Goal: Submit feedback/report problem: Submit feedback/report problem

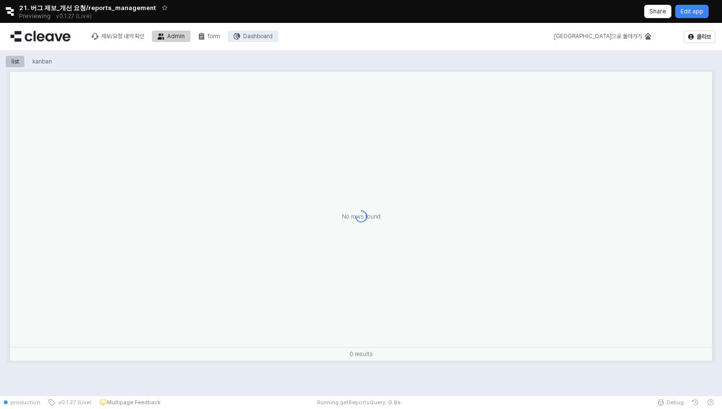
click at [256, 39] on div "Dashboard" at bounding box center [258, 36] width 30 height 7
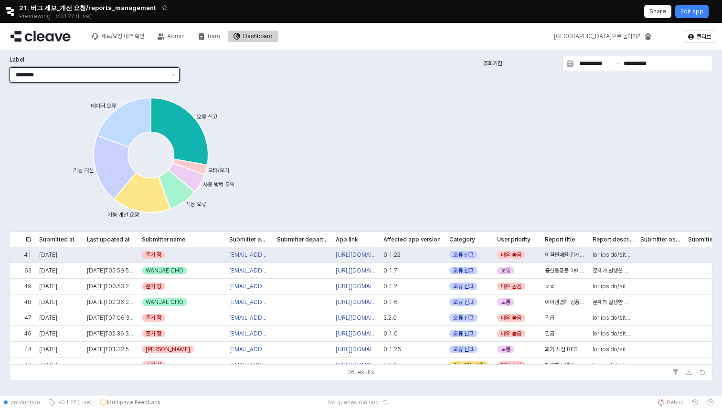
click at [80, 76] on input "********" at bounding box center [91, 75] width 150 height 10
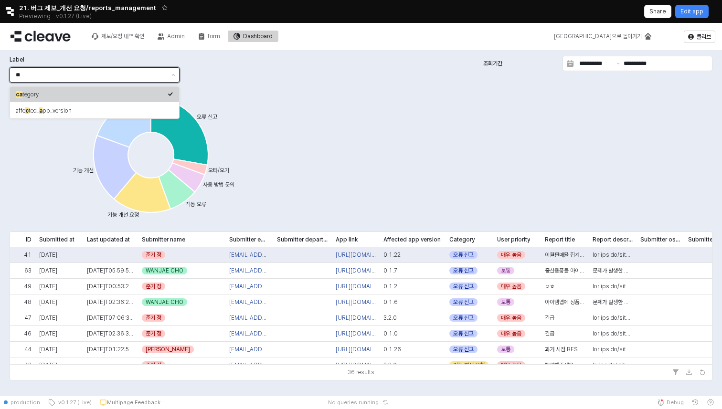
type input "*"
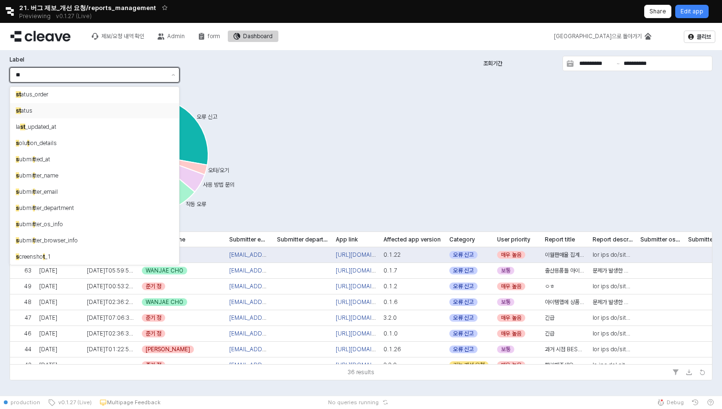
click at [39, 109] on div "st atus" at bounding box center [92, 111] width 152 height 8
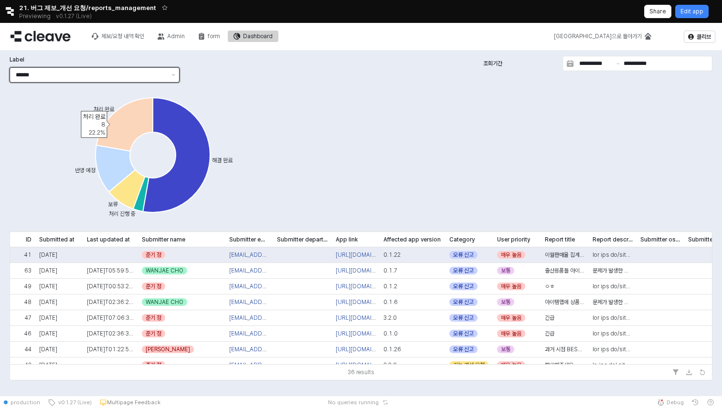
type input "******"
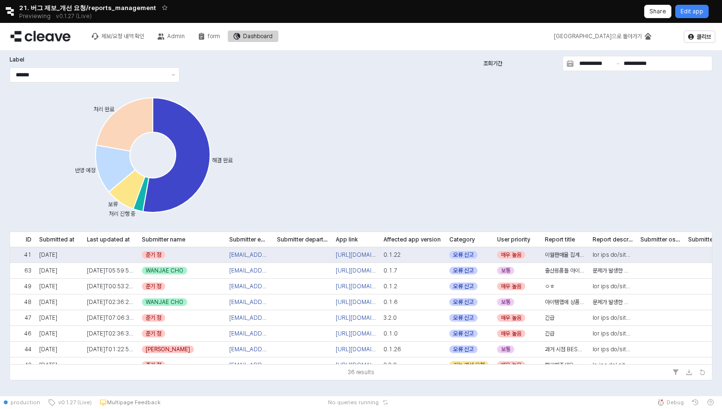
click at [371, 132] on div "**********" at bounding box center [361, 218] width 711 height 329
click at [136, 183] on icon "App Frame" at bounding box center [127, 189] width 36 height 39
click at [215, 41] on button "form" at bounding box center [209, 36] width 33 height 11
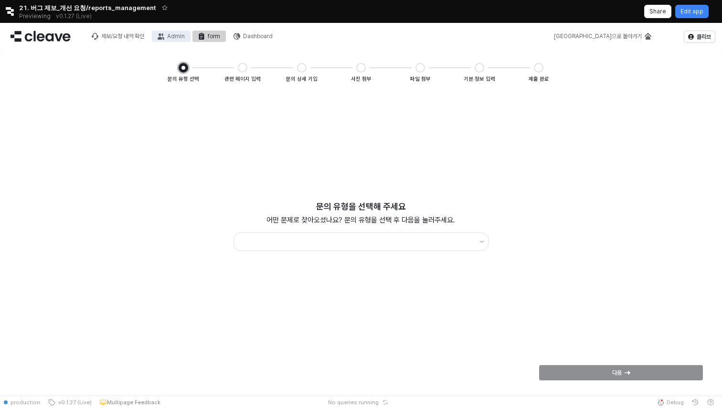
click at [167, 37] on button "Admin" at bounding box center [171, 36] width 39 height 11
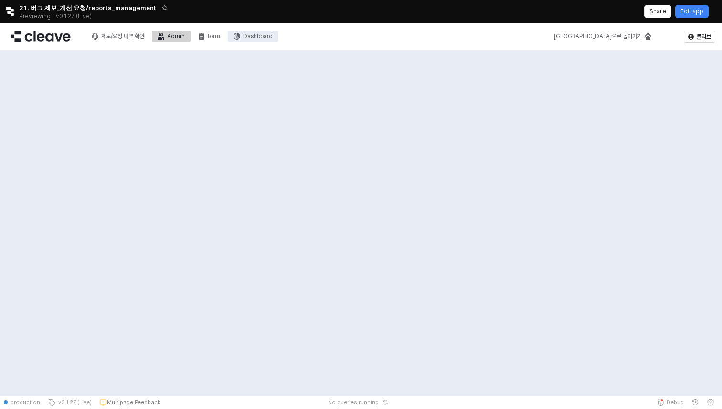
click at [265, 39] on div "Dashboard" at bounding box center [258, 36] width 30 height 7
click at [264, 38] on div "Dashboard" at bounding box center [258, 36] width 30 height 7
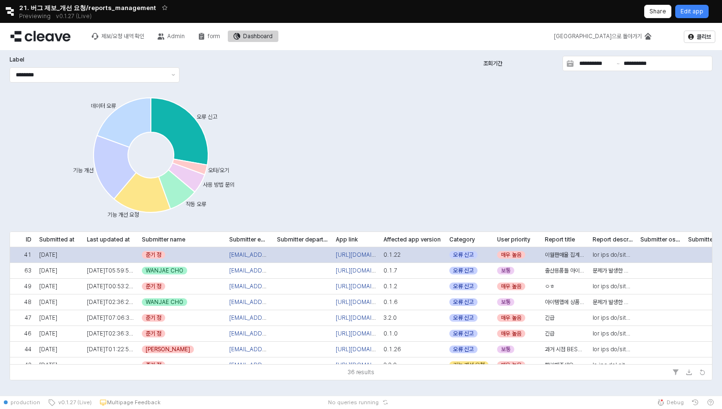
click at [111, 260] on div "App Frame" at bounding box center [110, 255] width 55 height 16
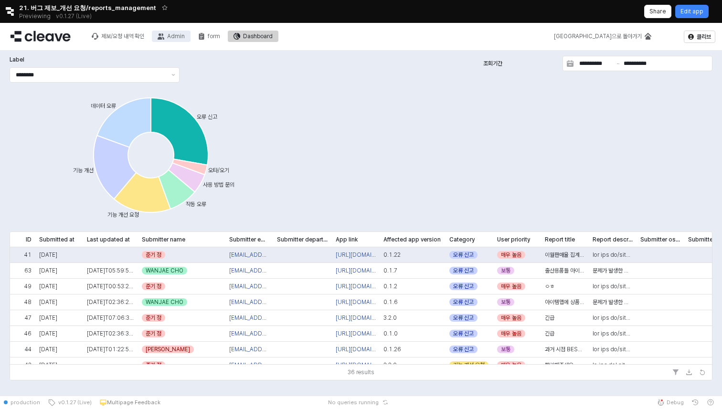
click at [171, 40] on button "Admin" at bounding box center [171, 36] width 39 height 11
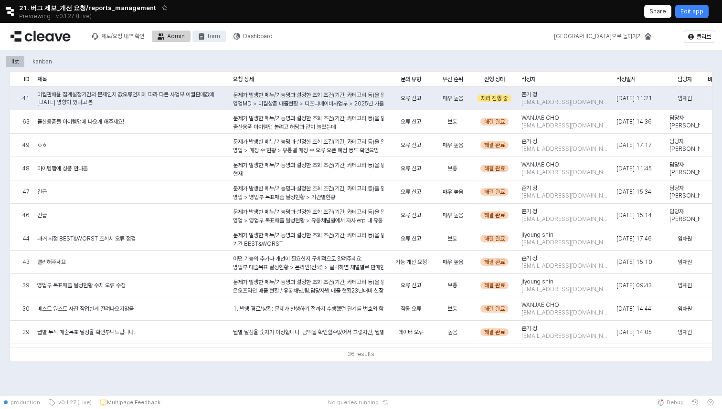
click at [211, 36] on div "form" at bounding box center [214, 36] width 12 height 7
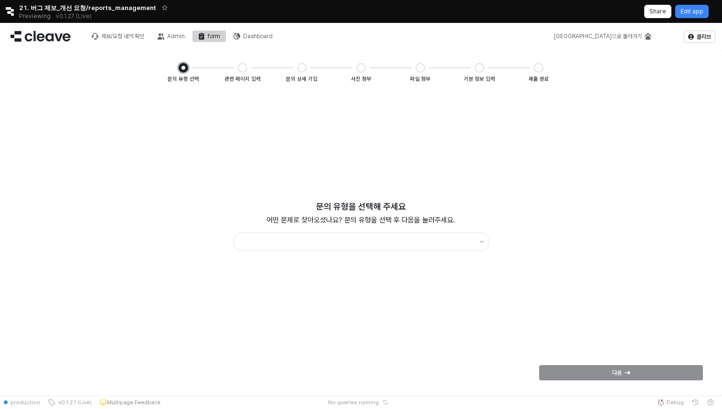
click at [176, 43] on div "제보/요청 내역 확인 Admin form Dashboard" at bounding box center [182, 36] width 193 height 20
click at [176, 35] on div "Admin" at bounding box center [176, 36] width 18 height 7
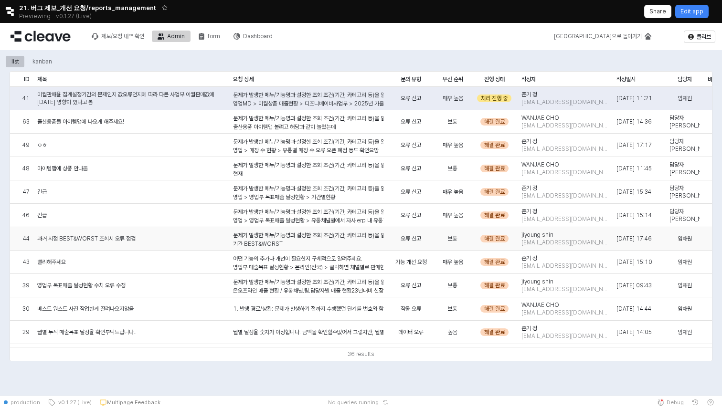
scroll to position [0, 19]
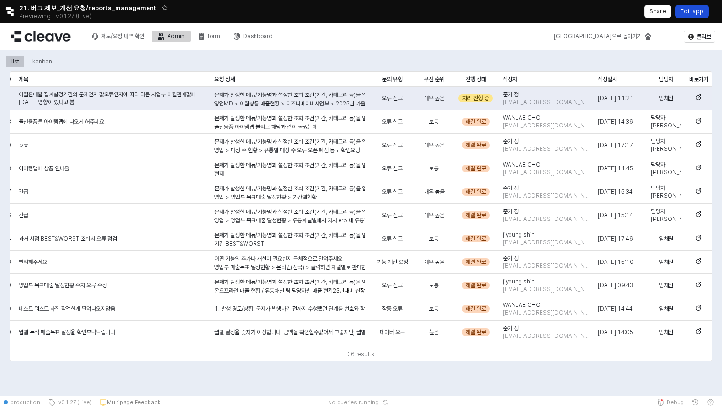
click at [689, 9] on p "Edit app" at bounding box center [692, 12] width 23 height 8
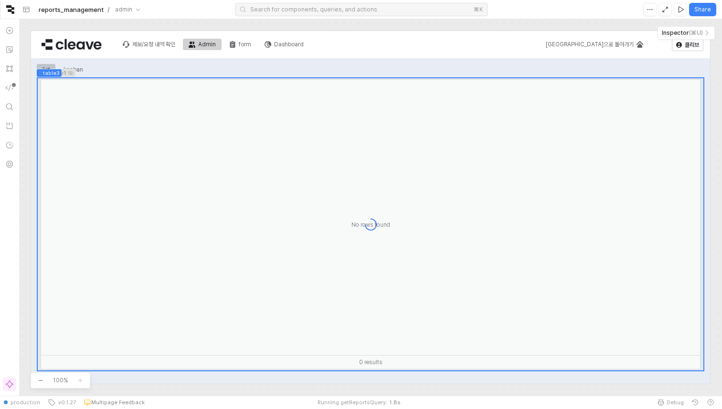
click at [48, 73] on label "table3" at bounding box center [51, 73] width 17 height 8
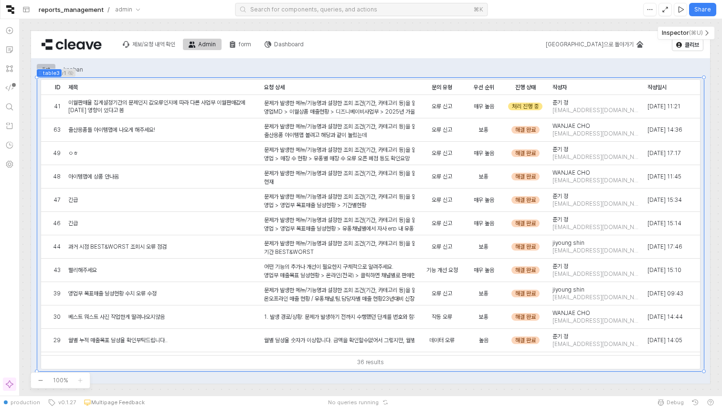
click at [709, 35] on icon "button" at bounding box center [707, 33] width 8 height 8
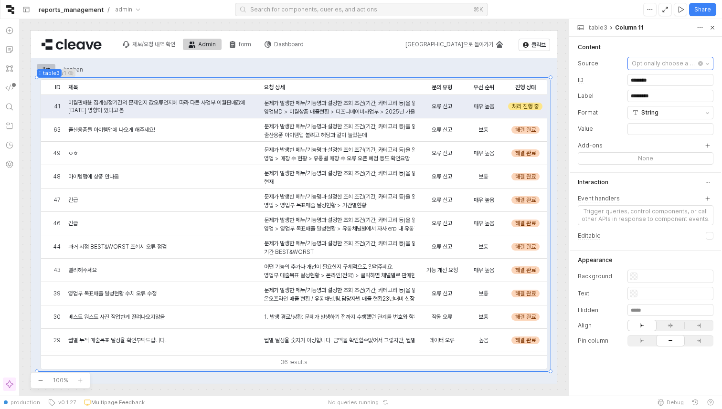
click at [676, 65] on div "Optionally choose a key" at bounding box center [664, 64] width 65 height 10
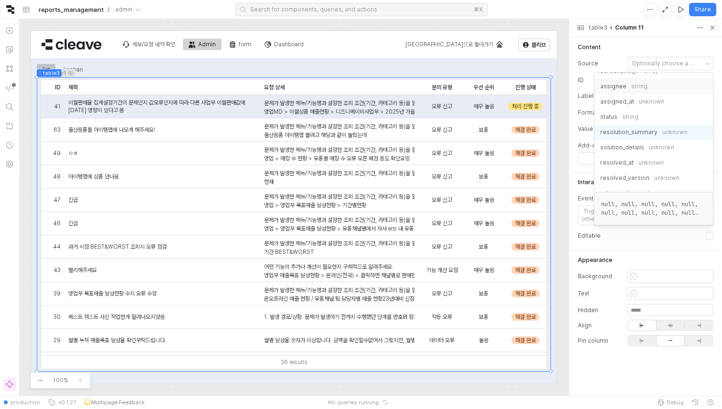
scroll to position [239, 0]
click at [633, 157] on div "resolved_at unknown" at bounding box center [652, 162] width 105 height 11
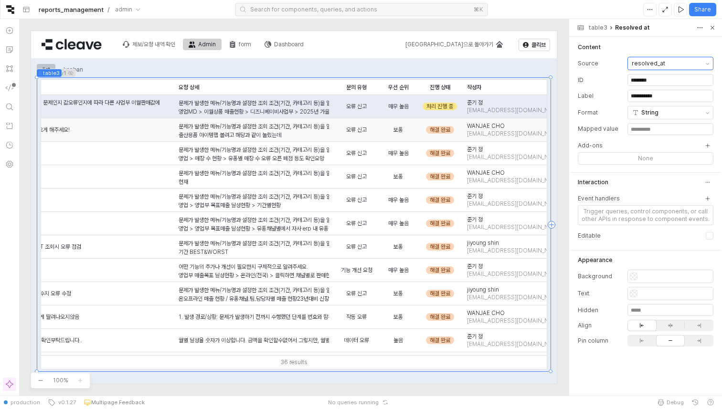
scroll to position [0, 263]
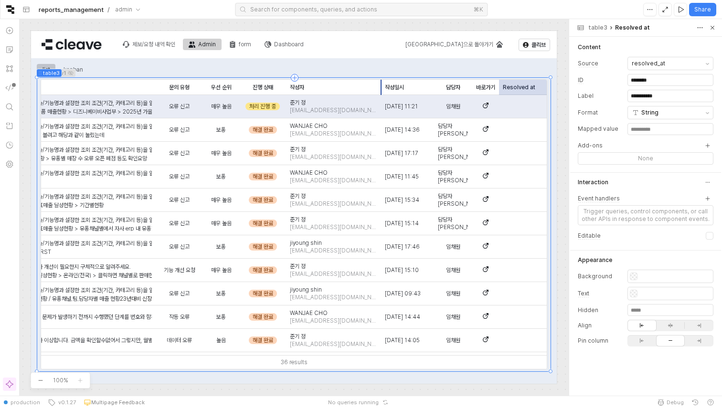
drag, startPoint x: 525, startPoint y: 88, endPoint x: 355, endPoint y: 97, distance: 170.8
click at [355, 97] on div "ID ID 제목 제목 요청 상세 요청 상세 문의 유형 문의 유형 우선 순위 우선 순위 진행 상태 진행 상태 작성자 작성자 작성일시 작성일시 담…" at bounding box center [294, 218] width 506 height 276
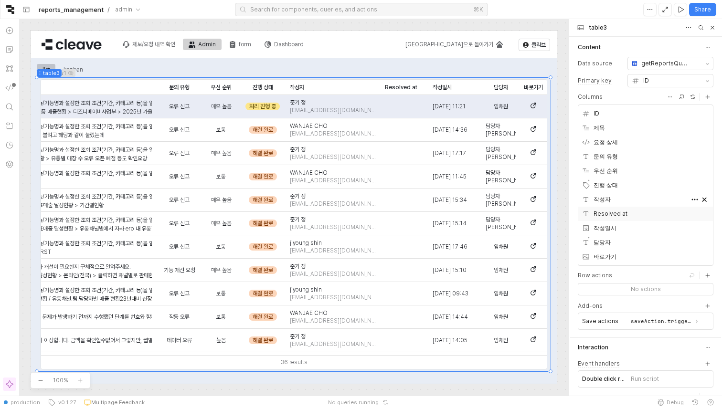
click at [629, 215] on div "Resolved at" at bounding box center [635, 214] width 107 height 10
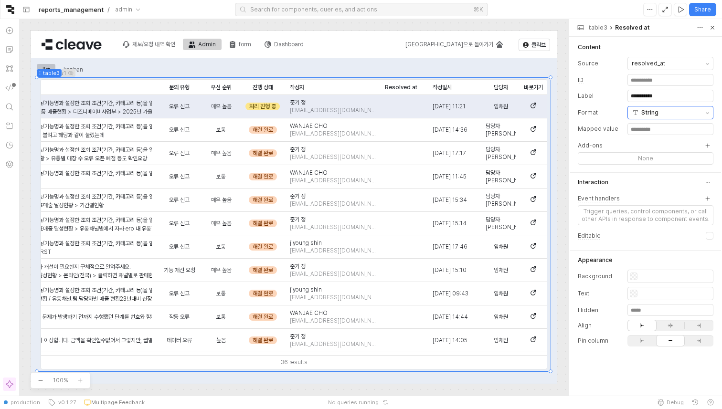
click at [662, 116] on div "String" at bounding box center [667, 113] width 70 height 12
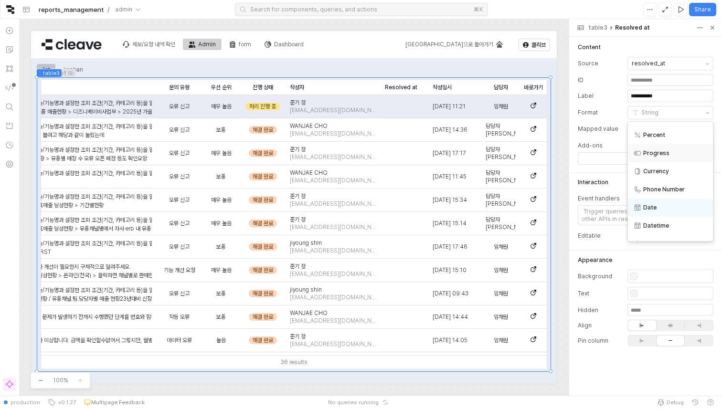
scroll to position [78, 0]
click at [667, 199] on span "Datetime" at bounding box center [656, 198] width 26 height 13
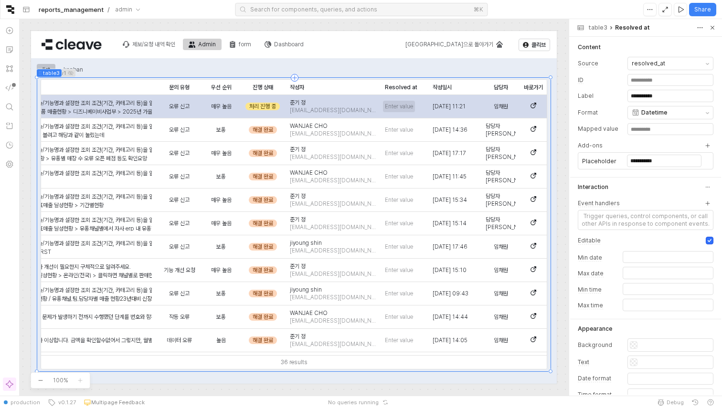
click at [392, 106] on span "Enter value" at bounding box center [399, 107] width 28 height 8
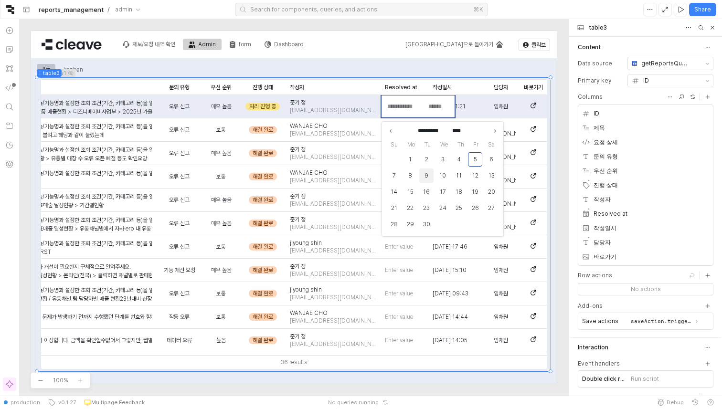
click at [428, 174] on button "9" at bounding box center [426, 176] width 14 height 14
type input "**********"
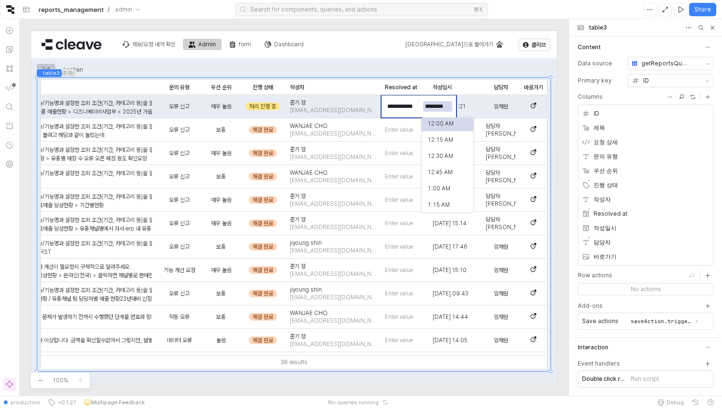
scroll to position [0, 0]
type input "*********"
click at [643, 216] on div "Resolved at" at bounding box center [635, 214] width 107 height 10
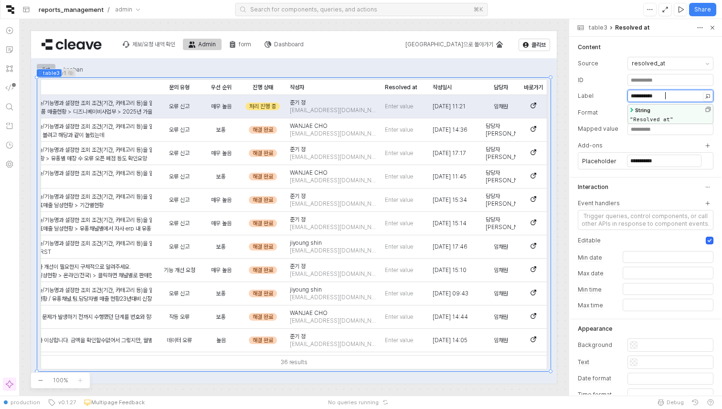
click at [670, 96] on div "**********" at bounding box center [670, 95] width 85 height 7
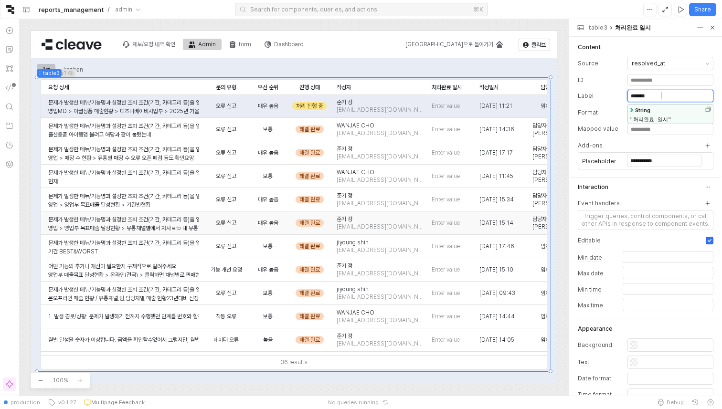
scroll to position [0, 237]
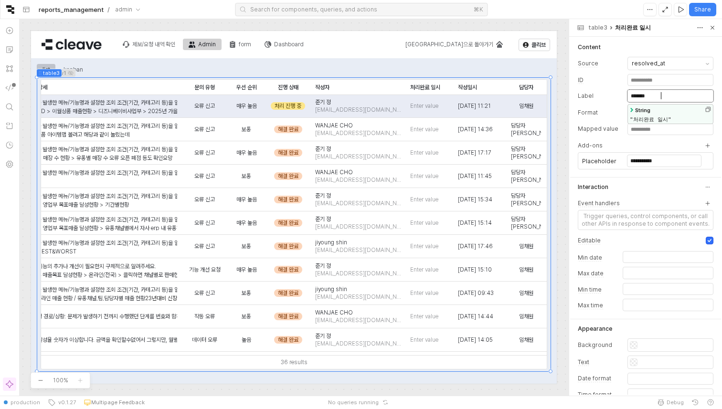
click at [599, 33] on div "table3 처리완료 일시 table3 처리완료 일시" at bounding box center [645, 28] width 153 height 18
click at [599, 30] on div "table3" at bounding box center [598, 28] width 19 height 8
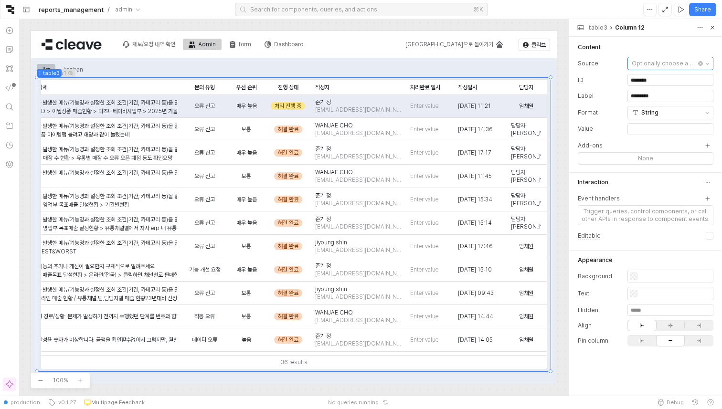
click at [671, 67] on div "Optionally choose a key" at bounding box center [664, 64] width 65 height 10
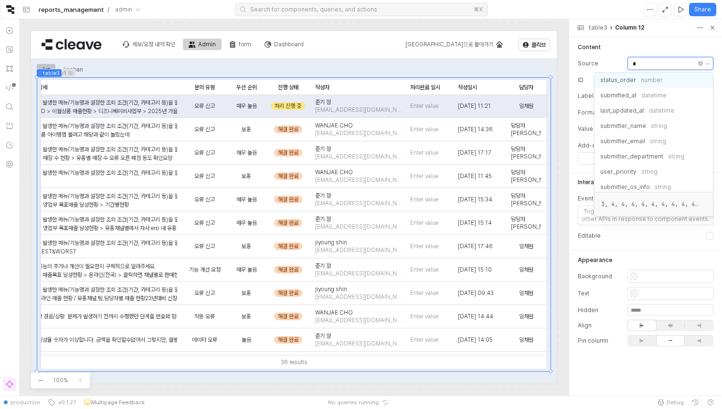
type input "**"
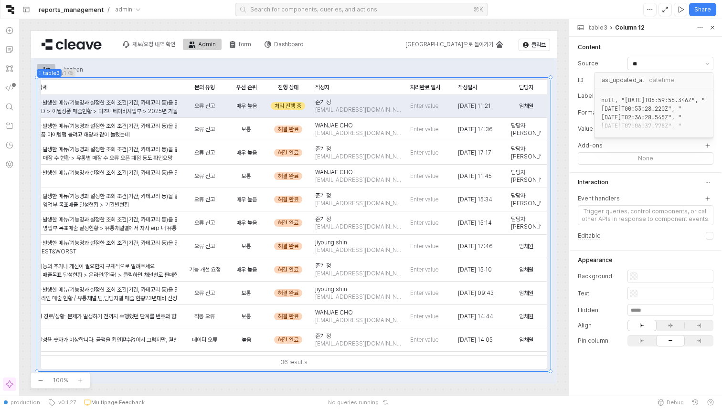
click at [651, 82] on span "datetime" at bounding box center [661, 80] width 25 height 11
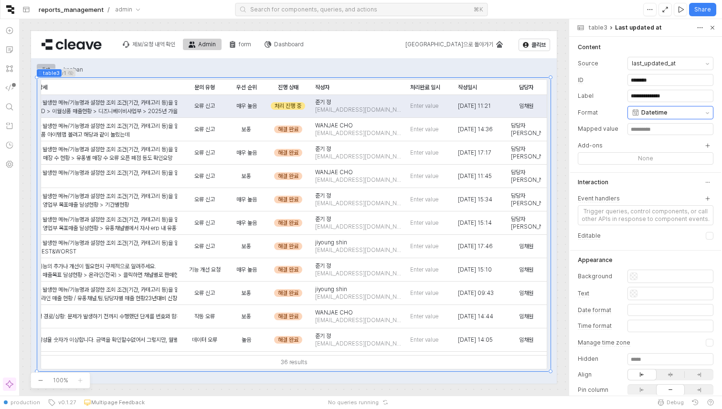
click at [669, 111] on div "Datetime" at bounding box center [667, 113] width 70 height 12
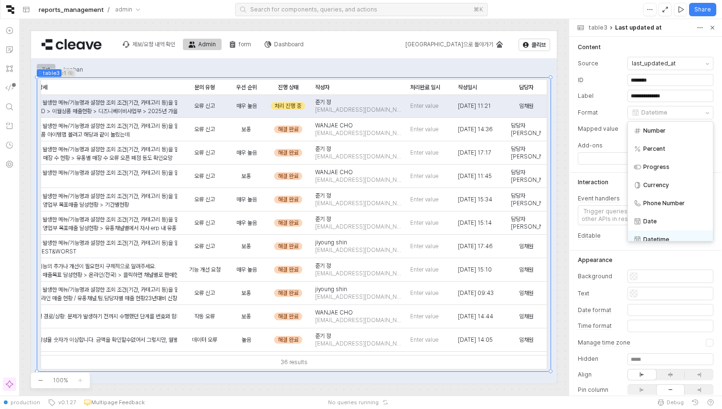
scroll to position [0, 0]
click at [608, 142] on header "Add-ons" at bounding box center [646, 145] width 136 height 13
click at [596, 29] on div "table3" at bounding box center [598, 28] width 19 height 8
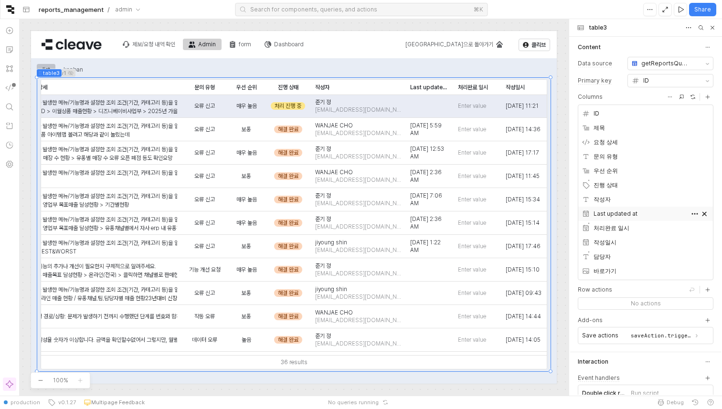
click at [630, 210] on div "Last updated at" at bounding box center [635, 214] width 107 height 10
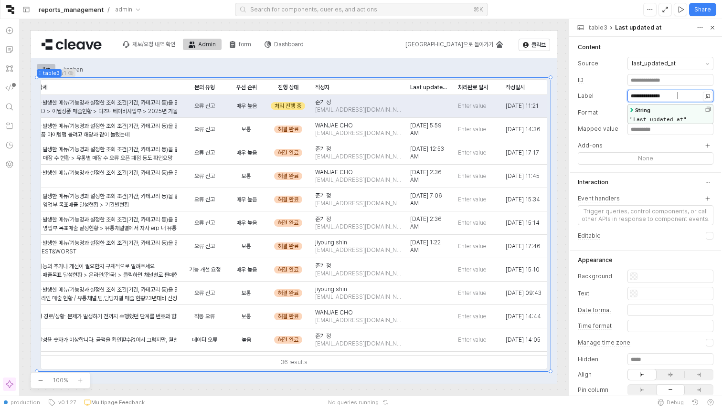
click at [686, 96] on div "**********" at bounding box center [670, 95] width 85 height 7
click at [668, 46] on div "Content" at bounding box center [647, 47] width 138 height 11
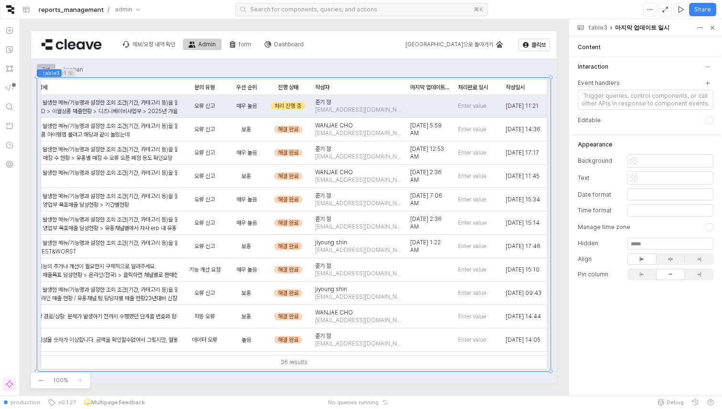
click at [668, 46] on div "Content" at bounding box center [647, 47] width 138 height 11
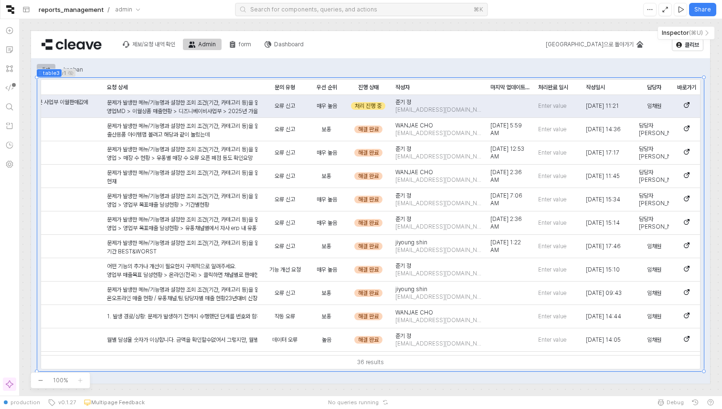
scroll to position [0, 157]
click at [717, 149] on div "Header 제보/요청 내역 확인 Admin form Dashboard 메인으로 돌아가기 클리브 admin Main list kanban li…" at bounding box center [370, 207] width 703 height 377
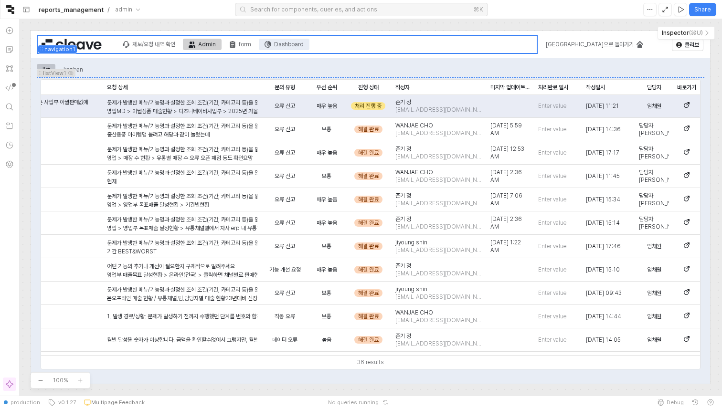
click at [284, 42] on div "Dashboard" at bounding box center [289, 44] width 30 height 7
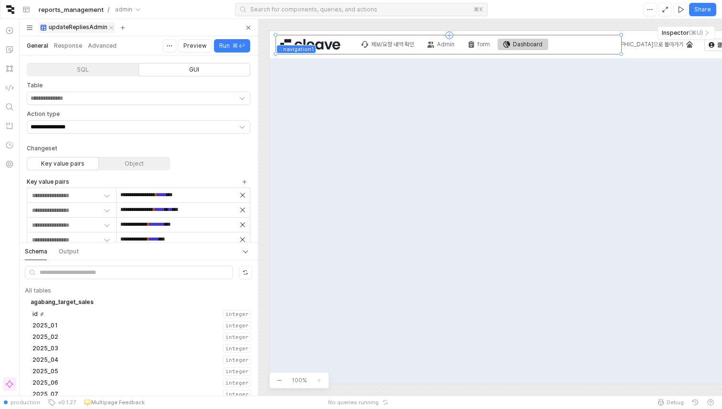
type input "*******"
type input "********"
type input "**********"
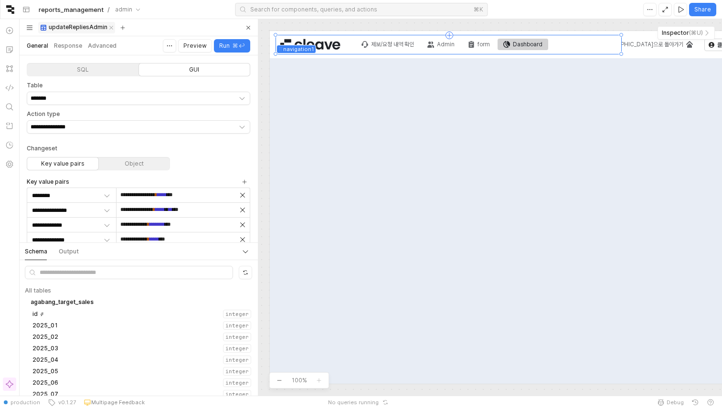
scroll to position [0, 0]
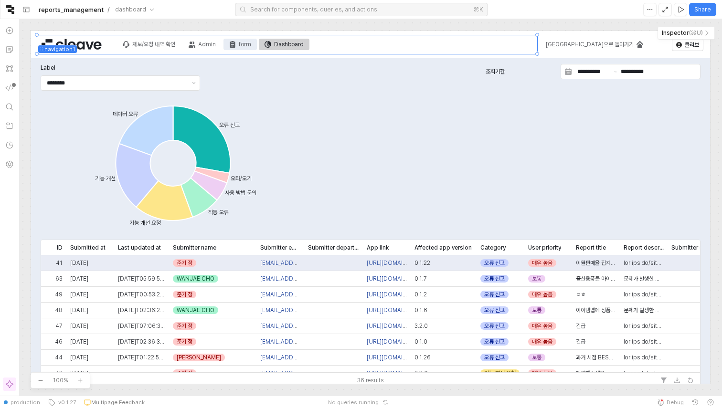
click at [235, 45] on icon "form" at bounding box center [232, 45] width 5 height 6
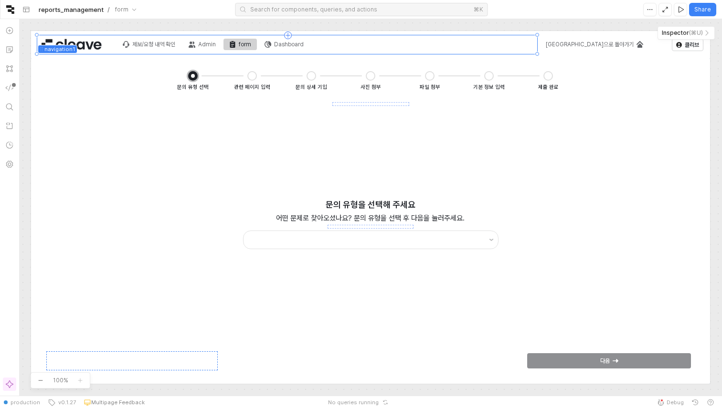
click at [204, 38] on div "제보/요청 내역 확인 Admin form Dashboard" at bounding box center [213, 44] width 193 height 20
click at [214, 50] on div "제보/요청 내역 확인 Admin form Dashboard" at bounding box center [213, 44] width 193 height 20
click at [212, 44] on div "Admin" at bounding box center [207, 44] width 18 height 7
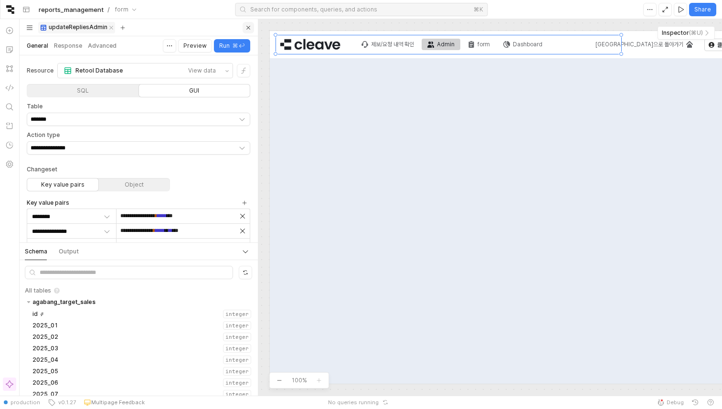
scroll to position [114, 239]
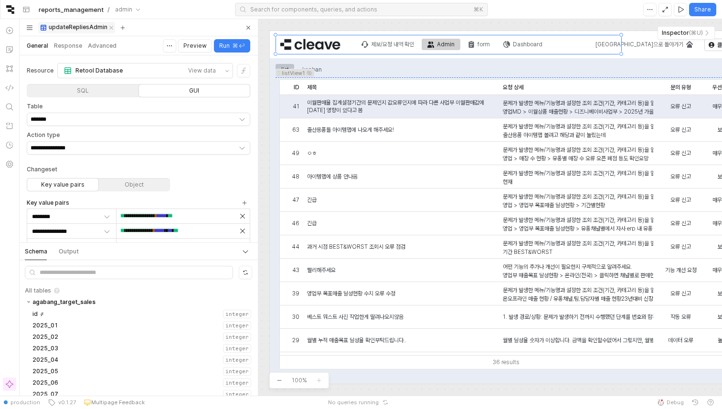
click at [246, 33] on div at bounding box center [248, 27] width 11 height 15
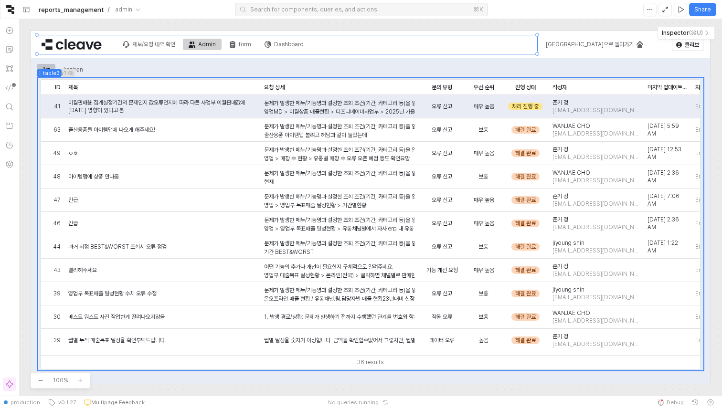
click at [306, 360] on div "36 results" at bounding box center [370, 362] width 659 height 14
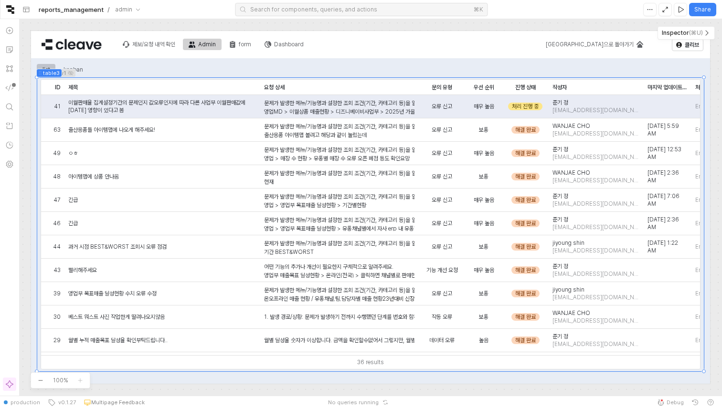
click at [708, 33] on icon "button" at bounding box center [707, 33] width 8 height 8
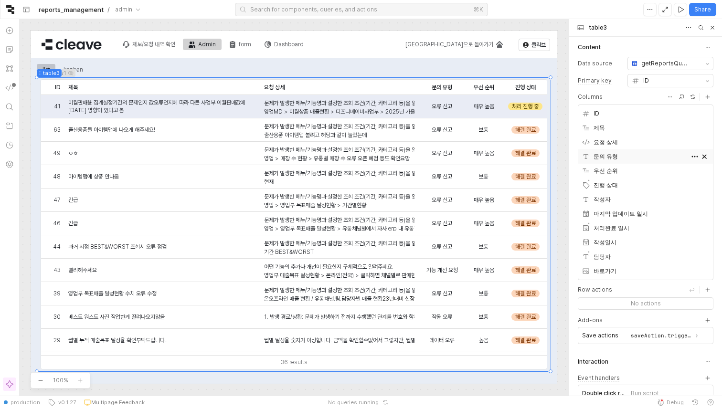
click at [639, 158] on div "문의 유형" at bounding box center [635, 157] width 107 height 10
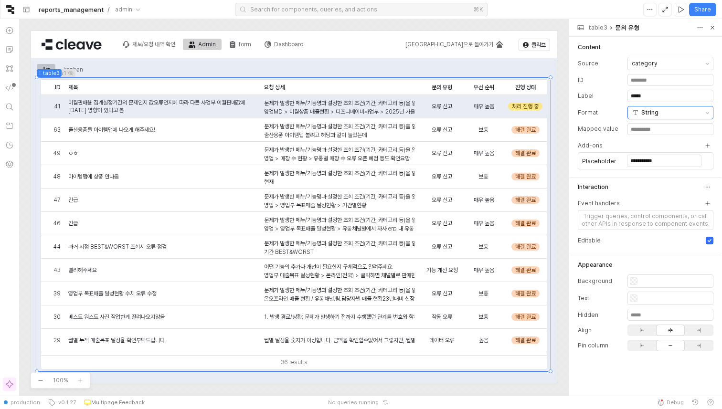
click at [679, 113] on div "String" at bounding box center [667, 113] width 70 height 12
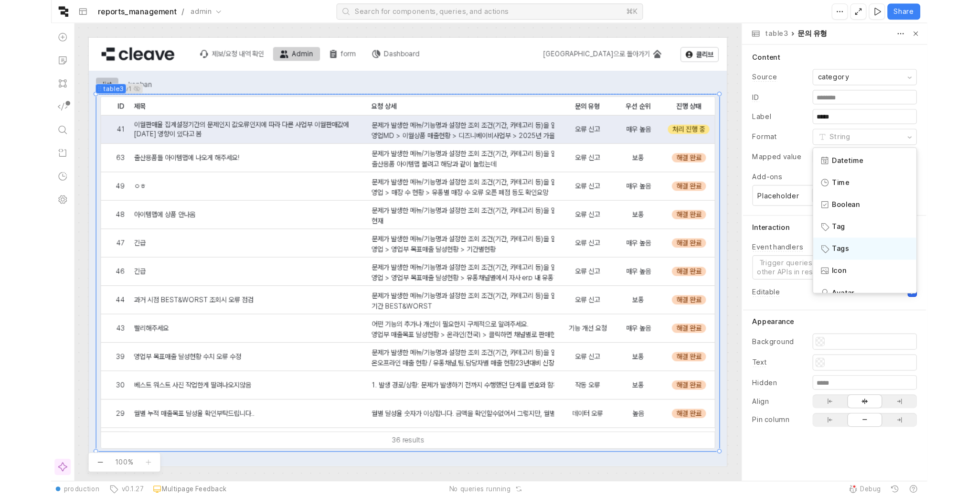
scroll to position [145, 0]
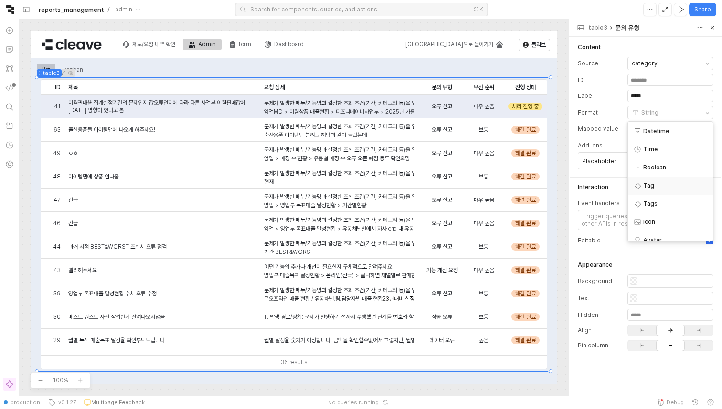
click at [664, 190] on div "Tag" at bounding box center [671, 185] width 74 height 13
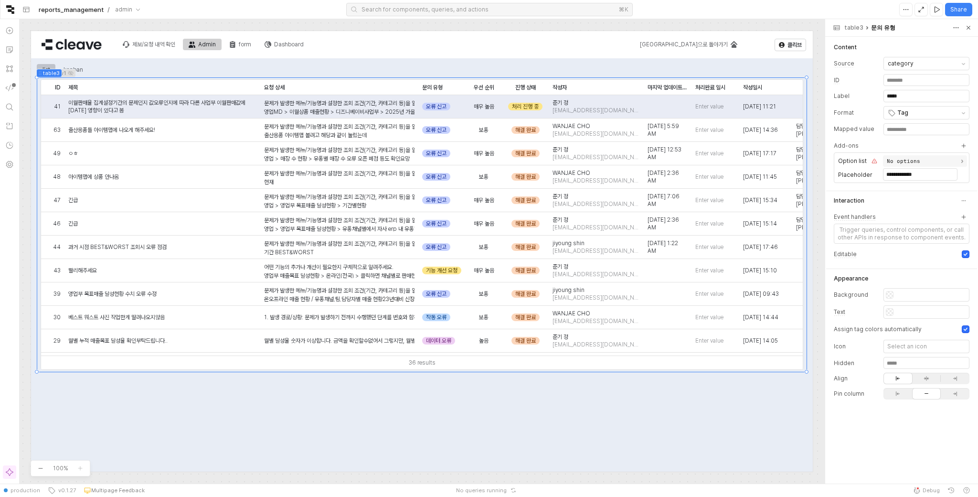
click at [722, 163] on div "No options" at bounding box center [925, 160] width 84 height 11
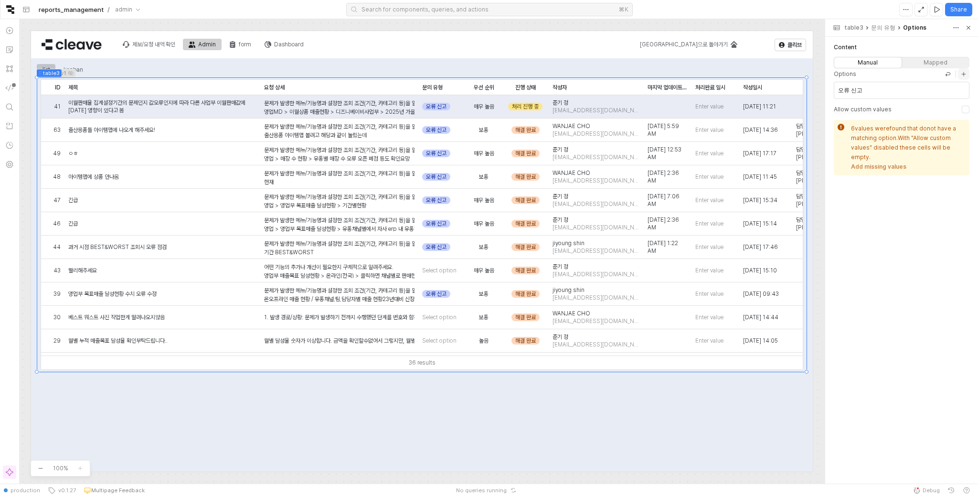
click at [722, 72] on icon "table3: Options add editor button" at bounding box center [964, 74] width 6 height 8
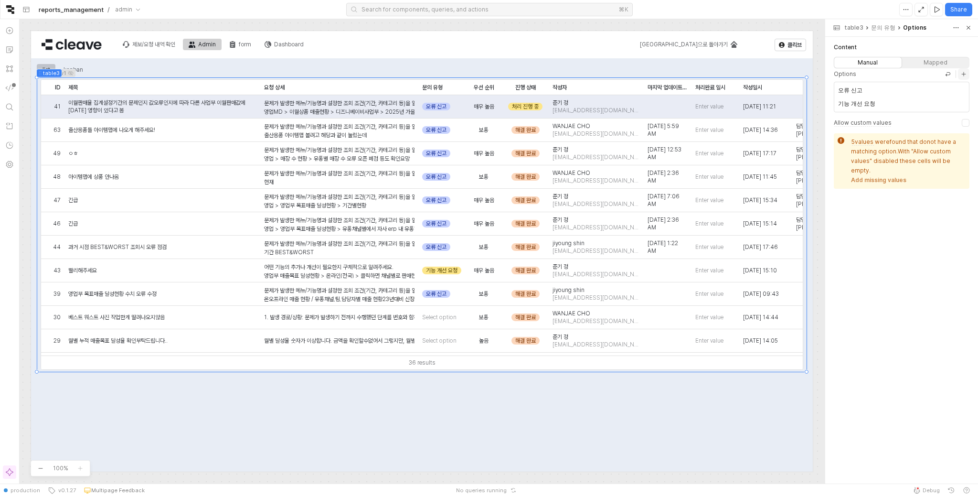
click at [722, 72] on icon "table3: Options add editor button" at bounding box center [964, 74] width 6 height 8
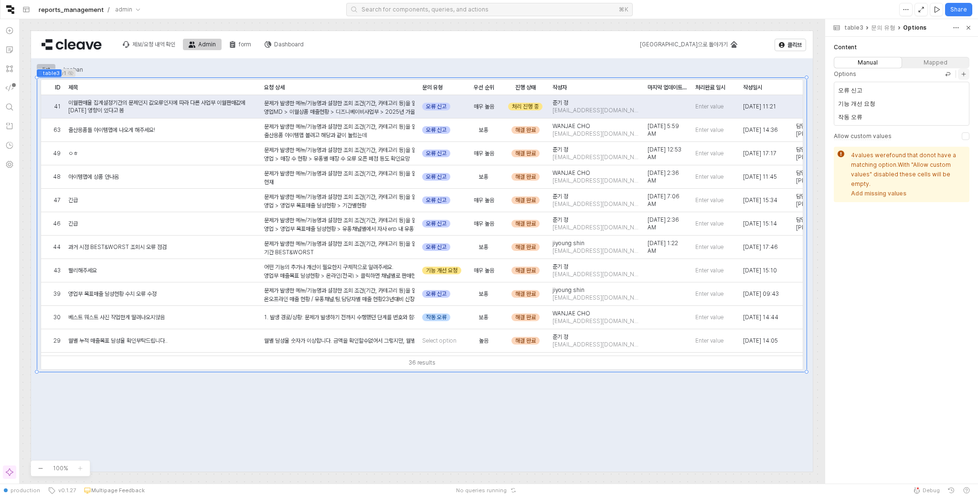
click at [722, 72] on icon "table3: Options add editor button" at bounding box center [964, 74] width 6 height 8
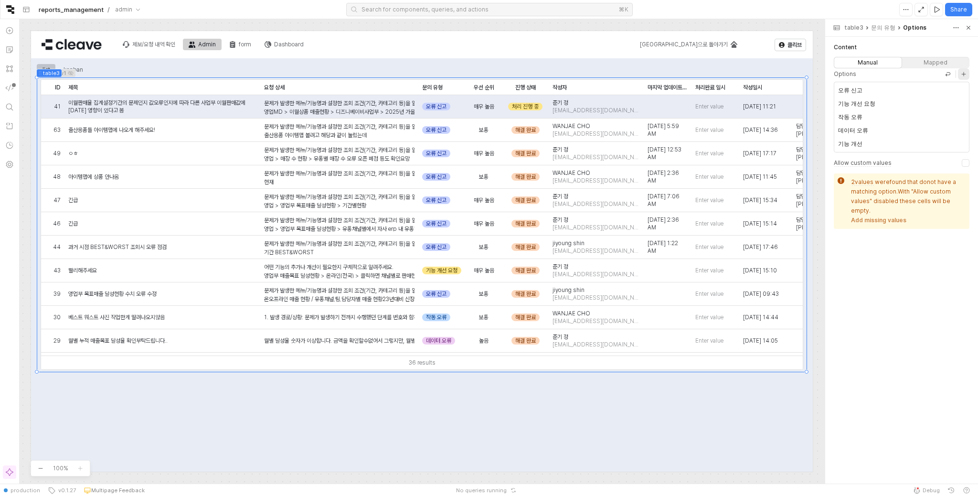
click at [722, 72] on icon "table3: Options add editor button" at bounding box center [964, 74] width 6 height 8
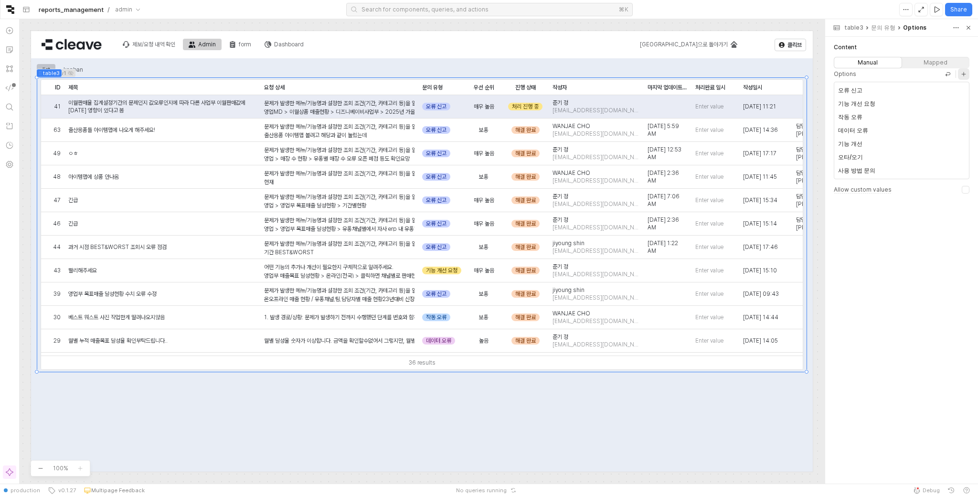
click at [722, 72] on icon "table3: Options add editor button" at bounding box center [964, 74] width 6 height 8
click at [722, 182] on icon at bounding box center [961, 184] width 10 height 10
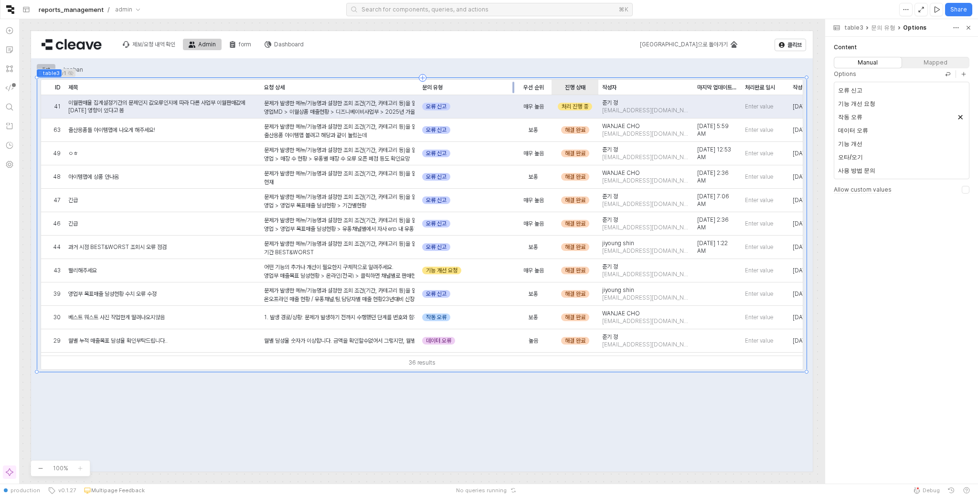
drag, startPoint x: 464, startPoint y: 86, endPoint x: 514, endPoint y: 86, distance: 49.7
click at [515, 86] on div "drag table3" at bounding box center [515, 87] width 0 height 15
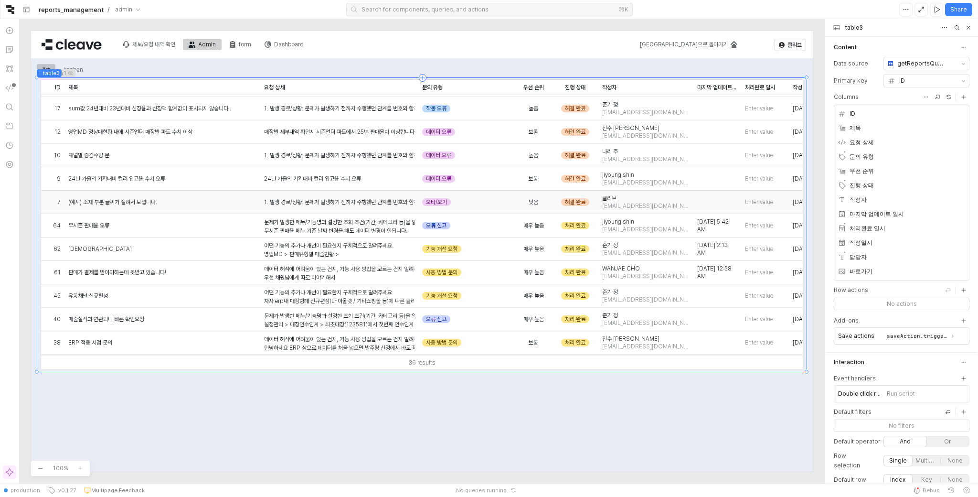
scroll to position [219, 0]
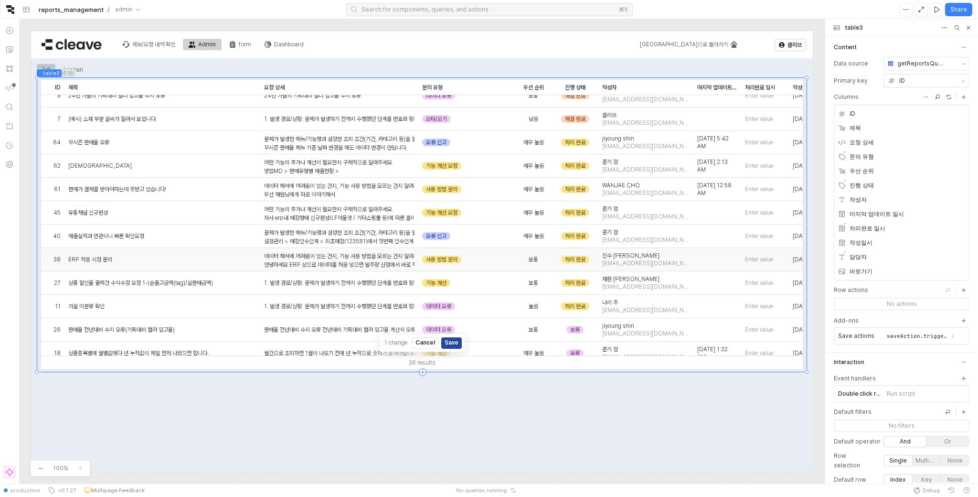
scroll to position [444, 0]
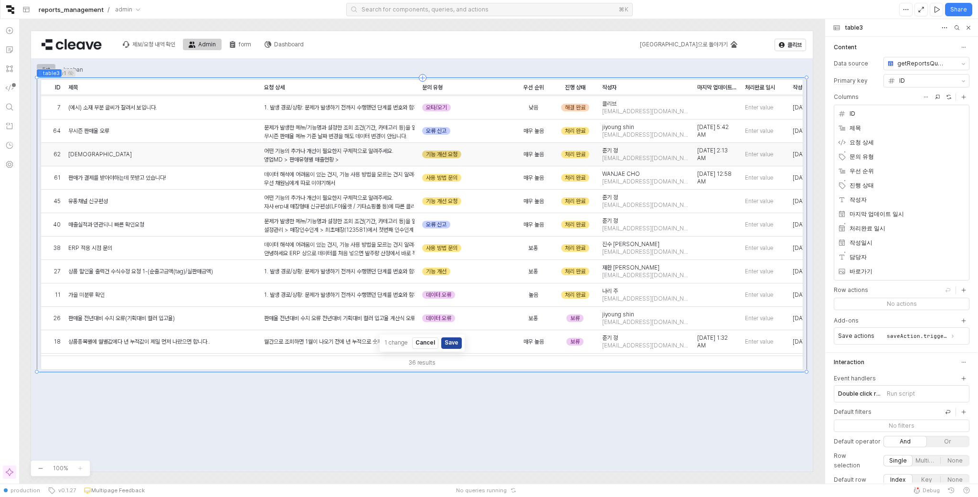
click at [453, 155] on div "기능 개선 요청" at bounding box center [441, 154] width 39 height 8
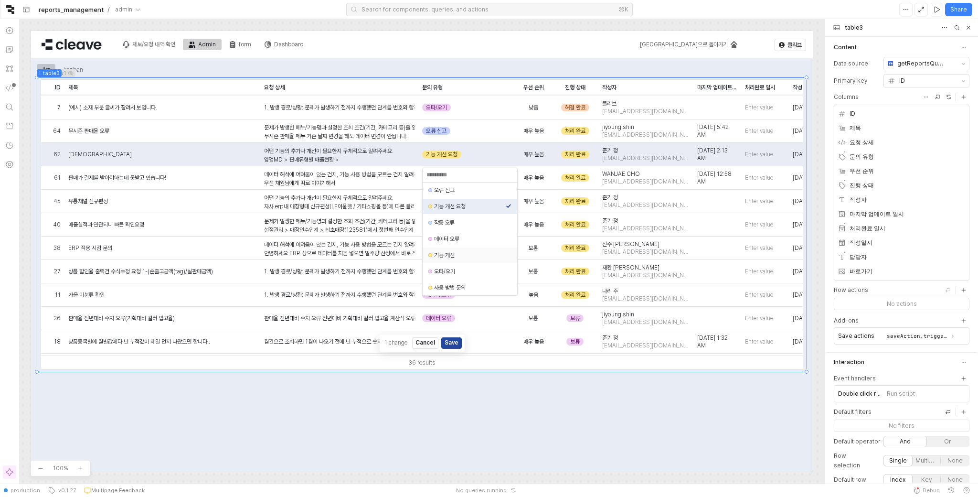
click at [453, 253] on div "기능 개선" at bounding box center [470, 255] width 72 height 8
click at [451, 203] on div "기능 개선 요청" at bounding box center [441, 201] width 39 height 8
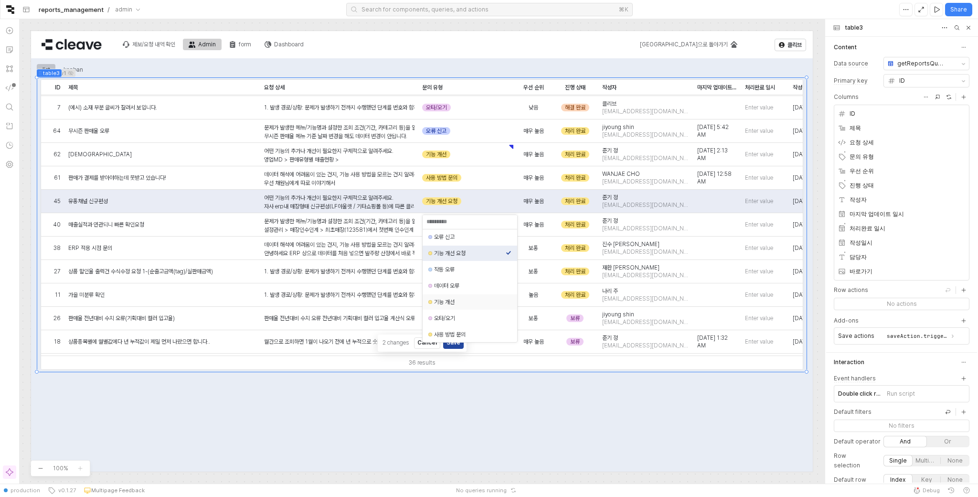
click at [477, 304] on div "기능 개선" at bounding box center [470, 302] width 72 height 8
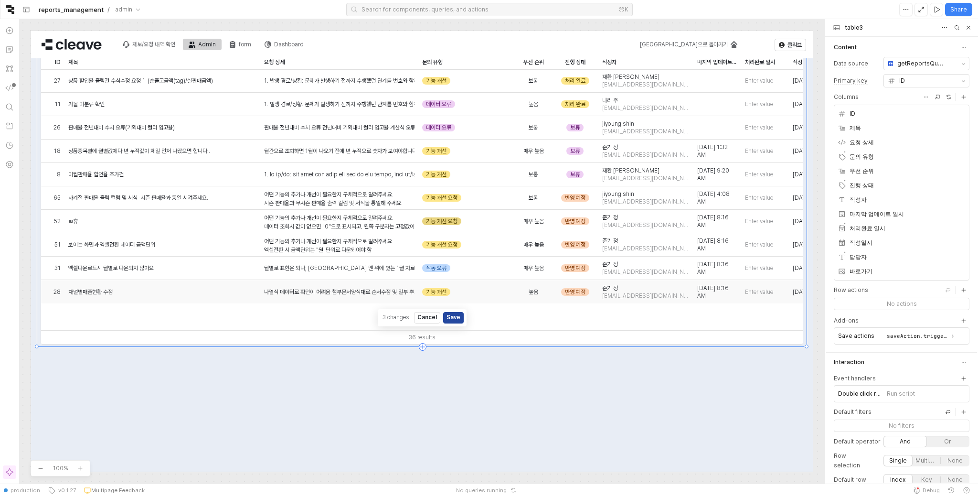
scroll to position [30, 0]
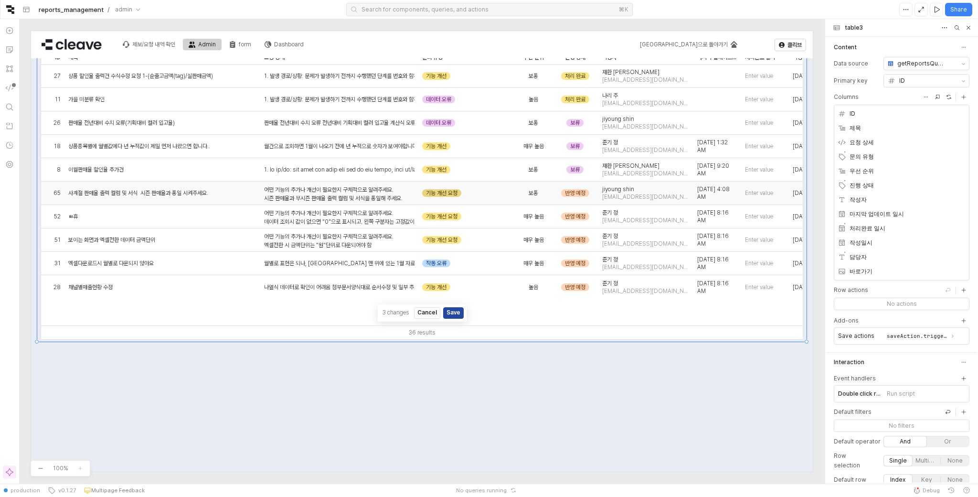
click at [449, 193] on div "기능 개선 요청" at bounding box center [441, 193] width 39 height 8
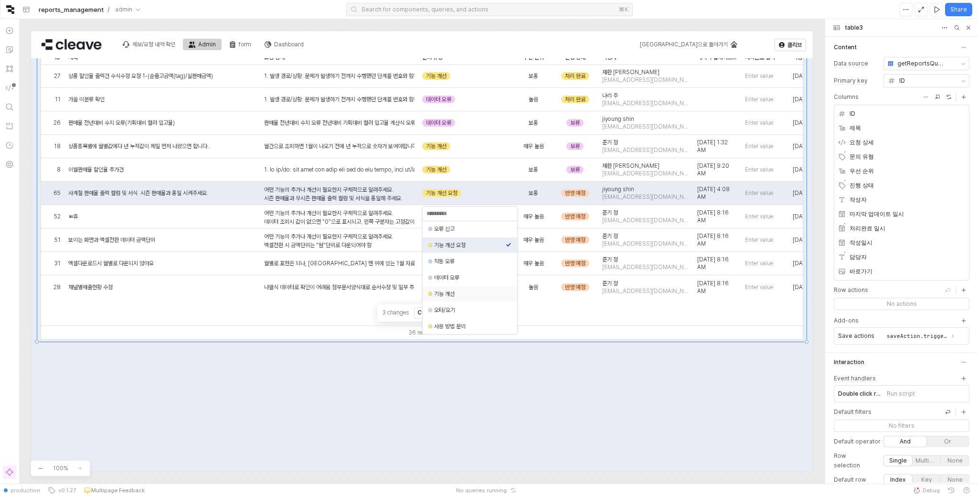
click at [464, 291] on div "기능 개선" at bounding box center [470, 294] width 72 height 8
click at [446, 214] on div "기능 개선 요청" at bounding box center [441, 217] width 39 height 8
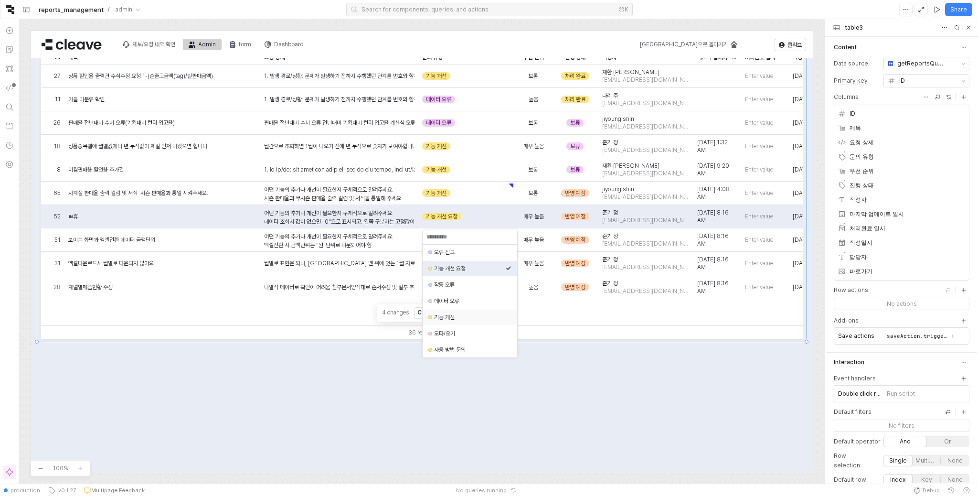
click at [455, 318] on div "기능 개선" at bounding box center [470, 317] width 72 height 8
click at [438, 239] on div "기능 개선 요청" at bounding box center [441, 240] width 39 height 8
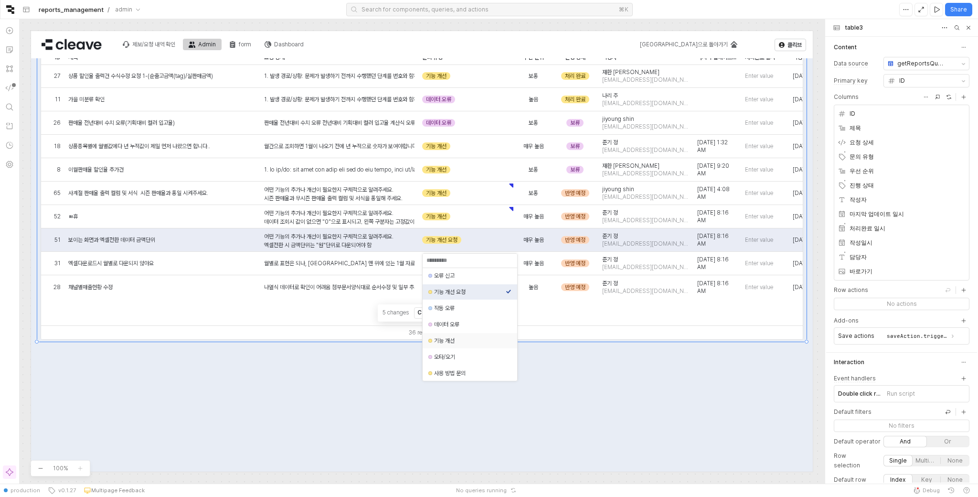
click at [466, 341] on div "기능 개선" at bounding box center [470, 341] width 72 height 8
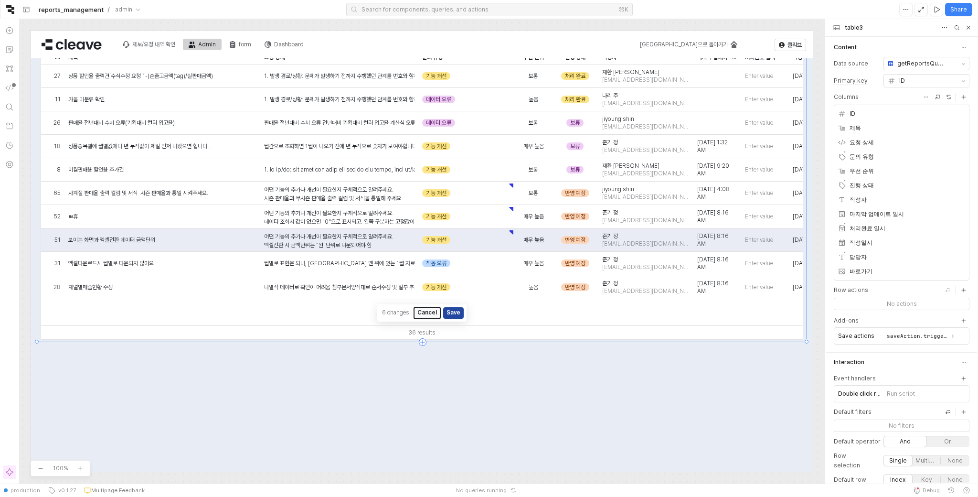
click at [423, 314] on button "Cancel" at bounding box center [427, 312] width 26 height 11
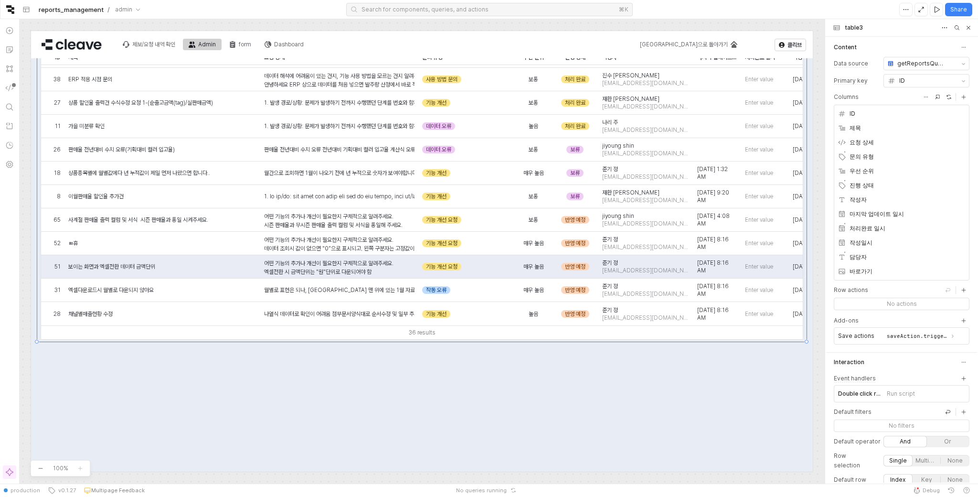
click at [526, 428] on div "list kanban listView1 ID ID 제목 제목 요청 상세 요청 상세 문의 유형 문의 유형 우선 순위 우선 순위 진행 상태 진행 …" at bounding box center [422, 282] width 771 height 501
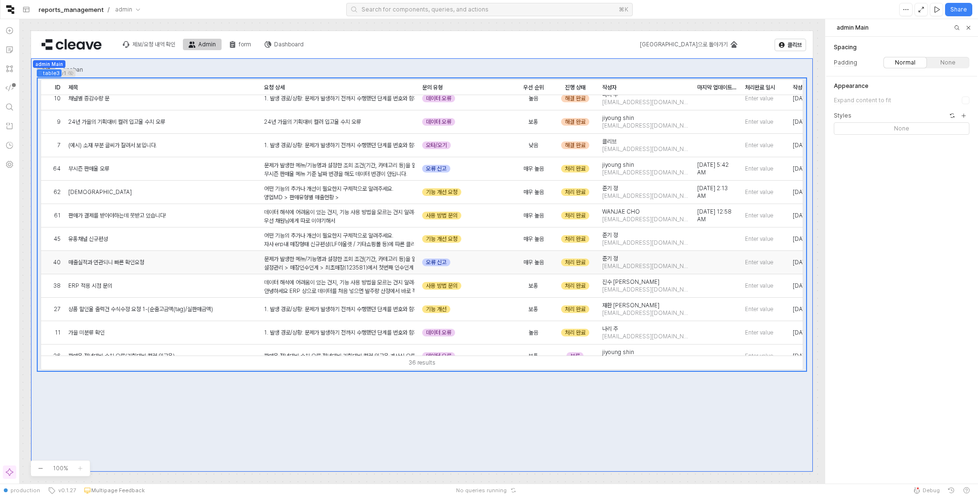
scroll to position [404, 0]
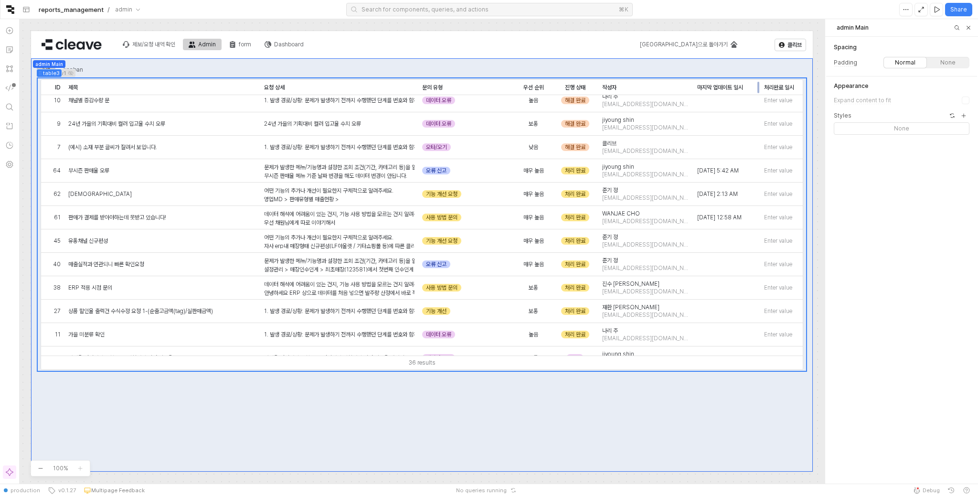
drag, startPoint x: 736, startPoint y: 90, endPoint x: 713, endPoint y: 214, distance: 125.4
click at [760, 93] on div "drag table3" at bounding box center [760, 87] width 0 height 15
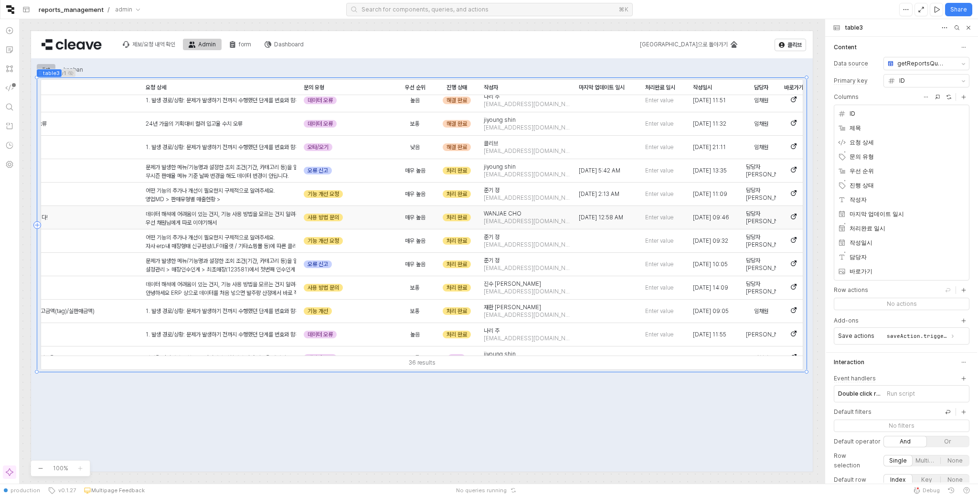
scroll to position [404, 123]
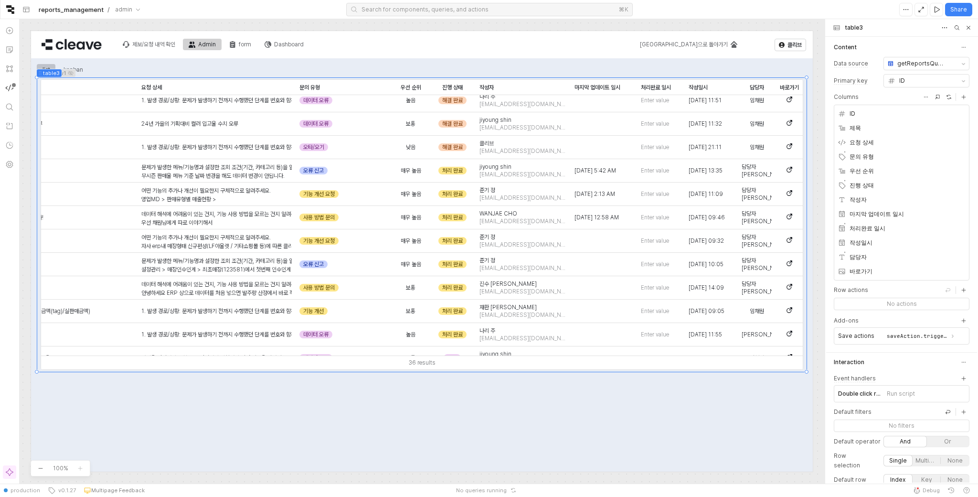
click at [11, 85] on div "Code" at bounding box center [14, 85] width 6 height 6
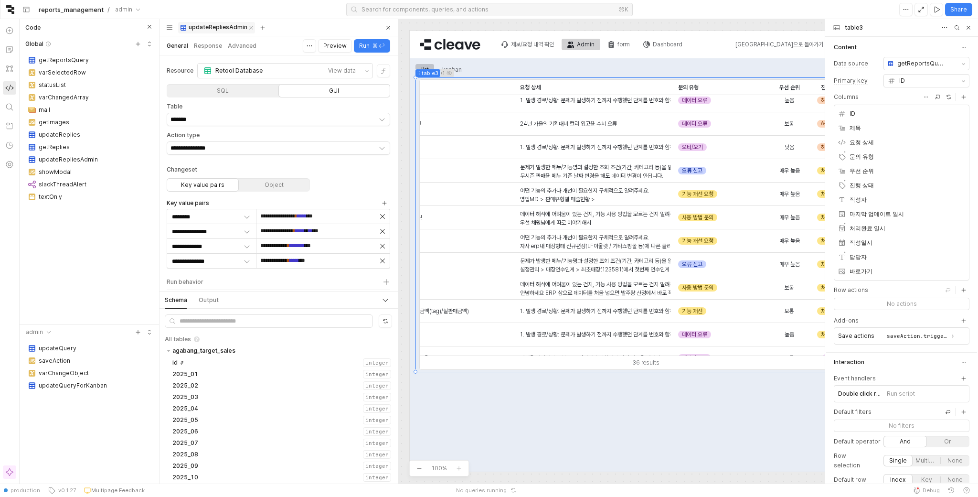
scroll to position [154, 239]
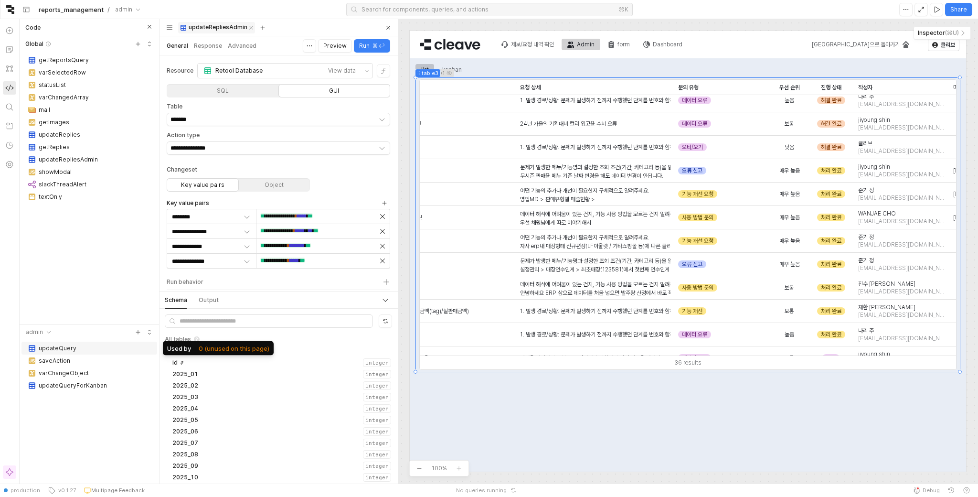
click at [86, 349] on div "updateQuery" at bounding box center [94, 348] width 111 height 10
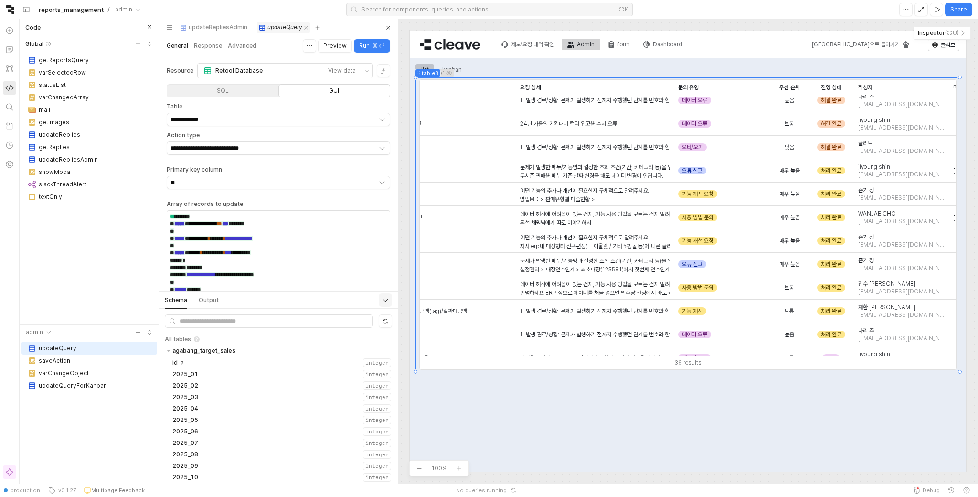
click at [383, 305] on div "Toggle schema output panel" at bounding box center [385, 300] width 7 height 12
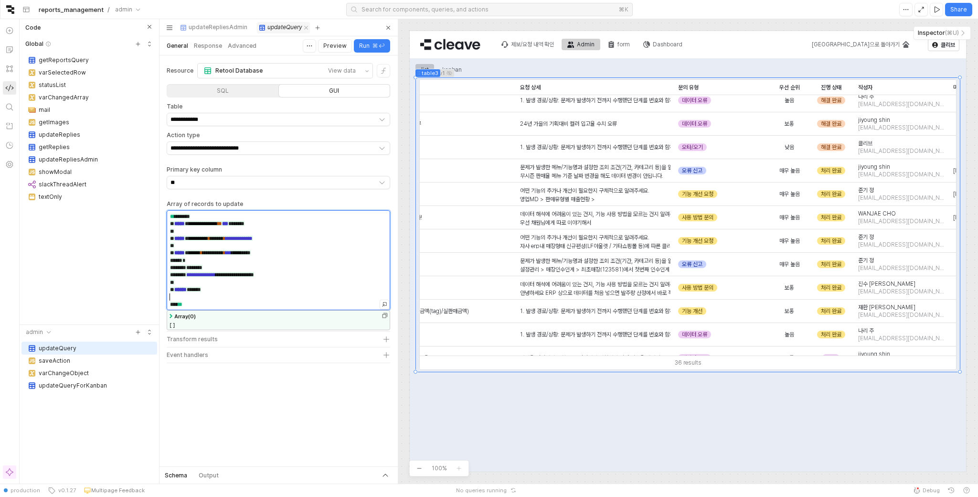
click at [306, 296] on div at bounding box center [278, 296] width 223 height 7
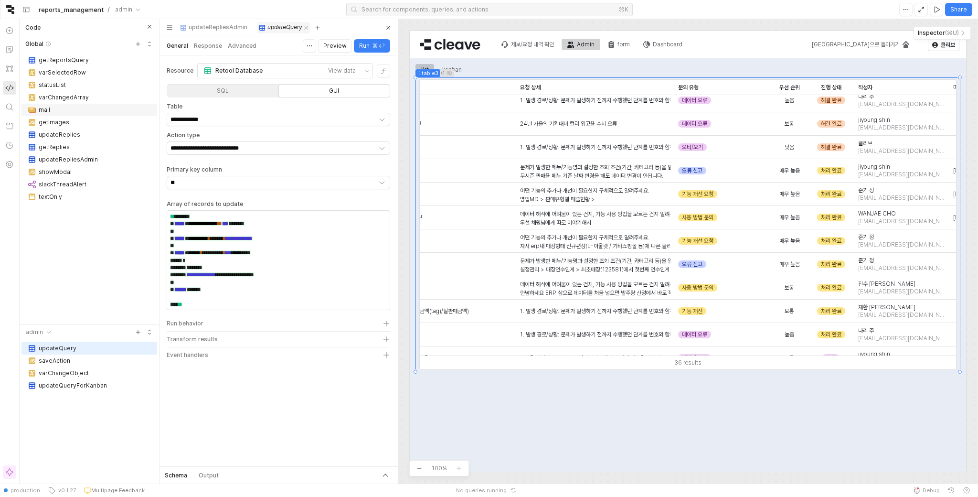
click at [57, 113] on div "mail" at bounding box center [85, 110] width 128 height 10
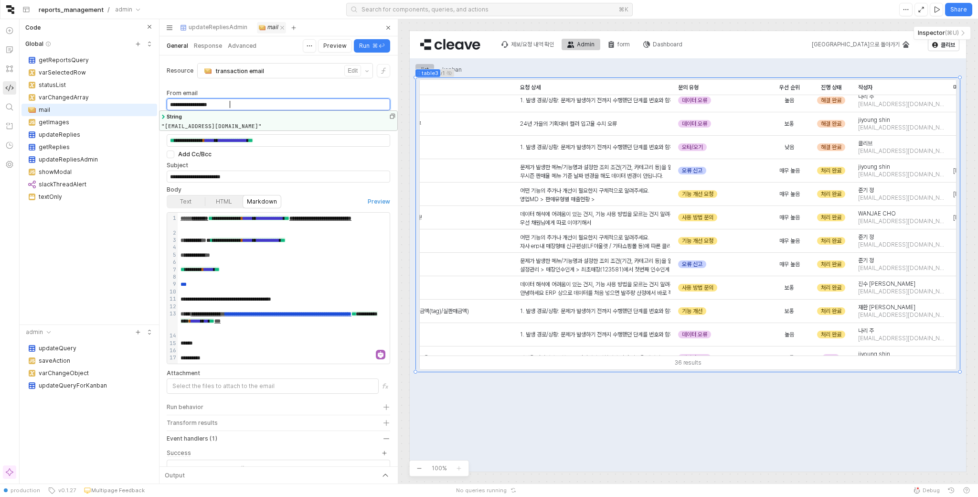
click at [311, 106] on div "**********" at bounding box center [278, 104] width 223 height 7
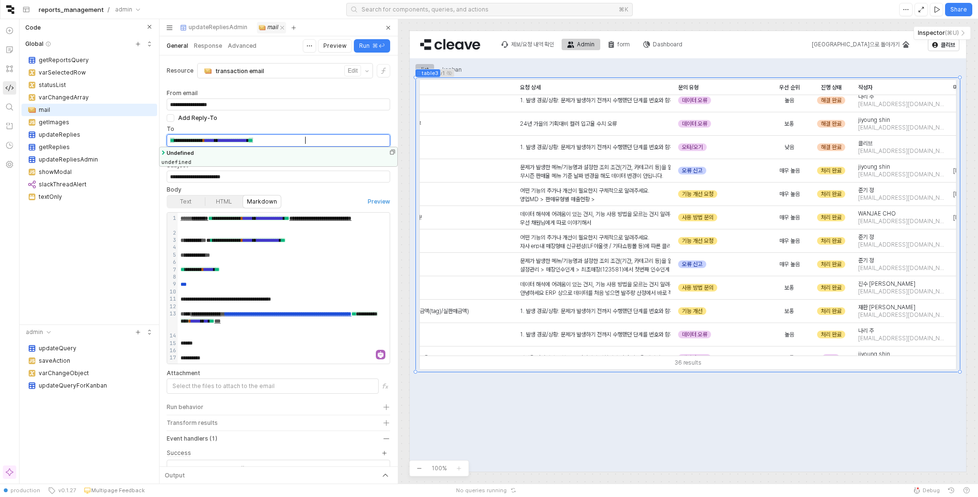
click at [348, 142] on div "**********" at bounding box center [278, 140] width 223 height 11
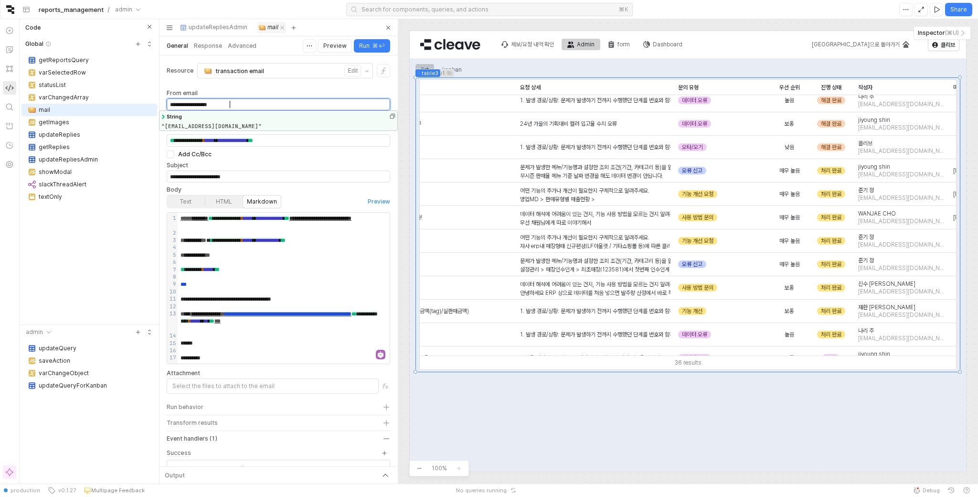
click at [278, 102] on div "**********" at bounding box center [278, 104] width 223 height 7
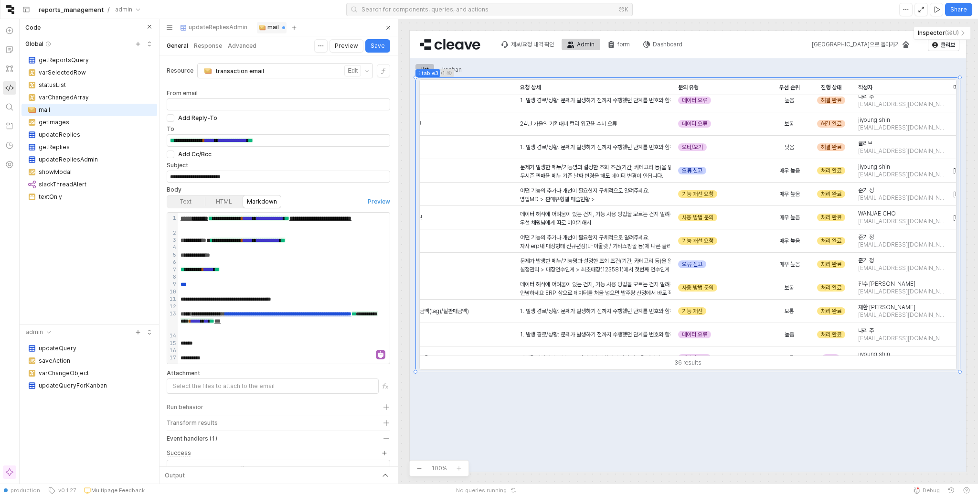
click at [310, 86] on div "**********" at bounding box center [279, 231] width 224 height 336
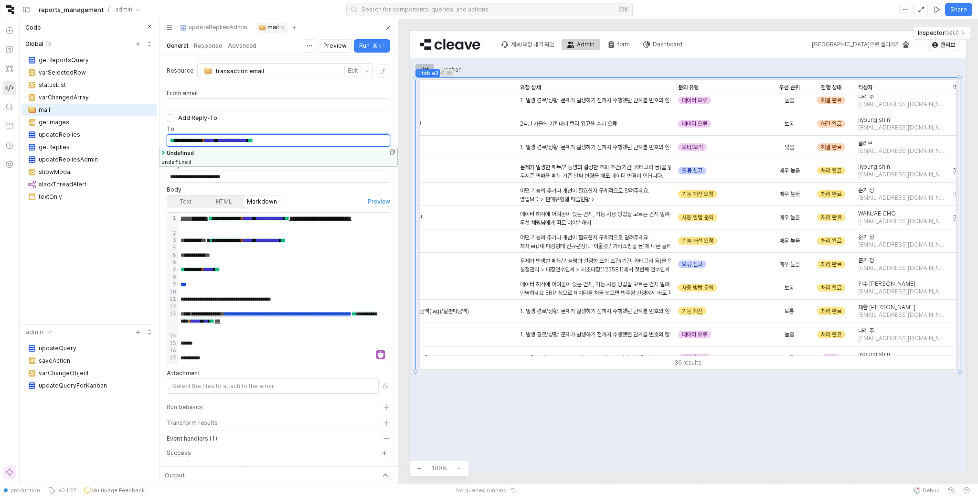
click at [247, 138] on span "**********" at bounding box center [232, 140] width 29 height 5
click at [297, 114] on div "Add Reply-To" at bounding box center [284, 118] width 212 height 8
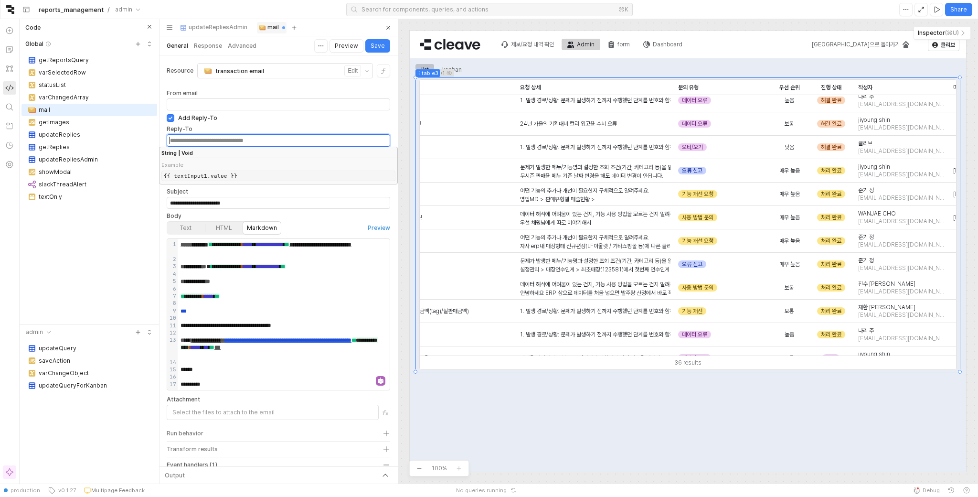
click at [220, 135] on div "**********" at bounding box center [278, 140] width 223 height 11
click at [84, 182] on div "slackThreadAlert" at bounding box center [94, 185] width 111 height 10
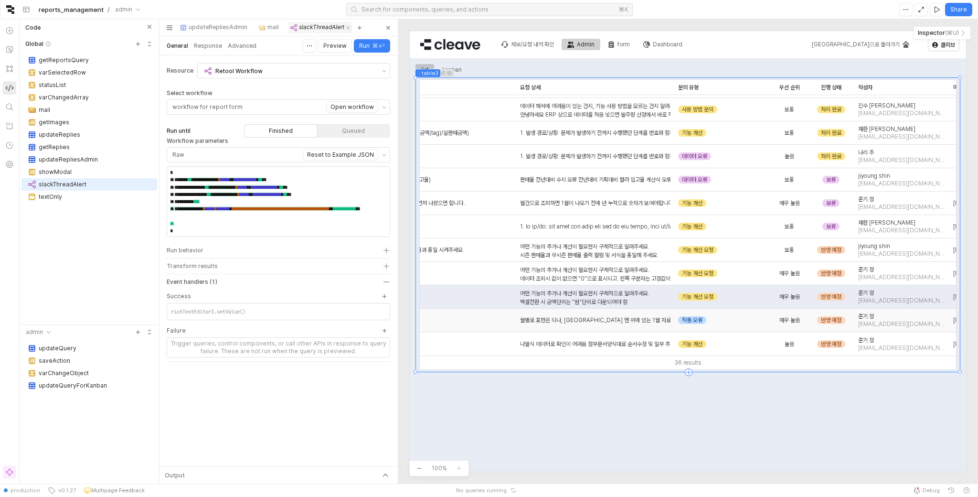
scroll to position [582, 0]
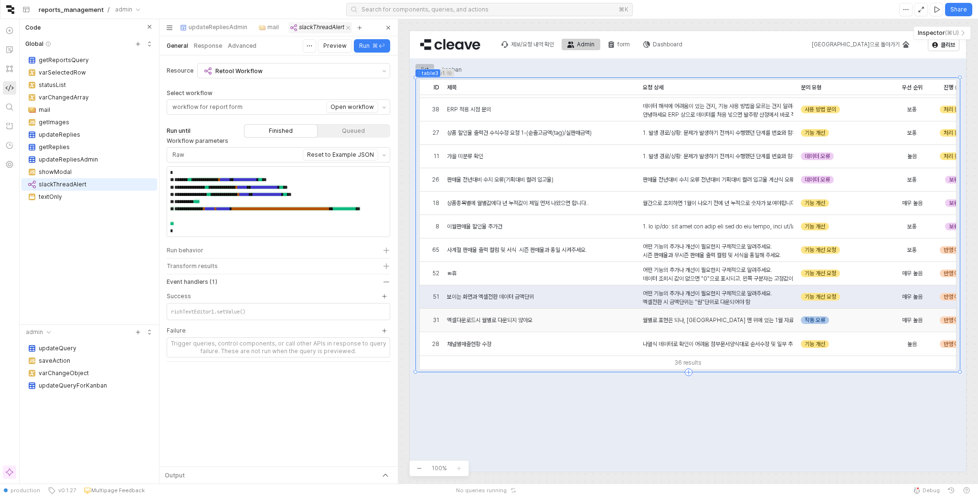
click at [822, 321] on div "작동 오류" at bounding box center [815, 320] width 28 height 8
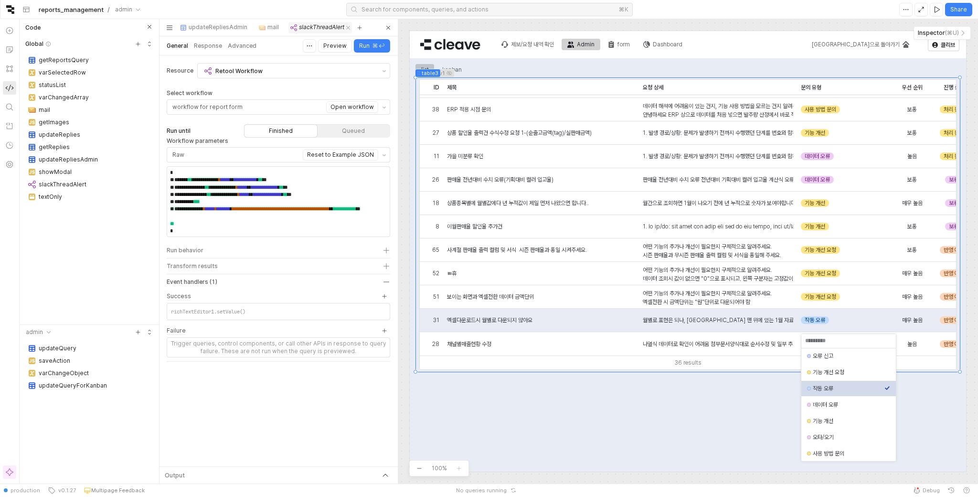
click at [756, 436] on div "list kanban listView1 ID ID 제목 제목 요청 상세 요청 상세 문의 유형 문의 유형 우선 순위 우선 순위 진행 상태 진행 …" at bounding box center [688, 312] width 545 height 501
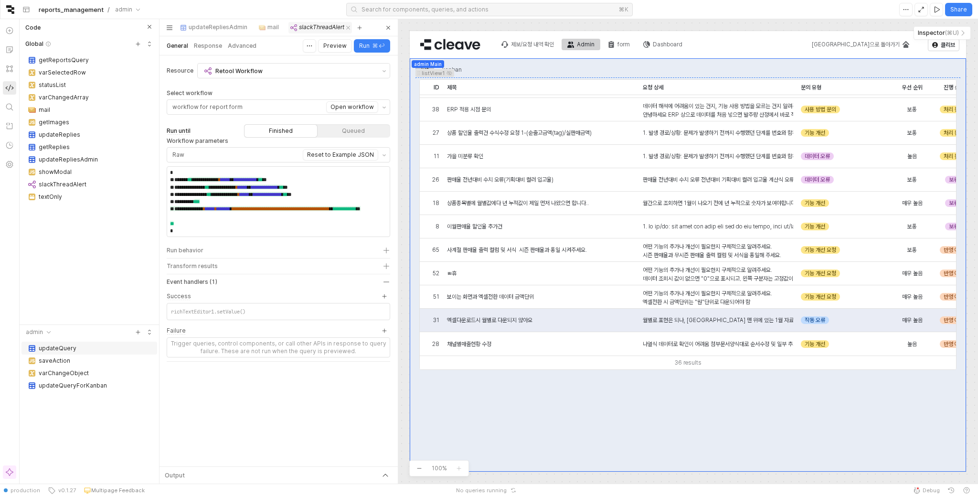
click at [95, 353] on div "updateQuery" at bounding box center [89, 348] width 136 height 13
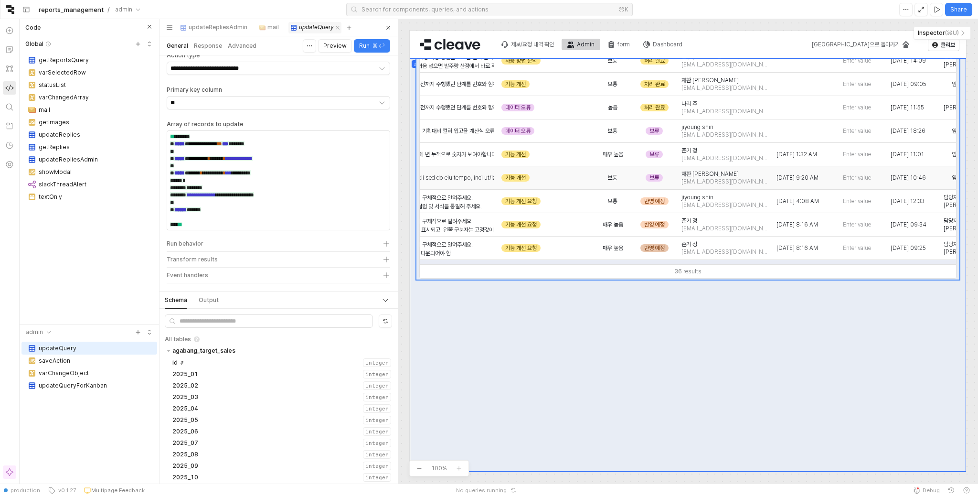
scroll to position [503, 300]
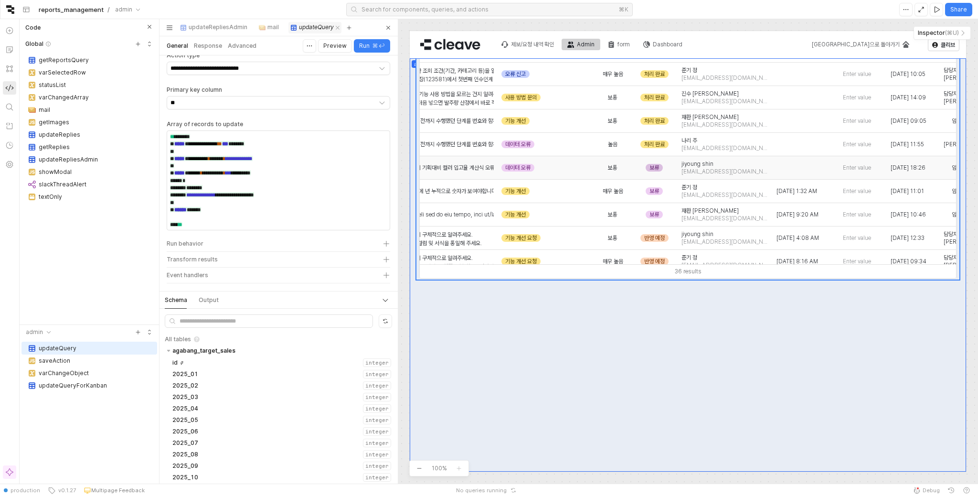
click at [656, 169] on div "보류" at bounding box center [654, 168] width 17 height 8
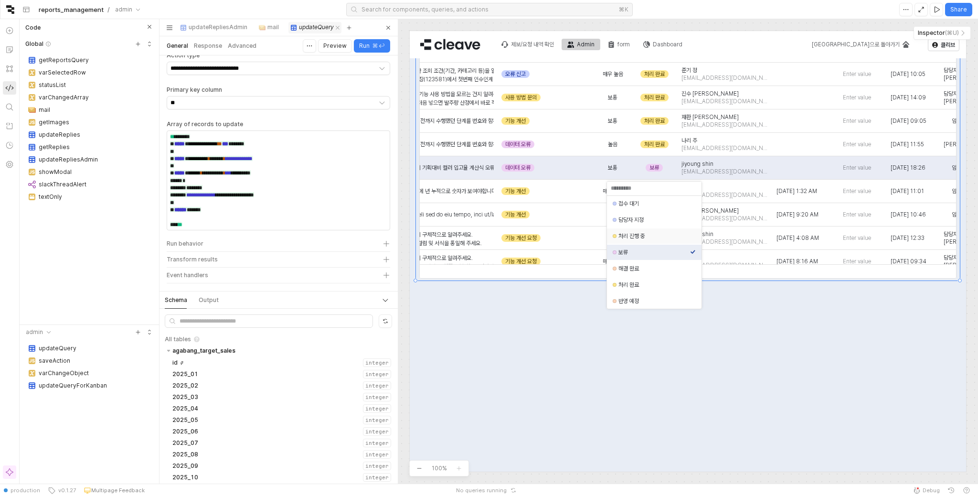
click at [649, 236] on div "처리 진행 중" at bounding box center [655, 236] width 72 height 8
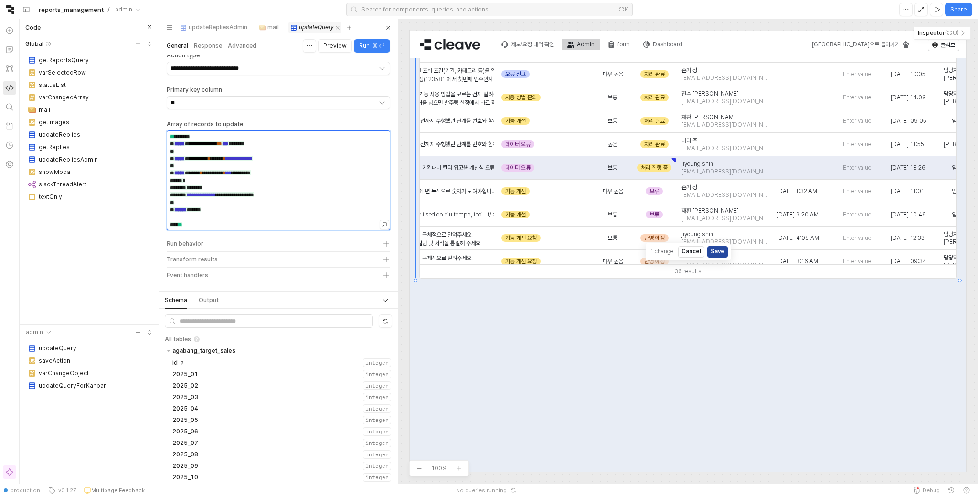
click at [246, 160] on span "**********" at bounding box center [211, 158] width 83 height 5
click at [244, 157] on span "**********" at bounding box center [211, 158] width 83 height 5
click at [240, 99] on icon at bounding box center [239, 101] width 3 height 6
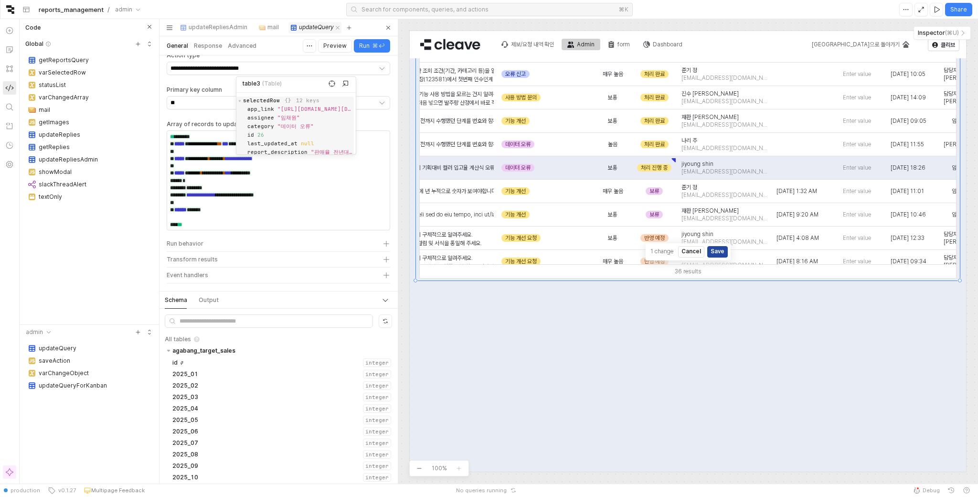
click at [240, 99] on icon at bounding box center [240, 100] width 6 height 3
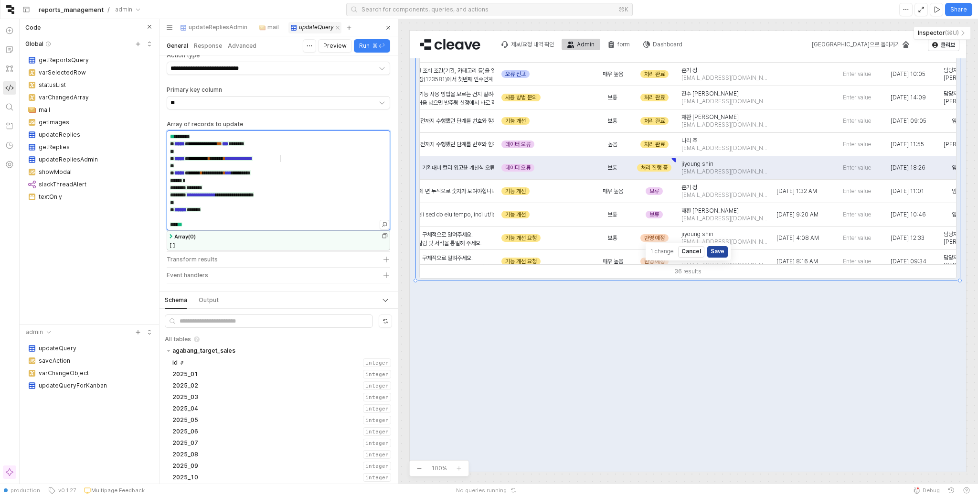
click at [253, 156] on span "**********" at bounding box center [238, 158] width 27 height 5
click at [265, 148] on div "0" at bounding box center [268, 148] width 7 height 8
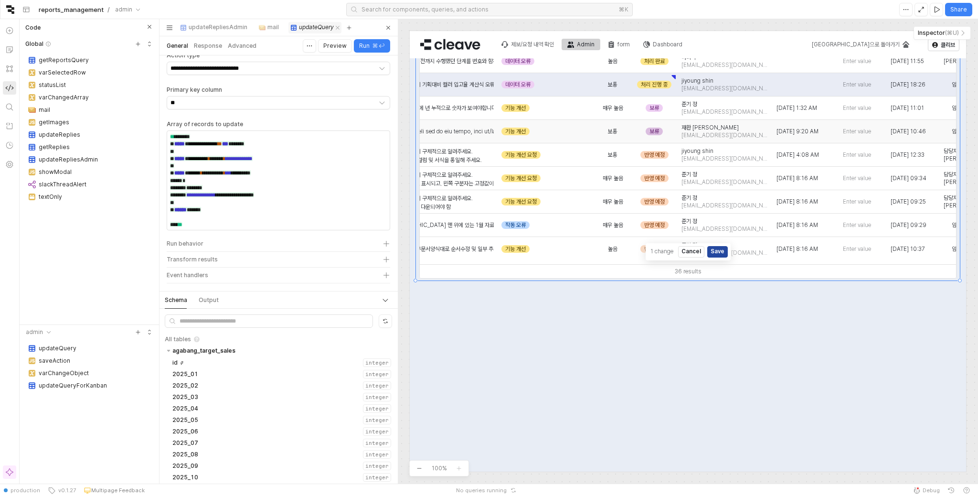
click at [655, 131] on div "보류" at bounding box center [654, 132] width 17 height 8
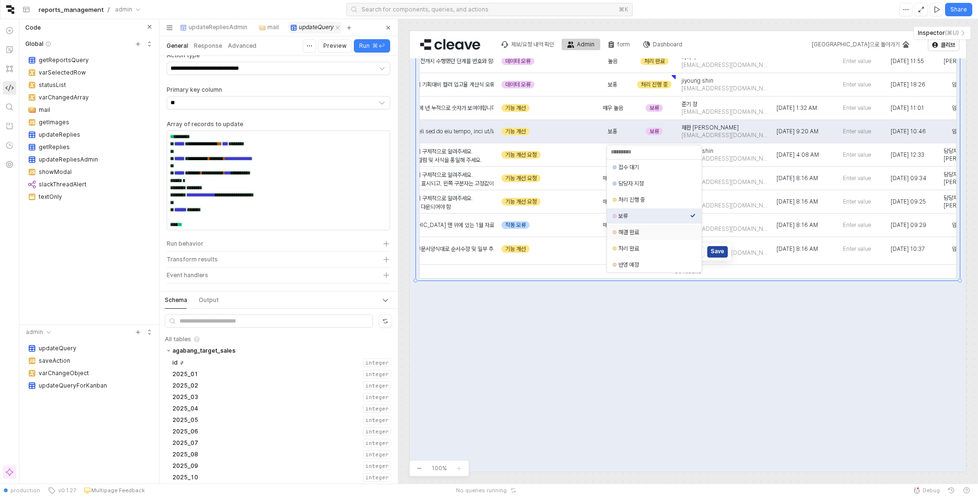
click at [657, 229] on div "해결 완료" at bounding box center [655, 232] width 72 height 8
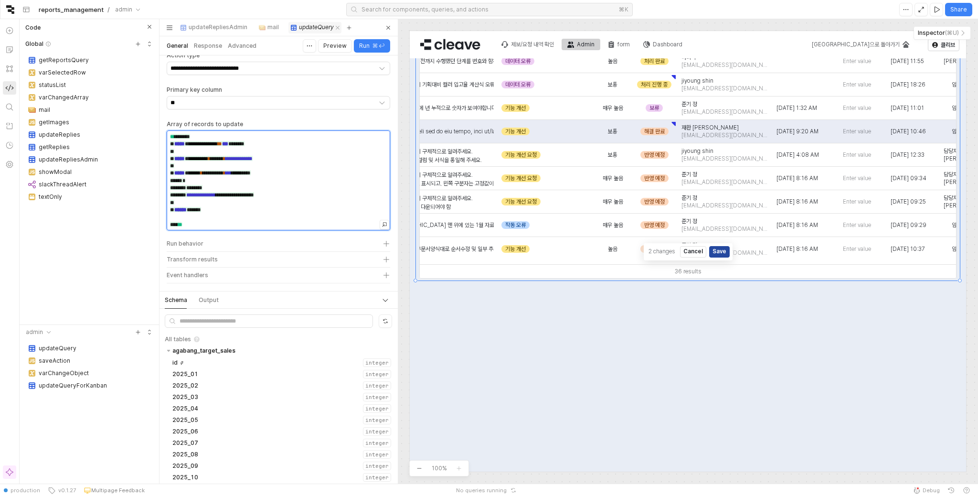
click at [249, 159] on span "**********" at bounding box center [211, 158] width 83 height 5
click at [253, 156] on span "**********" at bounding box center [238, 158] width 27 height 5
click at [337, 194] on div "**********" at bounding box center [278, 194] width 223 height 7
click at [311, 155] on div "**********" at bounding box center [278, 158] width 223 height 7
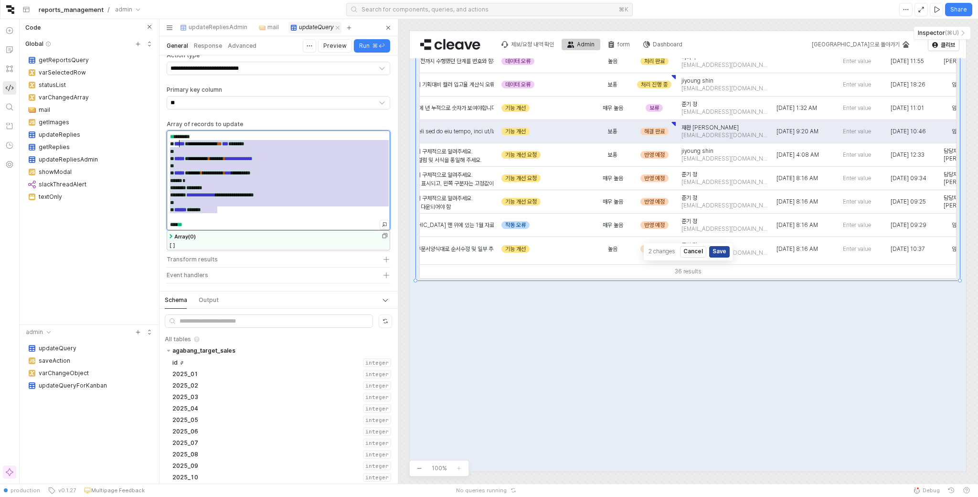
drag, startPoint x: 224, startPoint y: 208, endPoint x: 179, endPoint y: 146, distance: 76.2
click at [179, 146] on div "**********" at bounding box center [278, 180] width 223 height 99
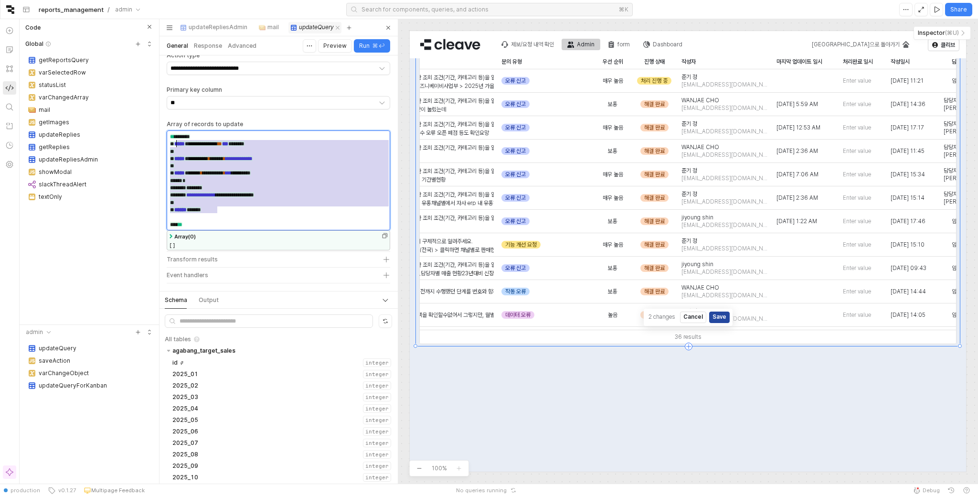
scroll to position [0, 0]
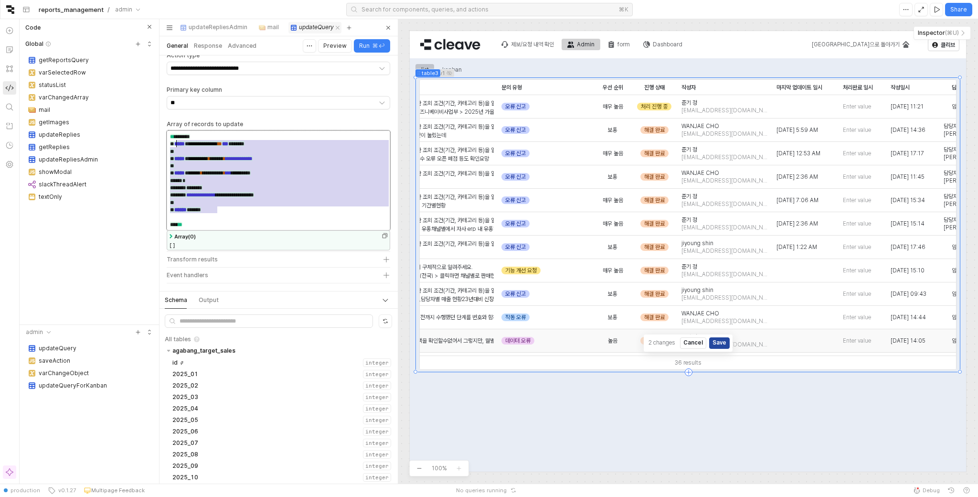
click at [800, 358] on div "36 results" at bounding box center [688, 362] width 536 height 14
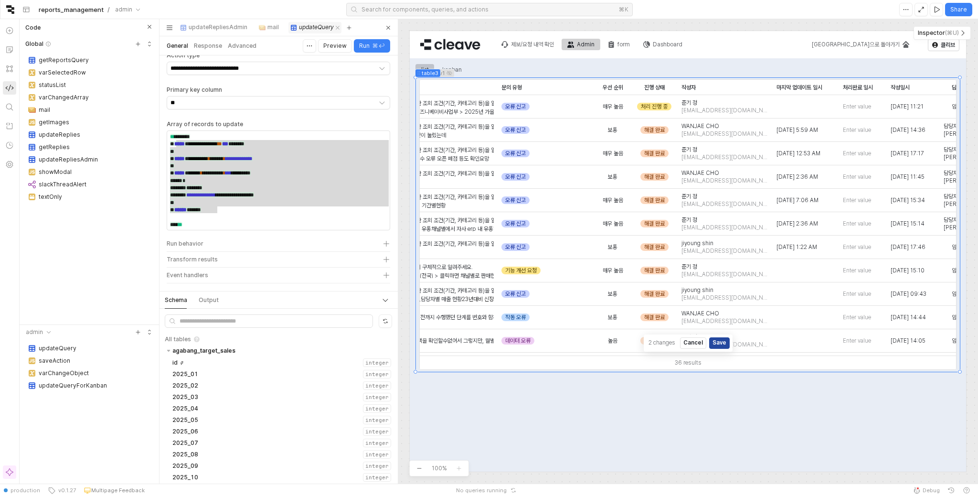
click at [969, 30] on div "Inspector ( ⌘U )" at bounding box center [942, 33] width 56 height 10
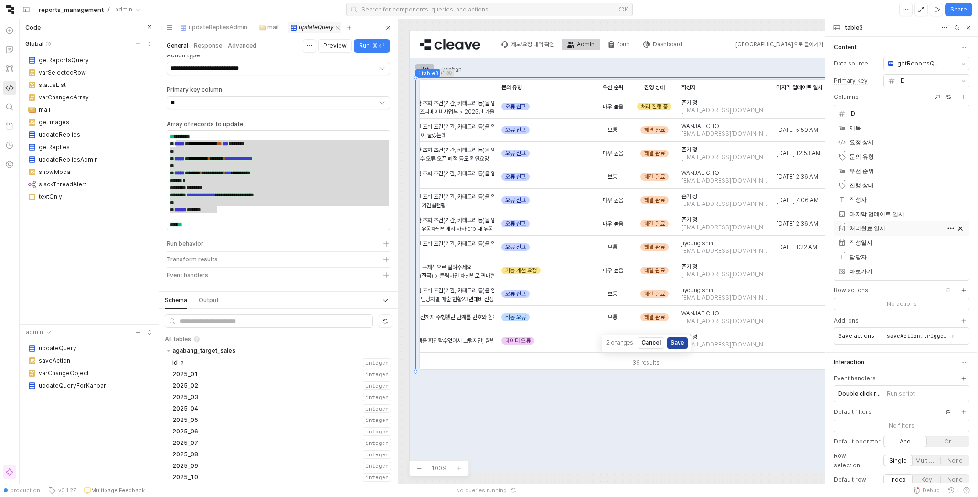
click at [887, 231] on div "처리완료 일시" at bounding box center [891, 229] width 107 height 10
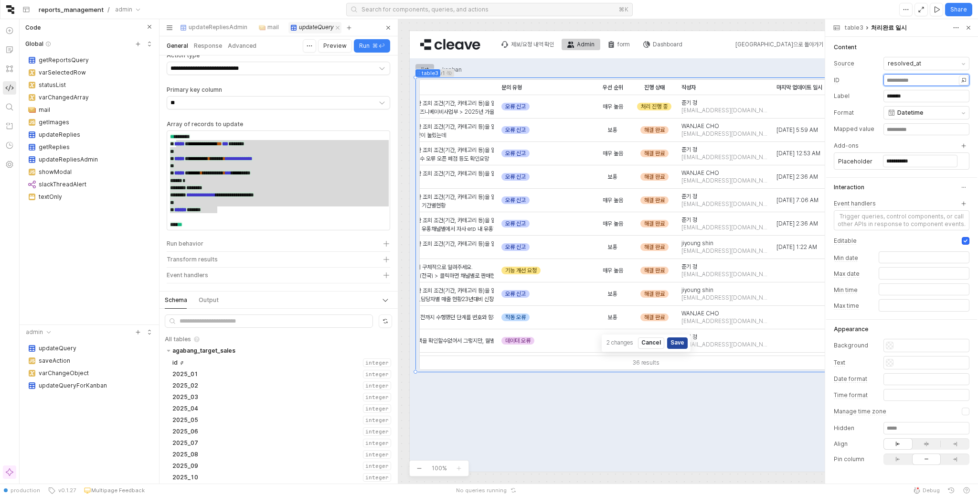
click at [923, 79] on div "**********" at bounding box center [926, 79] width 85 height 7
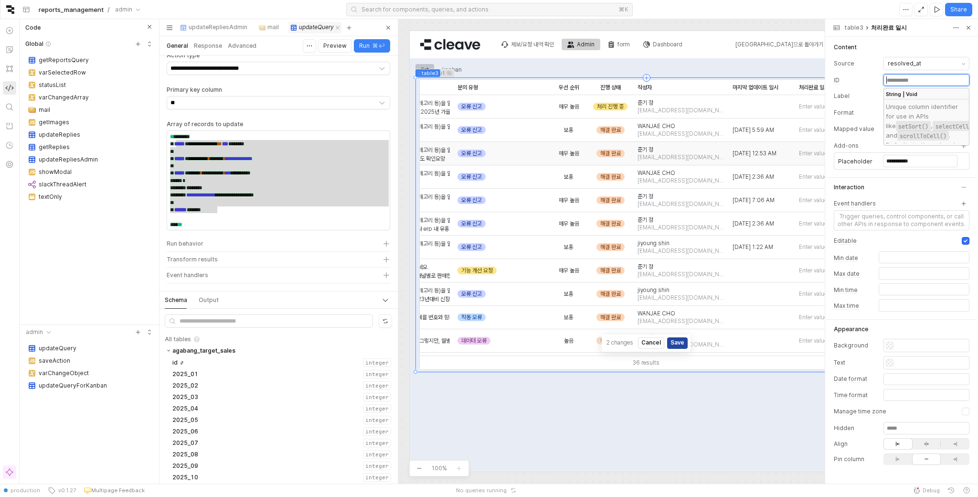
scroll to position [0, 379]
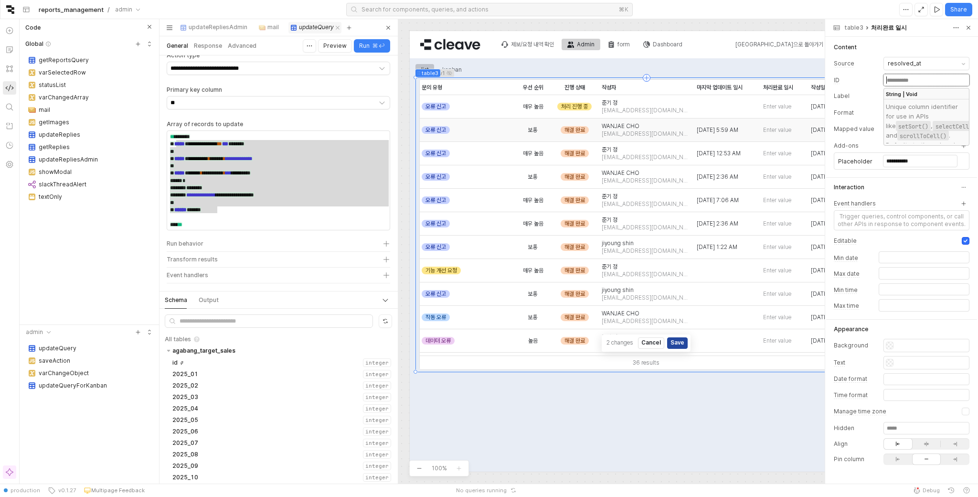
click at [724, 129] on span "Aug 29, 2025 5:59 AM" at bounding box center [718, 130] width 42 height 8
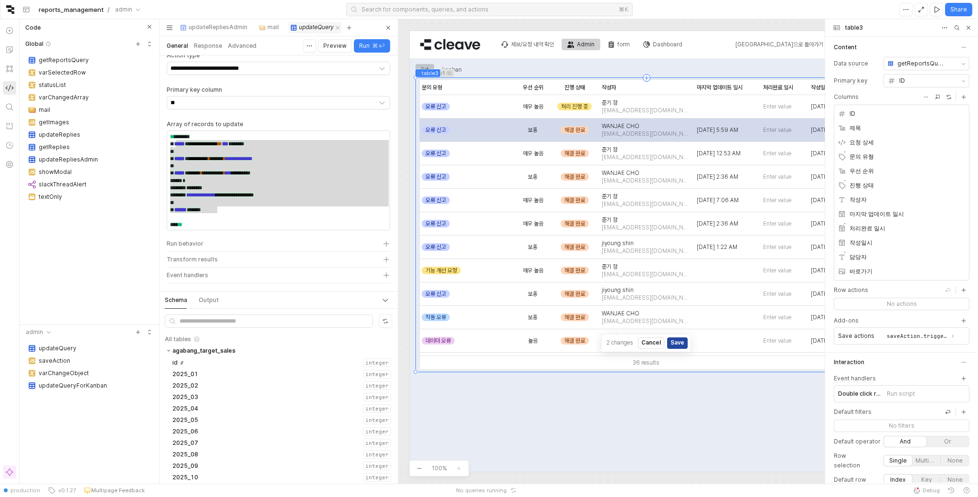
click at [729, 130] on span "Aug 29, 2025 5:59 AM" at bounding box center [718, 130] width 42 height 8
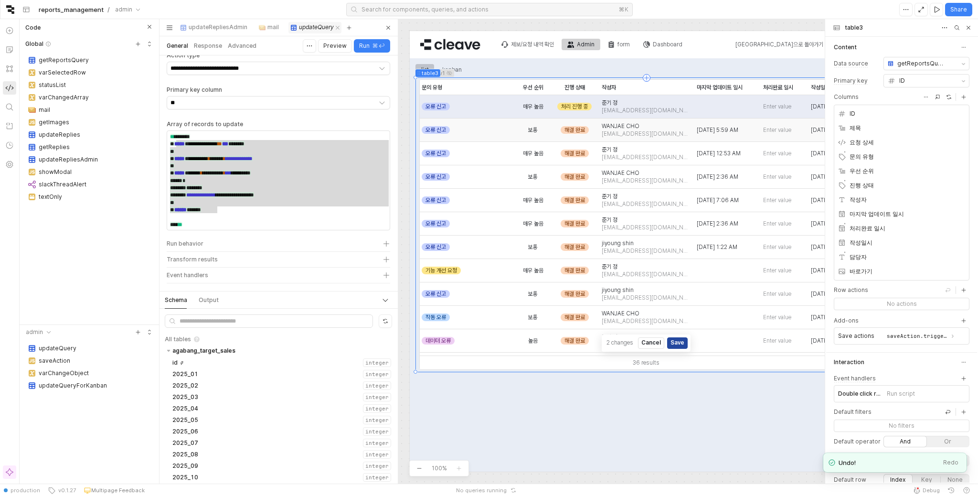
click at [705, 130] on span "Aug 29, 2025 5:59 AM" at bounding box center [718, 130] width 42 height 8
click at [705, 130] on div "Header 제보/요청 내역 확인 Admin form Dashboard 메인으로 돌아가기 클리브 admin Main list kanban li…" at bounding box center [646, 251] width 473 height 440
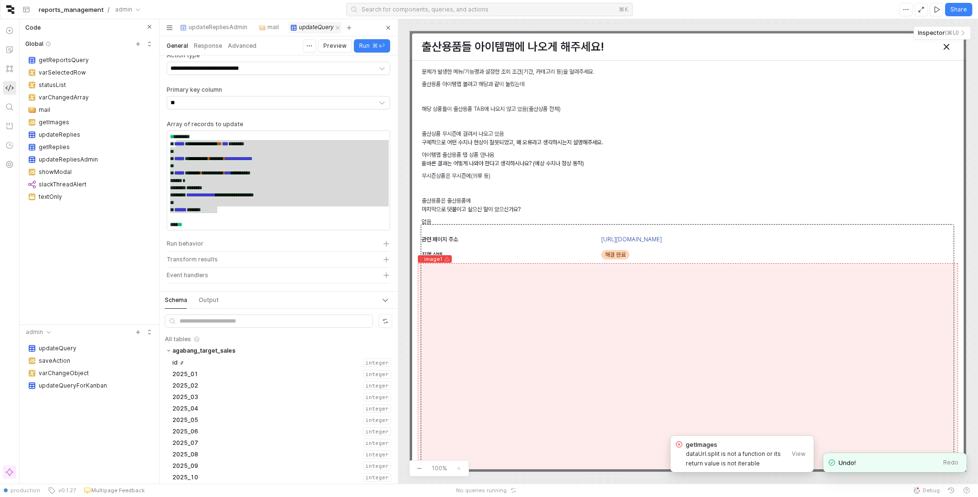
scroll to position [0, 348]
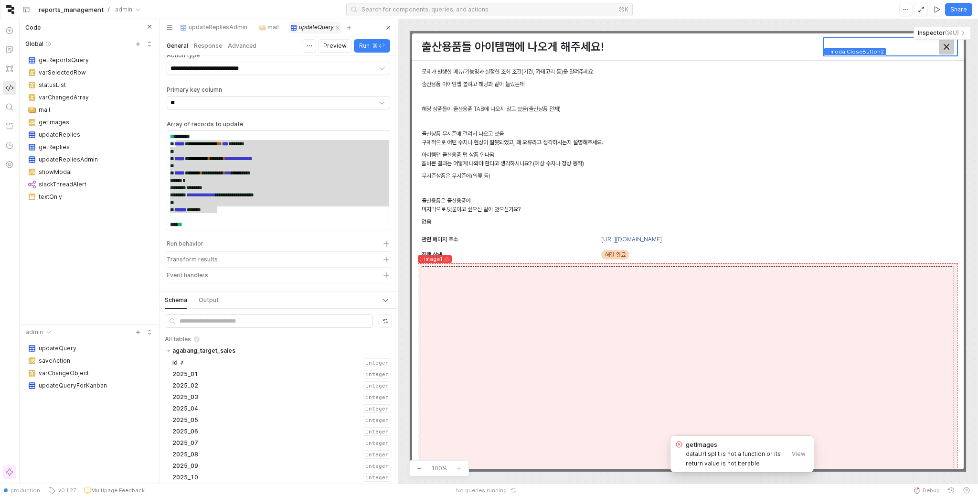
click at [947, 44] on icon "Close" at bounding box center [947, 47] width 6 height 6
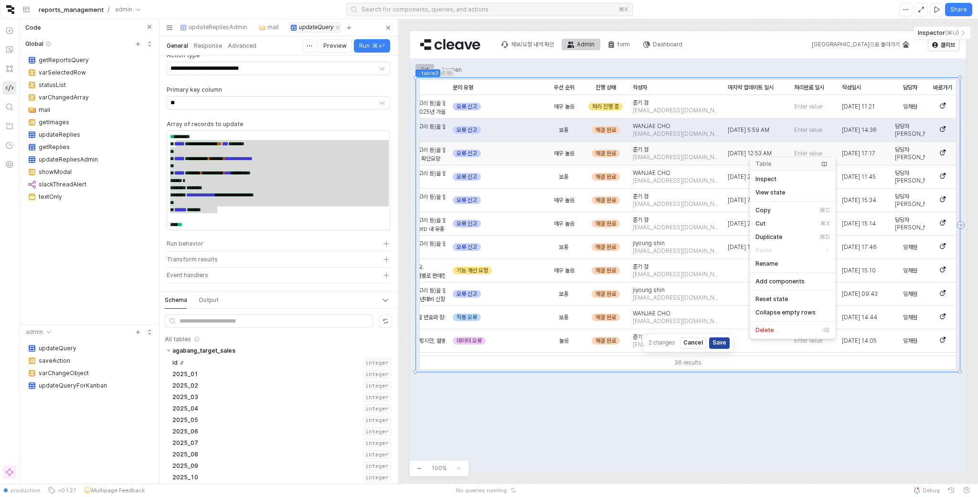
click at [865, 153] on span "2025-08-27 17:17" at bounding box center [858, 154] width 33 height 8
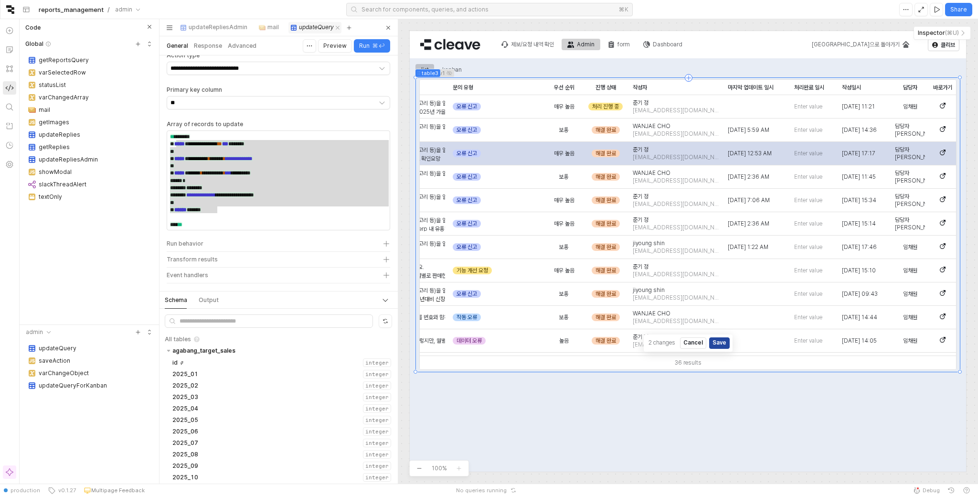
click at [852, 153] on span "2025-08-27 17:17" at bounding box center [858, 154] width 33 height 8
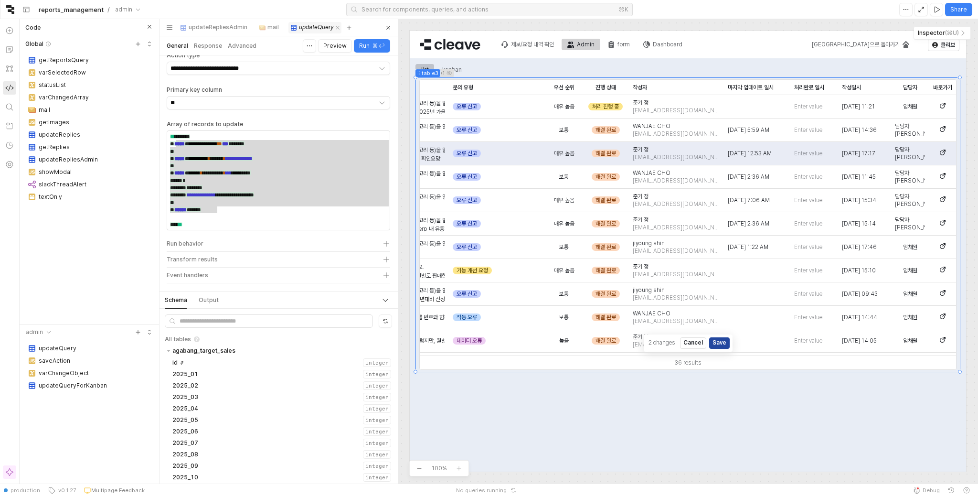
scroll to position [154, 239]
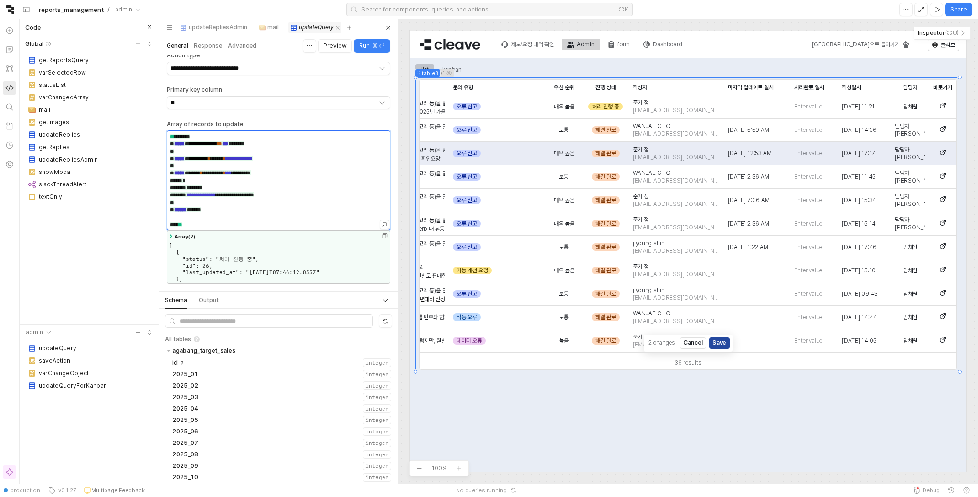
click at [282, 209] on div "****** ******" at bounding box center [278, 209] width 223 height 7
click at [260, 210] on div "****** ******" at bounding box center [278, 209] width 223 height 7
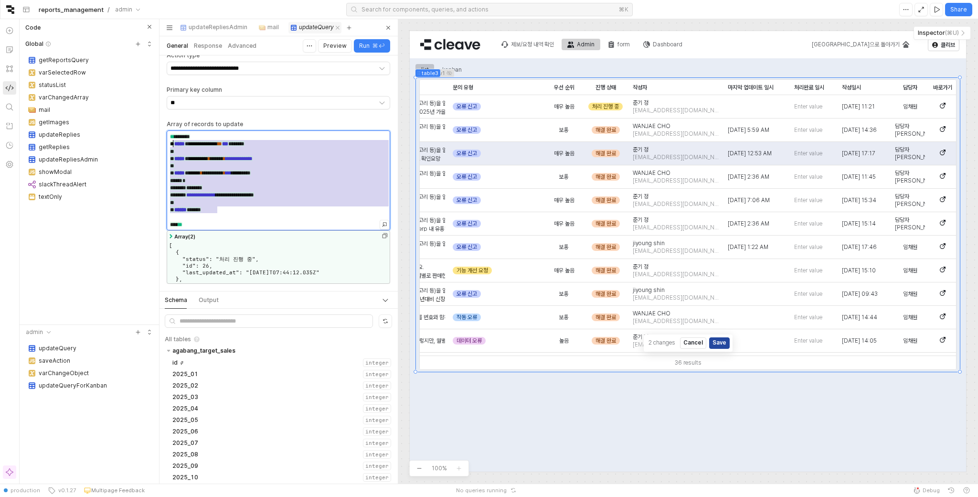
drag, startPoint x: 234, startPoint y: 210, endPoint x: 174, endPoint y: 146, distance: 86.9
click at [174, 146] on div "**********" at bounding box center [278, 180] width 223 height 99
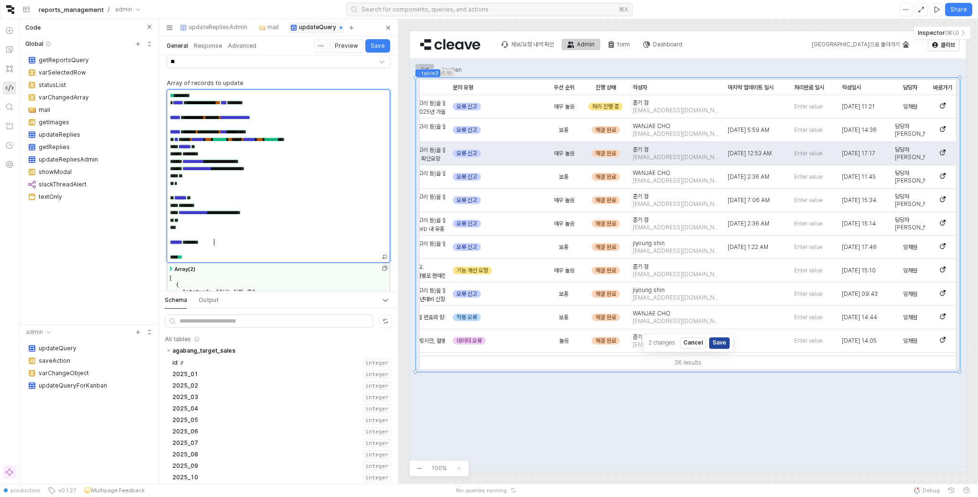
scroll to position [123, 0]
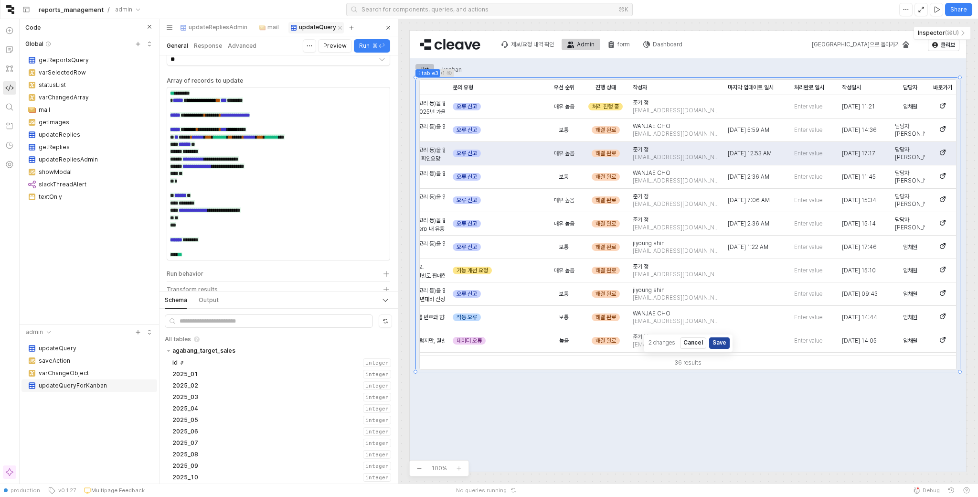
click at [82, 379] on div "updateQueryForKanban" at bounding box center [89, 385] width 136 height 12
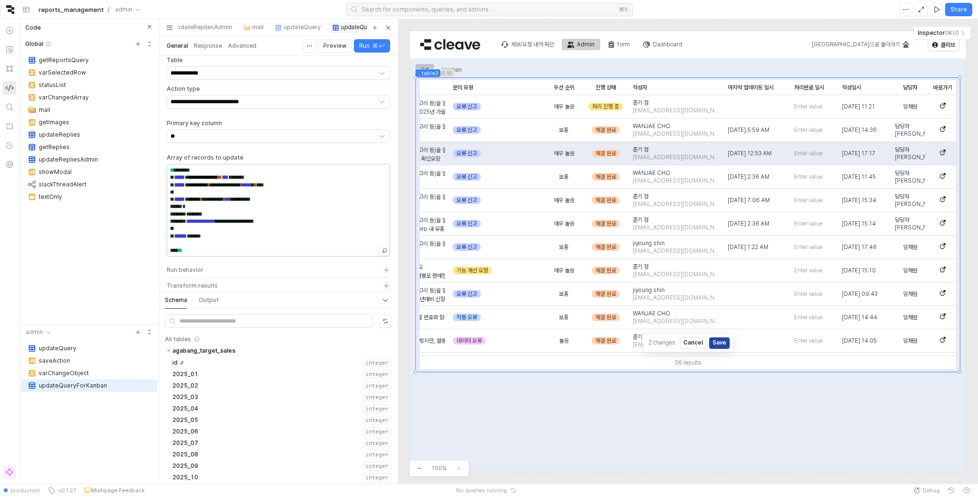
scroll to position [52, 0]
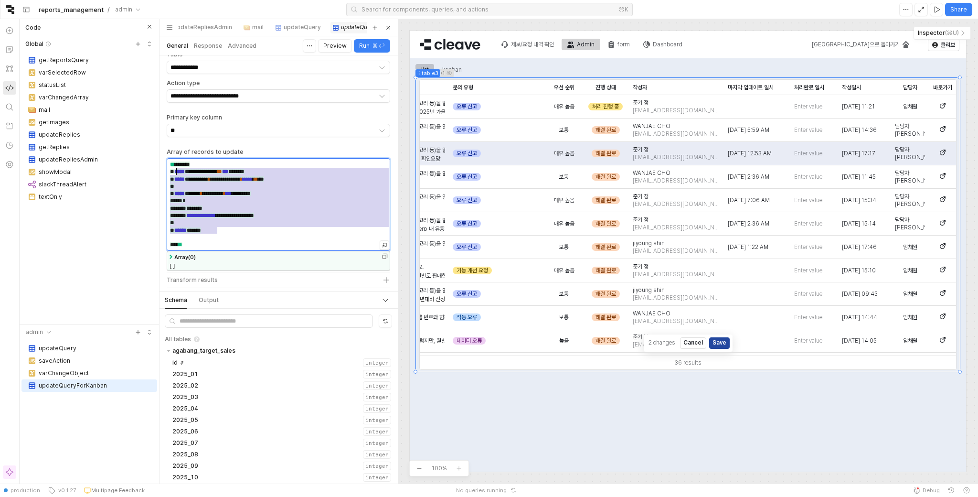
drag, startPoint x: 230, startPoint y: 232, endPoint x: 177, endPoint y: 173, distance: 78.8
click at [177, 173] on div "**********" at bounding box center [278, 205] width 223 height 92
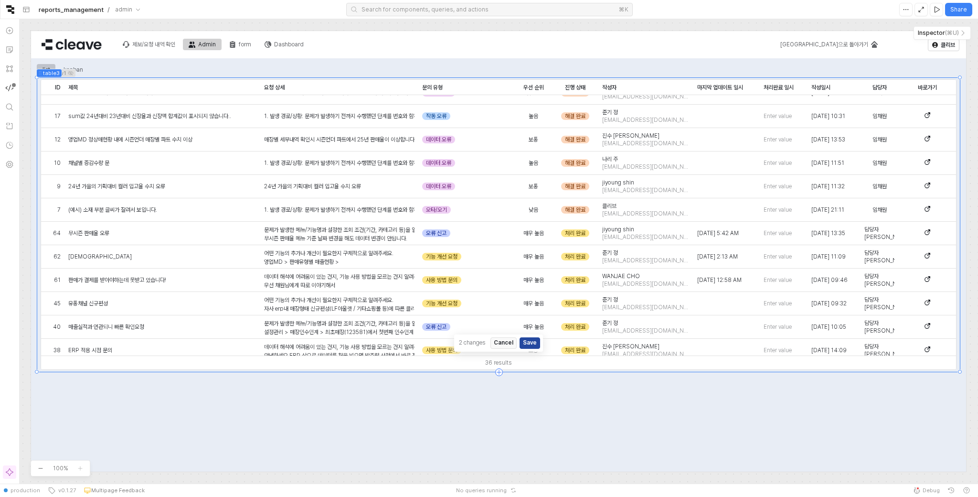
scroll to position [461, 0]
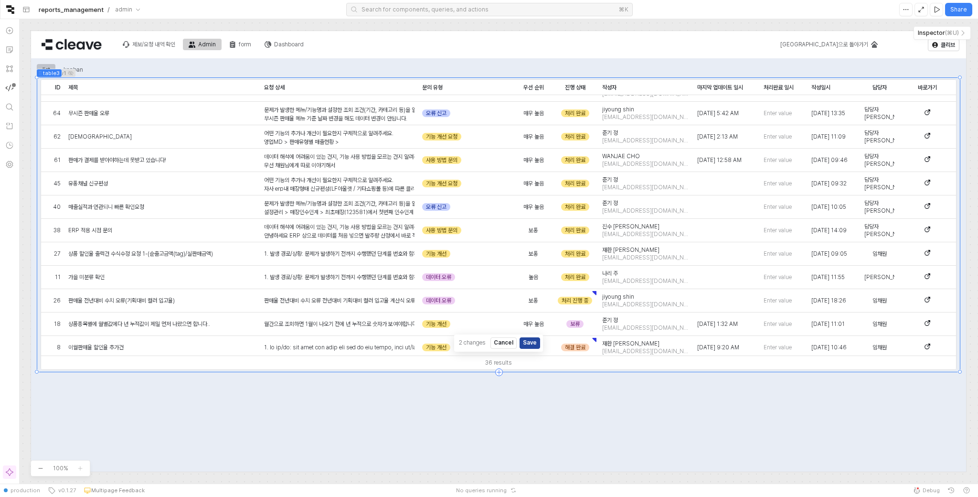
click at [503, 350] on div "2 changes Cancel Save" at bounding box center [498, 342] width 89 height 17
click at [507, 346] on button "Cancel" at bounding box center [504, 342] width 26 height 11
click at [601, 443] on div "list kanban listView1 ID ID 제목 제목 요청 상세 요청 상세 문의 유형 문의 유형 우선 순위 우선 순위 진행 상태 진행 …" at bounding box center [499, 312] width 924 height 501
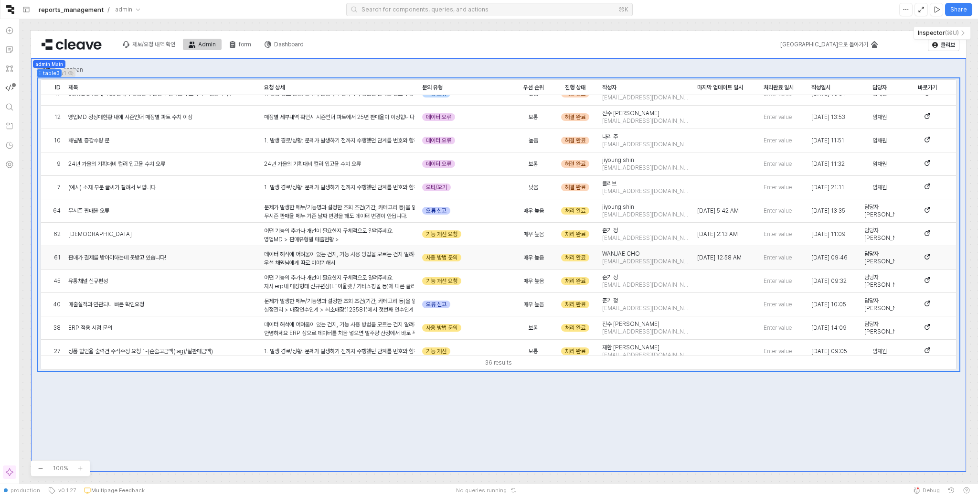
scroll to position [363, 0]
click at [576, 188] on div "해결 완료" at bounding box center [575, 188] width 28 height 8
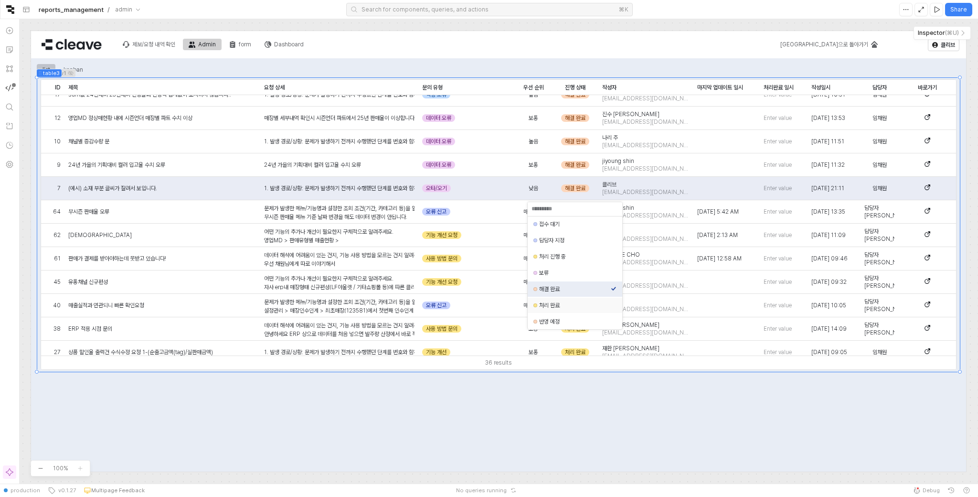
click at [561, 309] on div "처리 완료" at bounding box center [575, 305] width 72 height 8
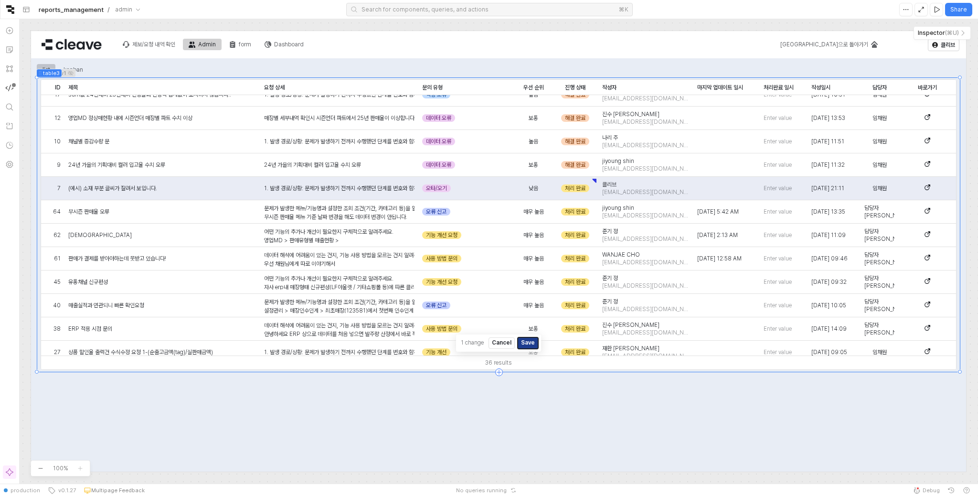
click at [527, 343] on button "Save" at bounding box center [528, 342] width 21 height 11
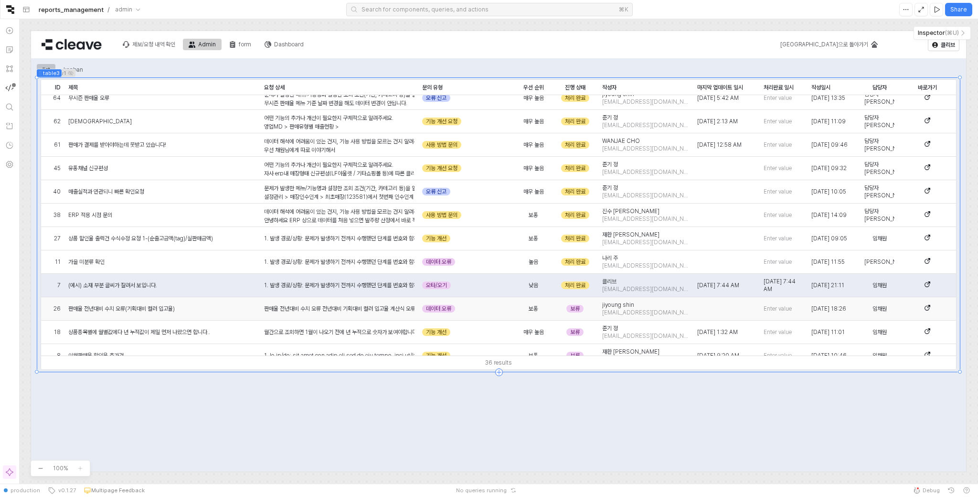
scroll to position [456, 0]
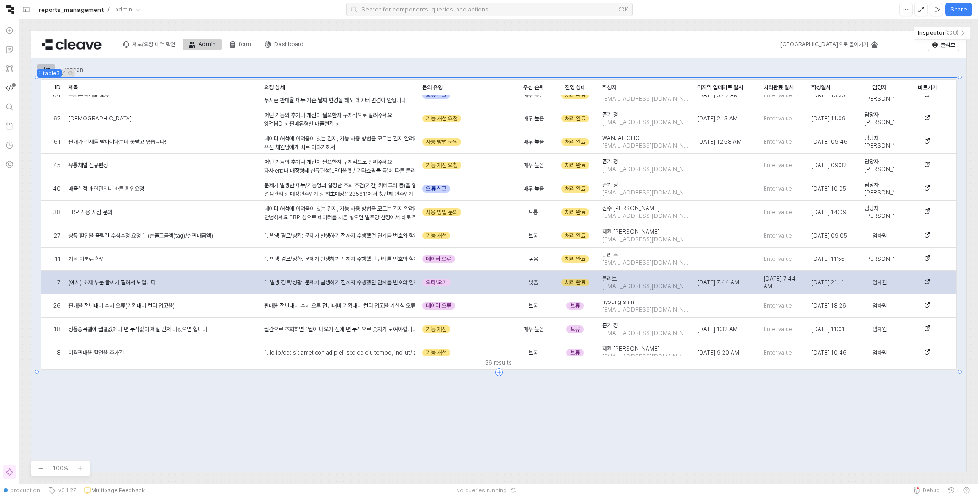
click at [579, 282] on div "처리 완료" at bounding box center [575, 282] width 28 height 8
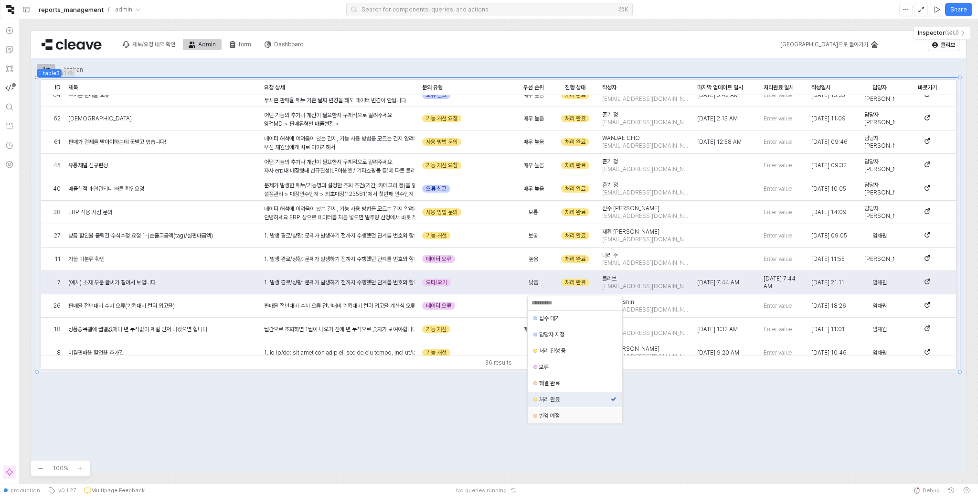
click at [601, 437] on div "list kanban listView1 ID ID 제목 제목 요청 상세 요청 상세 문의 유형 문의 유형 우선 순위 우선 순위 진행 상태 진행 …" at bounding box center [499, 312] width 924 height 501
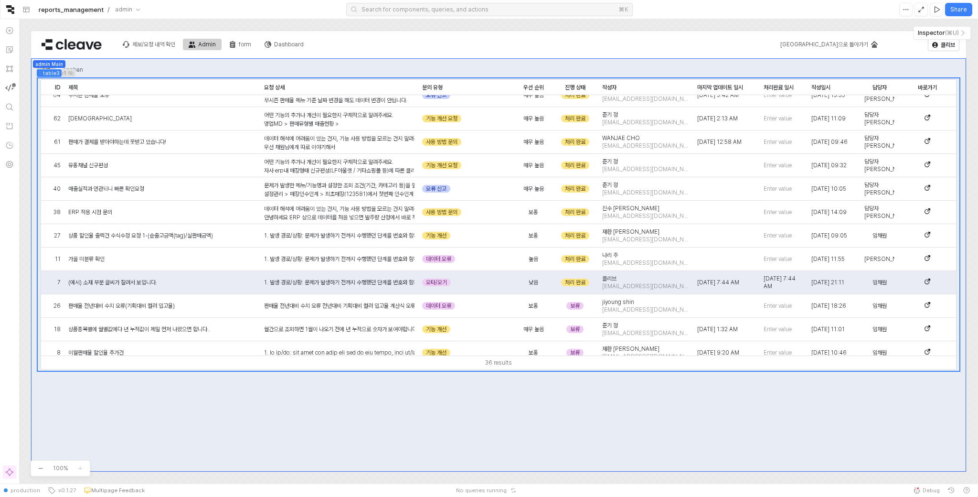
click at [774, 364] on div "36 results" at bounding box center [498, 362] width 915 height 14
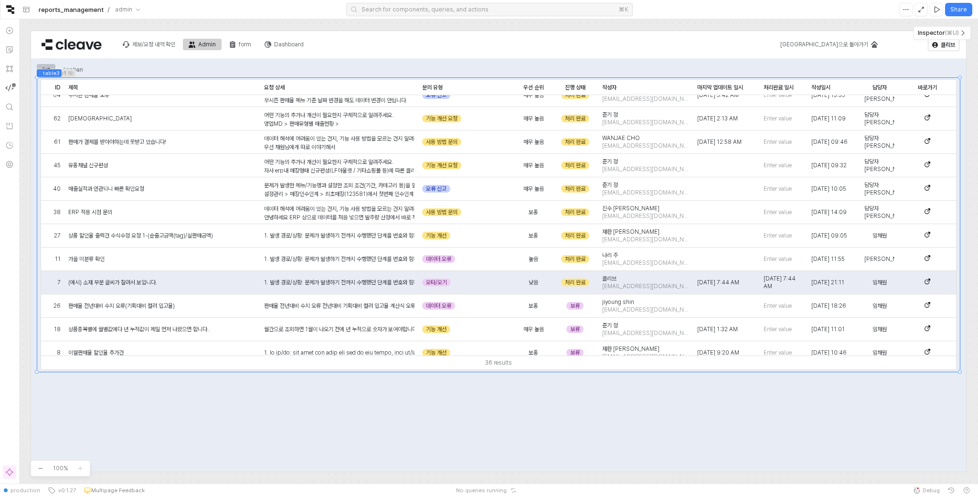
click at [964, 32] on icon "button" at bounding box center [963, 33] width 8 height 8
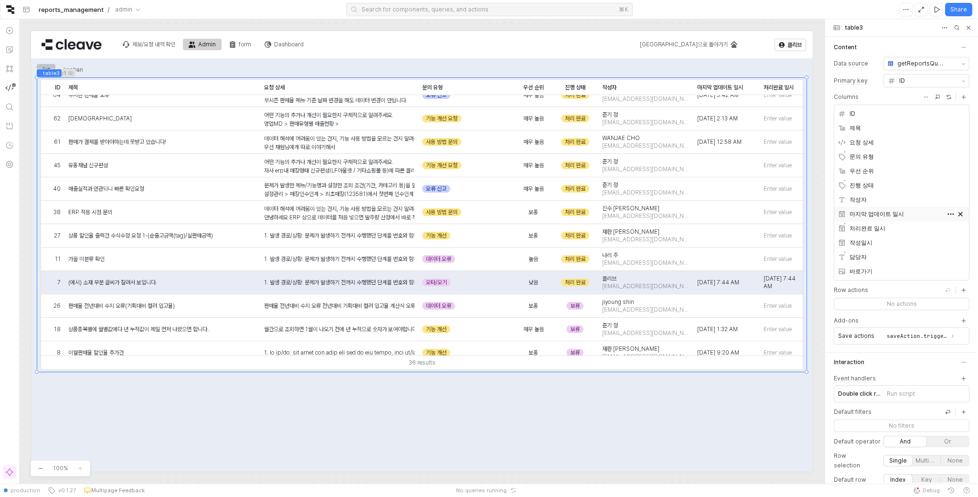
click at [897, 217] on div "마지막 업데이트 일시" at bounding box center [891, 214] width 107 height 10
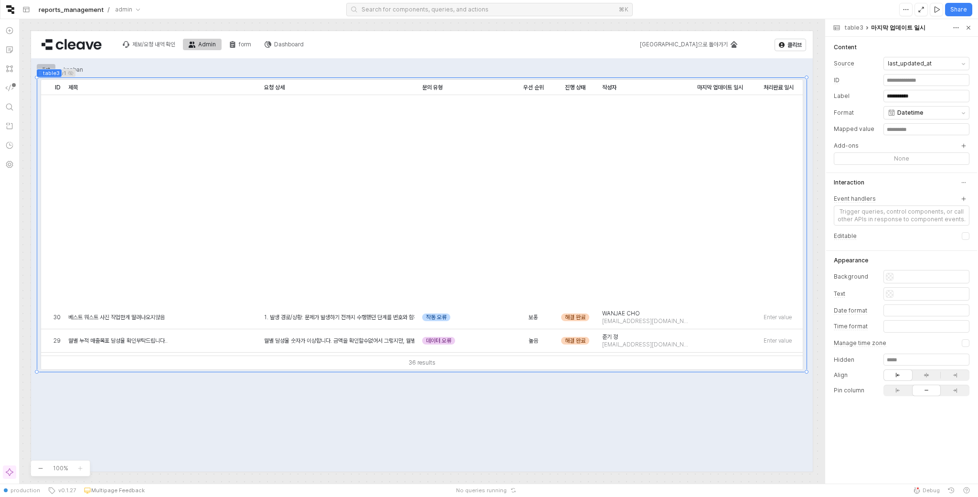
scroll to position [456, 0]
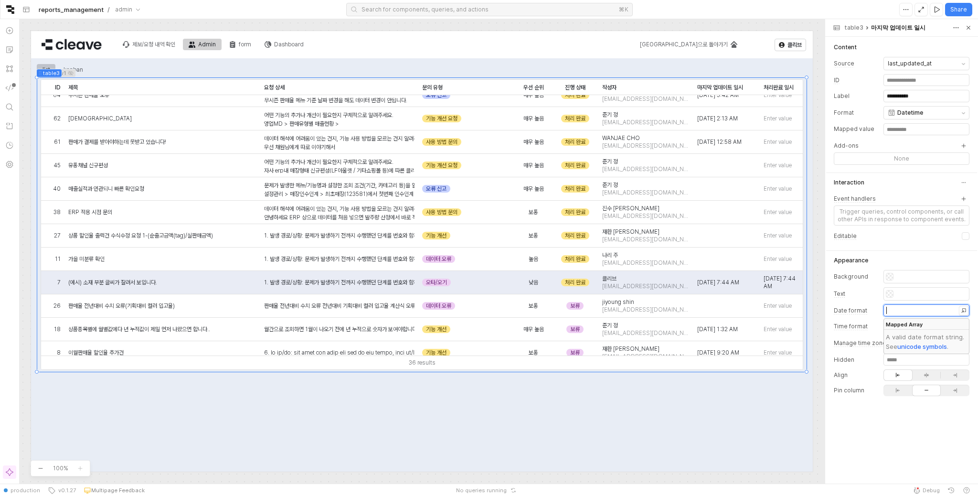
click at [919, 311] on div at bounding box center [926, 310] width 85 height 7
click at [933, 347] on link "unicode symbols" at bounding box center [923, 347] width 50 height 8
click at [906, 311] on div at bounding box center [926, 310] width 85 height 7
click at [894, 422] on div "**********" at bounding box center [901, 260] width 151 height 445
click at [896, 309] on div at bounding box center [926, 310] width 85 height 7
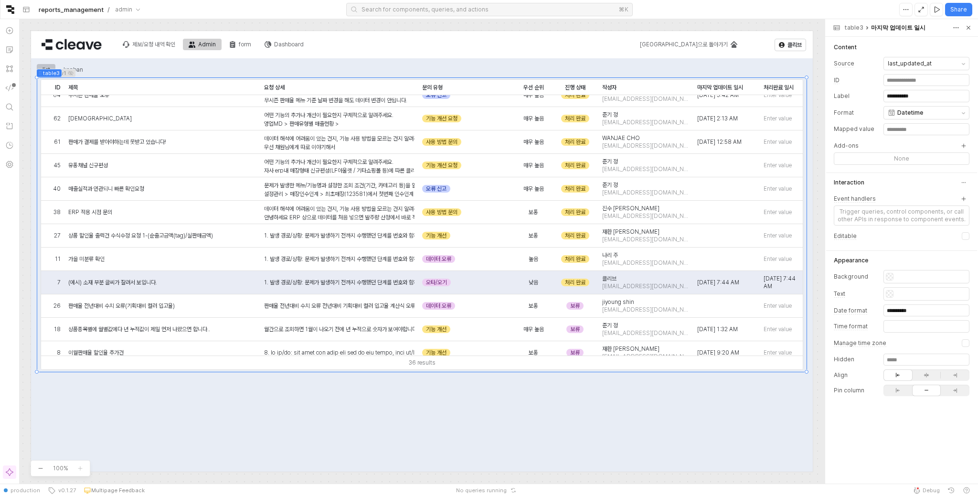
click at [903, 445] on div "**********" at bounding box center [901, 260] width 151 height 445
click at [923, 313] on div "**********" at bounding box center [926, 310] width 85 height 7
copy div "**********"
click at [858, 27] on div "table3" at bounding box center [854, 28] width 19 height 8
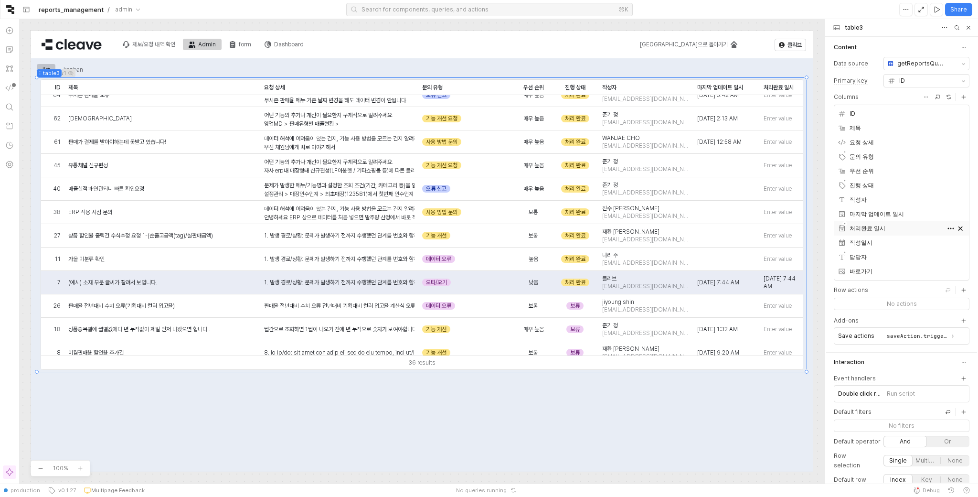
click at [878, 230] on div "처리완료 일시" at bounding box center [891, 229] width 107 height 10
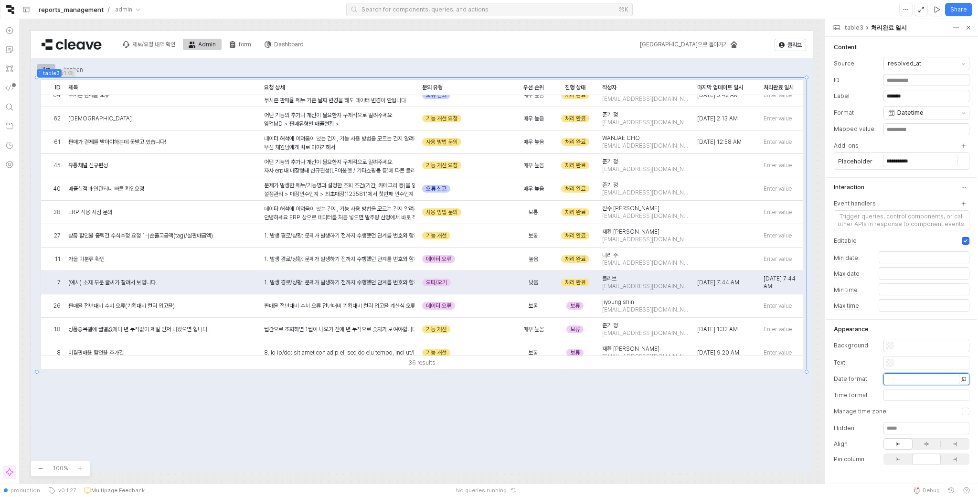
click at [905, 377] on div at bounding box center [926, 378] width 85 height 7
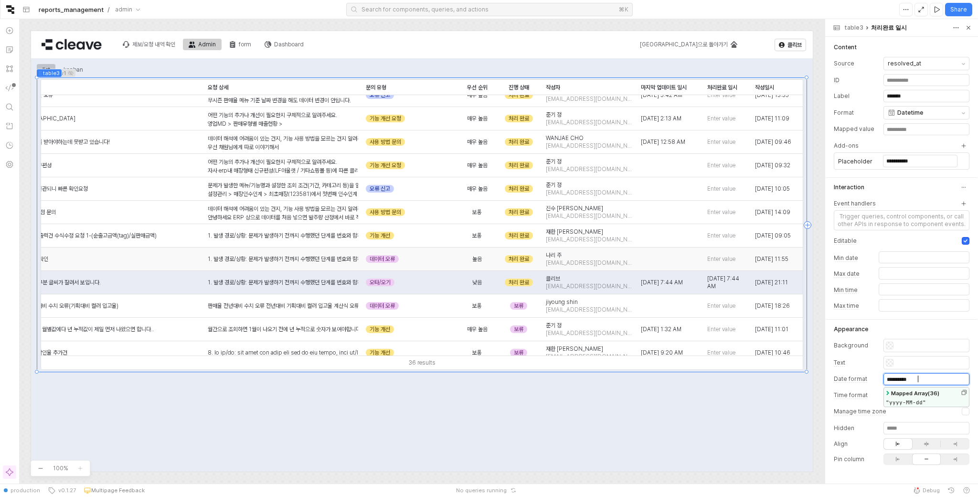
scroll to position [456, 69]
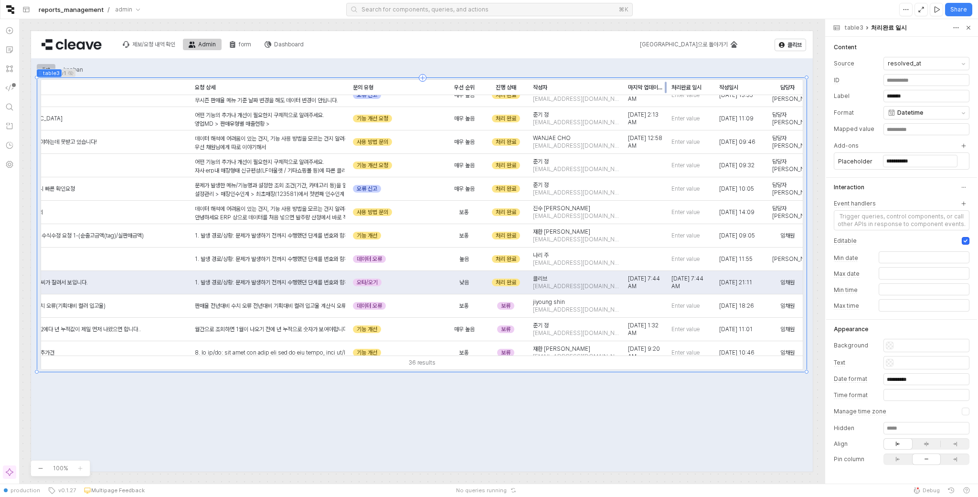
drag, startPoint x: 685, startPoint y: 89, endPoint x: 662, endPoint y: 89, distance: 22.9
click at [668, 89] on div "drag table3" at bounding box center [668, 87] width 0 height 15
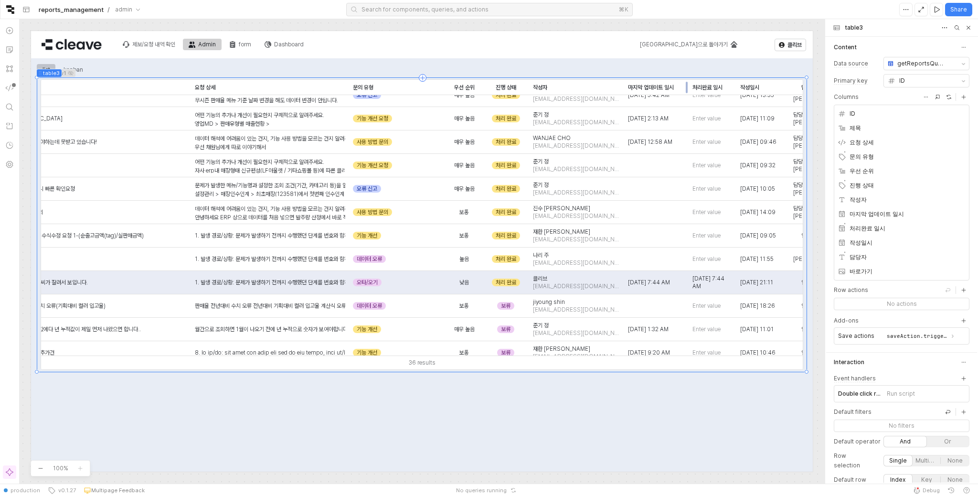
drag, startPoint x: 667, startPoint y: 85, endPoint x: 688, endPoint y: 85, distance: 21.0
click at [689, 85] on div "drag table3" at bounding box center [689, 87] width 0 height 15
drag, startPoint x: 728, startPoint y: 87, endPoint x: 746, endPoint y: 88, distance: 17.7
click at [754, 88] on div "drag table3" at bounding box center [754, 87] width 0 height 15
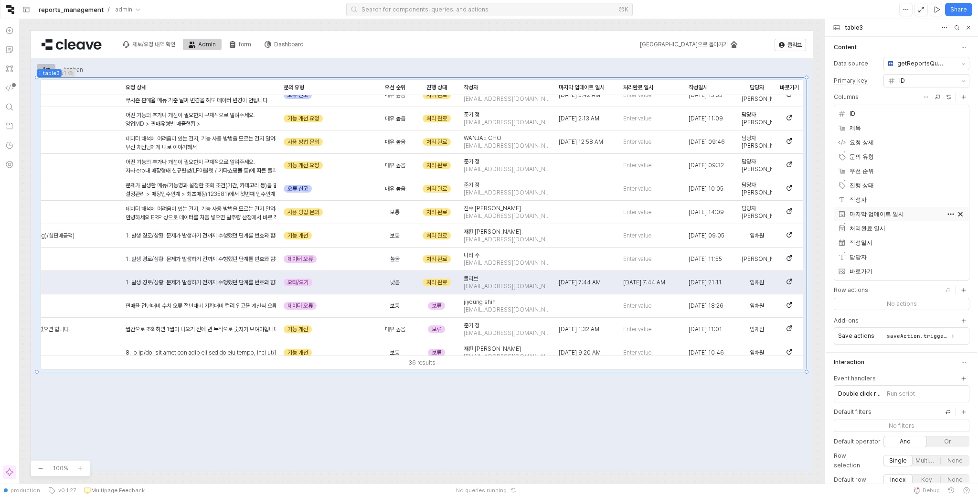
click at [873, 218] on span "마지막 업데이트 일시" at bounding box center [877, 214] width 54 height 10
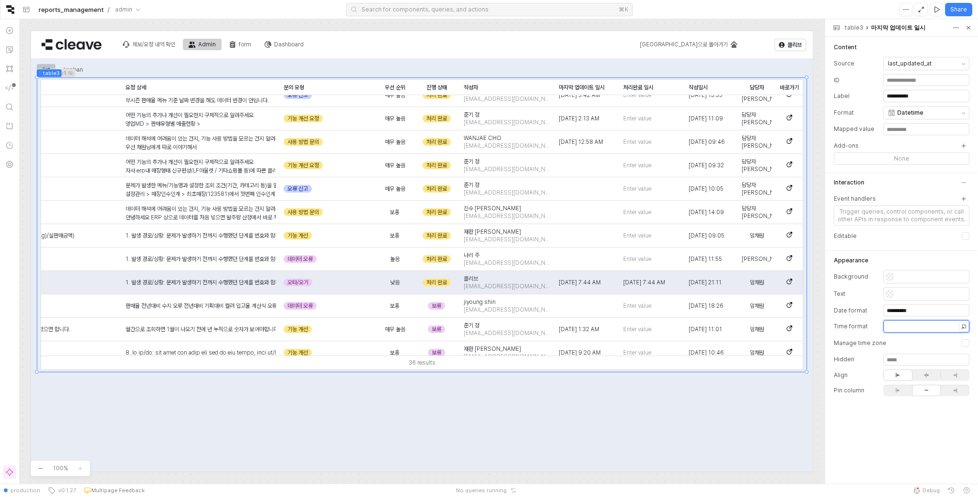
click at [911, 328] on div at bounding box center [926, 325] width 85 height 7
click at [779, 361] on div "36 results" at bounding box center [422, 362] width 762 height 14
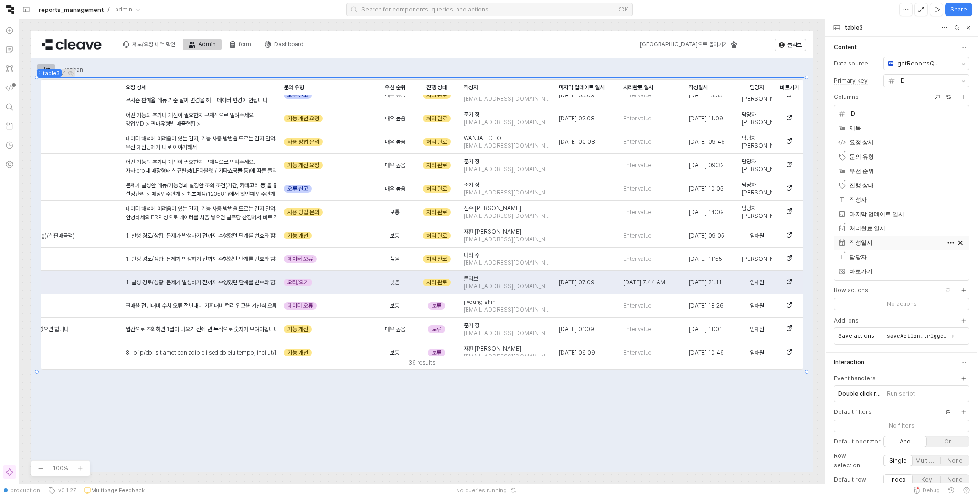
click at [894, 242] on div "작성일시" at bounding box center [891, 243] width 107 height 10
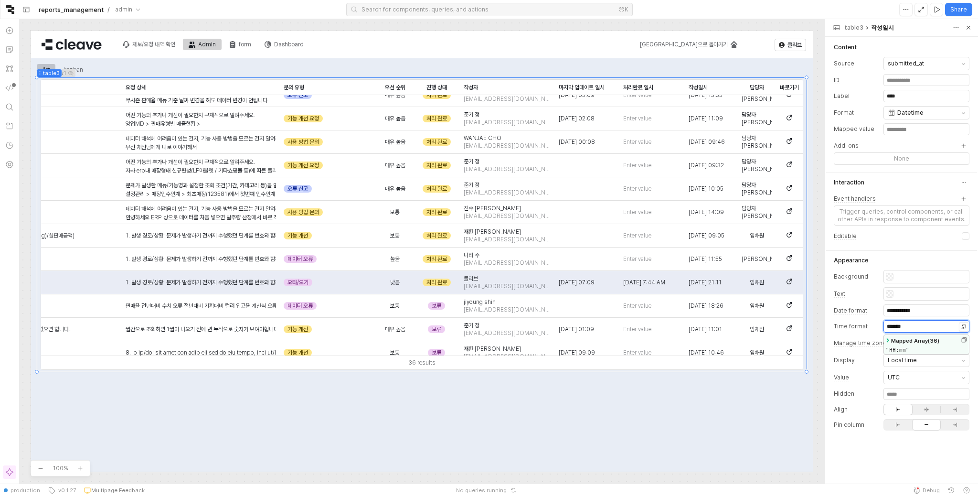
click at [921, 328] on div "*******" at bounding box center [926, 325] width 85 height 7
copy div "*******"
click at [729, 364] on div "36 results" at bounding box center [422, 362] width 762 height 14
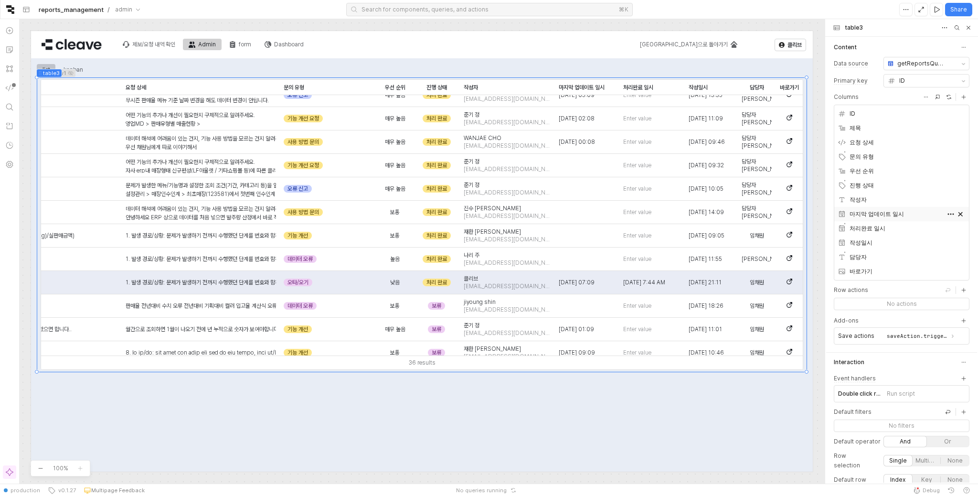
click at [879, 216] on span "마지막 업데이트 일시" at bounding box center [877, 214] width 54 height 10
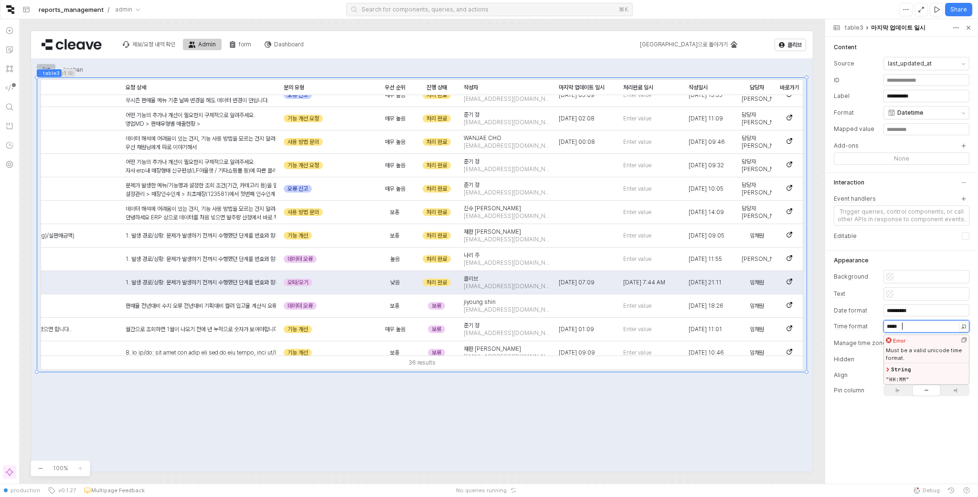
click at [915, 328] on div "*****" at bounding box center [926, 325] width 85 height 7
click at [851, 29] on div "table3" at bounding box center [854, 28] width 19 height 8
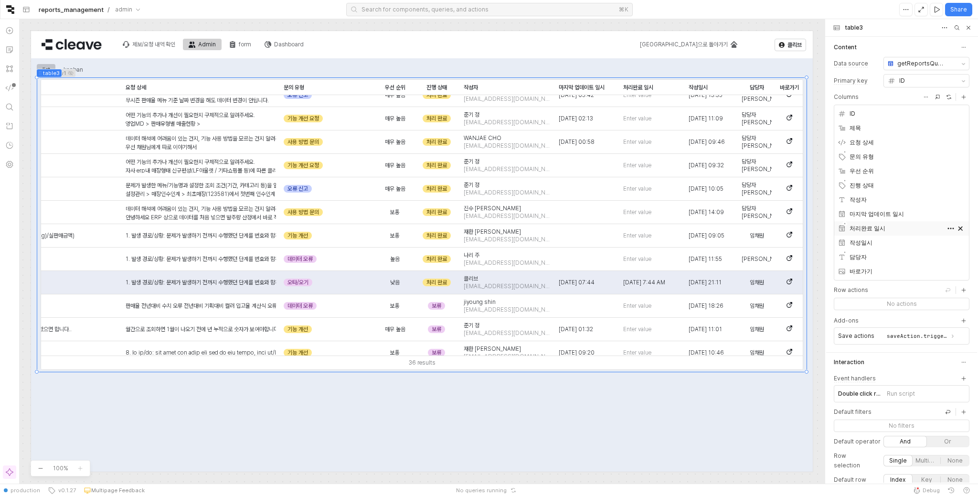
click at [891, 226] on div "처리완료 일시" at bounding box center [891, 229] width 107 height 10
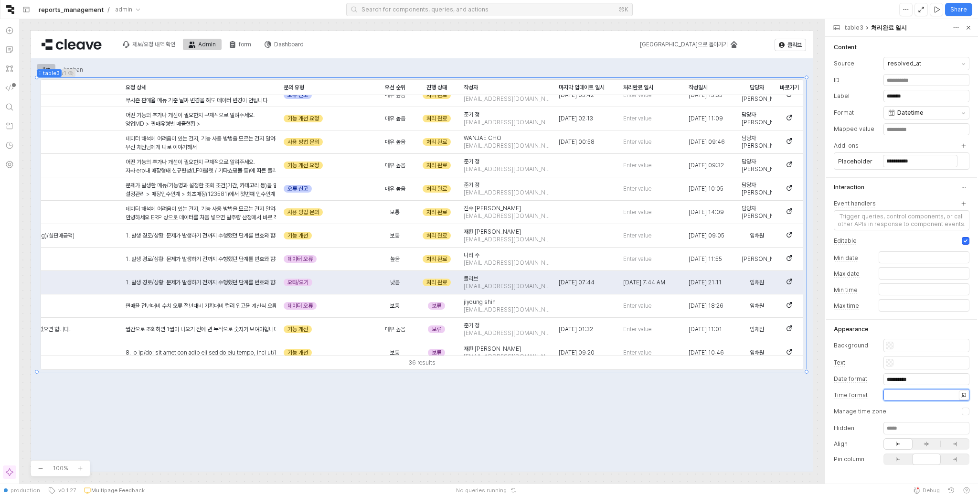
click at [915, 396] on div at bounding box center [926, 394] width 85 height 7
click at [715, 417] on div "list kanban listView1 ID ID 제목 제목 요청 상세 요청 상세 문의 유형 문의 유형 우선 순위 우선 순위 진행 상태 진행 …" at bounding box center [422, 312] width 771 height 501
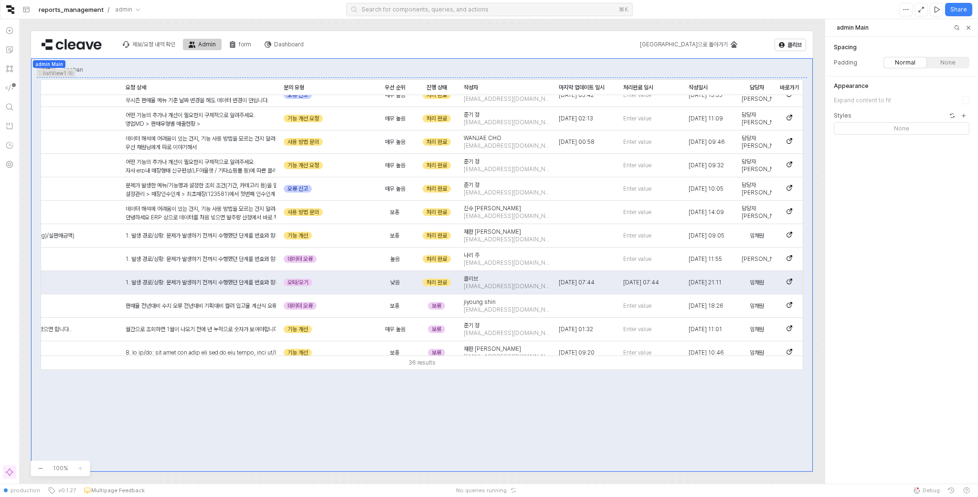
click at [643, 439] on div "list kanban listView1 ID ID 제목 제목 요청 상세 요청 상세 문의 유형 문의 유형 우선 순위 우선 순위 진행 상태 진행 …" at bounding box center [422, 312] width 771 height 501
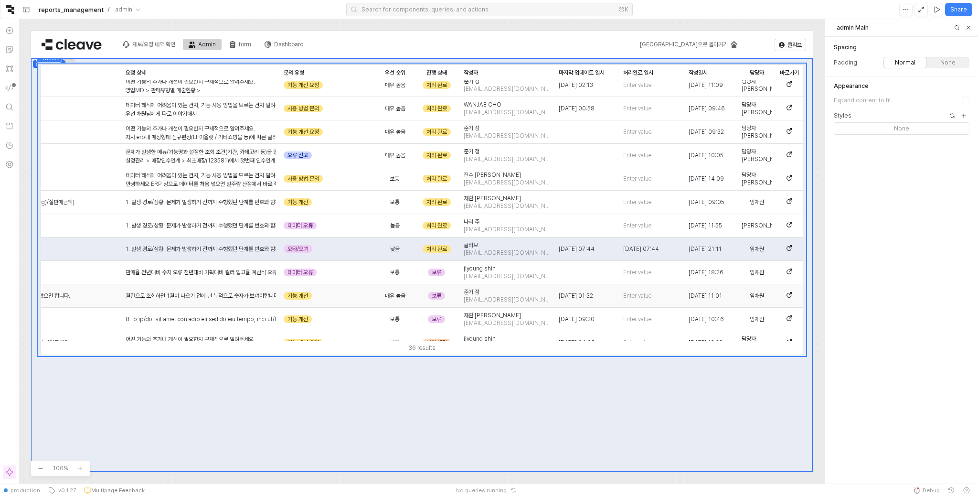
scroll to position [477, 139]
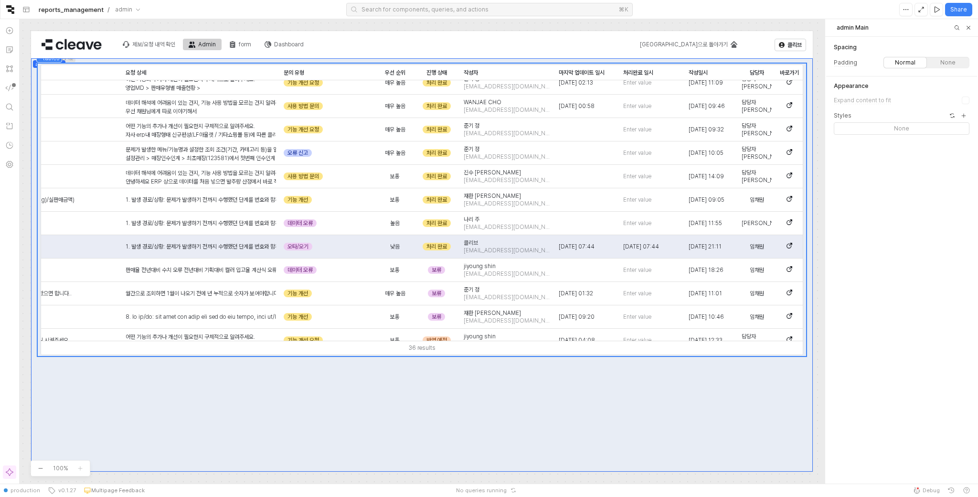
click at [682, 352] on div "36 results" at bounding box center [422, 348] width 762 height 14
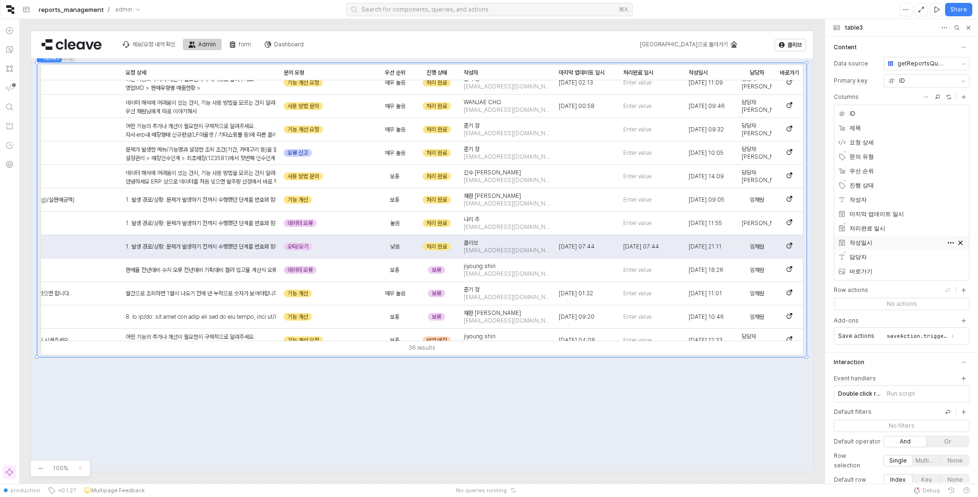
click at [883, 248] on div "작성일시" at bounding box center [891, 243] width 107 height 14
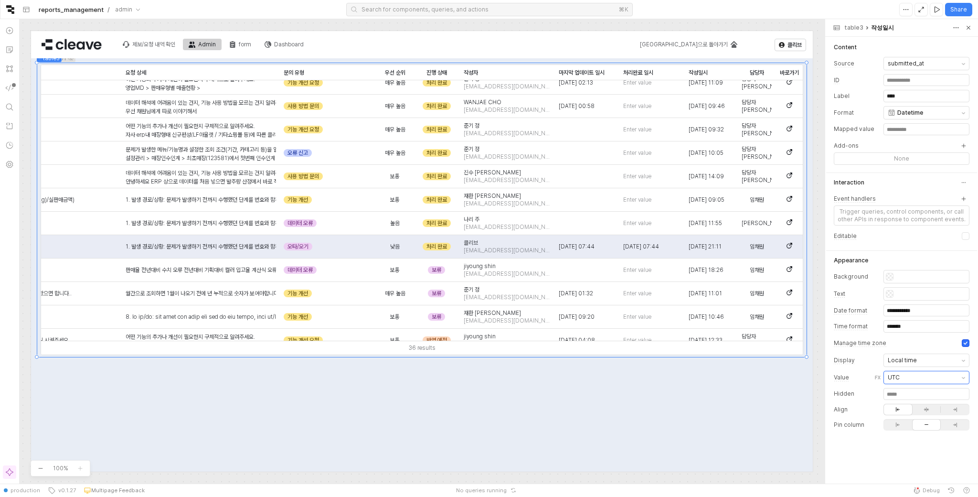
click at [938, 378] on div "UTC" at bounding box center [923, 377] width 70 height 12
click at [916, 262] on div "Local time" at bounding box center [927, 257] width 74 height 13
click at [946, 368] on div "**********" at bounding box center [902, 350] width 136 height 161
click at [946, 365] on div "Local time" at bounding box center [923, 360] width 70 height 12
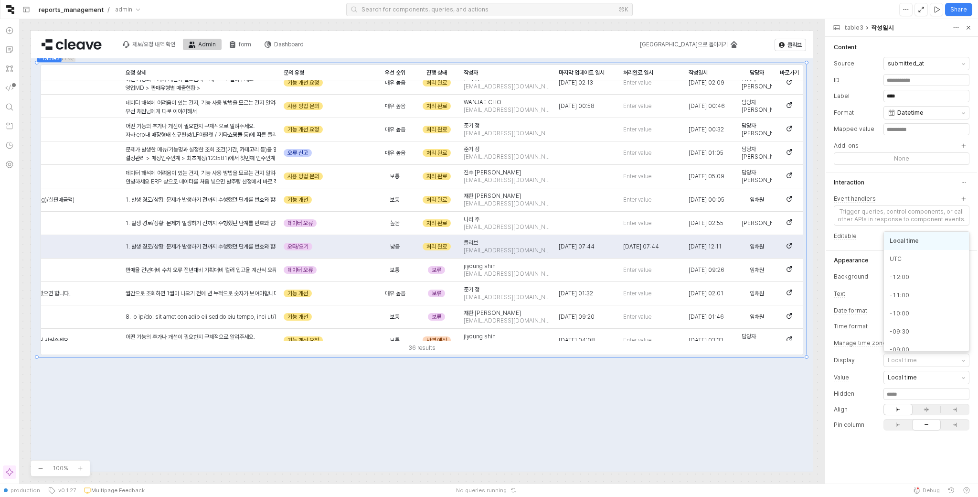
click at [905, 461] on div "**********" at bounding box center [901, 260] width 151 height 445
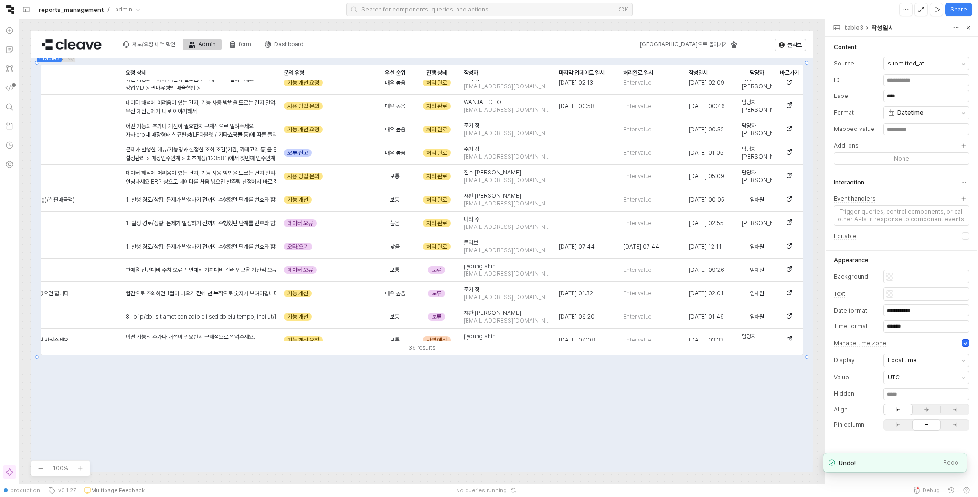
click at [759, 410] on div "list kanban listView1 ID ID 제목 제목 요청 상세 요청 상세 문의 유형 문의 유형 우선 순위 우선 순위 진행 상태 진행 …" at bounding box center [422, 297] width 771 height 501
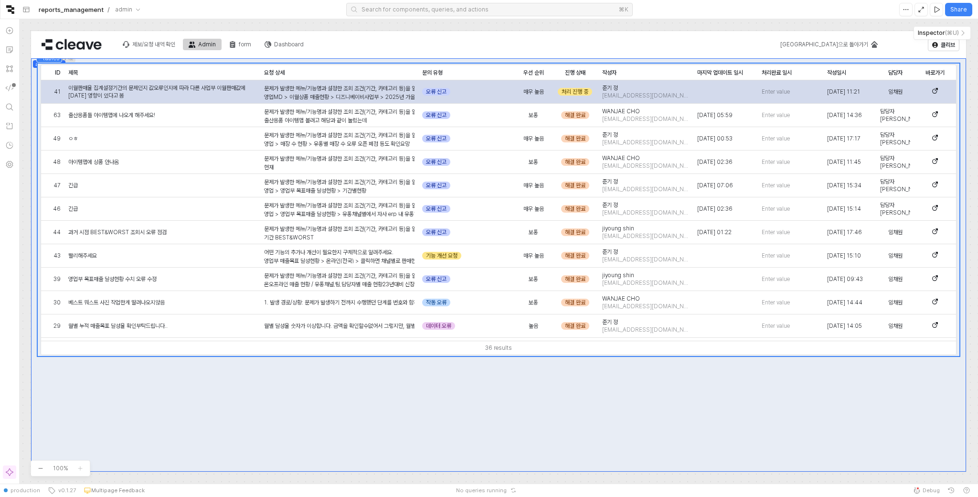
click at [722, 93] on div "drag table3" at bounding box center [726, 91] width 64 height 23
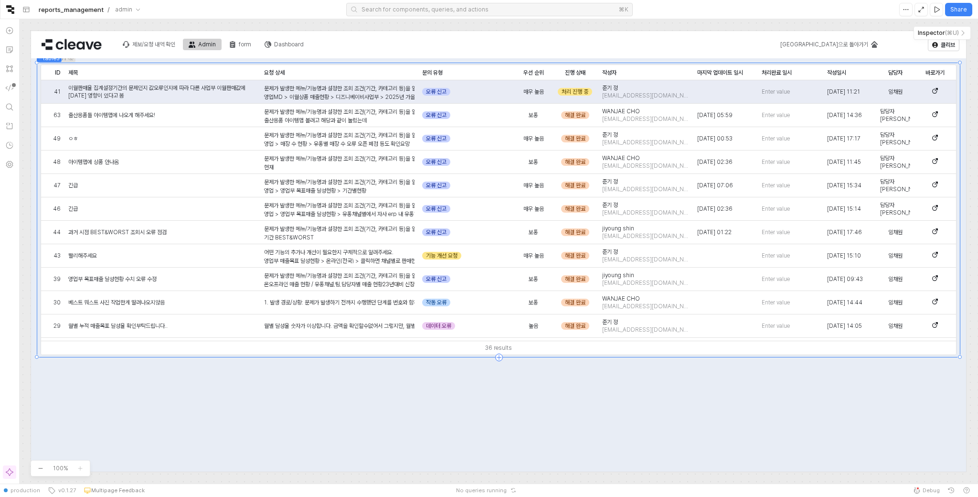
click at [784, 343] on div "36 results" at bounding box center [498, 348] width 915 height 14
click at [10, 148] on icon "Releases and history" at bounding box center [9, 145] width 7 height 7
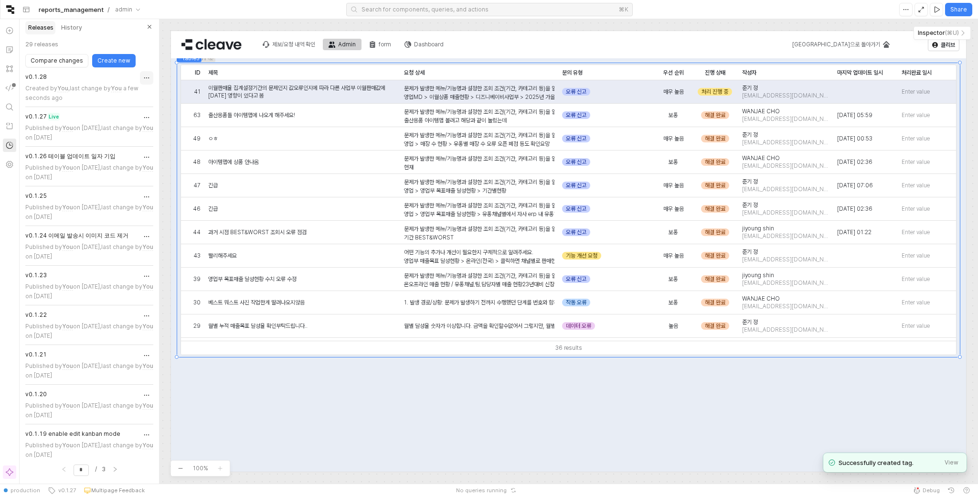
click at [149, 79] on icon "Release actions" at bounding box center [147, 78] width 8 height 8
click at [166, 124] on h5 "Publish release" at bounding box center [167, 126] width 43 height 8
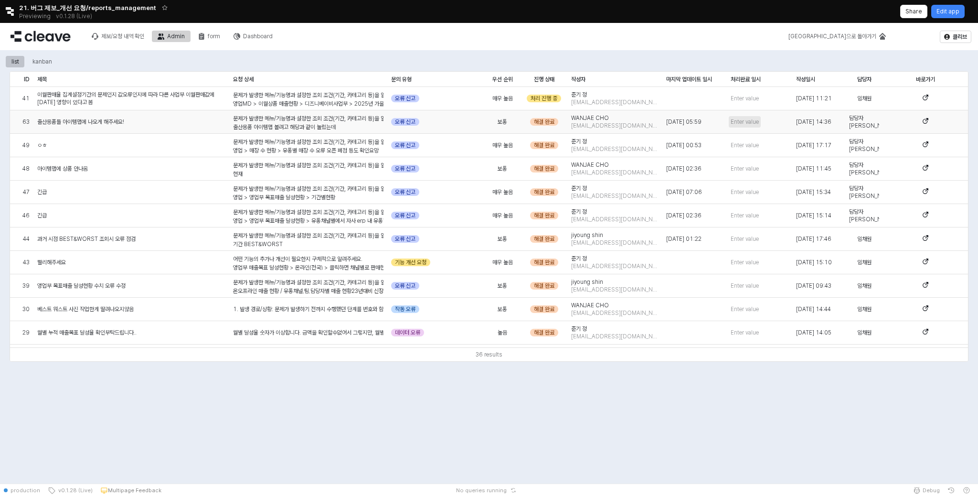
click at [737, 119] on span "Enter value" at bounding box center [745, 122] width 28 height 8
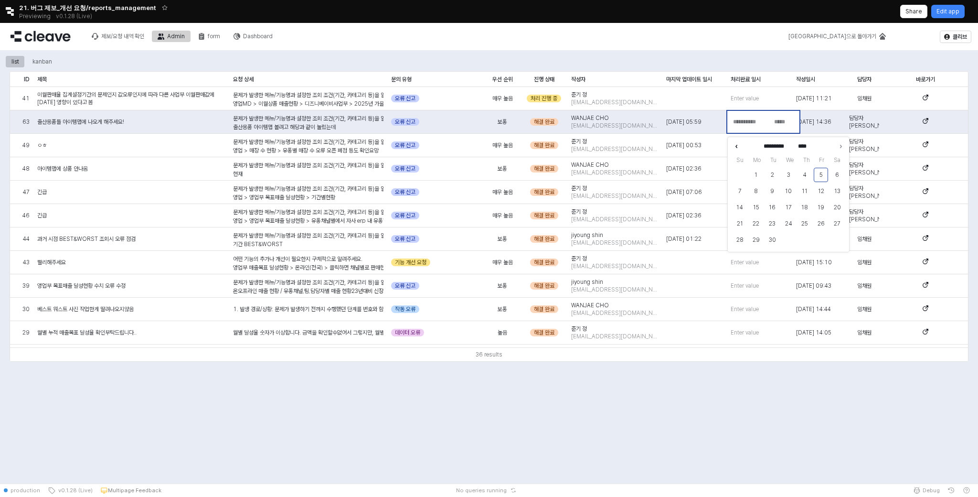
click at [737, 145] on icon "Previous month" at bounding box center [737, 146] width 10 height 10
type input "******"
click at [824, 243] on button "29" at bounding box center [821, 240] width 14 height 14
type input "**********"
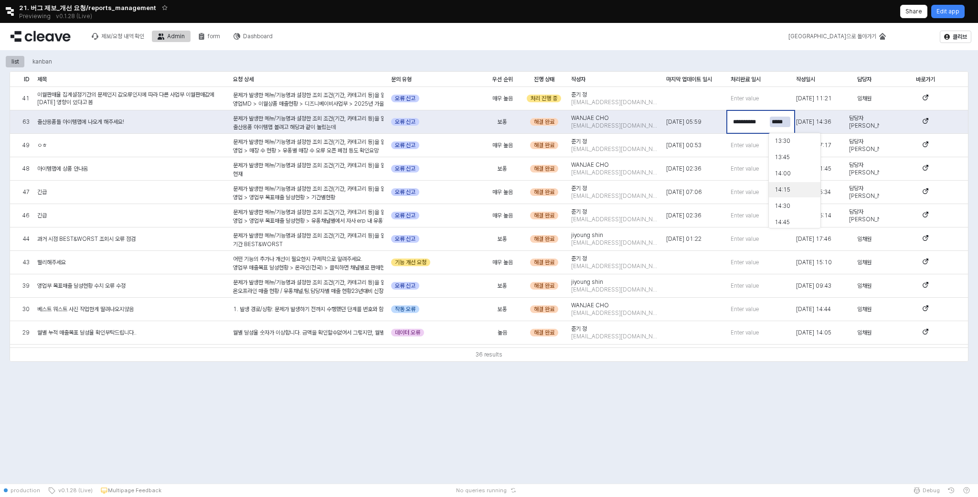
type input "*****"
click at [793, 191] on div "14:15" at bounding box center [792, 189] width 34 height 8
click at [757, 152] on div "Enter value" at bounding box center [759, 145] width 65 height 23
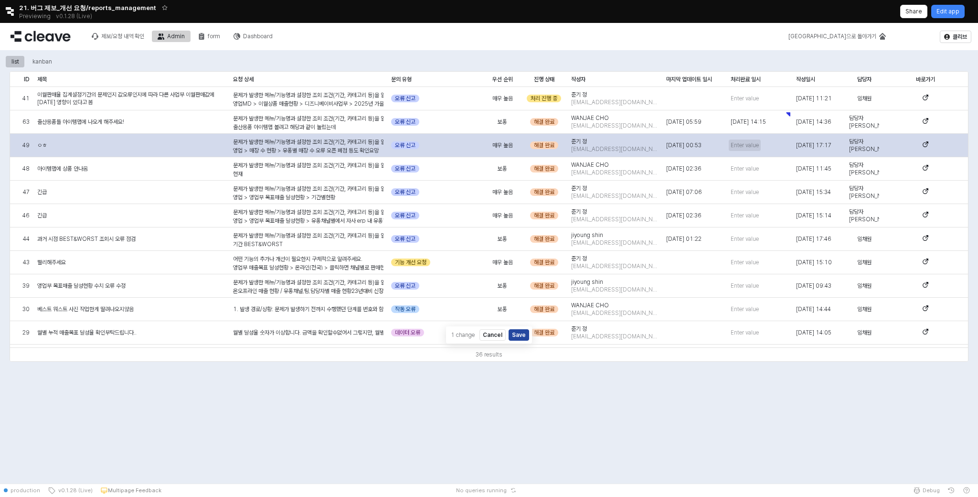
click at [747, 144] on span "Enter value" at bounding box center [745, 145] width 28 height 8
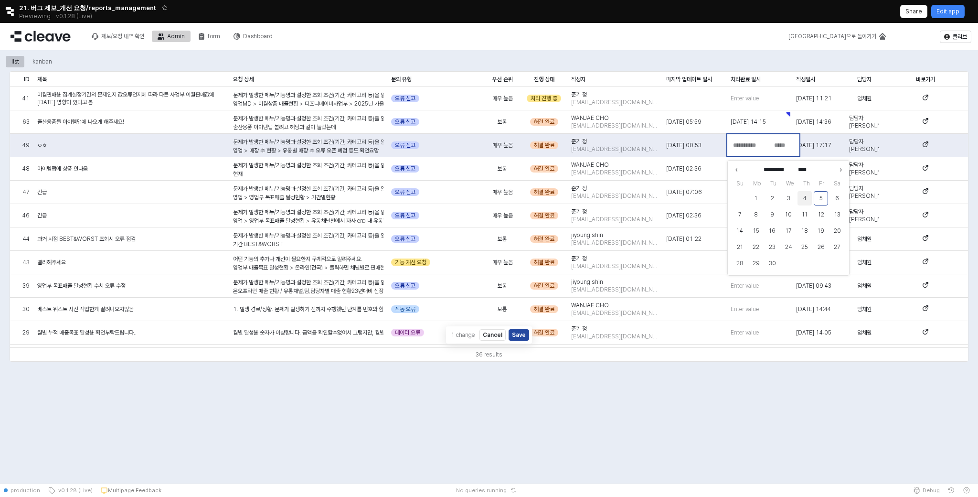
click at [804, 201] on button "4" at bounding box center [805, 198] width 14 height 14
type input "**********"
type input "*****"
click at [789, 165] on div "00:00" at bounding box center [792, 165] width 34 height 8
click at [745, 167] on span "Enter value" at bounding box center [745, 169] width 28 height 8
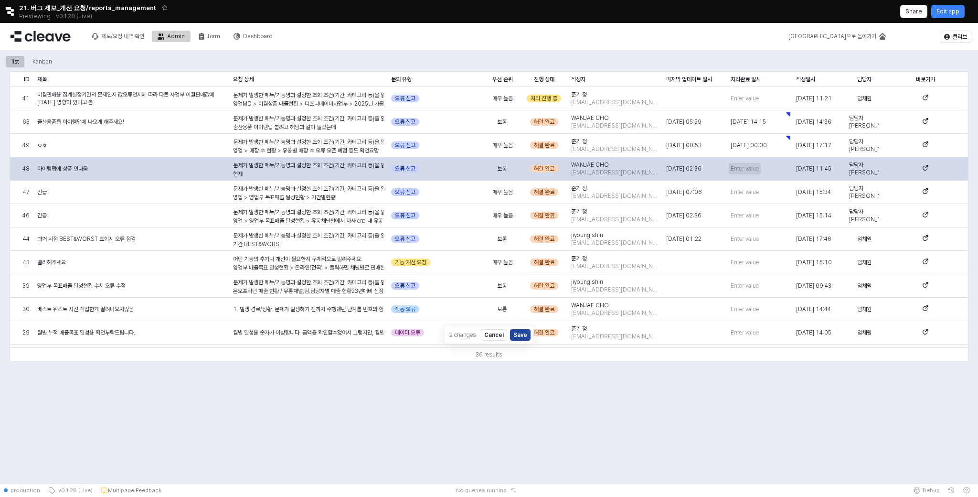
click at [748, 167] on span "Enter value" at bounding box center [745, 169] width 28 height 8
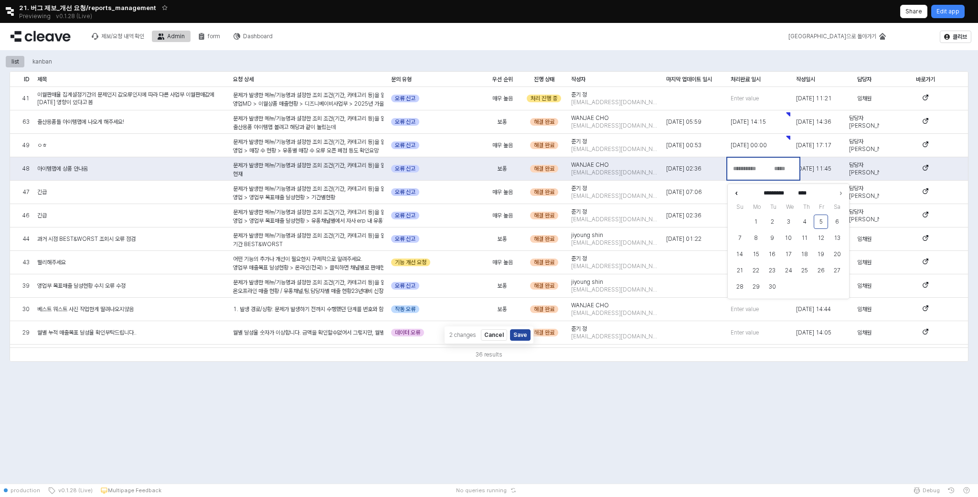
click at [738, 191] on icon "Previous month" at bounding box center [737, 193] width 10 height 10
type input "******"
click at [802, 287] on button "28" at bounding box center [805, 286] width 14 height 14
type input "**********"
type input "*****"
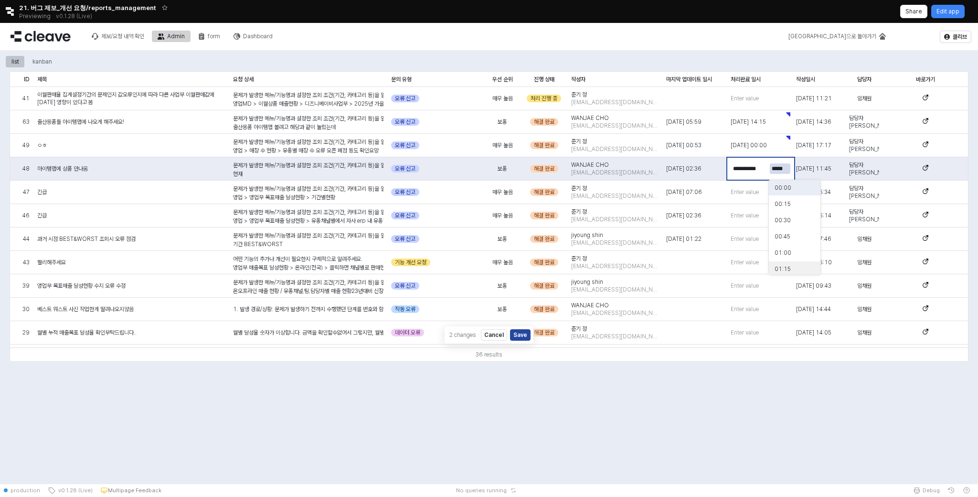
scroll to position [2, 0]
click at [755, 193] on span "Enter value" at bounding box center [745, 192] width 28 height 8
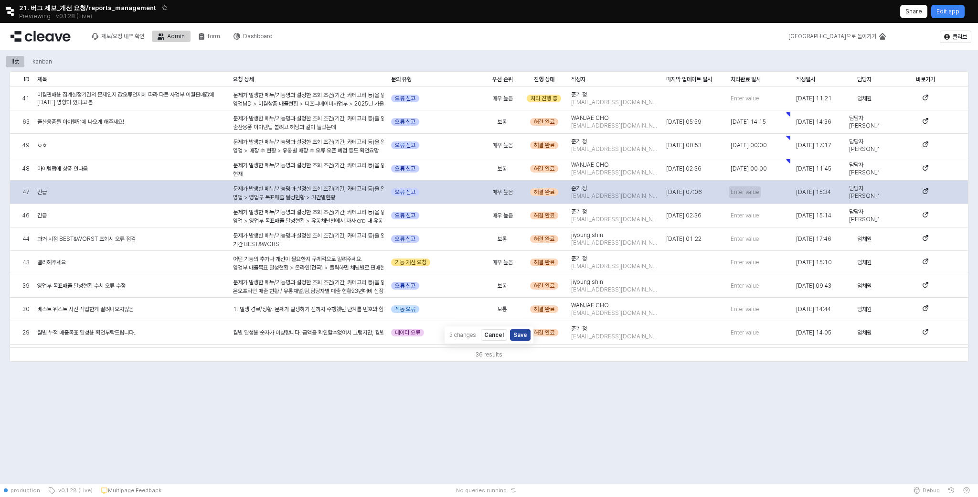
click at [739, 193] on span "Enter value" at bounding box center [745, 192] width 28 height 8
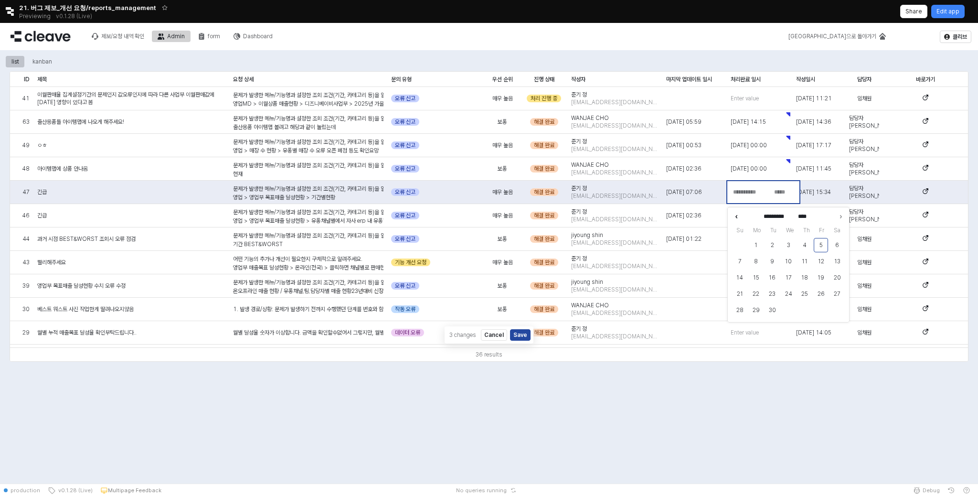
click at [736, 219] on icon "Previous month" at bounding box center [737, 217] width 10 height 10
type input "******"
click at [762, 313] on button "25" at bounding box center [756, 310] width 14 height 14
type input "**********"
type input "*****"
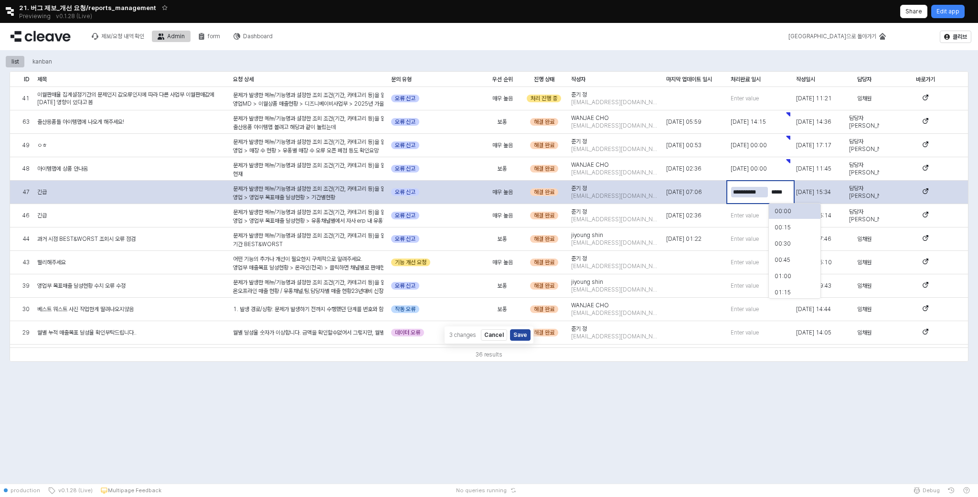
click at [763, 193] on input "**********" at bounding box center [749, 192] width 37 height 11
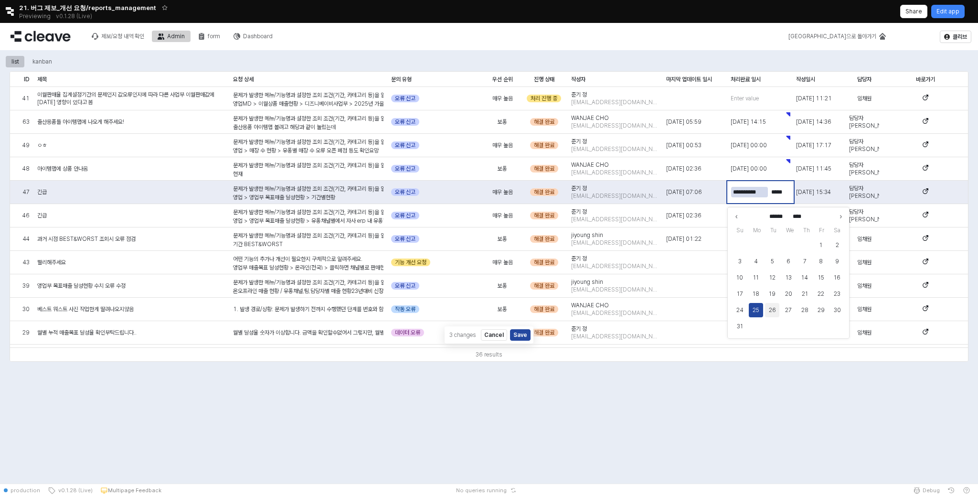
click at [770, 309] on button "26" at bounding box center [772, 310] width 14 height 14
type input "**********"
type input "*****"
click at [792, 254] on div "09:00" at bounding box center [792, 253] width 34 height 8
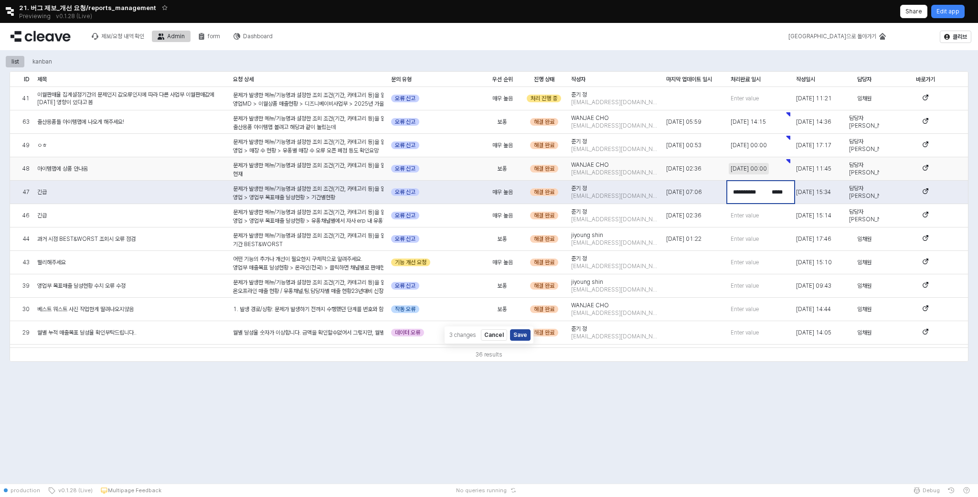
click at [767, 167] on span "[DATE] 00:00" at bounding box center [749, 169] width 36 height 8
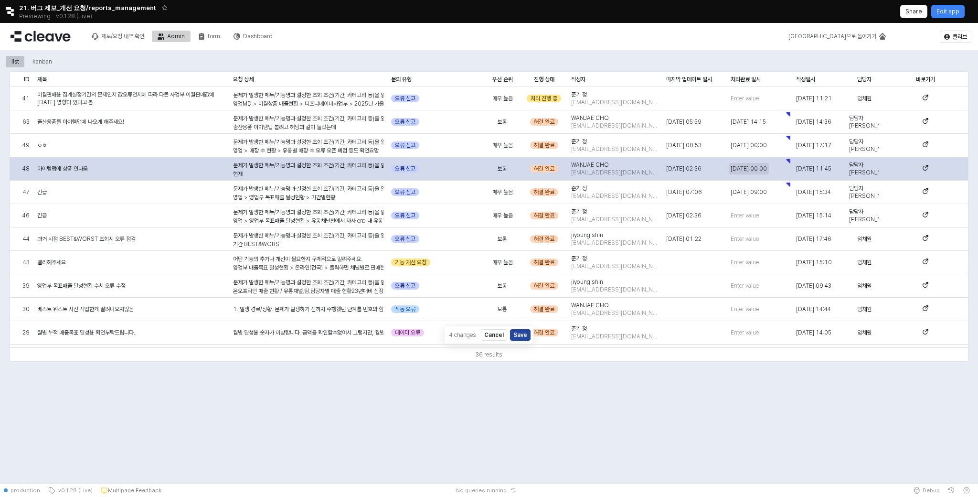
click at [767, 167] on span "[DATE] 00:00" at bounding box center [749, 169] width 36 height 8
click at [782, 168] on input "*****" at bounding box center [780, 168] width 21 height 11
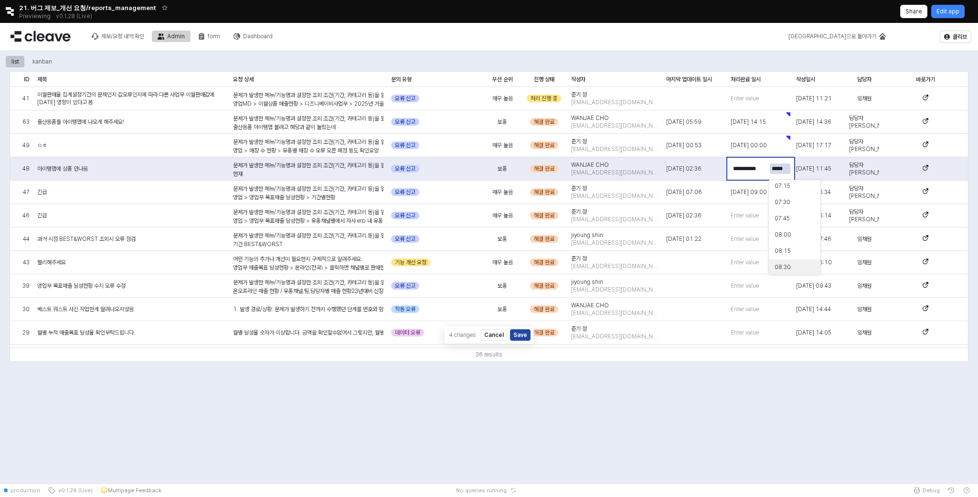
scroll to position [538, 0]
type input "*****"
click at [793, 235] on div "09:00" at bounding box center [792, 235] width 34 height 8
click at [767, 147] on span "[DATE] 00:00" at bounding box center [749, 145] width 36 height 8
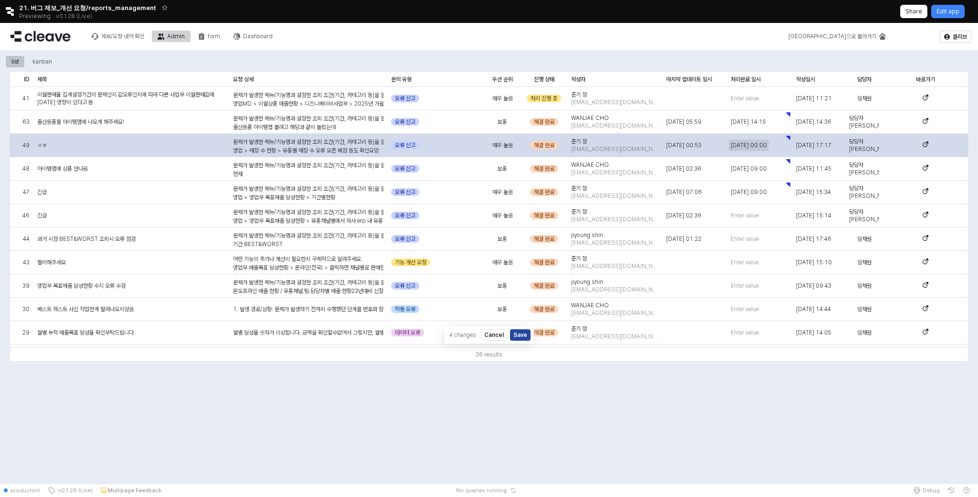
click at [767, 146] on span "[DATE] 00:00" at bounding box center [749, 145] width 36 height 8
click at [782, 149] on input "*****" at bounding box center [780, 145] width 21 height 11
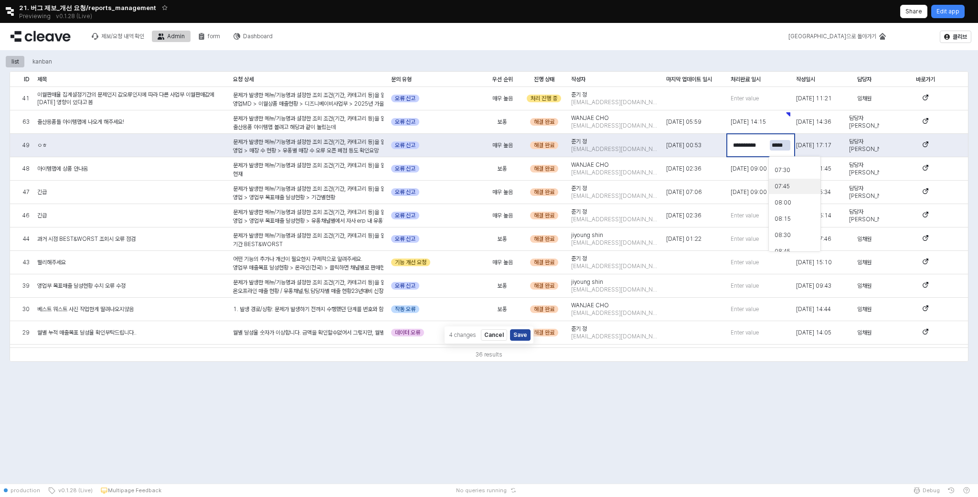
scroll to position [528, 0]
type input "*****"
click at [793, 223] on div "09:00" at bounding box center [792, 221] width 34 height 8
click at [800, 393] on div "list kanban ID ID 제목 제목 요청 상세 요청 상세 문의 유형 문의 유형 우선 순위 우선 순위 진행 상태 진행 상태 작성자 작성자…" at bounding box center [489, 223] width 978 height 346
click at [748, 212] on span "Enter value" at bounding box center [745, 216] width 28 height 8
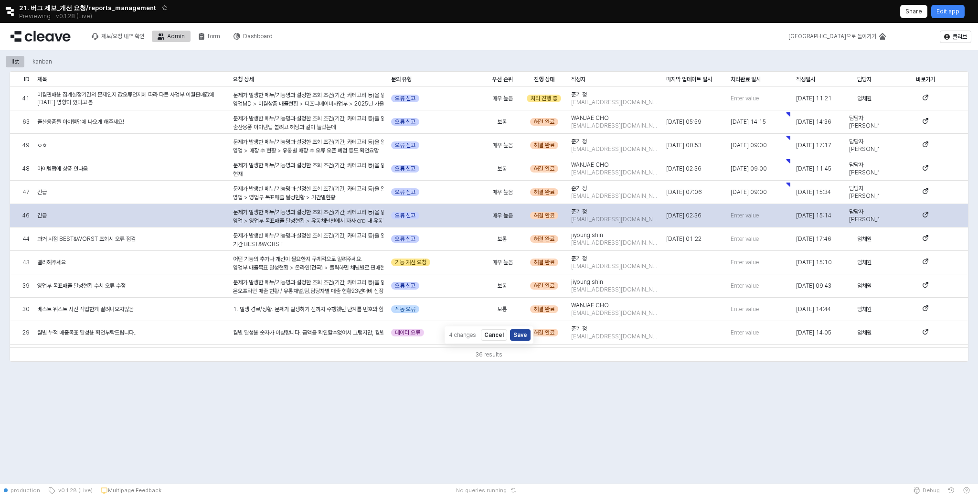
click at [752, 222] on div "Enter value" at bounding box center [759, 215] width 65 height 23
click at [752, 217] on span "Enter value" at bounding box center [745, 216] width 28 height 8
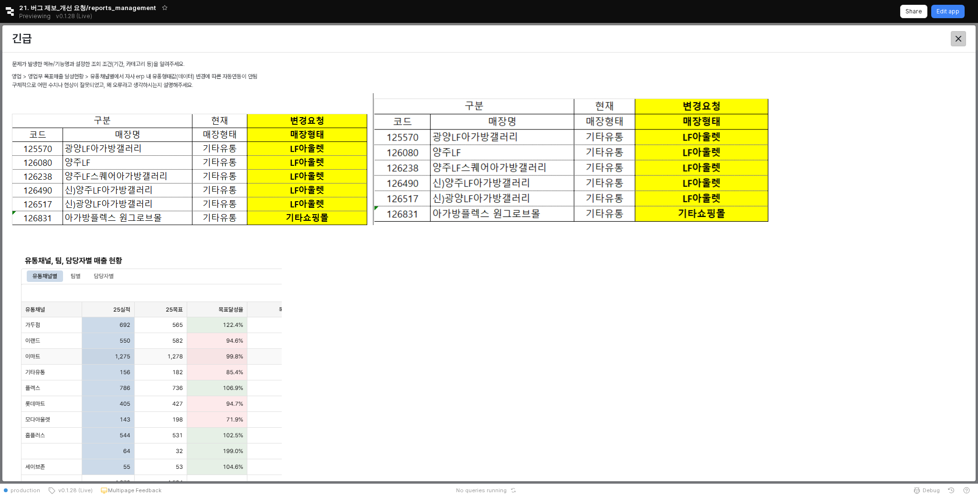
click at [957, 37] on icon "Close" at bounding box center [959, 39] width 6 height 6
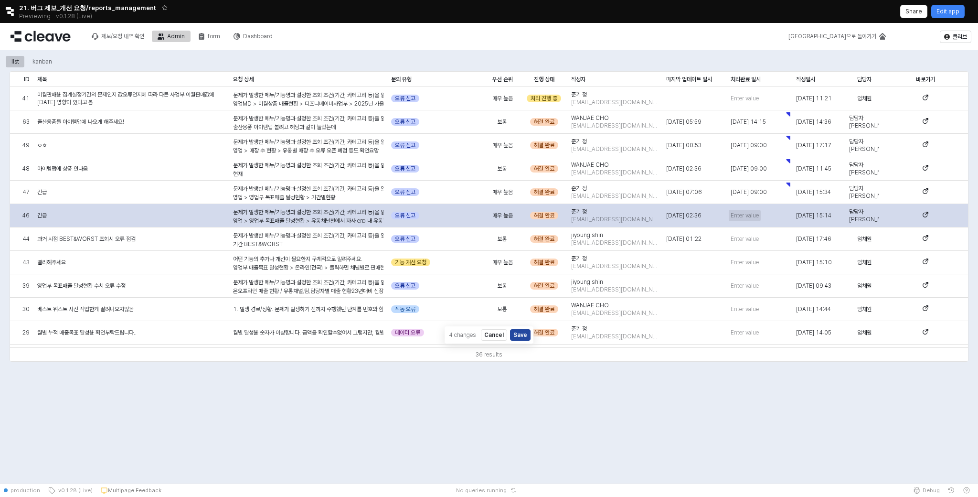
click at [752, 215] on span "Enter value" at bounding box center [745, 216] width 28 height 8
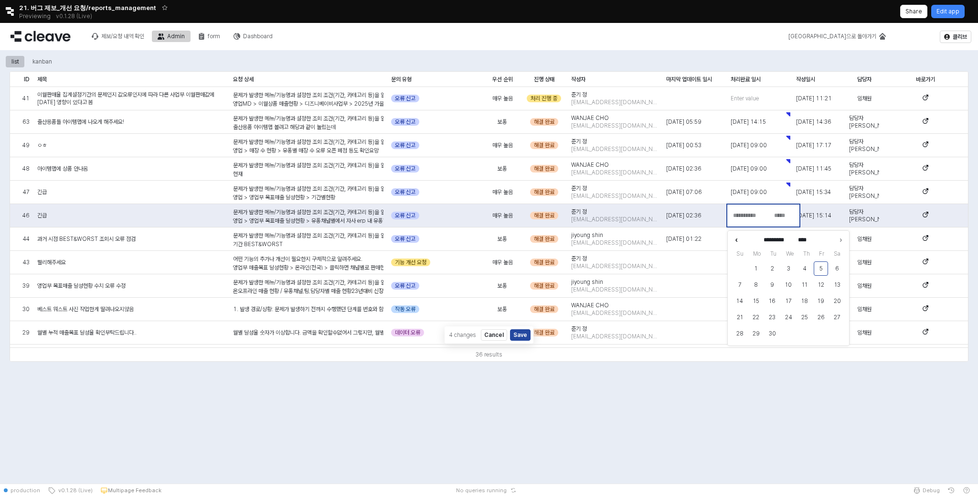
click at [739, 239] on icon "Previous month" at bounding box center [737, 240] width 10 height 10
type input "******"
click at [778, 334] on button "26" at bounding box center [772, 333] width 14 height 14
type input "**********"
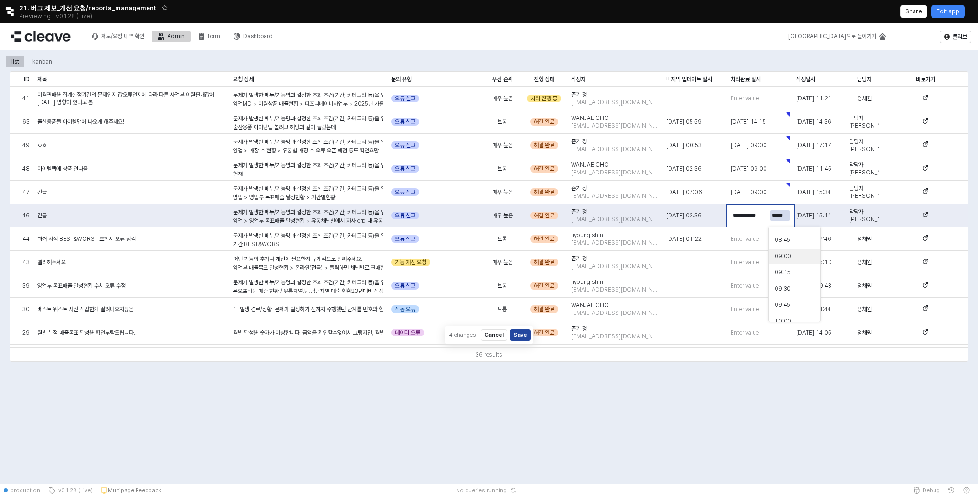
type input "*****"
click at [796, 261] on div "09:00" at bounding box center [795, 255] width 52 height 15
click at [742, 237] on span "Enter value" at bounding box center [745, 239] width 28 height 8
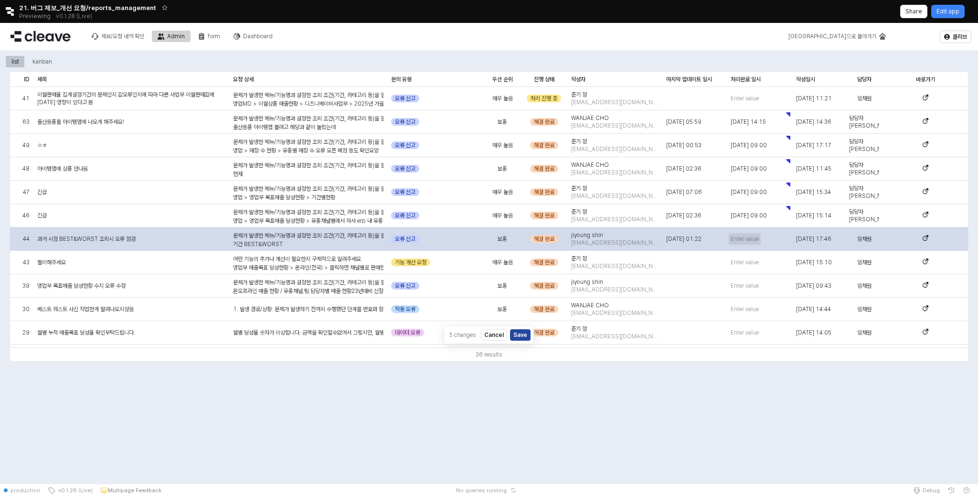
click at [745, 239] on span "Enter value" at bounding box center [745, 239] width 28 height 8
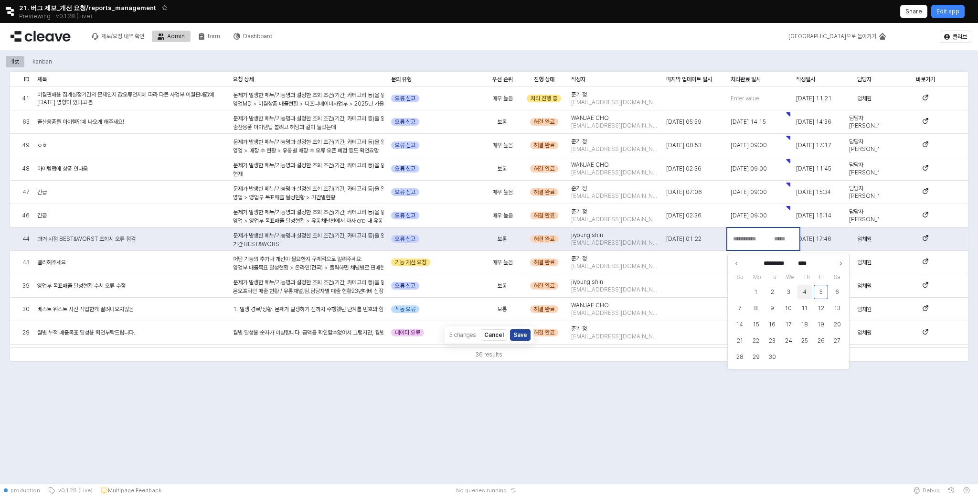
click at [809, 289] on button "4" at bounding box center [805, 292] width 14 height 14
type input "**********"
type input "*****"
click at [796, 317] on div "09:00" at bounding box center [792, 318] width 34 height 8
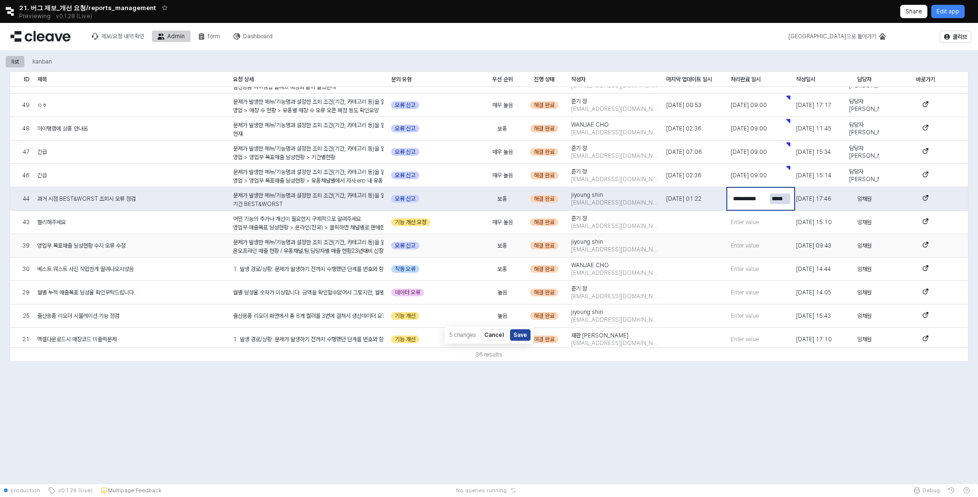
scroll to position [41, 0]
click at [742, 221] on span "Enter value" at bounding box center [745, 221] width 28 height 8
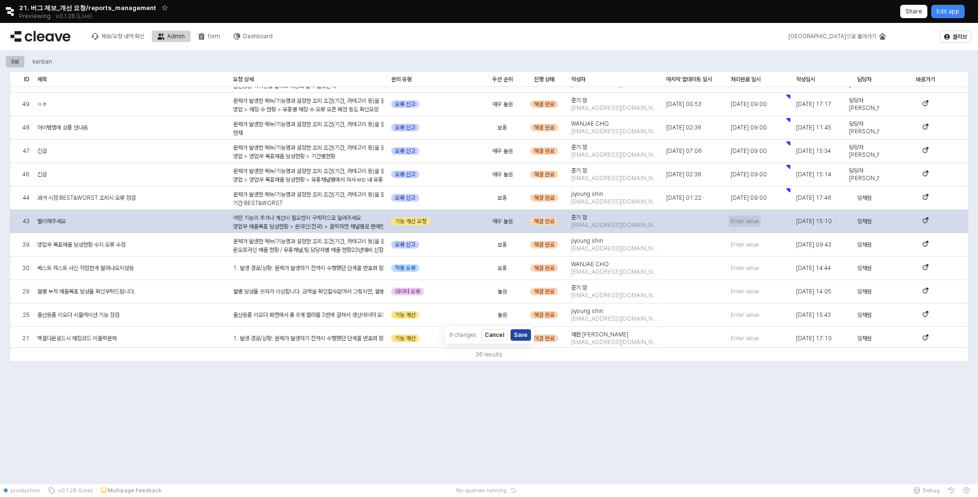
click at [744, 221] on span "Enter value" at bounding box center [745, 221] width 28 height 8
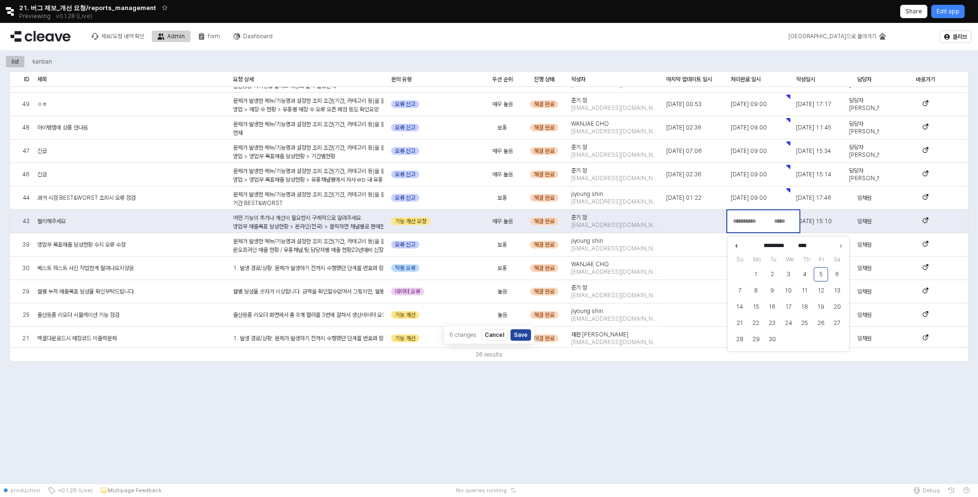
click at [739, 245] on icon "Previous month" at bounding box center [737, 246] width 10 height 10
type input "******"
click at [757, 321] on button "18" at bounding box center [756, 323] width 14 height 14
type input "**********"
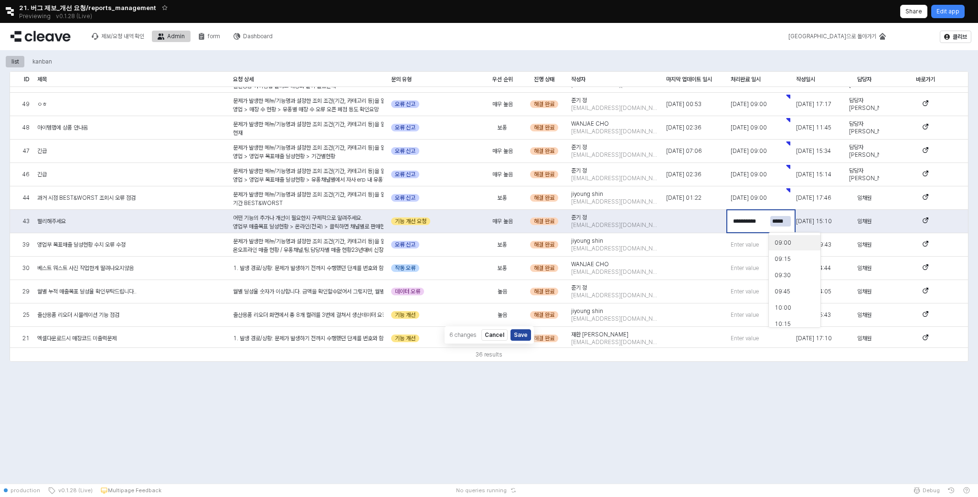
type input "*****"
click at [792, 245] on div "09:00" at bounding box center [792, 243] width 34 height 8
click at [741, 245] on span "Enter value" at bounding box center [745, 245] width 28 height 8
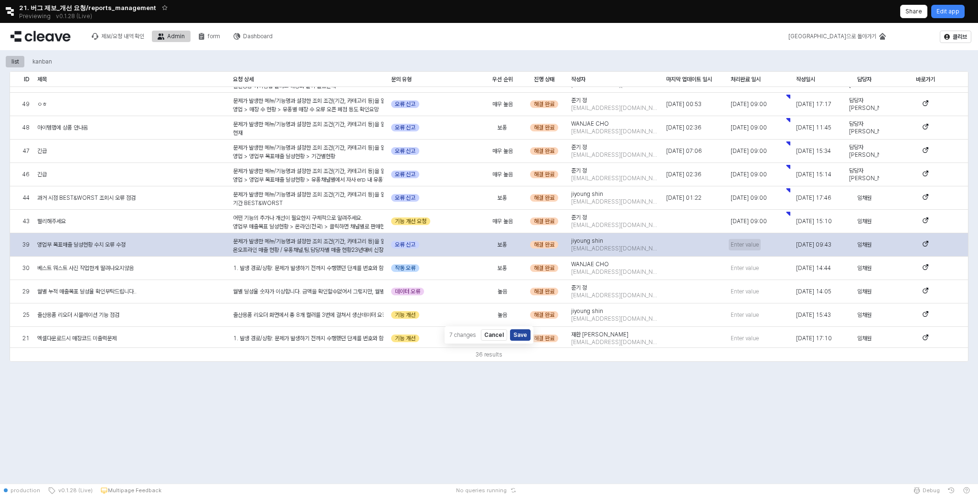
click at [751, 245] on span "Enter value" at bounding box center [745, 245] width 28 height 8
click at [742, 245] on span "Enter value" at bounding box center [745, 245] width 28 height 8
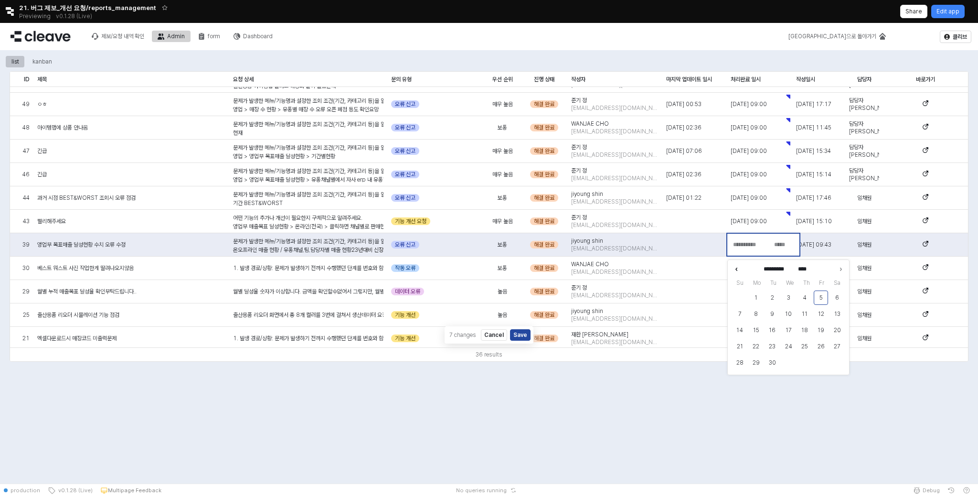
click at [740, 268] on icon "Previous month" at bounding box center [737, 269] width 10 height 10
type input "******"
click at [758, 326] on button "11" at bounding box center [756, 330] width 14 height 14
type input "**********"
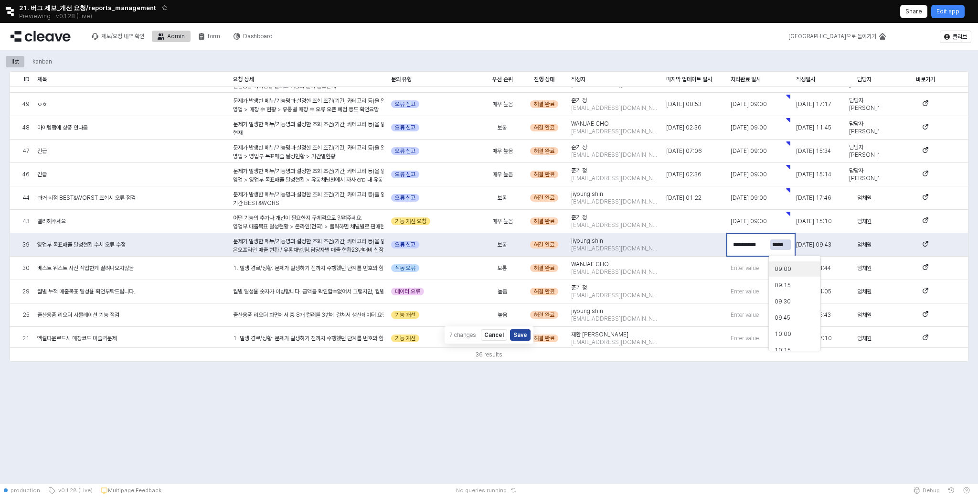
type input "*****"
click at [796, 272] on div "09:00" at bounding box center [792, 269] width 34 height 8
click at [751, 268] on span "Enter value" at bounding box center [745, 268] width 28 height 8
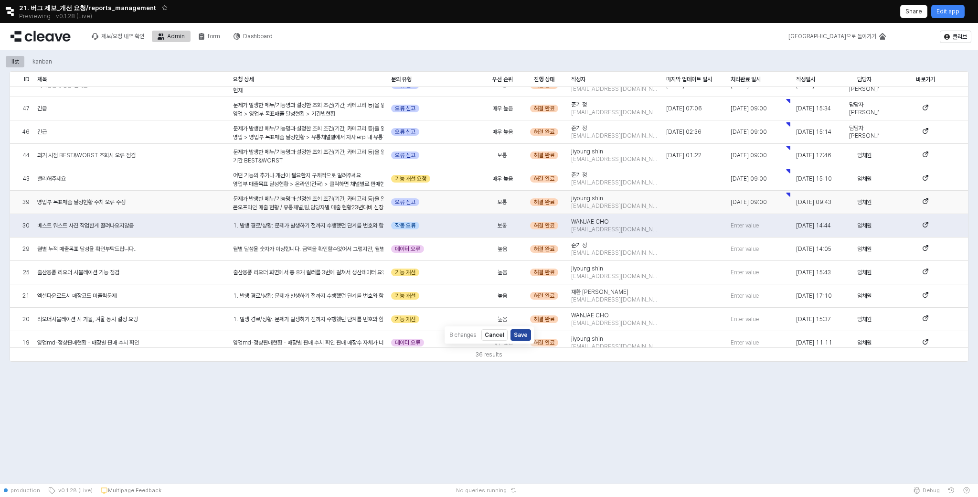
scroll to position [91, 0]
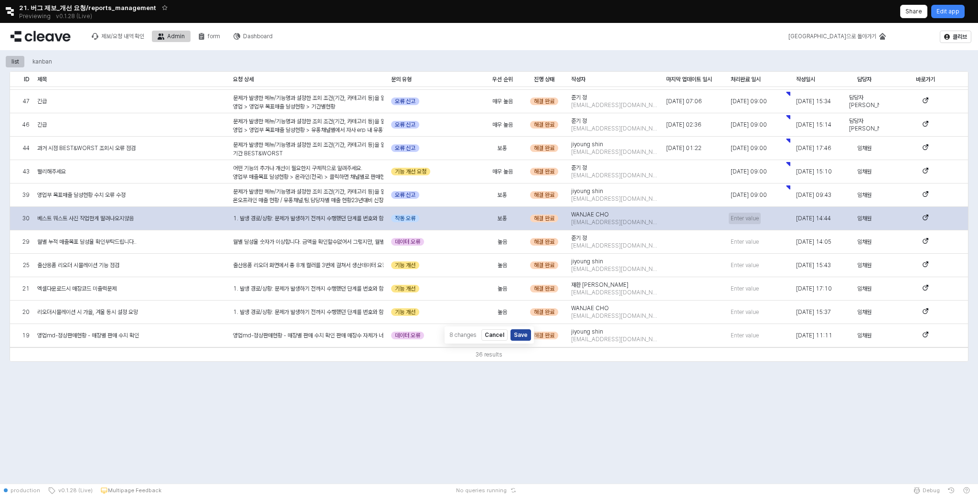
click at [743, 219] on span "Enter value" at bounding box center [745, 218] width 28 height 8
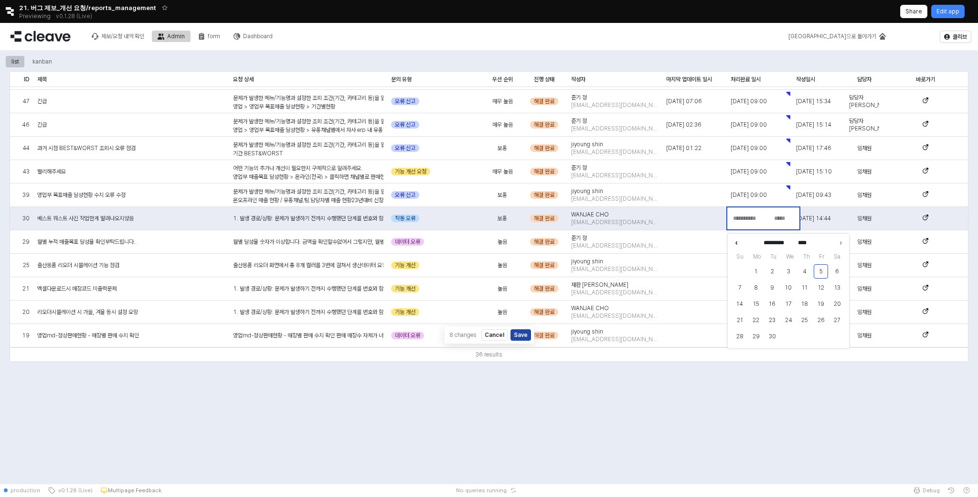
click at [739, 239] on icon "Previous month" at bounding box center [737, 243] width 10 height 10
type input "******"
click at [791, 291] on button "6" at bounding box center [789, 287] width 14 height 14
type input "**********"
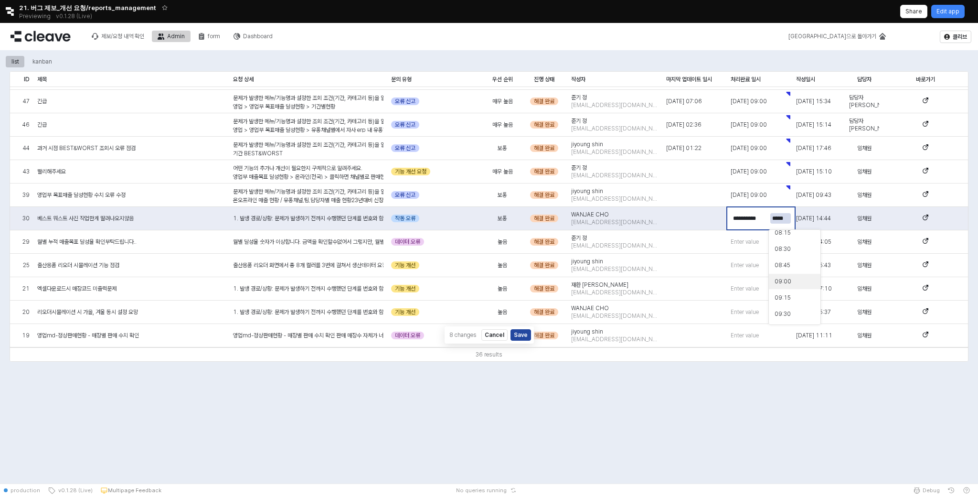
type input "*****"
click at [793, 280] on div "09:00" at bounding box center [792, 281] width 34 height 8
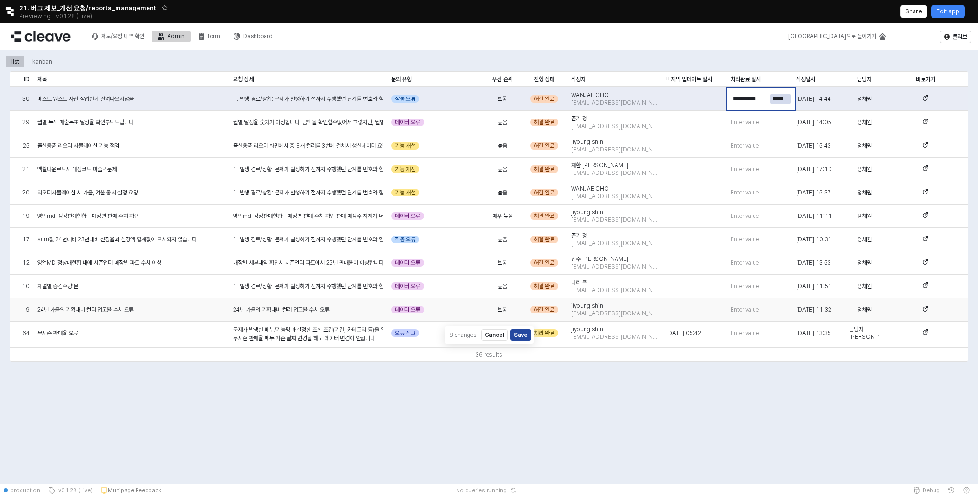
scroll to position [189, 0]
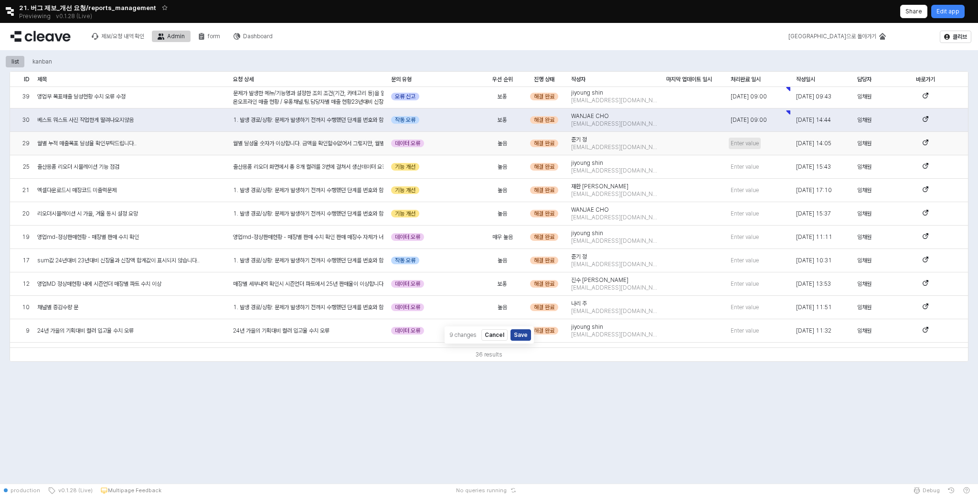
click at [741, 142] on span "Enter value" at bounding box center [745, 143] width 28 height 8
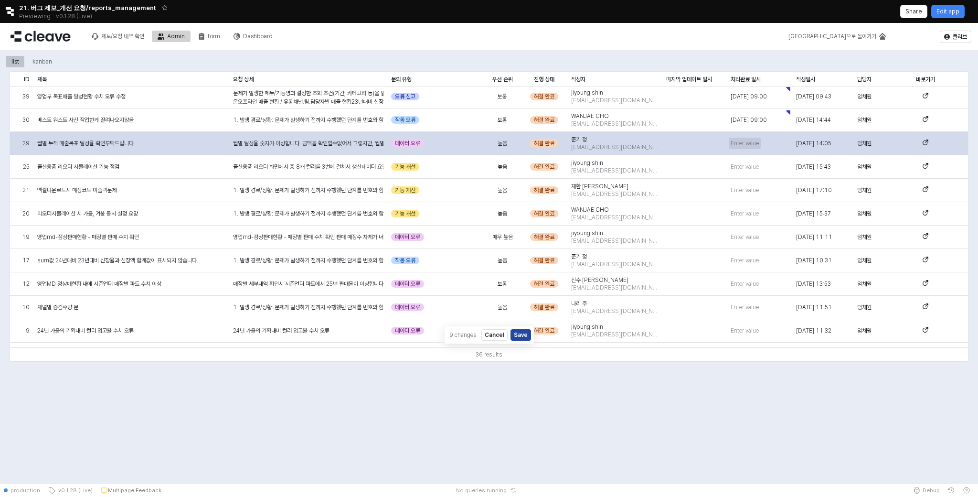
click at [737, 142] on span "Enter value" at bounding box center [745, 143] width 28 height 8
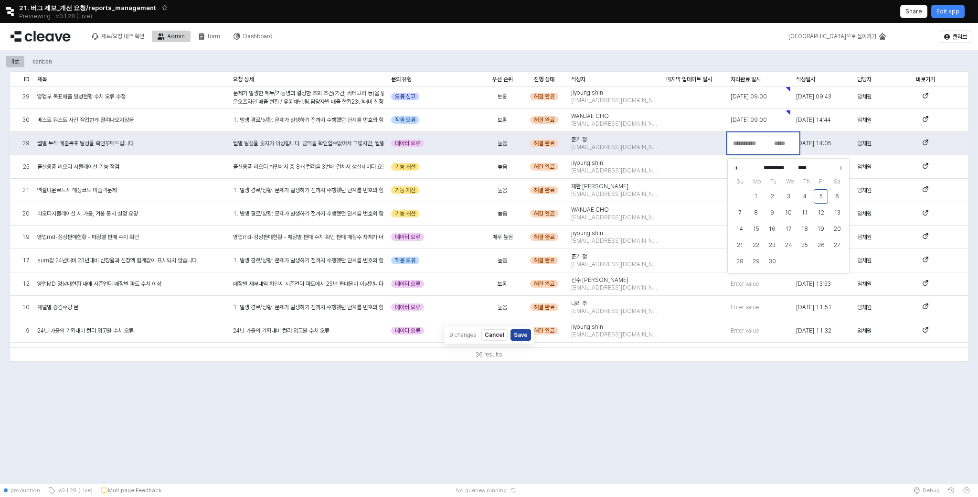
click at [738, 169] on icon "Previous month" at bounding box center [737, 168] width 10 height 10
type input "******"
click at [754, 213] on button "4" at bounding box center [756, 212] width 14 height 14
type input "**********"
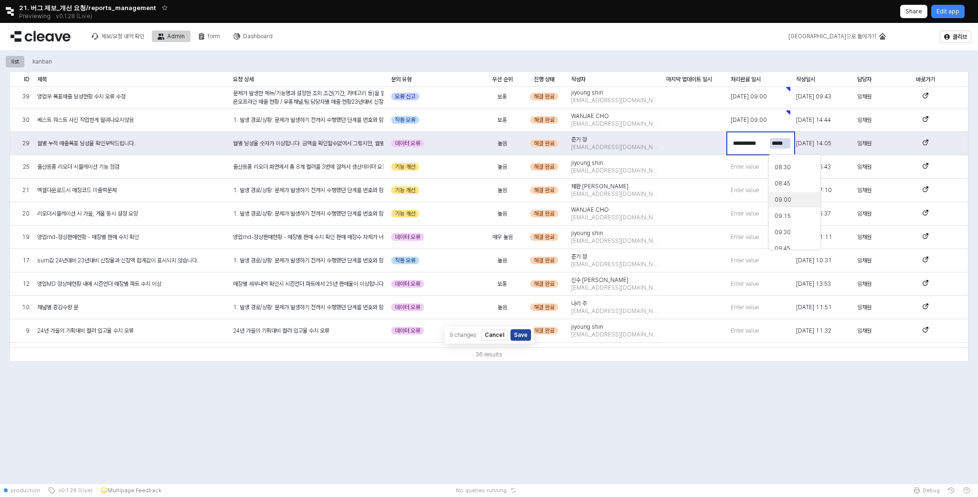
type input "*****"
click at [794, 196] on div "09:00" at bounding box center [792, 200] width 34 height 8
click at [743, 166] on span "Enter value" at bounding box center [745, 167] width 28 height 8
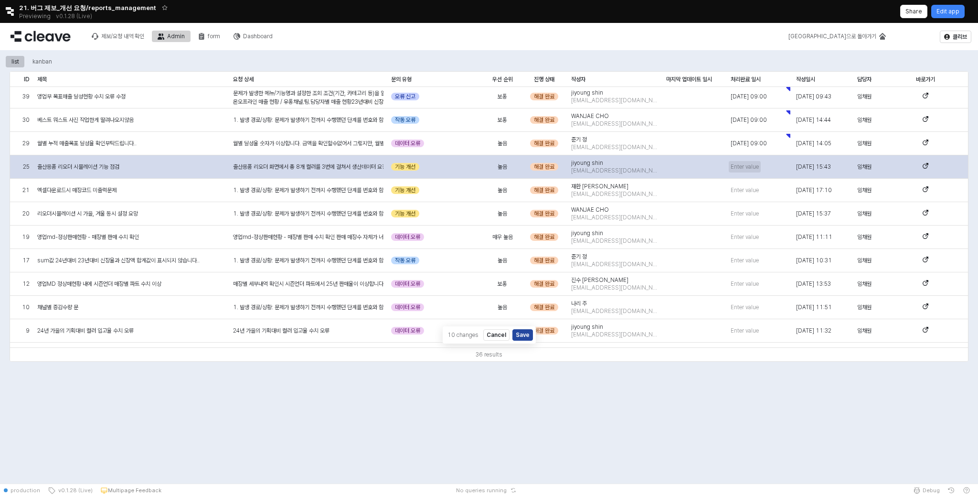
click at [741, 167] on span "Enter value" at bounding box center [745, 167] width 28 height 8
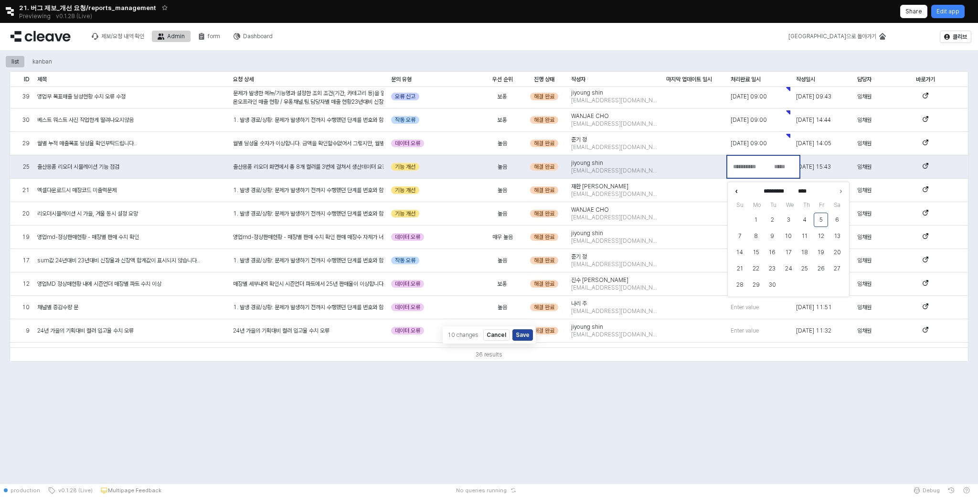
click at [734, 191] on icon "Previous month" at bounding box center [737, 191] width 10 height 10
type input "******"
click at [755, 252] on button "11" at bounding box center [756, 252] width 14 height 14
type input "**********"
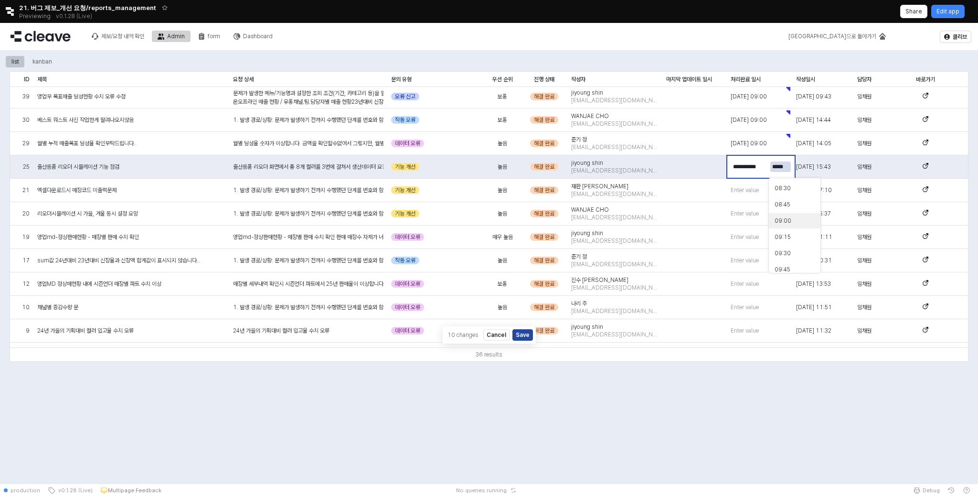
type input "*****"
click at [788, 220] on div "09:00" at bounding box center [792, 221] width 34 height 8
click at [749, 190] on span "Enter value" at bounding box center [745, 190] width 28 height 8
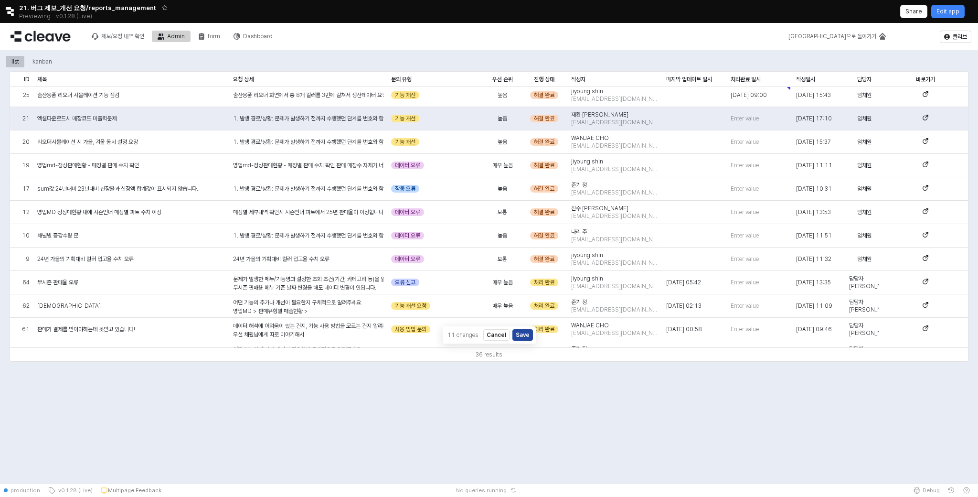
scroll to position [245, 0]
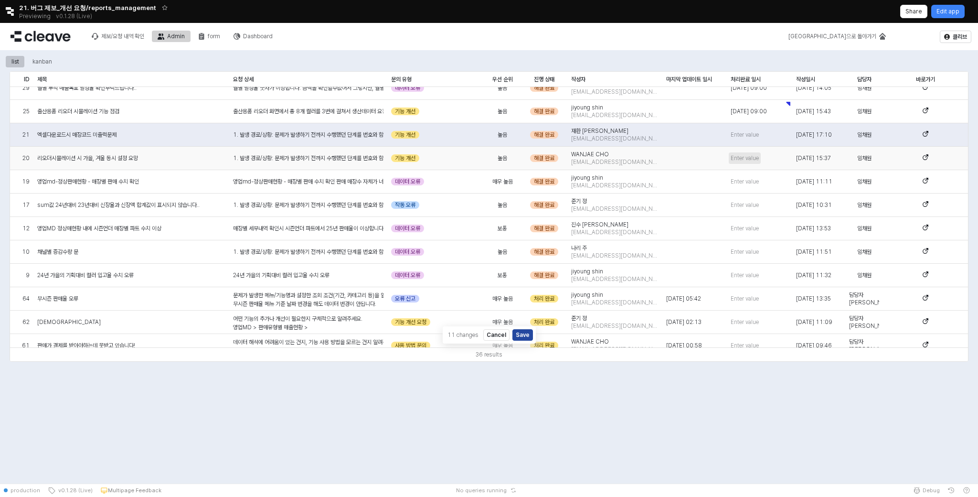
click at [745, 158] on span "Enter value" at bounding box center [745, 158] width 28 height 8
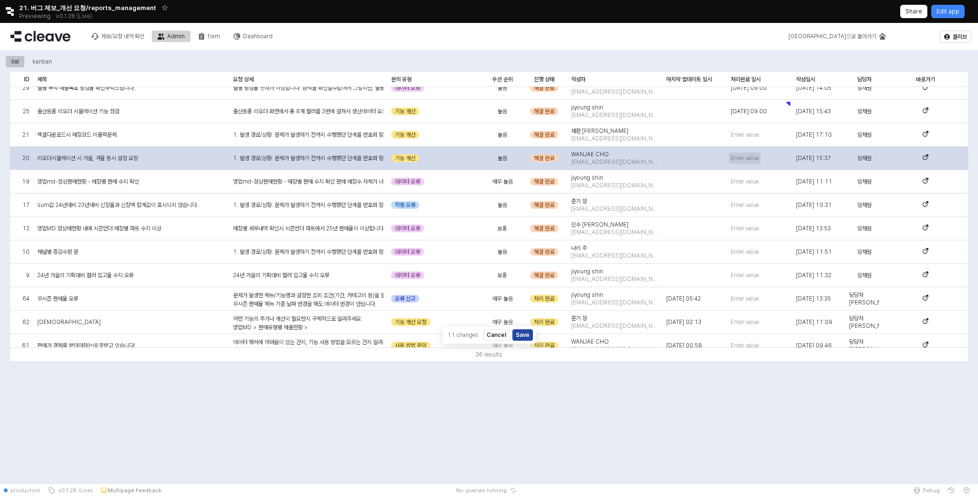
click at [750, 156] on span "Enter value" at bounding box center [745, 158] width 28 height 8
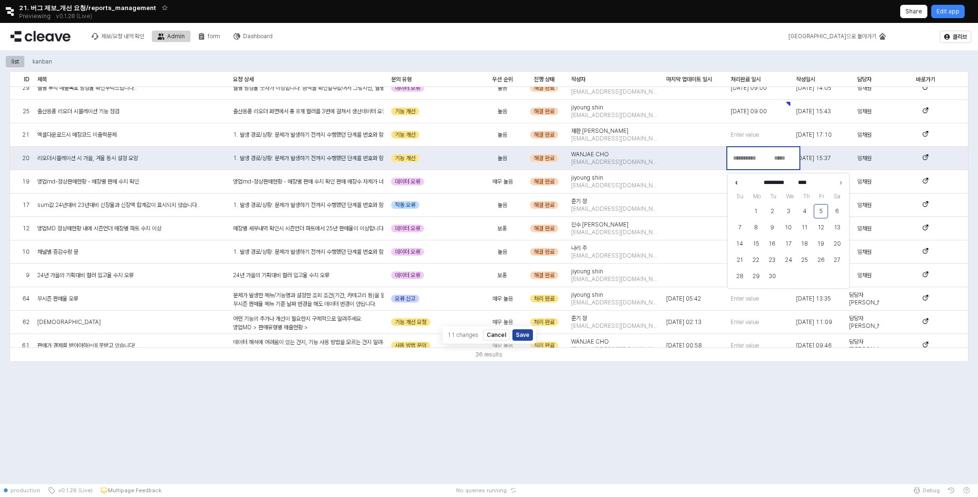
click at [737, 185] on icon "Previous month" at bounding box center [737, 183] width 10 height 10
type input "******"
click at [758, 244] on button "11" at bounding box center [756, 243] width 14 height 14
type input "**********"
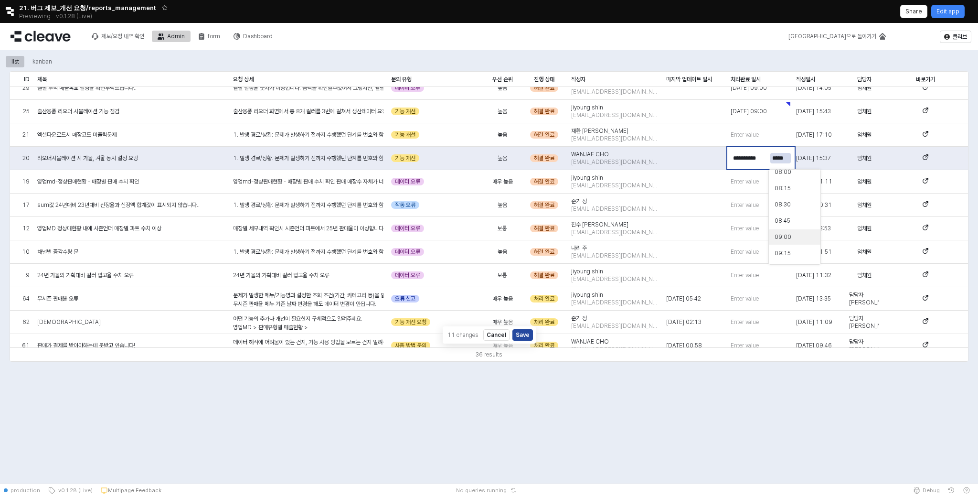
type input "*****"
click at [787, 235] on div "09:00" at bounding box center [792, 236] width 34 height 8
click at [749, 178] on div "Enter value" at bounding box center [745, 182] width 28 height 8
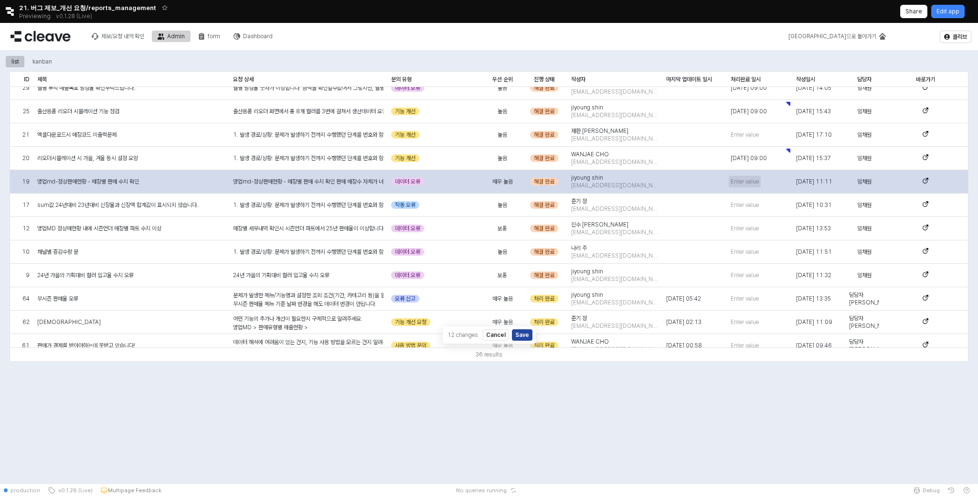
click at [749, 181] on span "Enter value" at bounding box center [745, 182] width 28 height 8
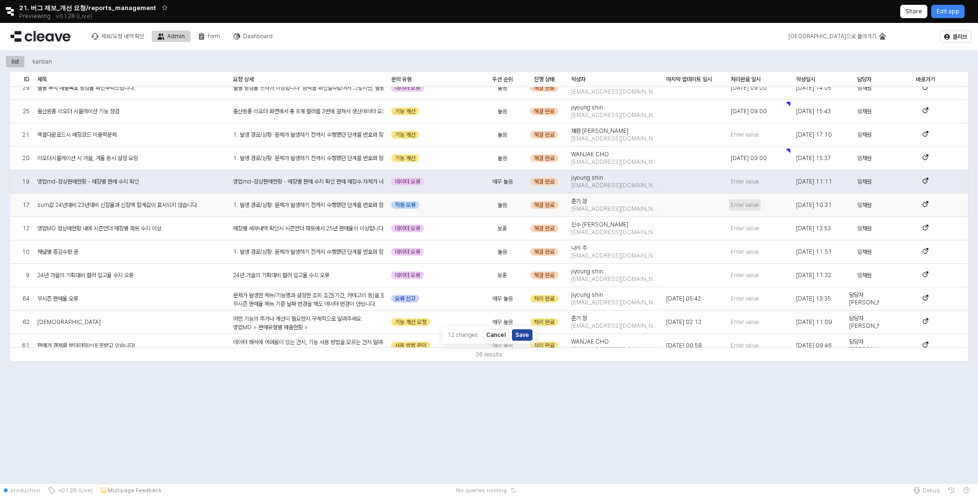
click at [750, 207] on span "Enter value" at bounding box center [745, 205] width 28 height 8
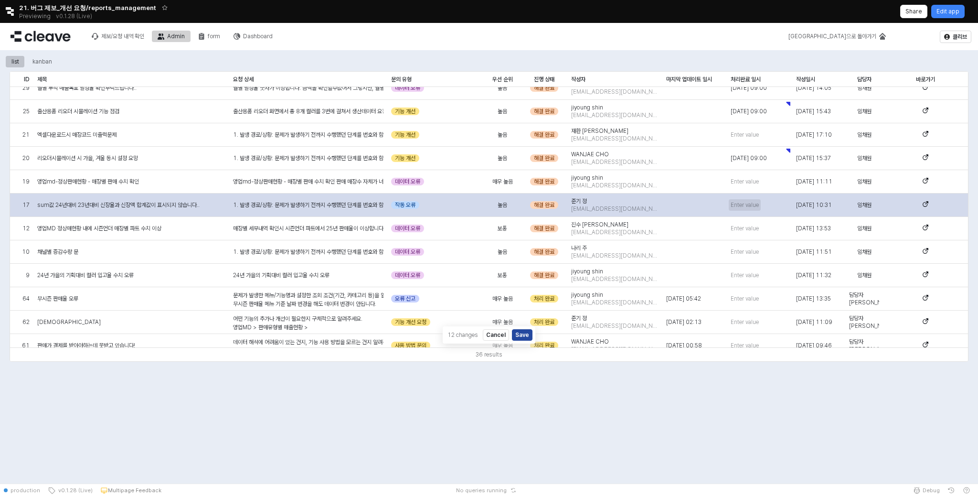
click at [752, 206] on span "Enter value" at bounding box center [745, 205] width 28 height 8
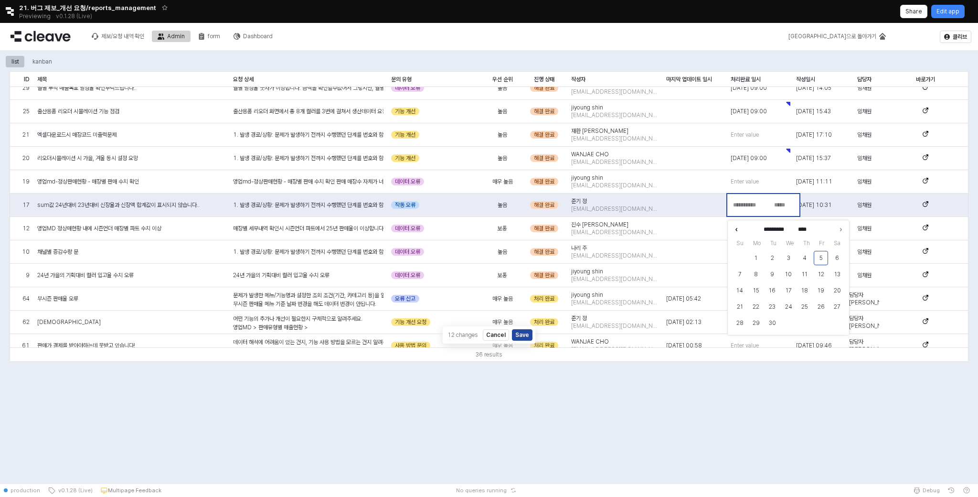
click at [738, 227] on icon "Previous month" at bounding box center [737, 230] width 10 height 10
type input "******"
click at [790, 272] on button "6" at bounding box center [789, 274] width 14 height 14
type input "**********"
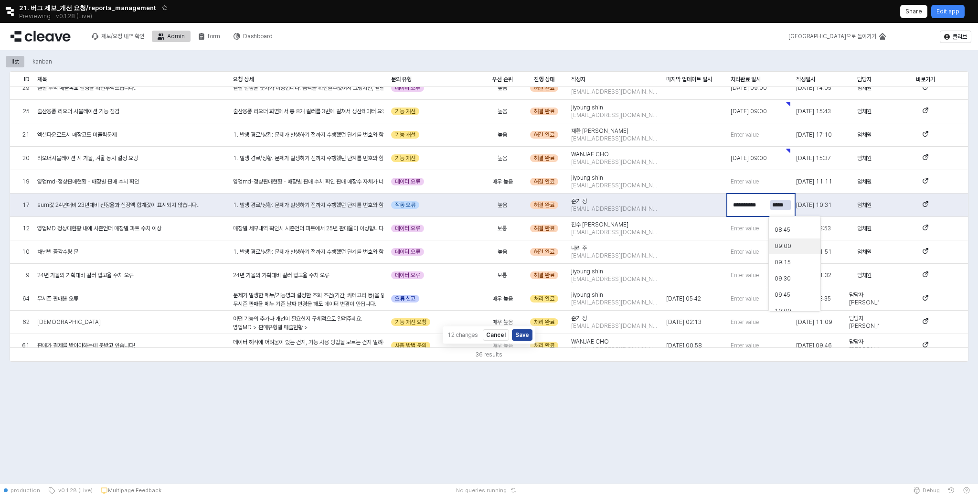
type input "*****"
click at [793, 249] on div "09:00" at bounding box center [792, 246] width 34 height 8
click at [814, 396] on div "list kanban ID ID 제목 제목 요청 상세 요청 상세 문의 유형 문의 유형 우선 순위 우선 순위 진행 상태 진행 상태 작성자 작성자…" at bounding box center [489, 223] width 978 height 346
click at [749, 251] on span "Enter value" at bounding box center [745, 252] width 28 height 8
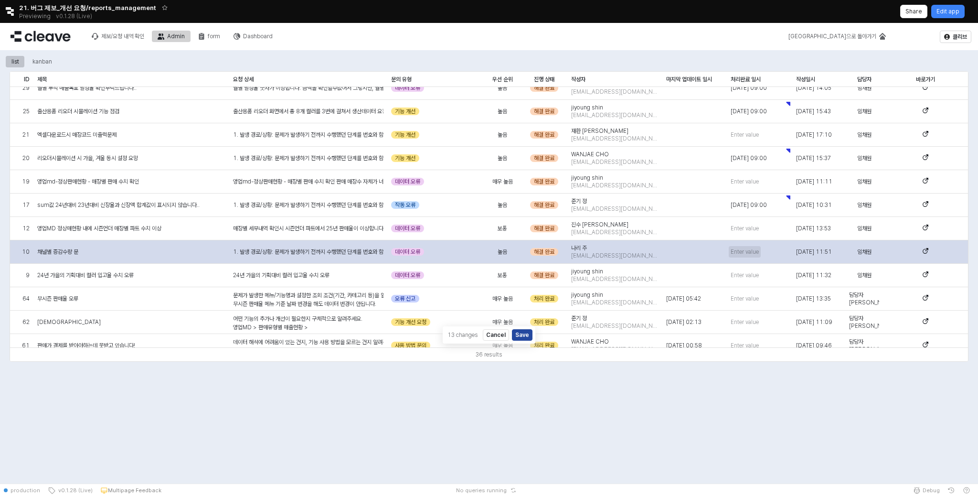
click at [749, 251] on span "Enter value" at bounding box center [745, 252] width 28 height 8
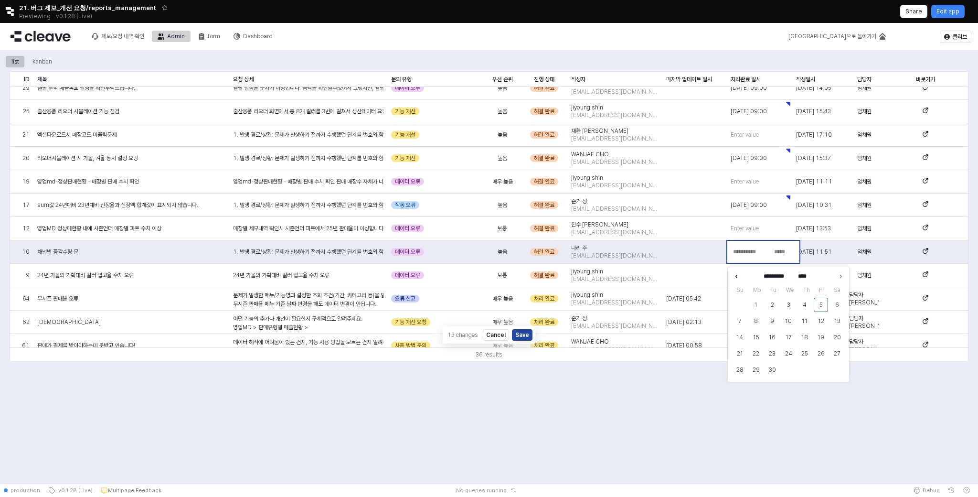
click at [736, 275] on icon "Previous month" at bounding box center [737, 276] width 10 height 10
type input "******"
click at [773, 325] on button "5" at bounding box center [772, 321] width 14 height 14
type input "**********"
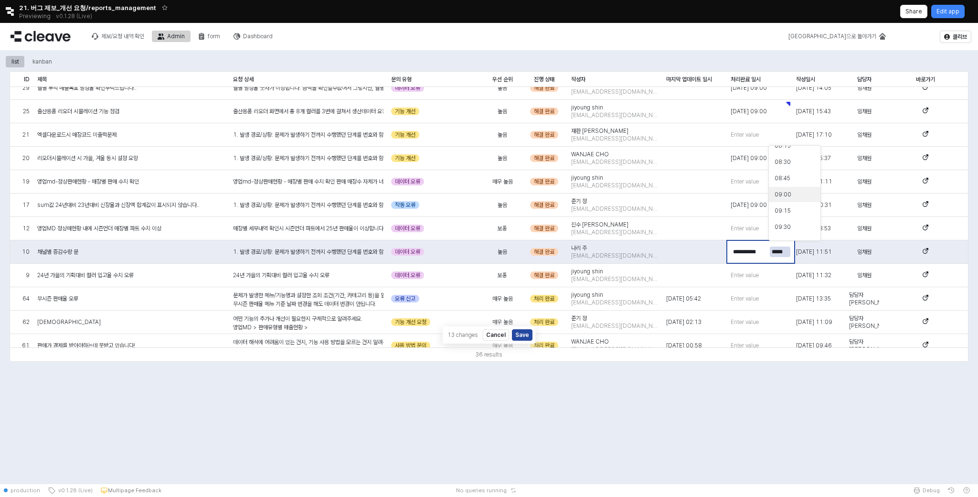
type input "*****"
click at [788, 193] on div "09:00" at bounding box center [792, 195] width 34 height 8
click at [780, 381] on div "list kanban ID ID 제목 제목 요청 상세 요청 상세 문의 유형 문의 유형 우선 순위 우선 순위 진행 상태 진행 상태 작성자 작성자…" at bounding box center [489, 223] width 978 height 346
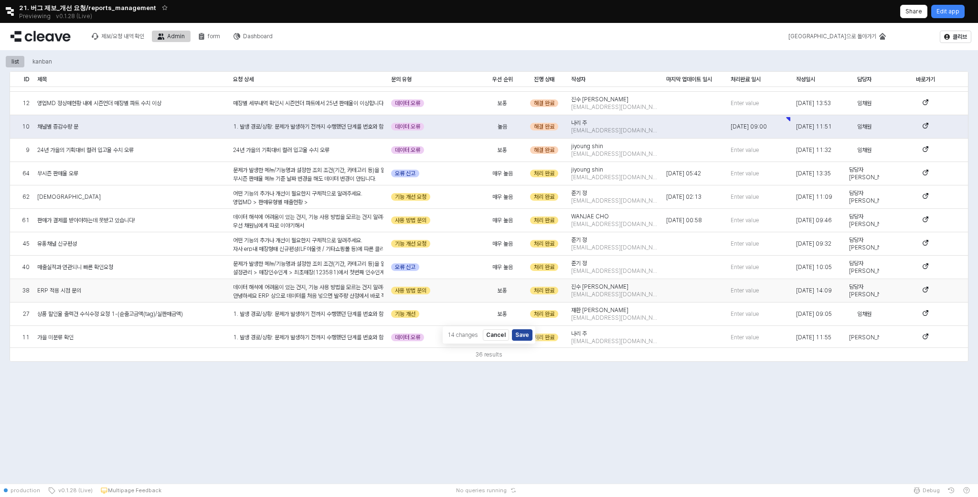
scroll to position [367, 0]
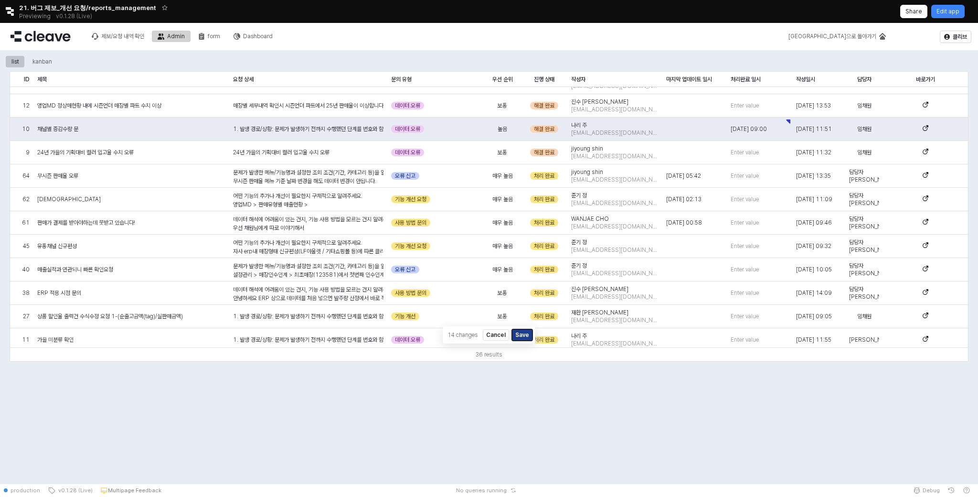
click at [521, 337] on button "Save" at bounding box center [522, 334] width 21 height 11
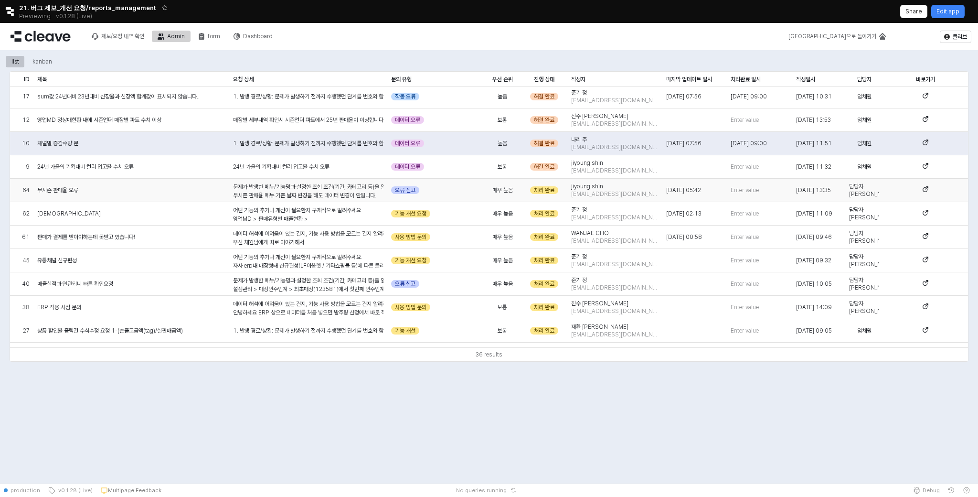
scroll to position [354, 0]
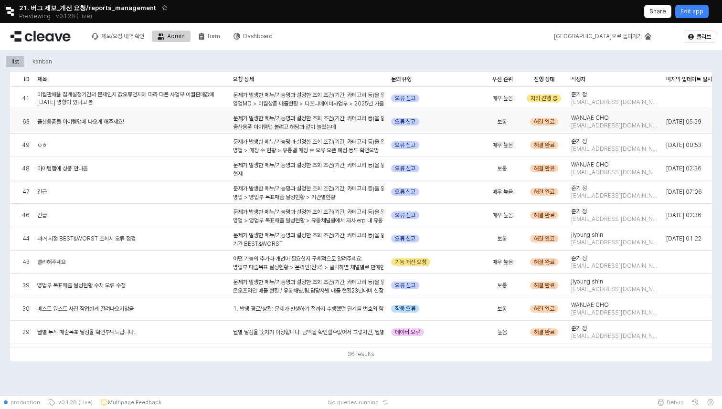
click at [129, 127] on div "출산용품들 아이템맵에 나오게 해주세요!" at bounding box center [131, 121] width 196 height 23
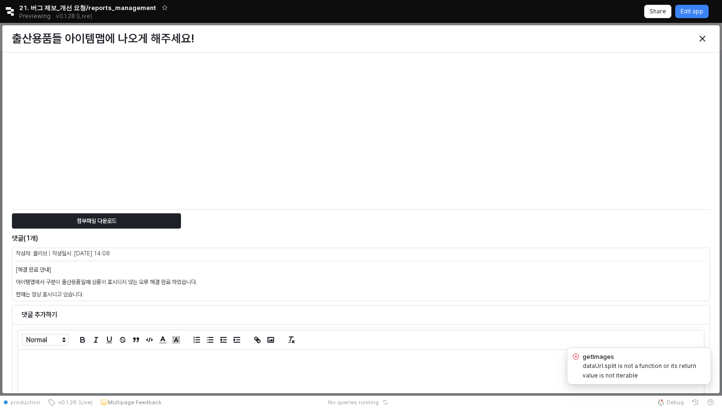
scroll to position [2892, 0]
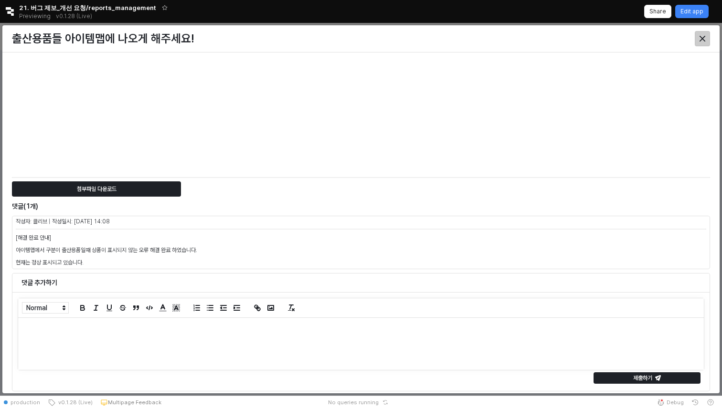
click at [706, 35] on div "Close" at bounding box center [703, 39] width 14 height 14
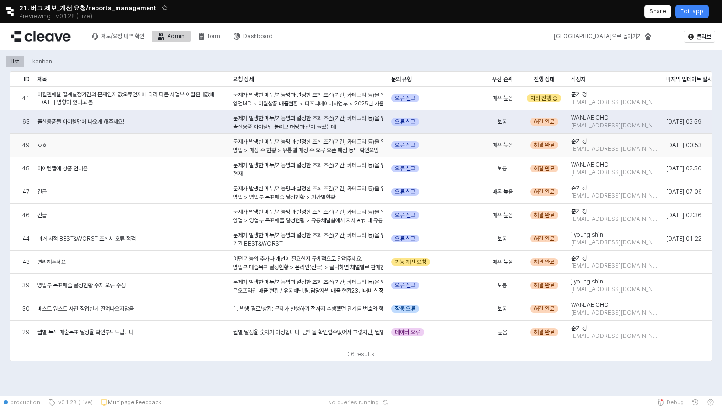
click at [195, 142] on div "ㅇㅎ" at bounding box center [131, 145] width 196 height 23
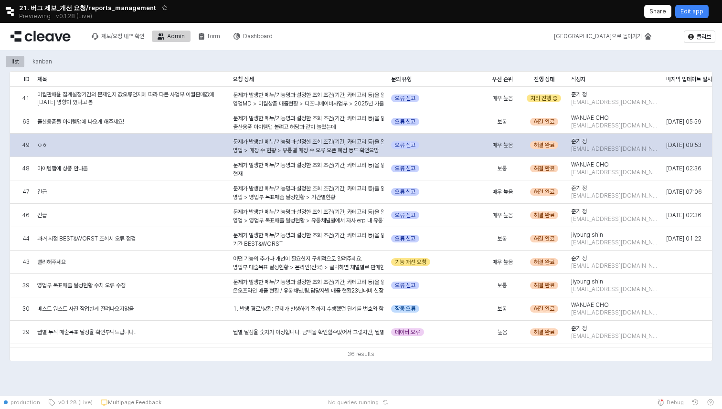
click at [168, 144] on div "ㅇㅎ" at bounding box center [131, 145] width 196 height 23
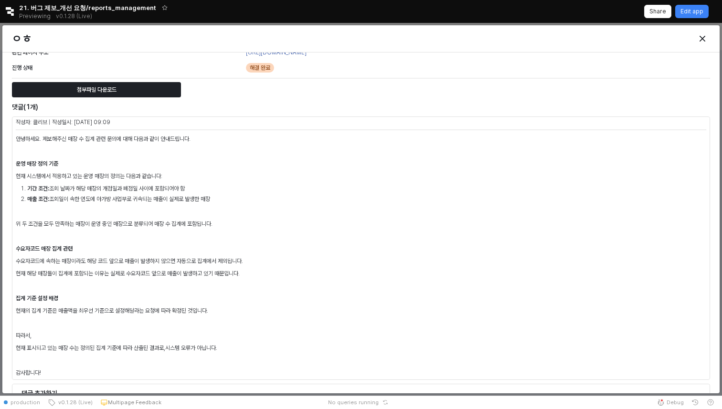
scroll to position [378, 0]
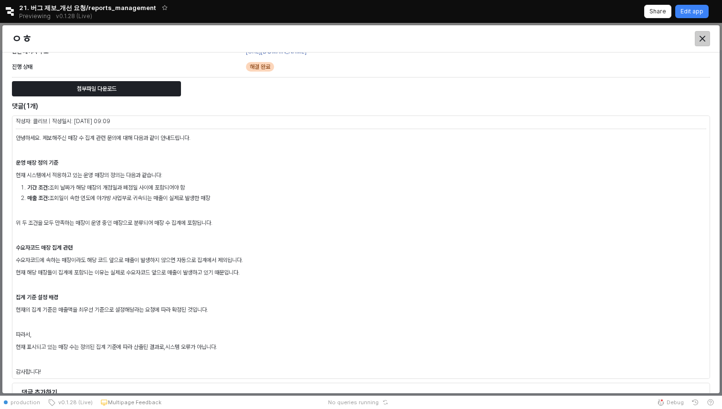
click at [704, 40] on icon "Close" at bounding box center [703, 39] width 6 height 6
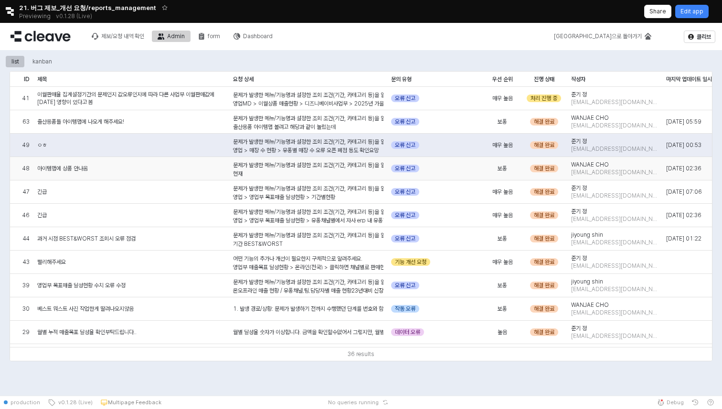
click at [129, 172] on div "아이템맵에 상품 안나옴" at bounding box center [131, 168] width 196 height 23
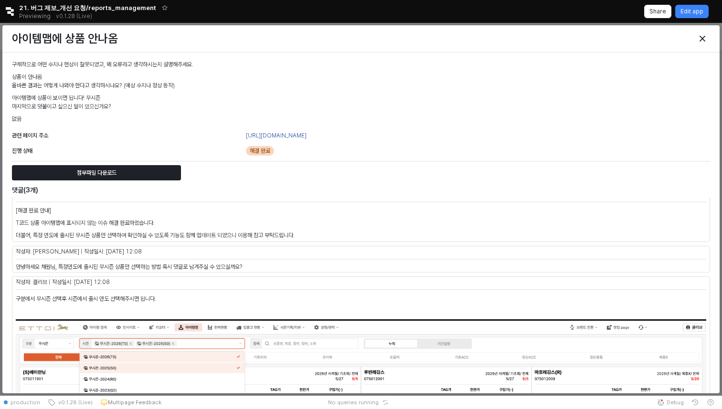
scroll to position [0, 0]
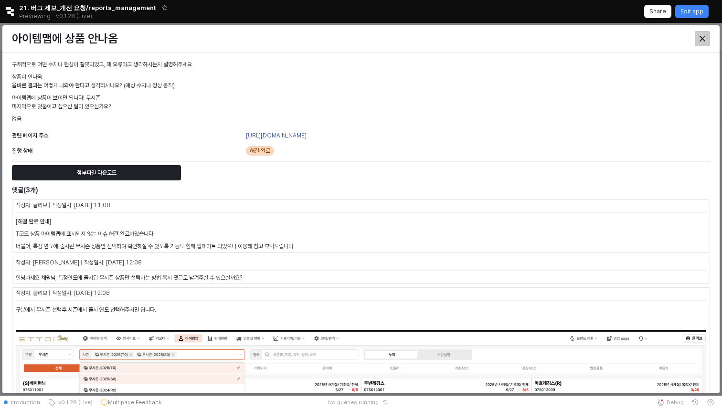
click at [704, 39] on icon "Close" at bounding box center [703, 39] width 6 height 6
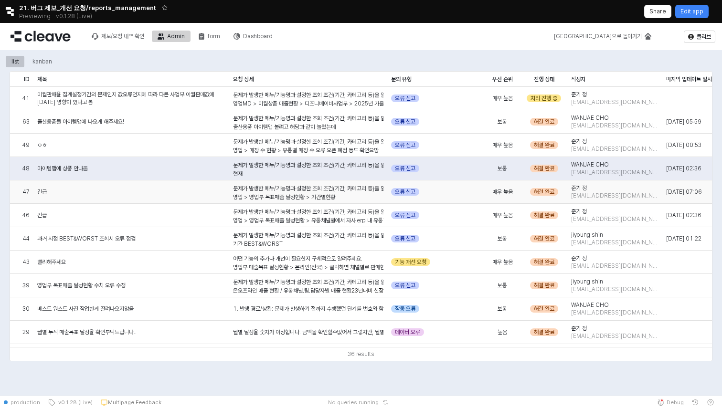
click at [209, 195] on div "긴급" at bounding box center [131, 192] width 196 height 23
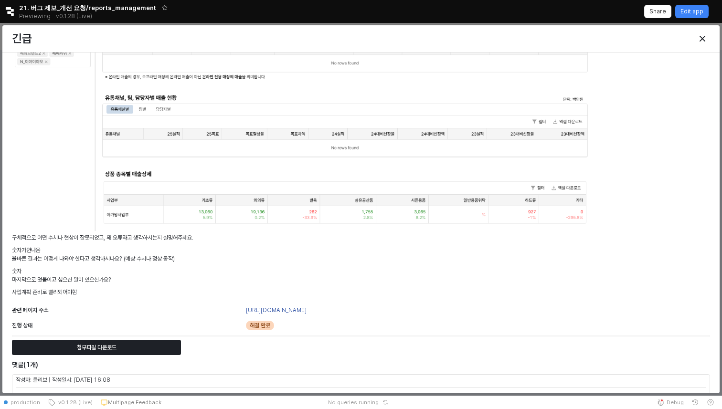
scroll to position [381, 0]
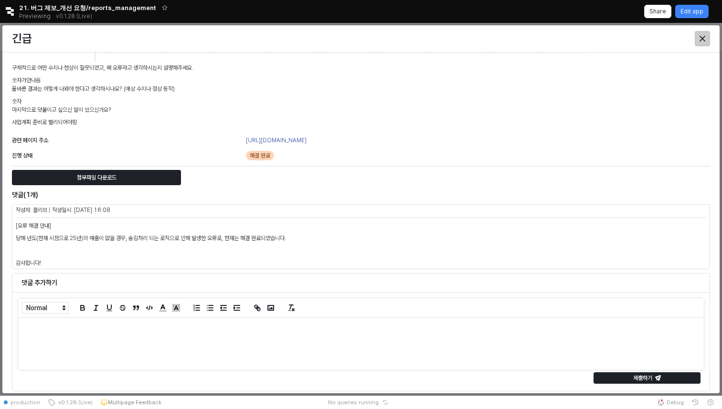
click at [700, 38] on icon "Close" at bounding box center [703, 39] width 6 height 6
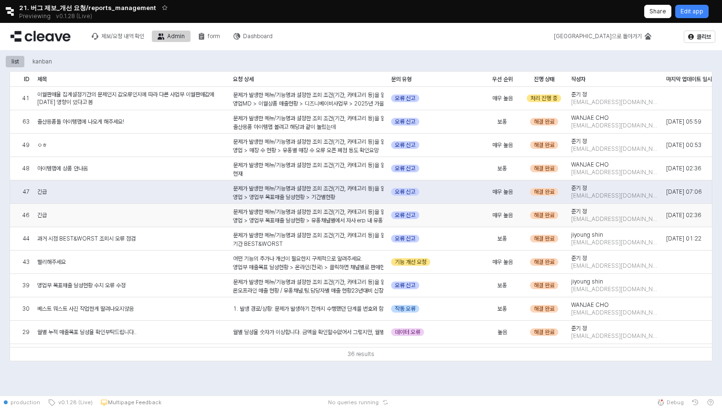
click at [321, 214] on div "문제가 발생한 메뉴/기능명과 설정한 조회 조건(기간, 카테고리 등)을 알려주세요. 영업 > 영업부 목표매출 달성현황 > 유통채널별에서 자사 e…" at bounding box center [308, 408] width 150 height 401
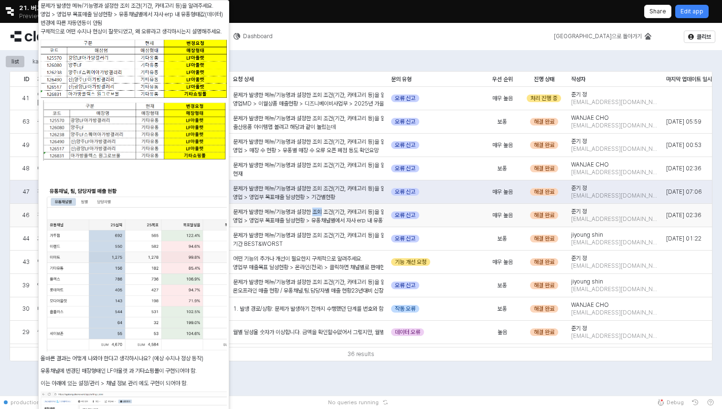
click at [321, 214] on div "문제가 발생한 메뉴/기능명과 설정한 조회 조건(기간, 카테고리 등)을 알려주세요. 영업 > 영업부 목표매출 달성현황 > 유통채널별에서 자사 e…" at bounding box center [308, 408] width 150 height 401
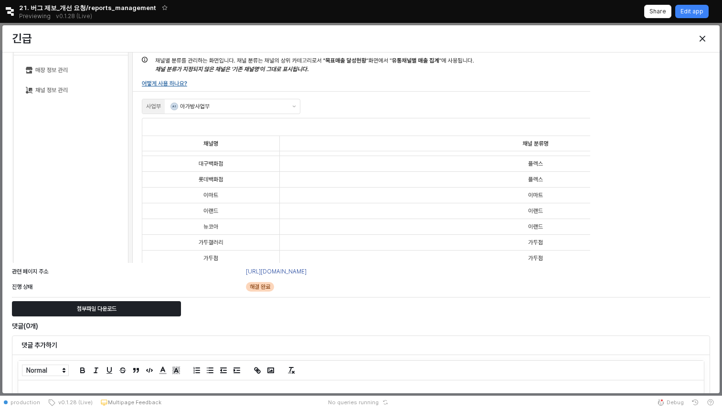
scroll to position [718, 0]
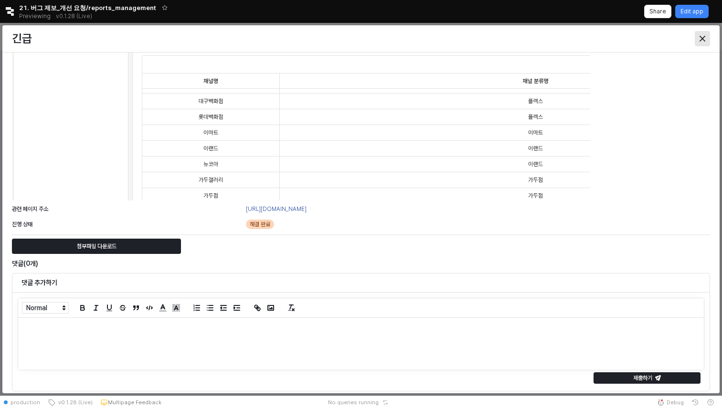
click at [705, 41] on icon "Close" at bounding box center [703, 39] width 6 height 6
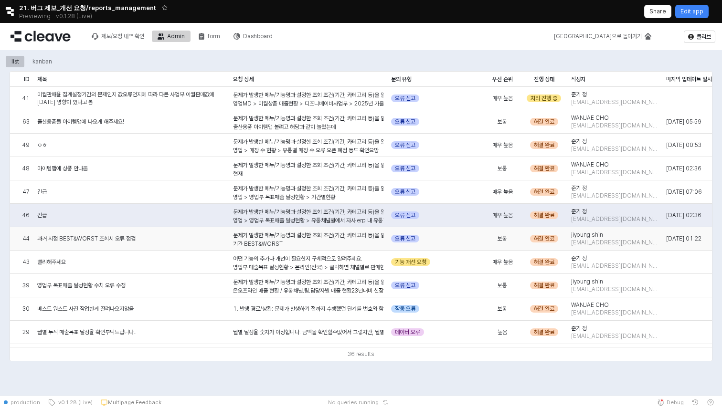
click at [171, 239] on div "과거 시점 BEST&WORST 조회시 오류 점검" at bounding box center [131, 238] width 196 height 23
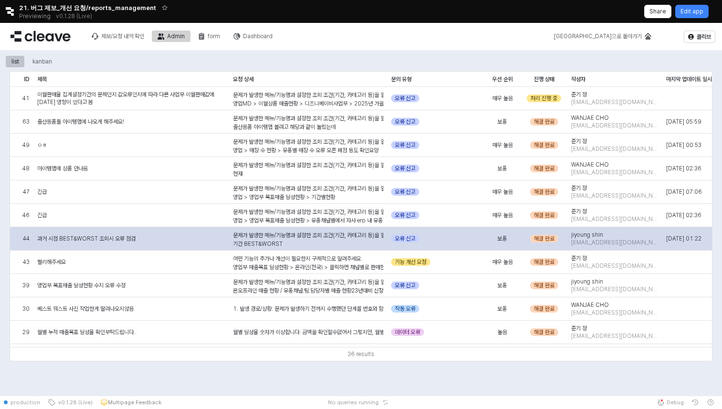
click at [159, 241] on div "과거 시점 BEST&WORST 조회시 오류 점검" at bounding box center [131, 238] width 196 height 23
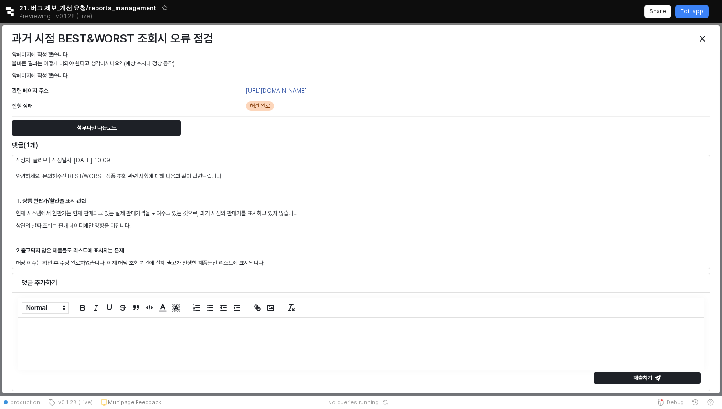
scroll to position [591, 0]
click at [700, 34] on div "Close" at bounding box center [703, 39] width 14 height 14
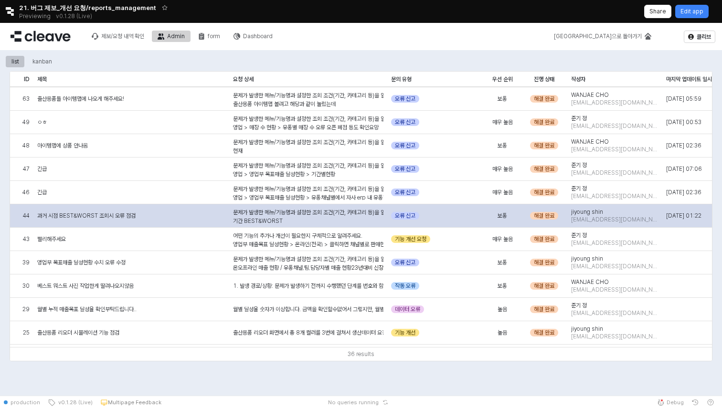
scroll to position [57, 0]
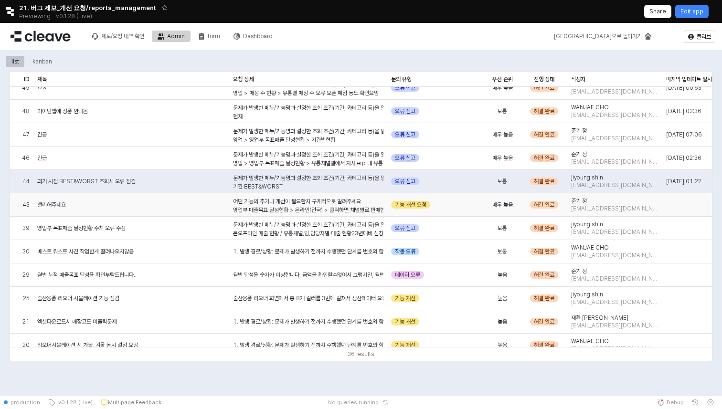
click at [98, 211] on div "빨리해주세요" at bounding box center [131, 204] width 196 height 23
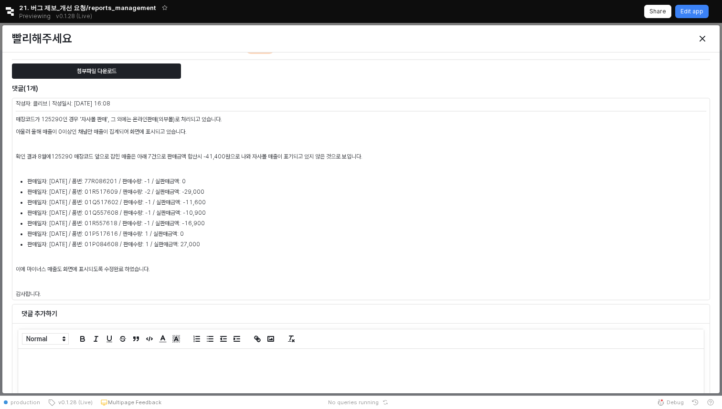
scroll to position [395, 0]
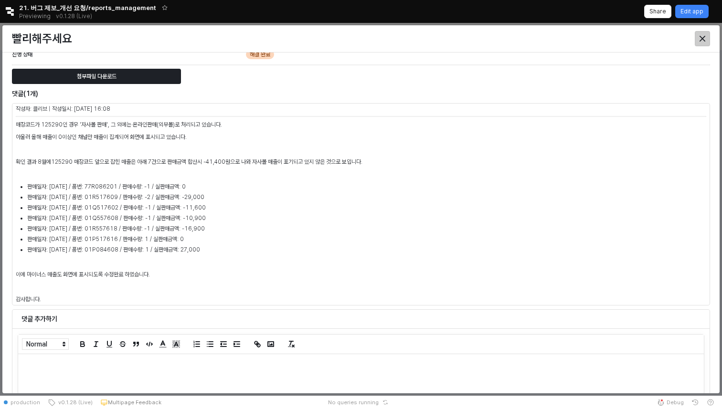
click at [702, 37] on icon "Close" at bounding box center [703, 39] width 6 height 6
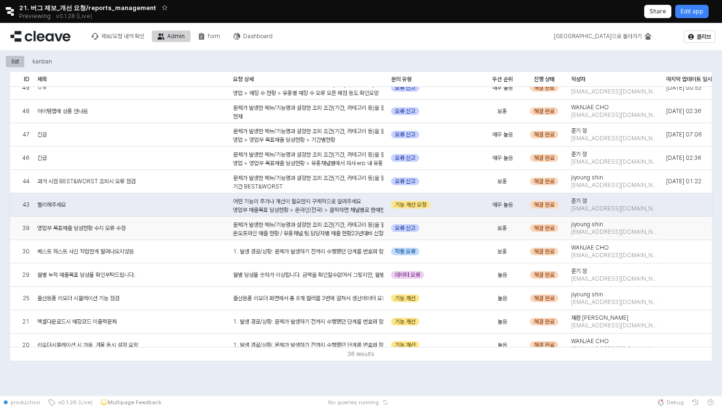
click at [63, 229] on span "영업부 목표매출 달성현황 수치 오류 수정" at bounding box center [81, 229] width 88 height 8
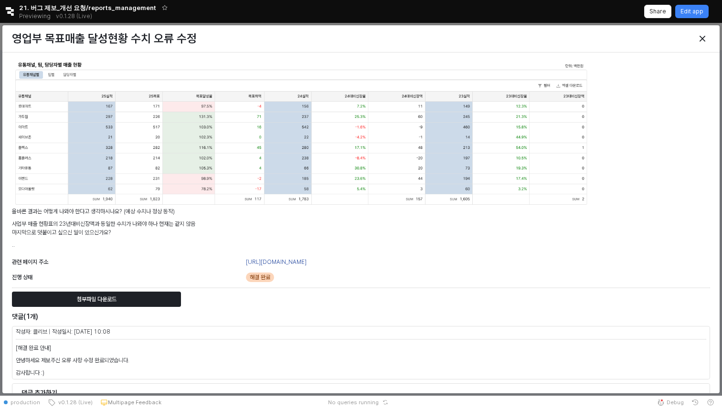
scroll to position [588, 0]
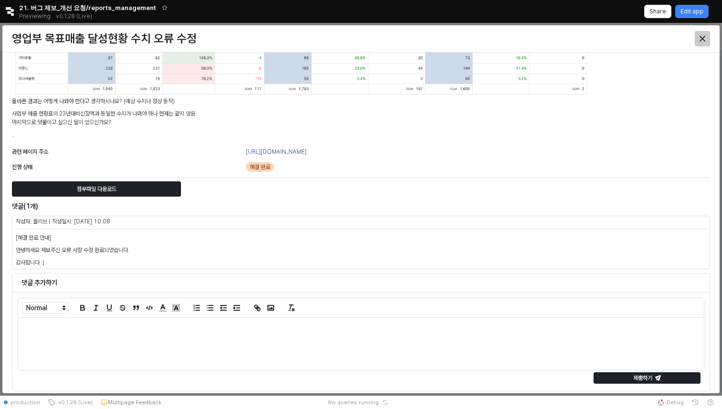
click at [699, 37] on div "Close" at bounding box center [703, 39] width 14 height 14
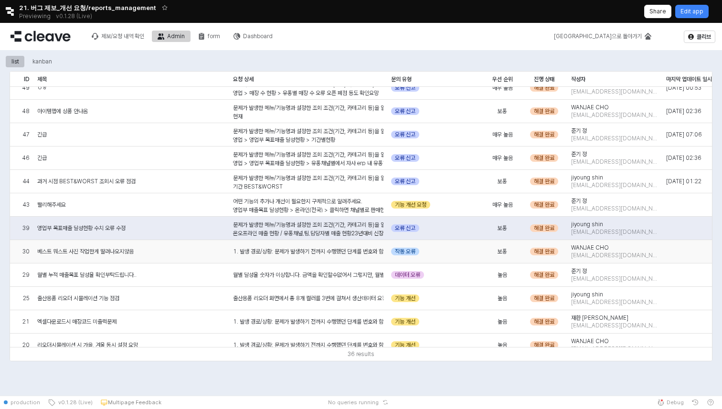
click at [106, 248] on span "베스트 워스트 사진 작업한게 딸려나오지않음" at bounding box center [85, 252] width 96 height 8
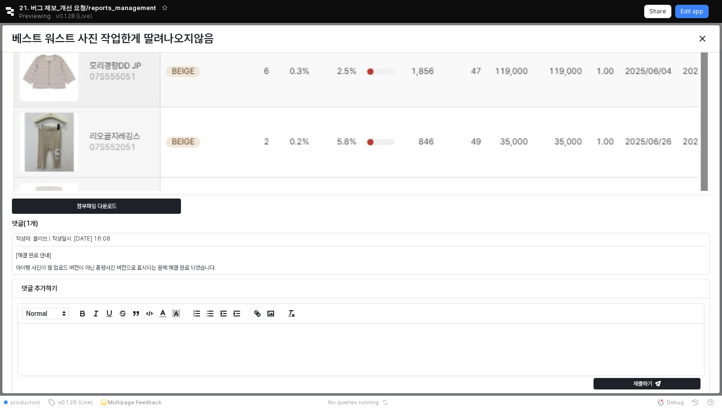
scroll to position [706, 0]
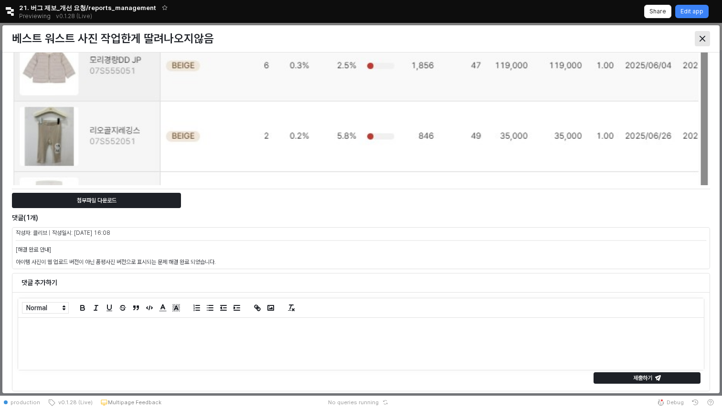
click at [704, 40] on icon "Close" at bounding box center [703, 39] width 6 height 6
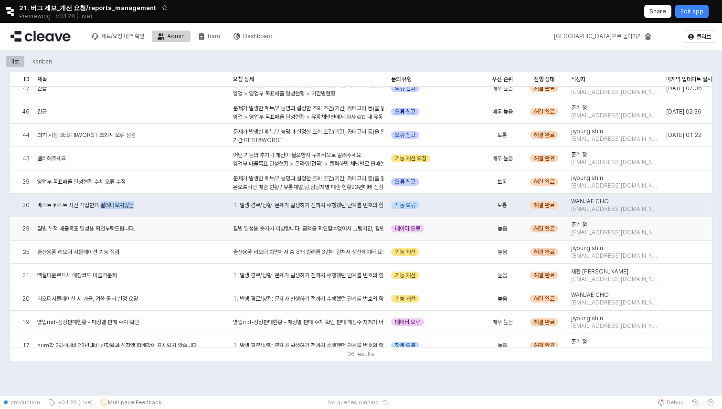
scroll to position [107, 0]
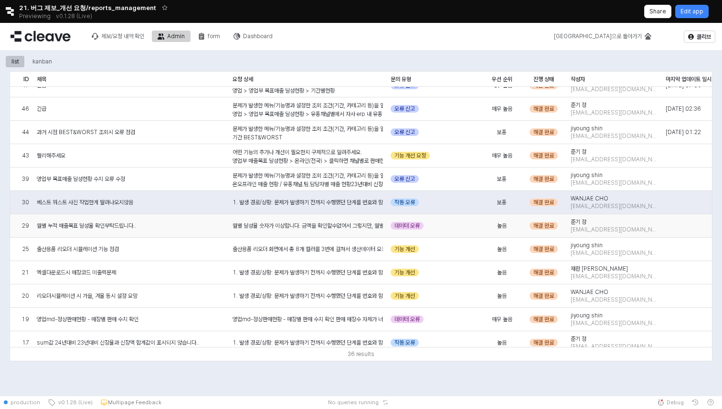
click at [141, 229] on div "월별 누적 매출목표 달성율 확인부탁드립니다.." at bounding box center [131, 225] width 196 height 23
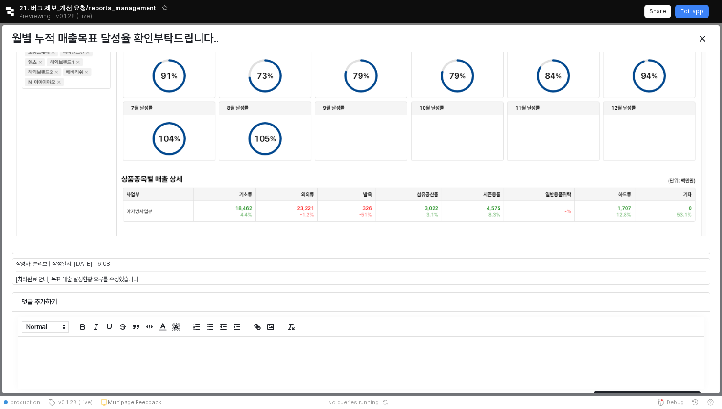
scroll to position [619, 0]
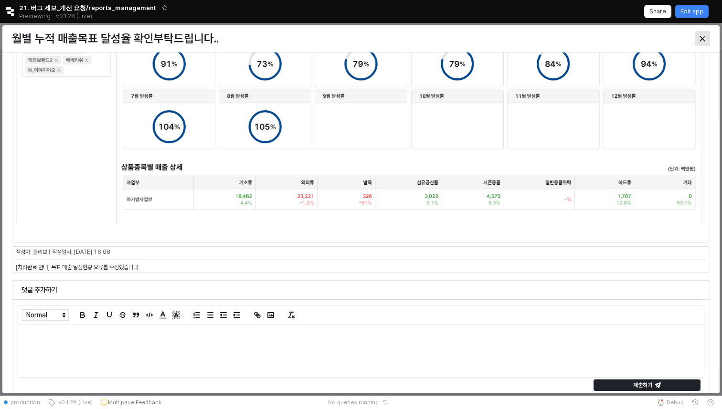
click at [701, 39] on icon "Close" at bounding box center [703, 39] width 6 height 6
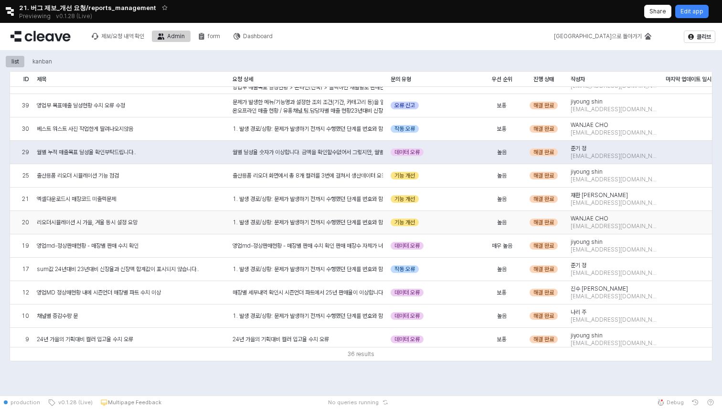
scroll to position [185, 0]
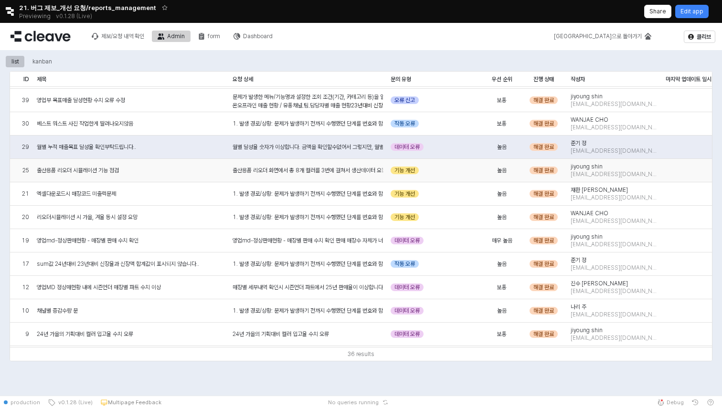
click at [289, 174] on div "출산용품 리오더 화면에서 총 8개 컬러를 3번에 걸쳐서 생산데이터 요청 & 시뮬레이션 클릭 하였는데 시뮬레이션 화면에 가면 마지막으로 클릭한 …" at bounding box center [308, 170] width 150 height 9
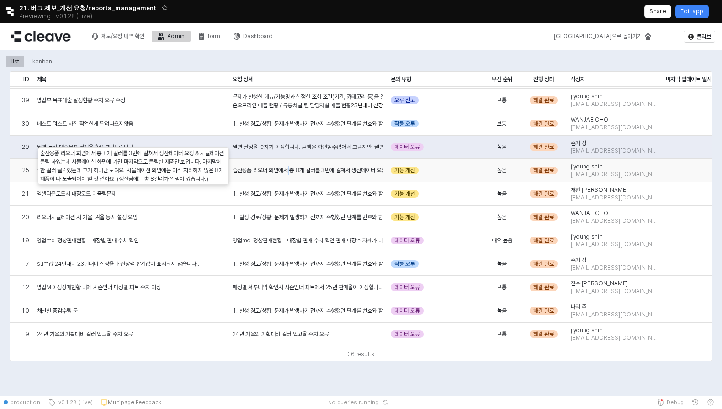
click at [289, 174] on div "출산용품 리오더 화면에서 총 8개 컬러를 3번에 걸쳐서 생산데이터 요청 & 시뮬레이션 클릭 하였는데 시뮬레이션 화면에 가면 마지막으로 클릭한 …" at bounding box center [308, 170] width 150 height 9
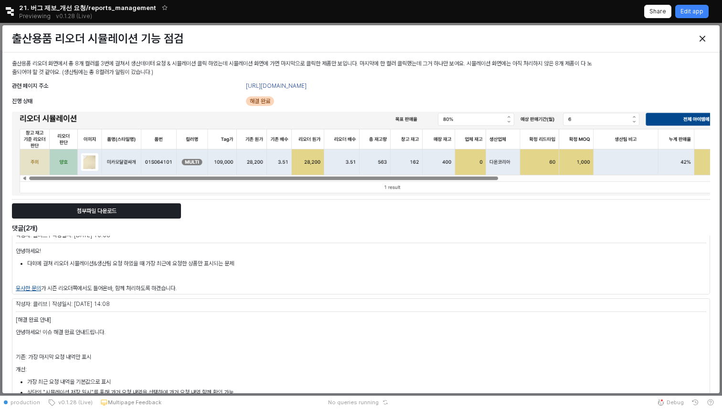
scroll to position [0, 0]
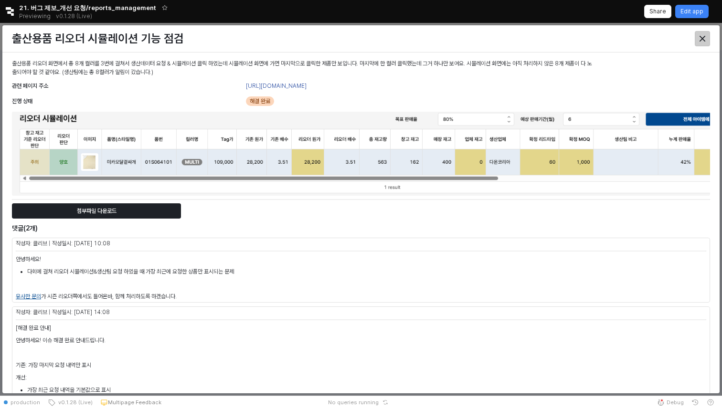
click at [702, 39] on icon "Close" at bounding box center [703, 39] width 6 height 6
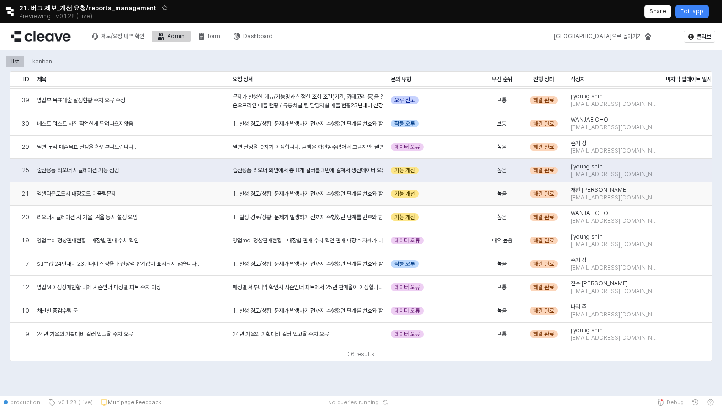
click at [160, 202] on div "엑셀다운로드시 매장코드 미출력문제" at bounding box center [131, 193] width 196 height 23
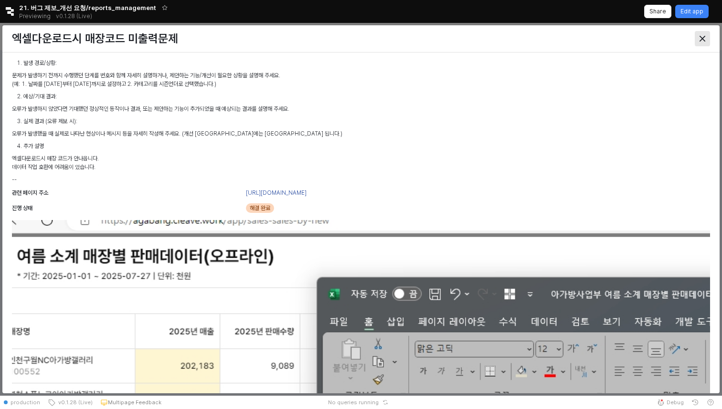
click at [703, 38] on icon "Close" at bounding box center [703, 39] width 6 height 6
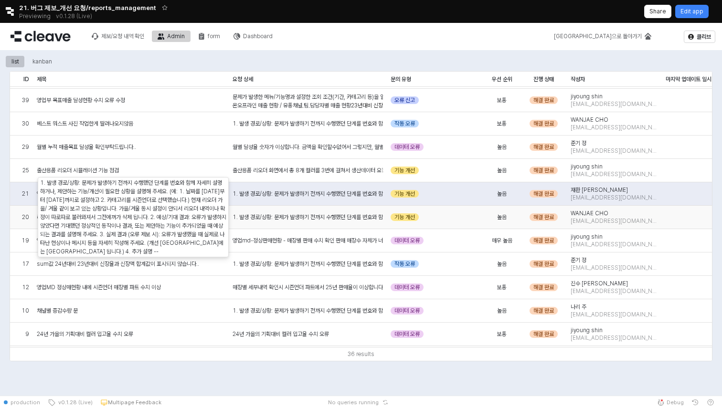
click at [241, 225] on div "1. 발생 경로/상황: 문제가 발생하기 전까지 수행했던 단계를 번호와 함께 자세히 설명하거나, 제안하는 기능/개선이 필요한 상황을 설명해 주세…" at bounding box center [308, 217] width 158 height 23
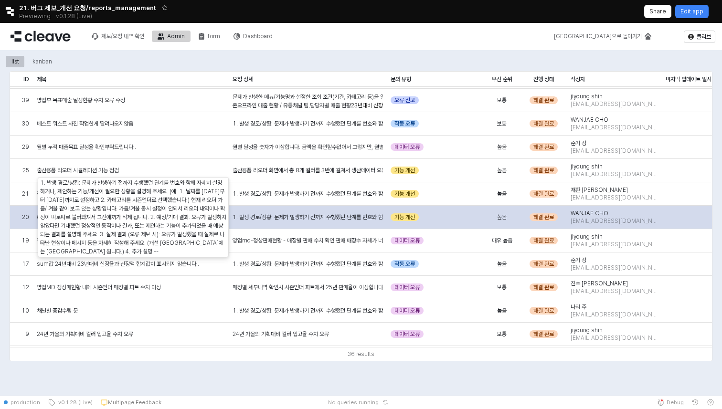
click at [275, 221] on div "1. 발생 경로/상황: 문제가 발생하기 전까지 수행했던 단계를 번호와 함께 자세히 설명하거나, 제안하는 기능/개선이 필요한 상황을 설명해 주세…" at bounding box center [308, 217] width 150 height 9
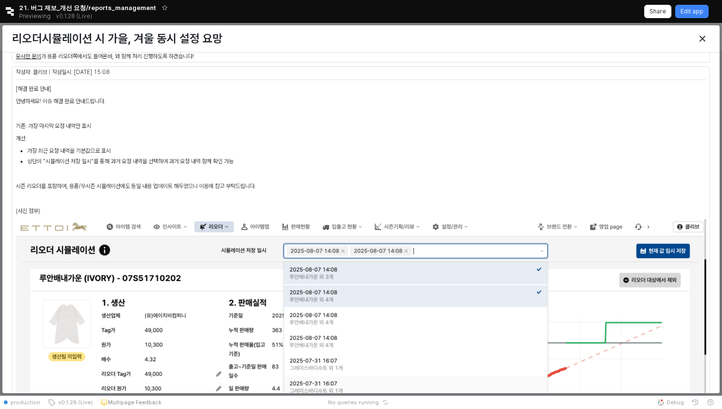
scroll to position [266, 0]
click at [702, 43] on div "Close" at bounding box center [703, 39] width 14 height 14
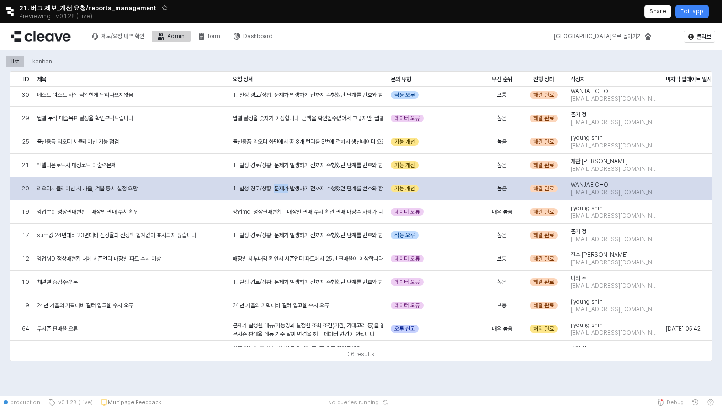
scroll to position [222, 0]
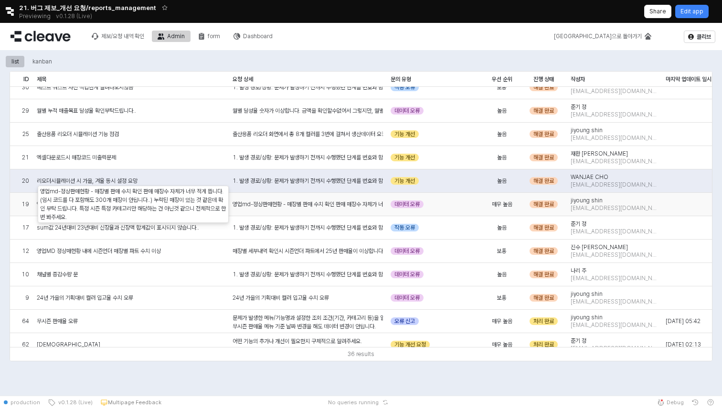
click at [317, 211] on div "영업md-정상판매현황 - 매장별 판매 수치 확인 판매 매장수 자체가 너무 적게 뜹니다. (임시 코드를 다 포함해도 300개 매장이 안됩니다..…" at bounding box center [308, 204] width 158 height 23
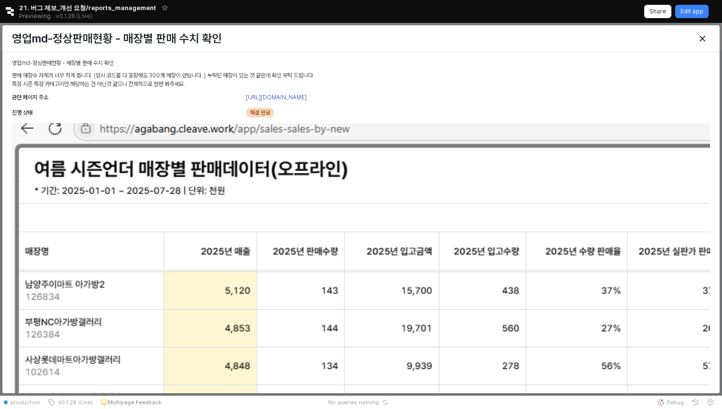
scroll to position [622, 0]
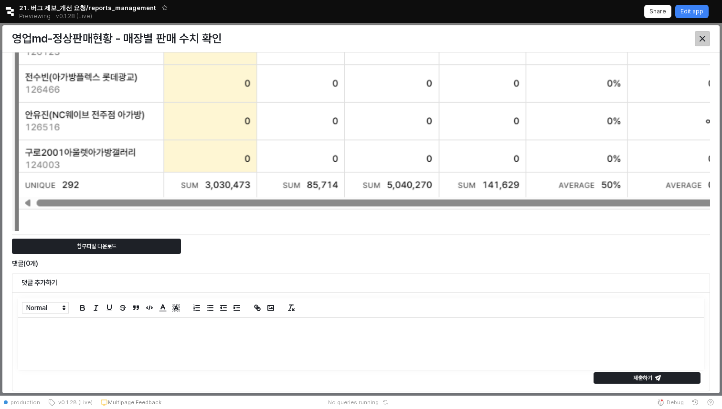
click at [704, 40] on icon "Close" at bounding box center [703, 39] width 6 height 6
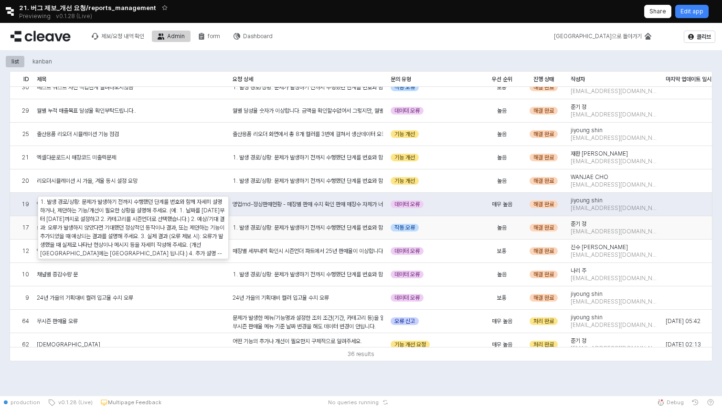
click at [276, 225] on div "1. 발생 경로/상황: 문제가 발생하기 전까지 수행했던 단계를 번호와 함께 자세히 설명하거나, 제안하는 기능/개선이 필요한 상황을 설명해 주세…" at bounding box center [308, 228] width 150 height 9
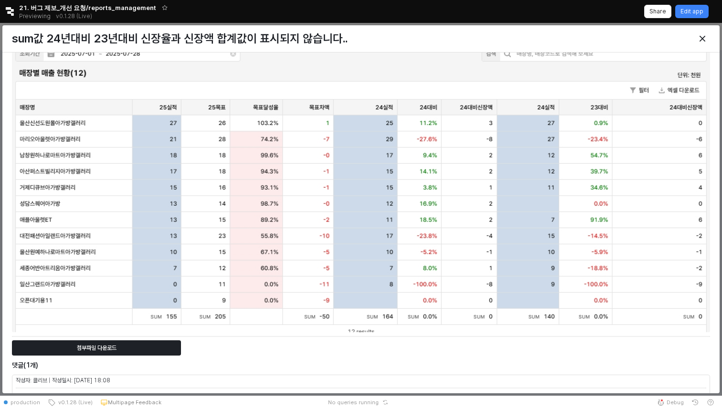
scroll to position [335, 0]
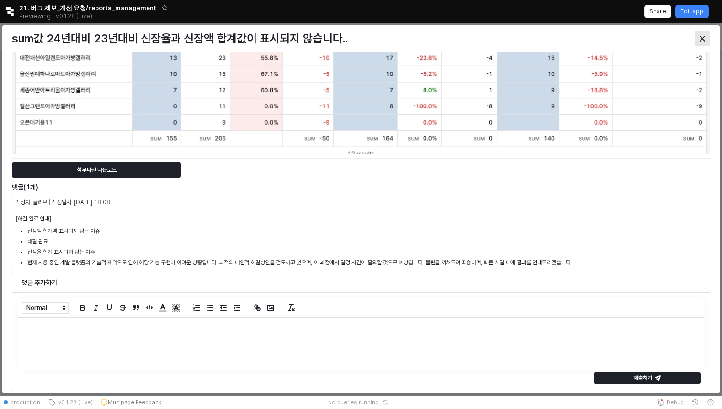
click at [702, 36] on icon "Close" at bounding box center [703, 39] width 6 height 6
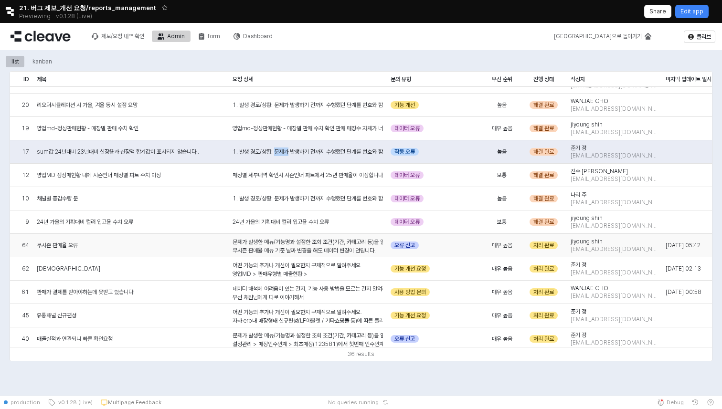
scroll to position [309, 0]
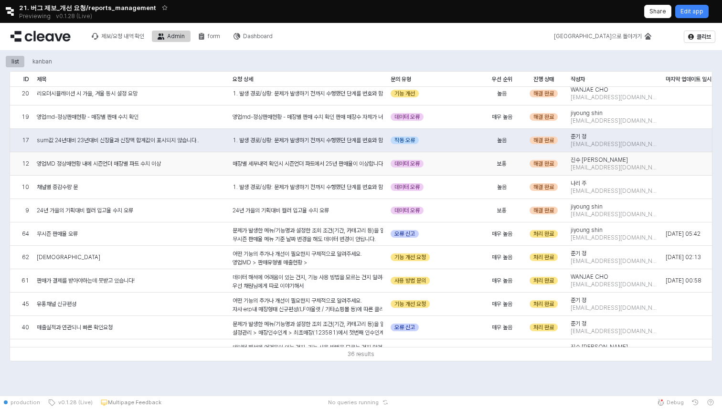
click at [458, 168] on div "데이터 오류" at bounding box center [435, 163] width 97 height 23
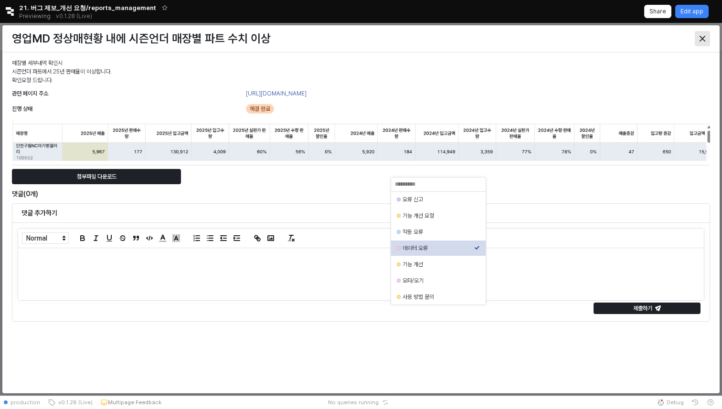
click at [696, 36] on div "Close" at bounding box center [703, 39] width 14 height 14
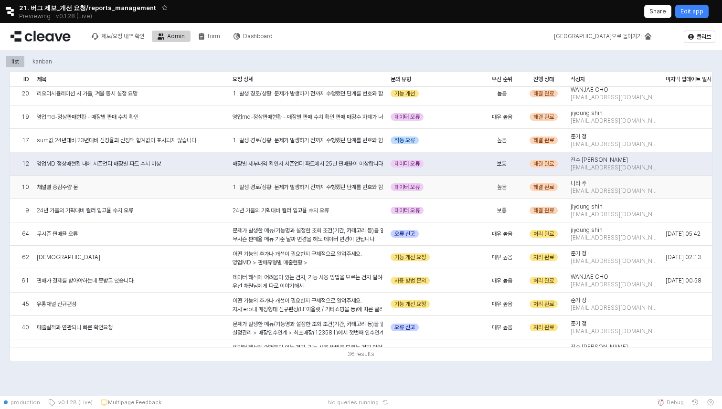
click at [474, 193] on div "데이터 오류" at bounding box center [435, 187] width 97 height 23
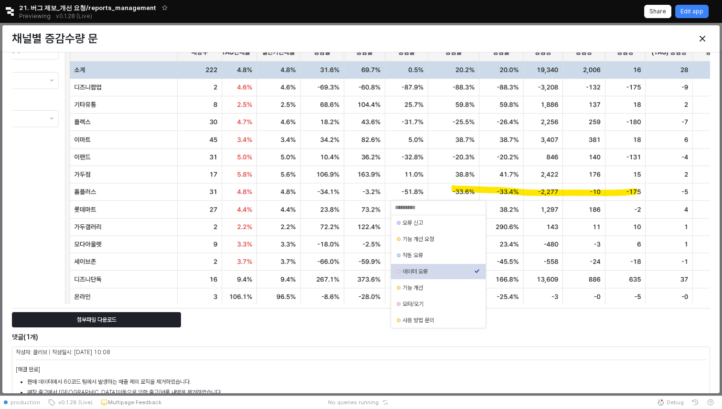
scroll to position [446, 0]
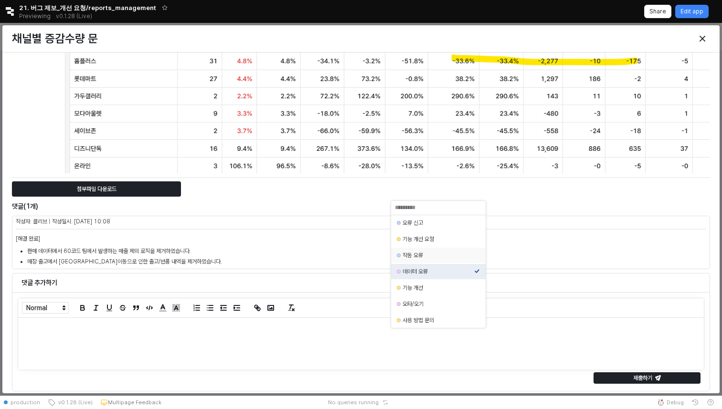
click at [584, 254] on li "판매 데이터에서 60코드 팀에서 발생하는 매출 제외 로직을 제거하였습니다." at bounding box center [366, 251] width 679 height 9
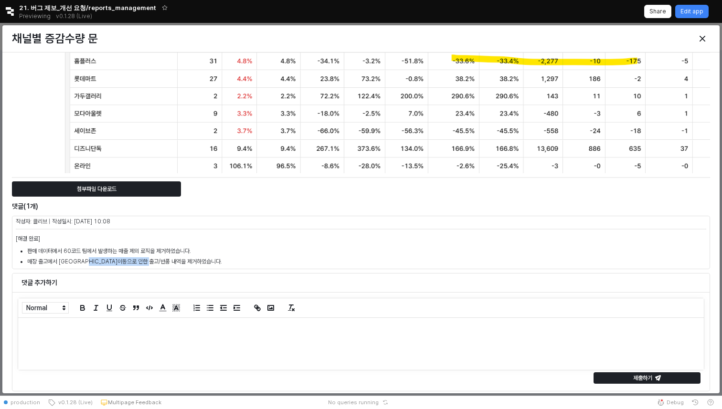
drag, startPoint x: 94, startPoint y: 258, endPoint x: 168, endPoint y: 261, distance: 73.6
click at [168, 261] on li "매장 출고에서 [GEOGRAPHIC_DATA]이동으로 인한 출고/반품 내역을 제거하였습니다." at bounding box center [366, 261] width 679 height 9
click at [187, 264] on li "매장 출고에서 [GEOGRAPHIC_DATA]이동으로 인한 출고/반품 내역을 제거하였습니다." at bounding box center [366, 261] width 679 height 9
click at [705, 35] on div "Close" at bounding box center [703, 39] width 14 height 14
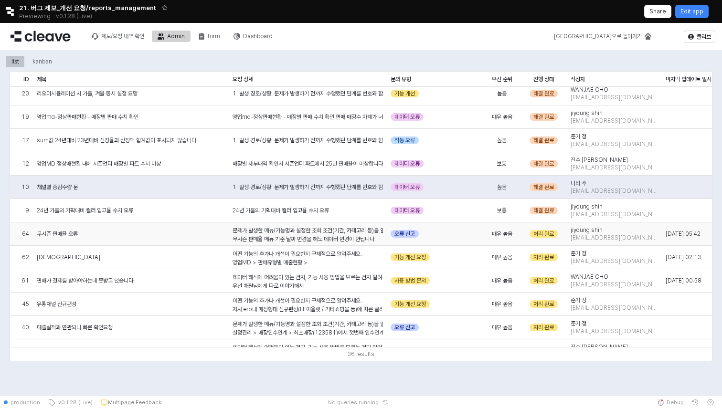
scroll to position [321, 1]
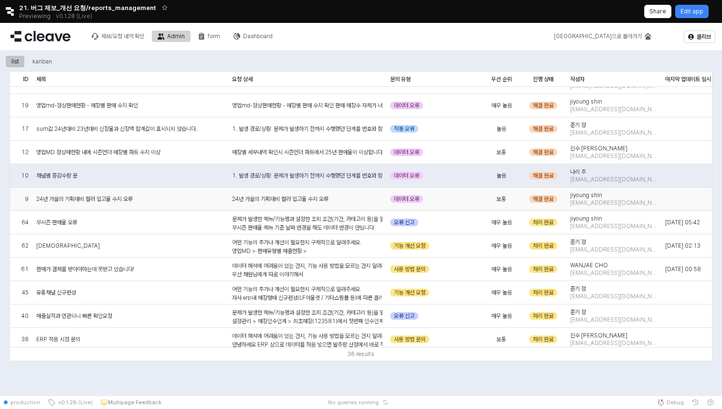
click at [216, 204] on div "24년 가을의 기획대비 컬러 입고율 수치 오류" at bounding box center [130, 199] width 196 height 23
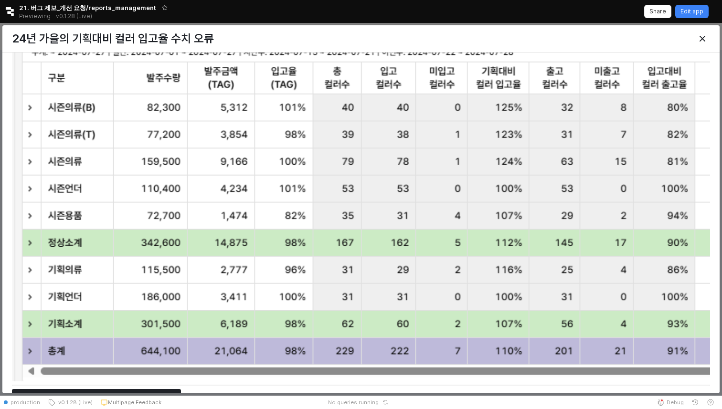
scroll to position [236, 0]
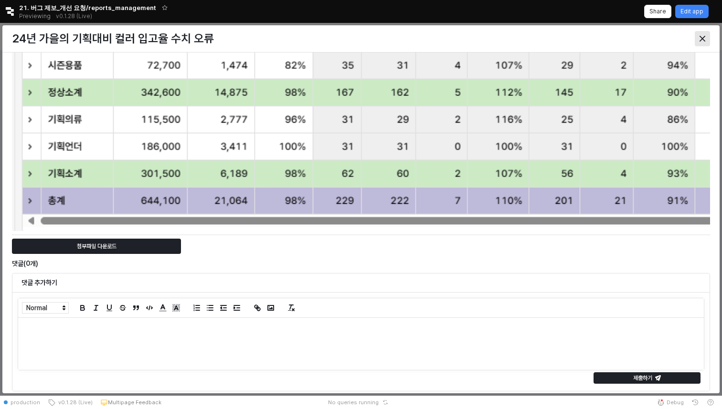
click at [703, 43] on div "Close" at bounding box center [703, 39] width 14 height 14
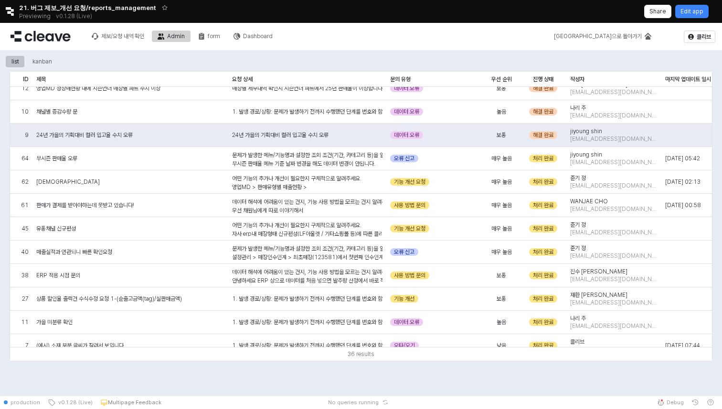
scroll to position [411, 1]
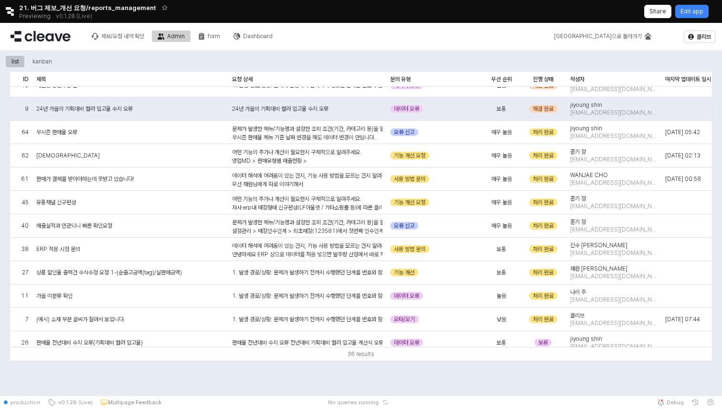
click at [279, 136] on p "무시즌 판매율 메뉴 기준 날짜 변경을 해도 데이터 변경이 안됩니다." at bounding box center [307, 137] width 150 height 9
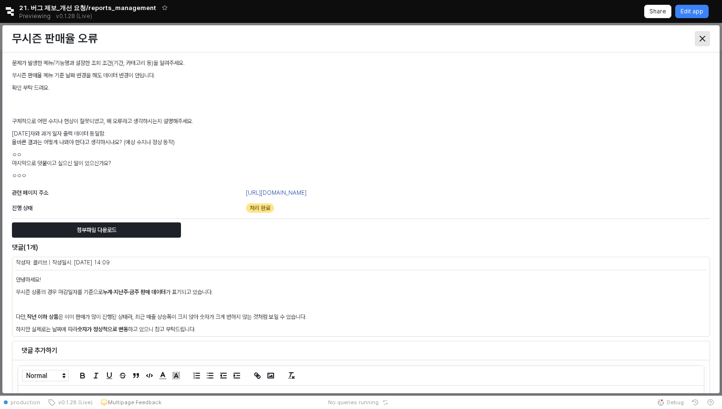
click at [702, 42] on div "Close" at bounding box center [703, 39] width 14 height 14
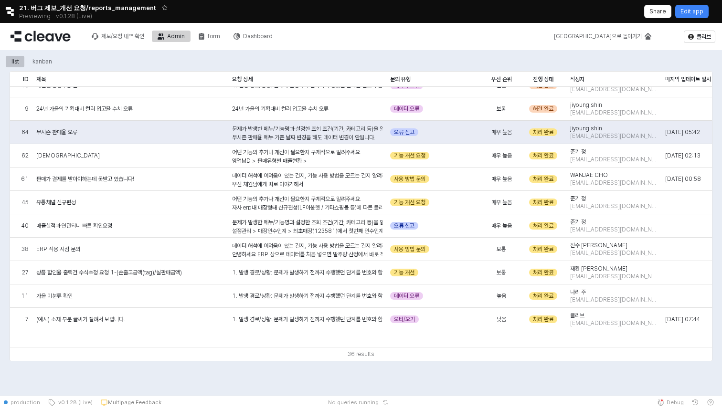
scroll to position [0, 1]
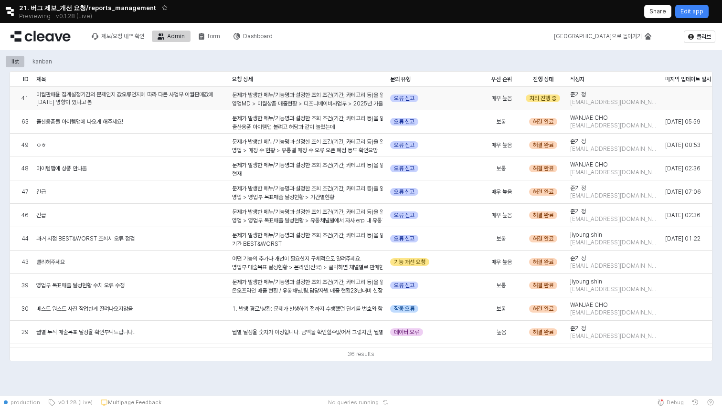
click at [312, 100] on p "영업MD > 이월상품 매출현황 > 디즈니베이비사업부 > 2025년 가을이월 / 2025년 봄이월 판매율 값 오류" at bounding box center [307, 103] width 150 height 9
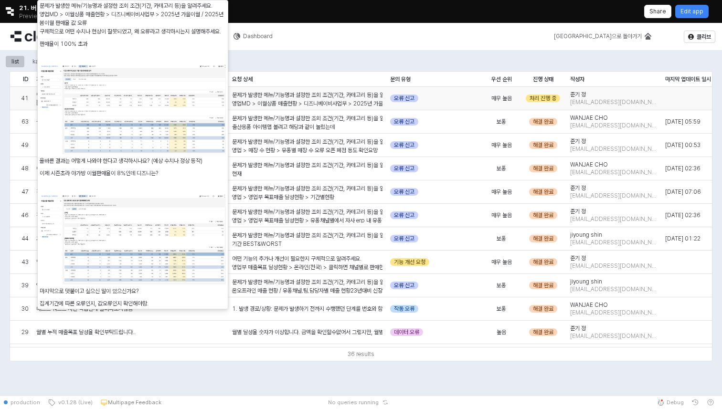
click at [313, 96] on div "문제가 발생한 메뉴/기능명과 설정한 조회 조건(기간, 카테고리 등)을 알려주세요. 영업MD > 이월상품 매출현황 > 디즈니베이비사업부 > 20…" at bounding box center [307, 222] width 150 height 263
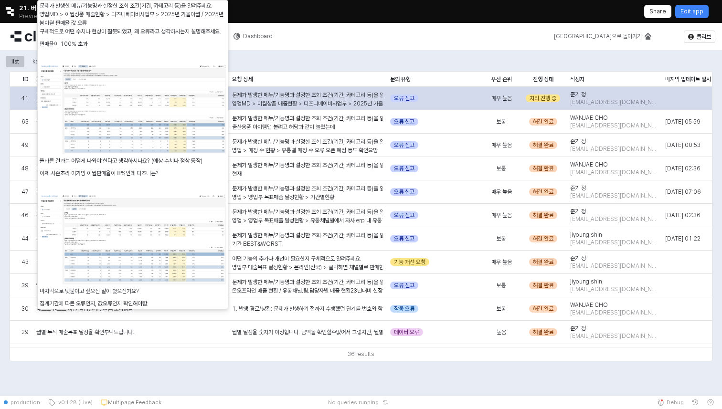
click at [313, 96] on div "제보/요청 내역 확인 Admin form Dashboard 메인으로 돌아가기 클리브 list kanban ID ID 제목 제목 요청 상세 요청…" at bounding box center [361, 209] width 722 height 373
click at [313, 96] on p "판매율이 100% 초과" at bounding box center [304, 100] width 557 height 8
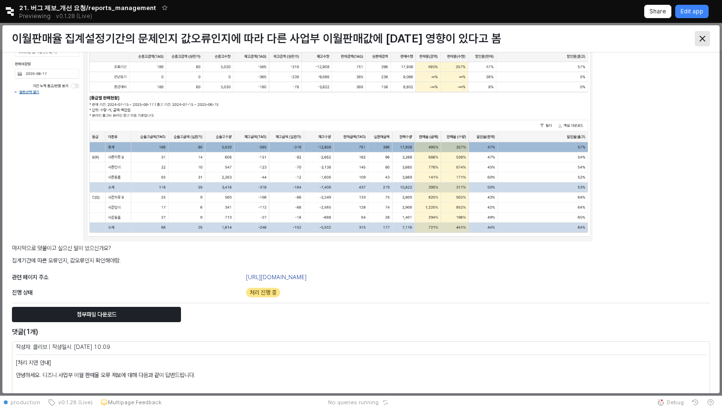
click at [709, 36] on div "Close" at bounding box center [703, 39] width 14 height 14
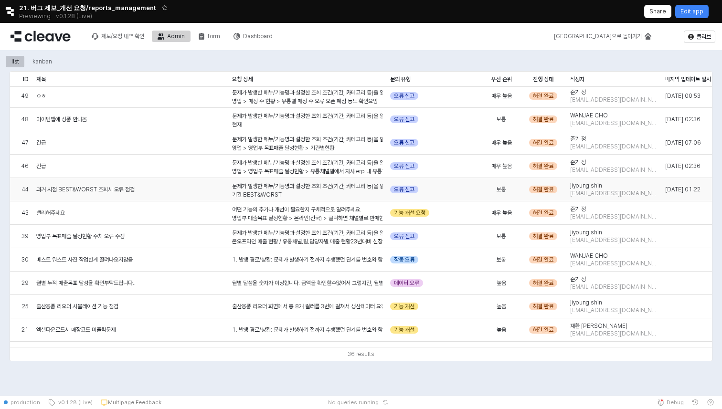
scroll to position [410, 1]
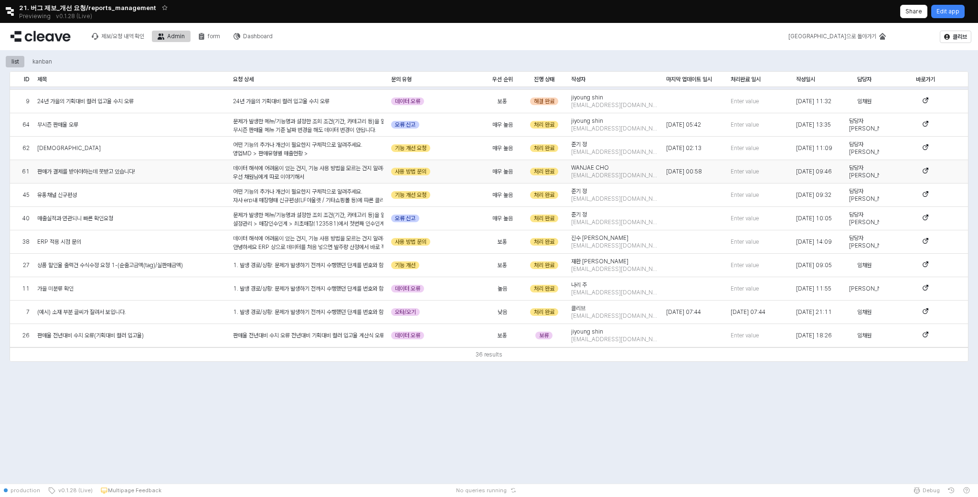
scroll to position [422, 0]
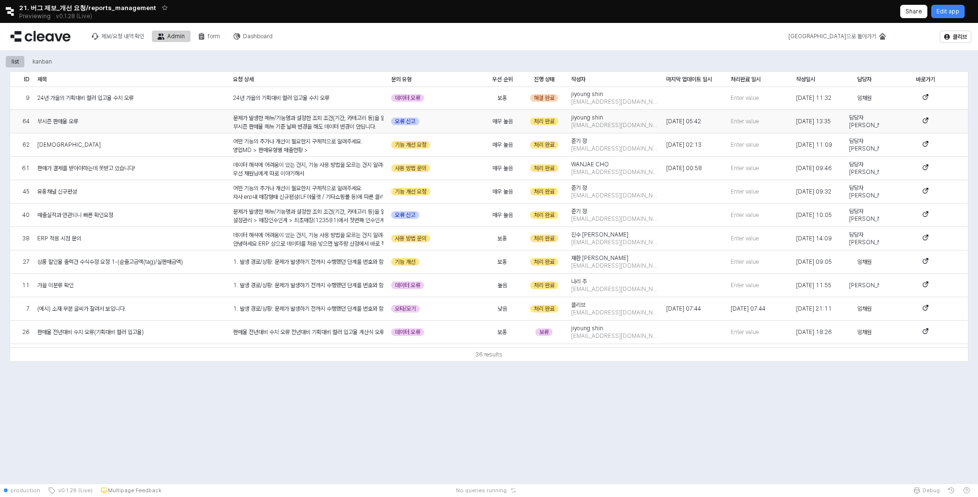
click at [478, 128] on div "오류 신고" at bounding box center [435, 121] width 97 height 23
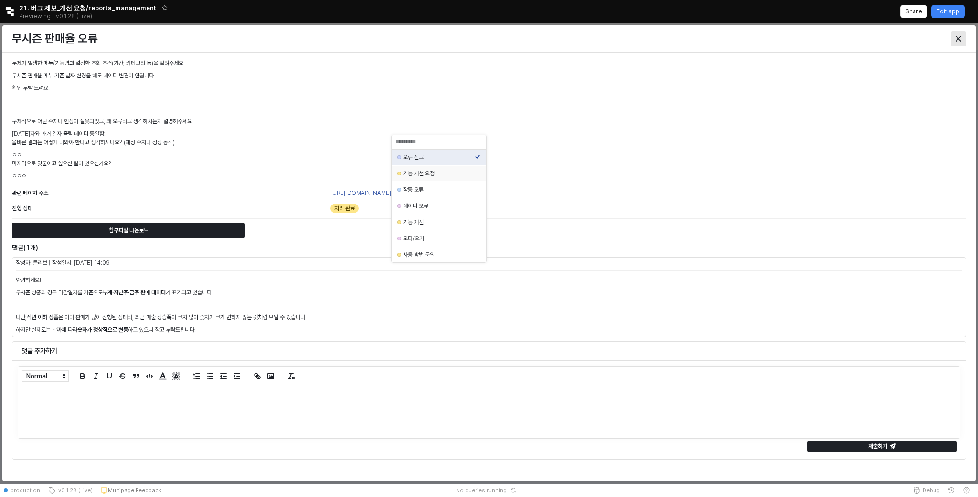
click at [961, 39] on icon "Close" at bounding box center [959, 39] width 6 height 6
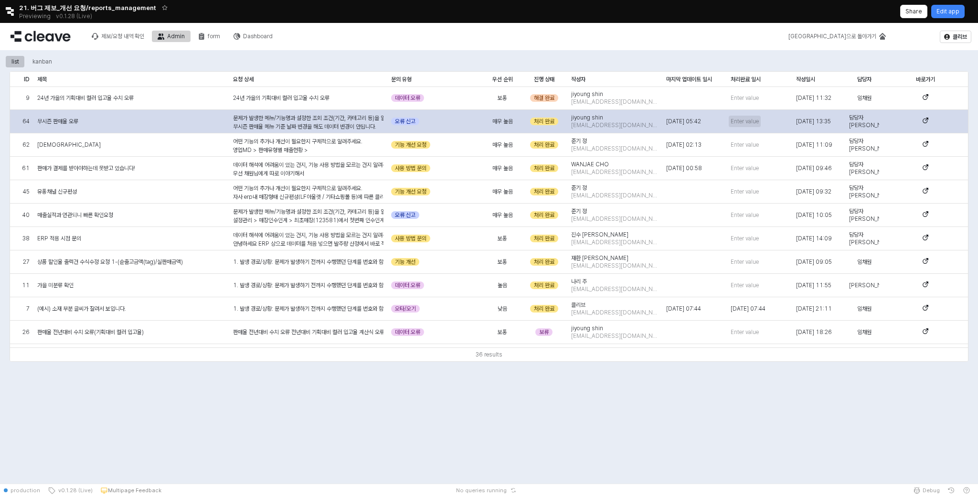
click at [746, 123] on span "Enter value" at bounding box center [745, 122] width 28 height 8
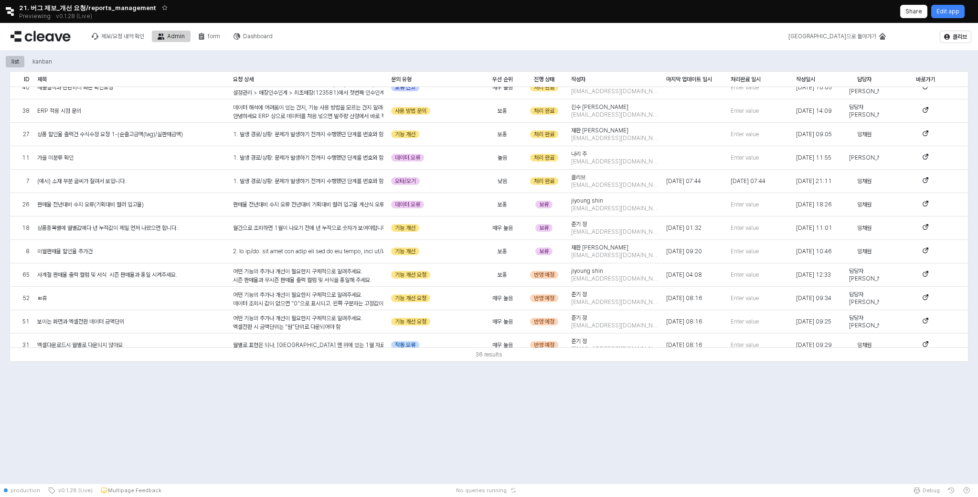
scroll to position [547, 0]
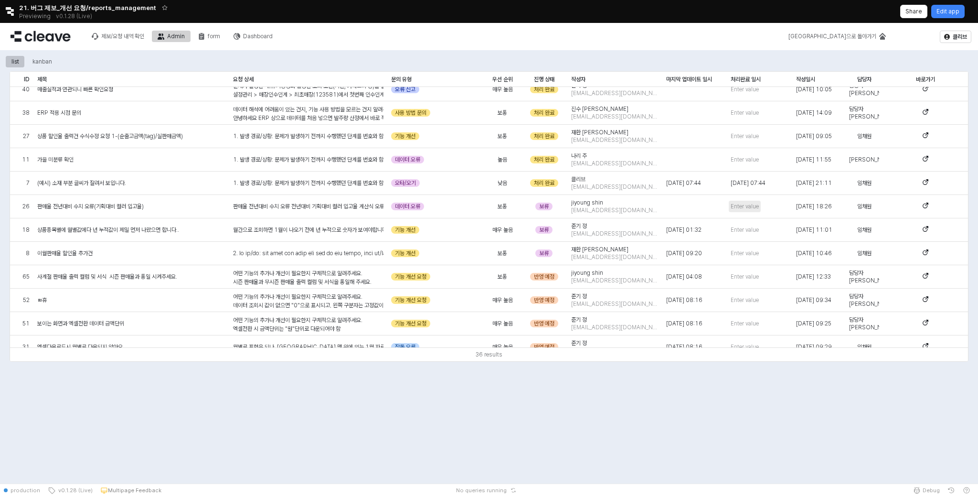
click at [749, 208] on span "Enter value" at bounding box center [745, 207] width 28 height 8
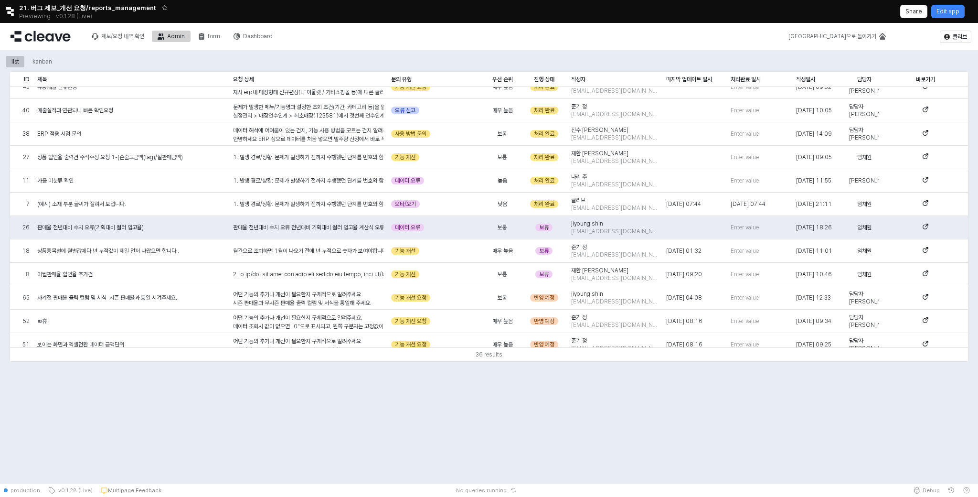
scroll to position [582, 0]
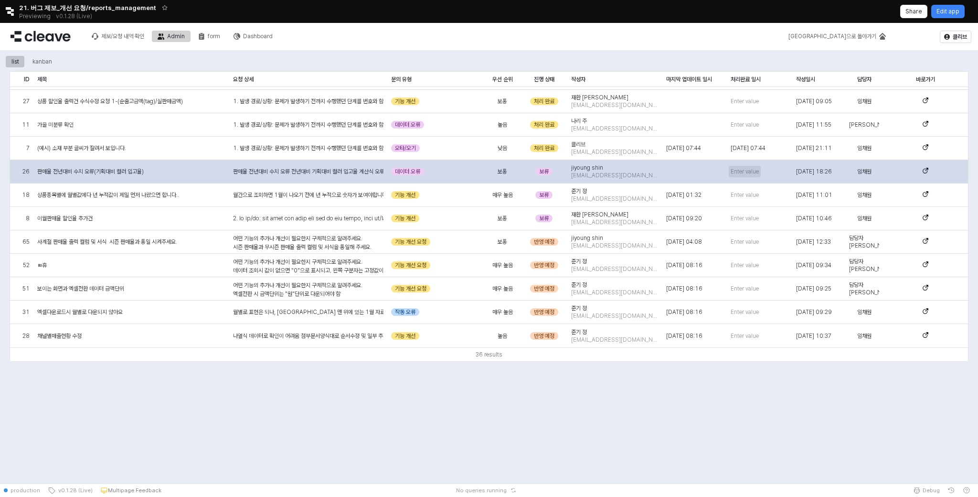
click at [746, 172] on span "Enter value" at bounding box center [745, 172] width 28 height 8
click at [742, 171] on span "Enter value" at bounding box center [745, 172] width 28 height 8
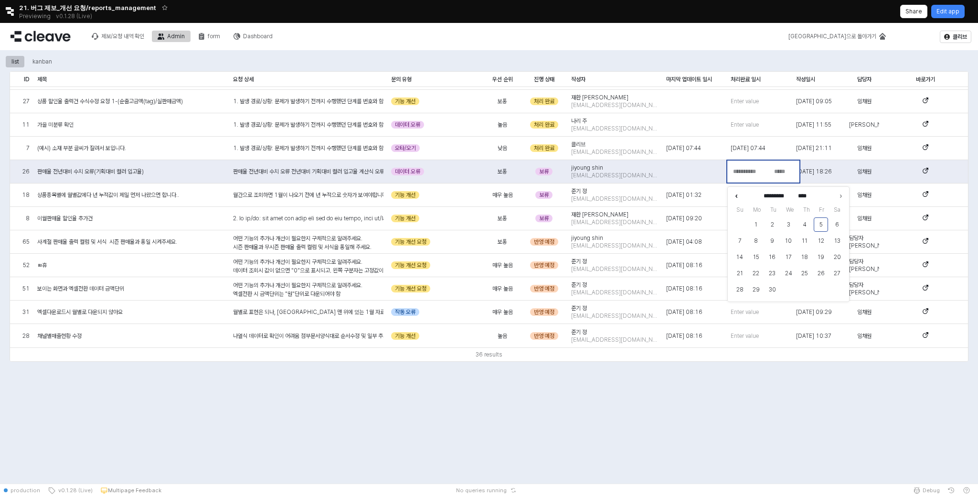
click at [735, 193] on icon "Previous month" at bounding box center [737, 196] width 10 height 10
type input "******"
click at [788, 241] on button "6" at bounding box center [789, 241] width 14 height 14
type input "**********"
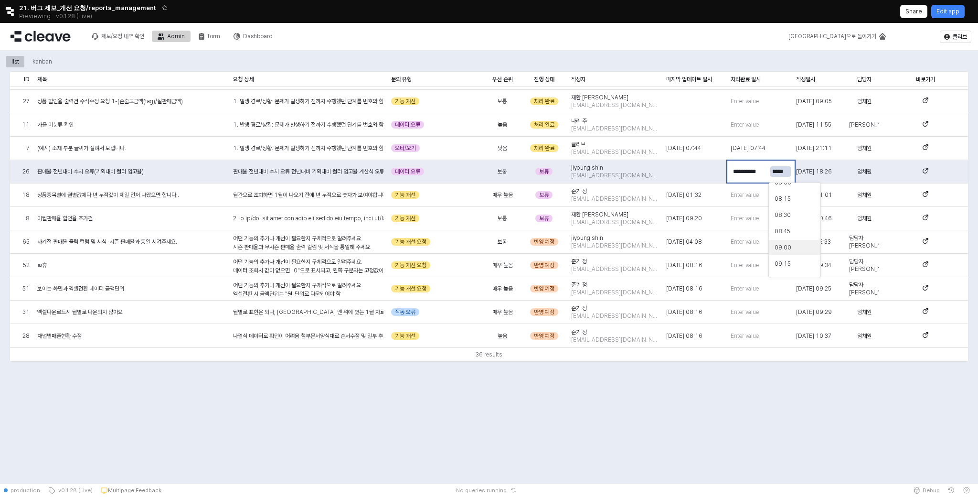
type input "*****"
click at [785, 247] on div "09:00" at bounding box center [792, 248] width 34 height 8
click at [741, 196] on span "Enter value" at bounding box center [745, 195] width 28 height 8
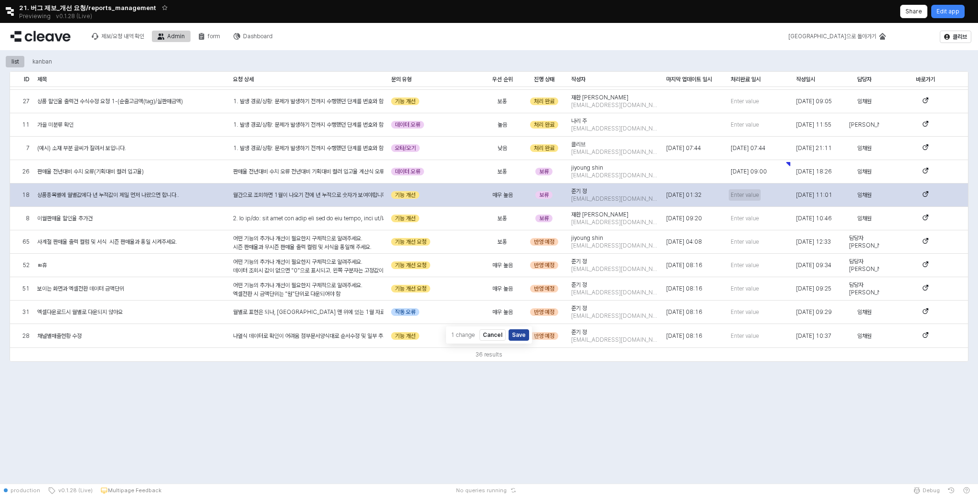
click at [746, 194] on span "Enter value" at bounding box center [745, 195] width 28 height 8
click at [746, 191] on span "Enter value" at bounding box center [745, 195] width 28 height 8
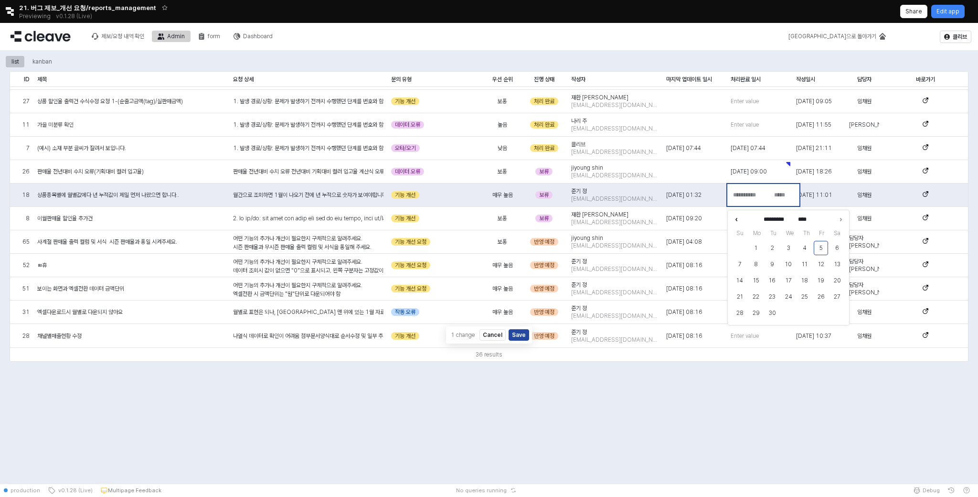
click at [734, 218] on icon "Previous month" at bounding box center [737, 219] width 10 height 10
type input "******"
click at [759, 263] on button "4" at bounding box center [756, 264] width 14 height 14
type input "**********"
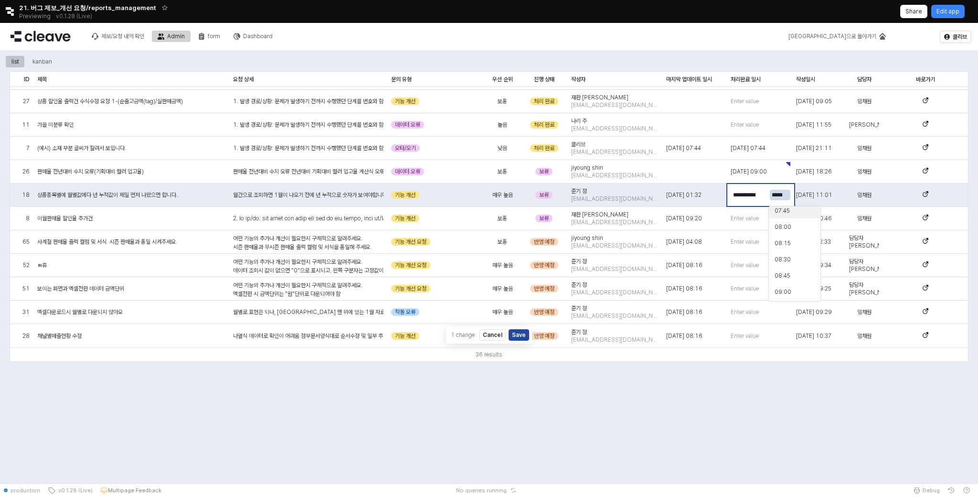
type input "*****"
click at [789, 287] on div "09:00" at bounding box center [792, 292] width 34 height 10
click at [745, 214] on span "Enter value" at bounding box center [745, 218] width 28 height 8
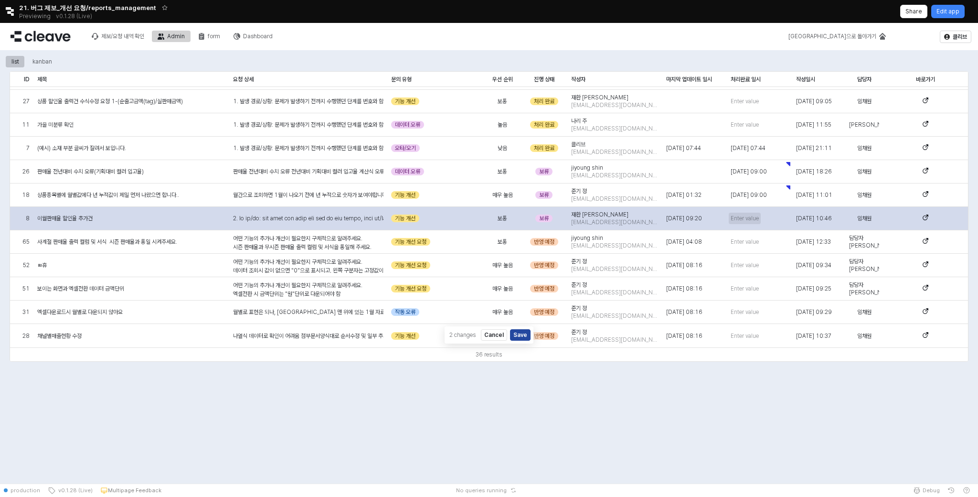
click at [741, 219] on span "Enter value" at bounding box center [745, 218] width 28 height 8
click at [746, 219] on span "Enter value" at bounding box center [745, 218] width 28 height 8
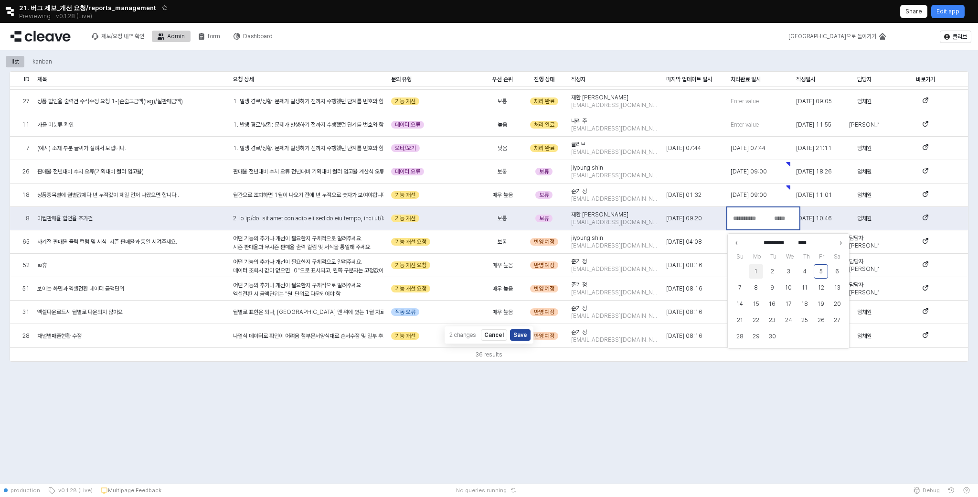
click at [758, 269] on button "1" at bounding box center [756, 271] width 14 height 14
type input "**********"
type input "*****"
click at [788, 278] on div "09:00" at bounding box center [792, 277] width 34 height 8
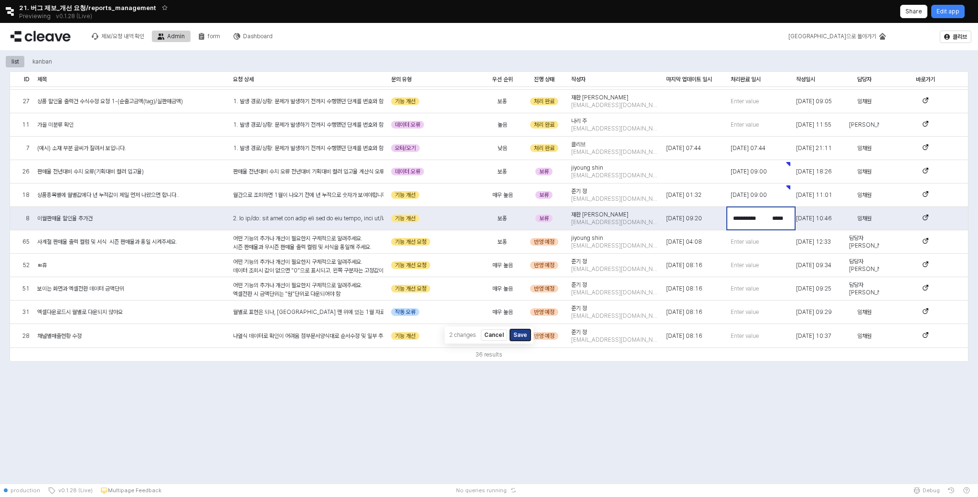
click at [518, 333] on button "Save" at bounding box center [520, 334] width 21 height 11
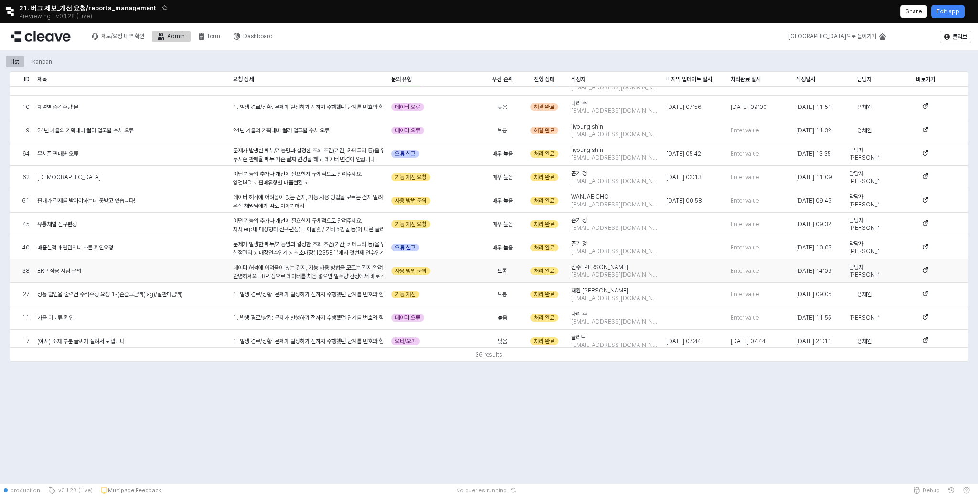
scroll to position [398, 0]
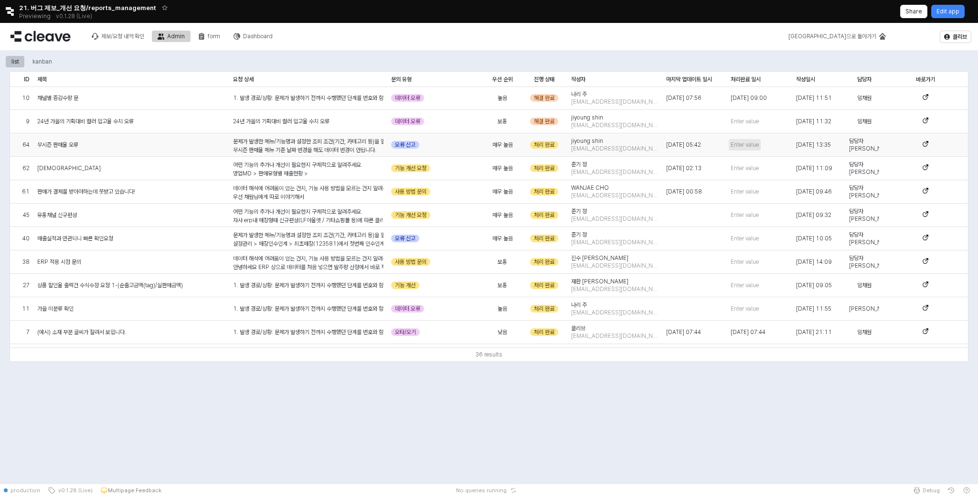
click at [748, 147] on span "Enter value" at bounding box center [745, 145] width 28 height 8
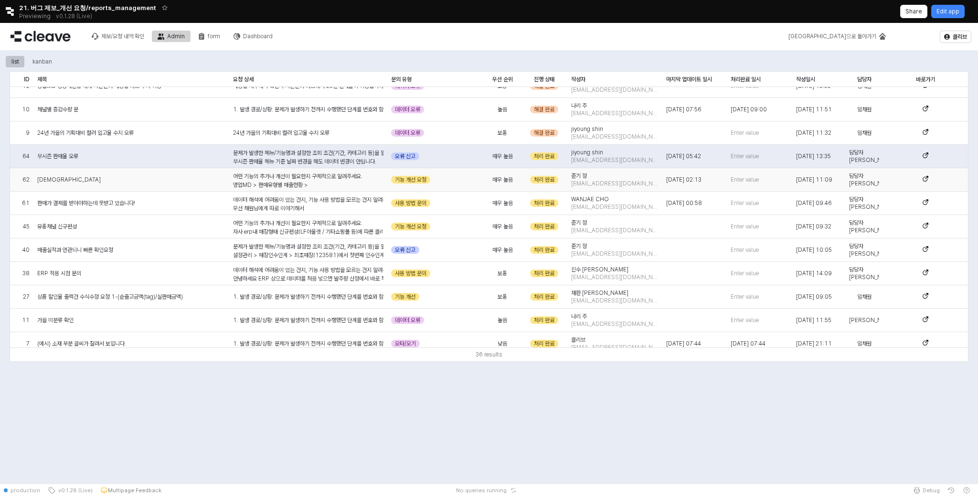
scroll to position [391, 0]
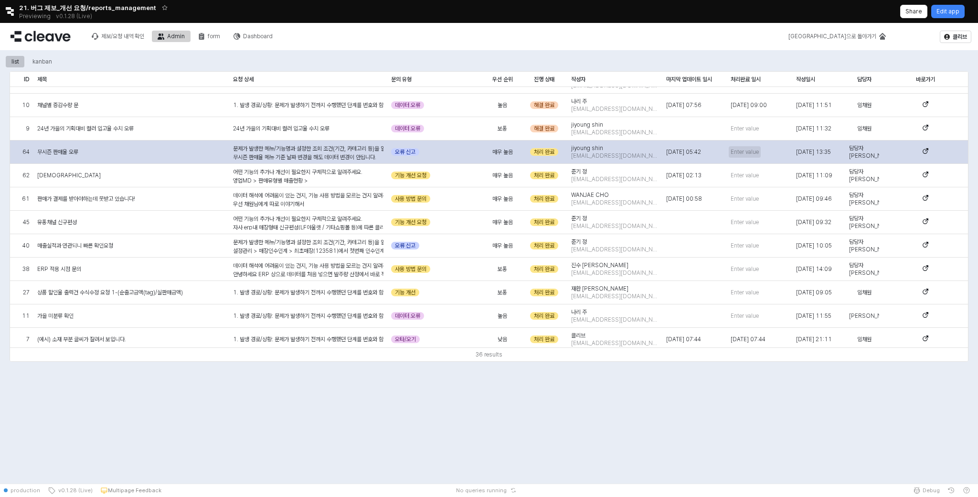
click at [750, 150] on span "Enter value" at bounding box center [745, 152] width 28 height 8
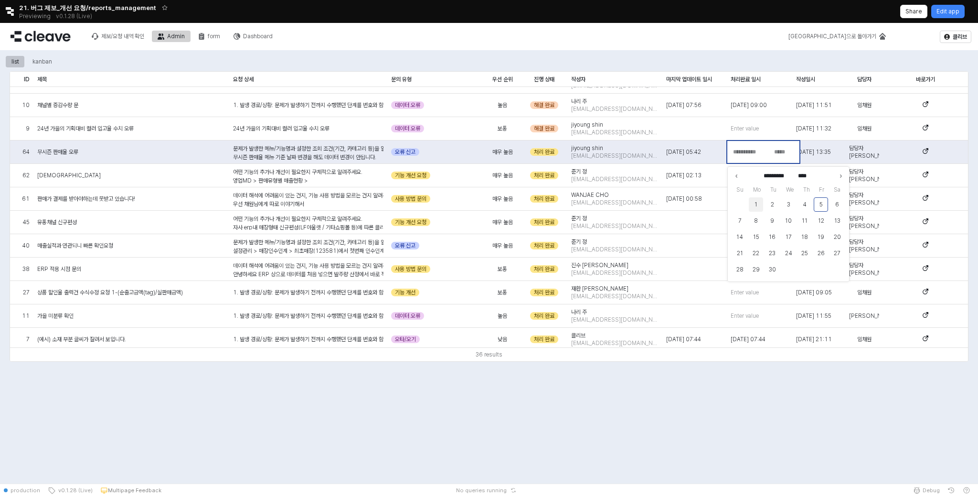
click at [756, 200] on button "1" at bounding box center [756, 204] width 14 height 14
type input "**********"
type input "*****"
click at [788, 205] on div "09:00" at bounding box center [792, 205] width 34 height 8
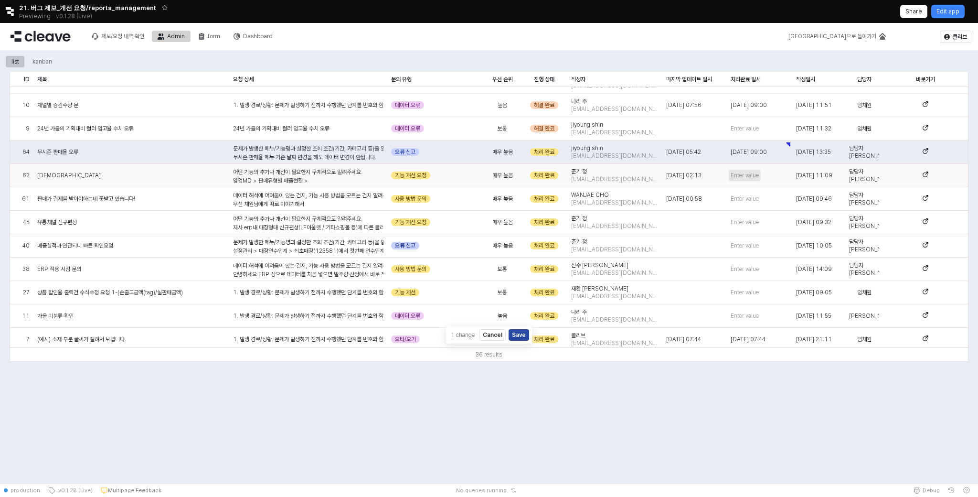
click at [748, 173] on span "Enter value" at bounding box center [745, 175] width 28 height 8
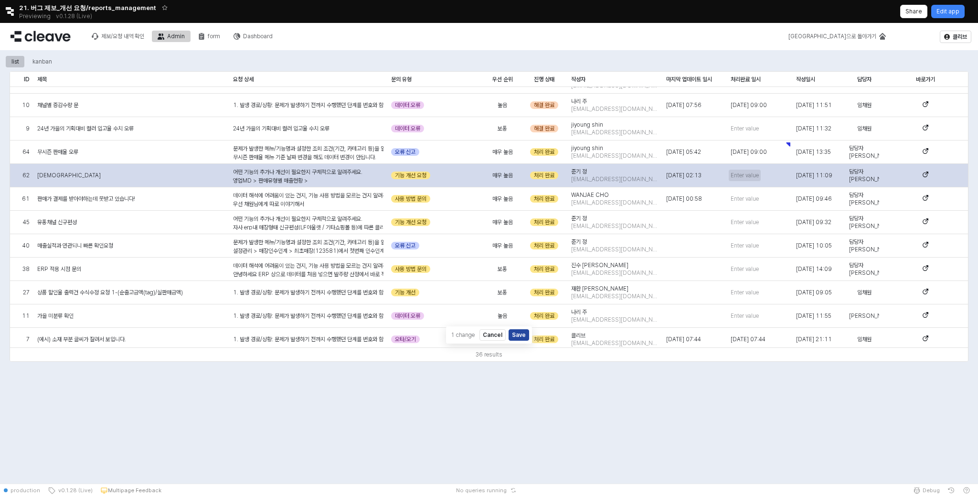
click at [746, 173] on span "Enter value" at bounding box center [745, 175] width 28 height 8
click at [744, 175] on span "Enter value" at bounding box center [745, 175] width 28 height 8
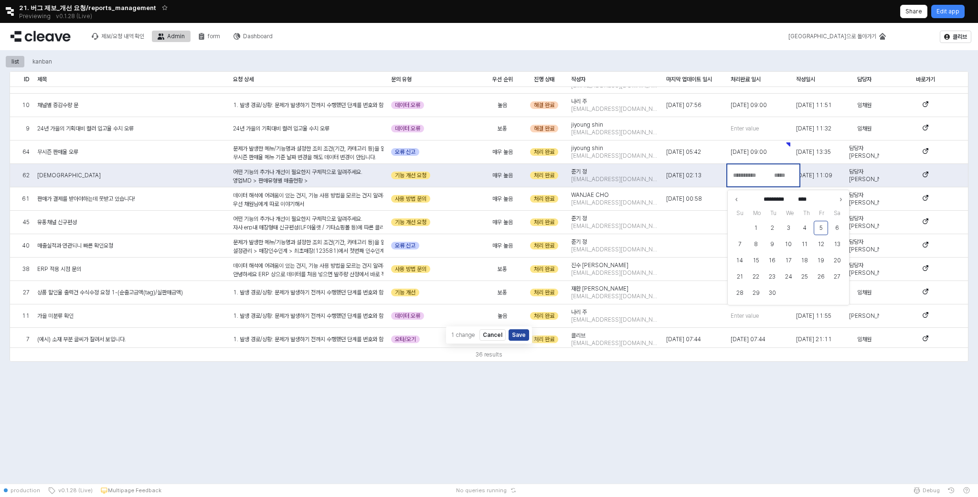
click at [731, 195] on div "********* **** Su Mo Tu We Th Fr Sa 1 2 3 4 5 6 7 8 9 10 11 12 13 14 15 16 17 1…" at bounding box center [789, 248] width 122 height 116
click at [733, 196] on icon "Previous month" at bounding box center [737, 199] width 10 height 10
type input "******"
click at [823, 289] on button "29" at bounding box center [821, 293] width 14 height 14
type input "**********"
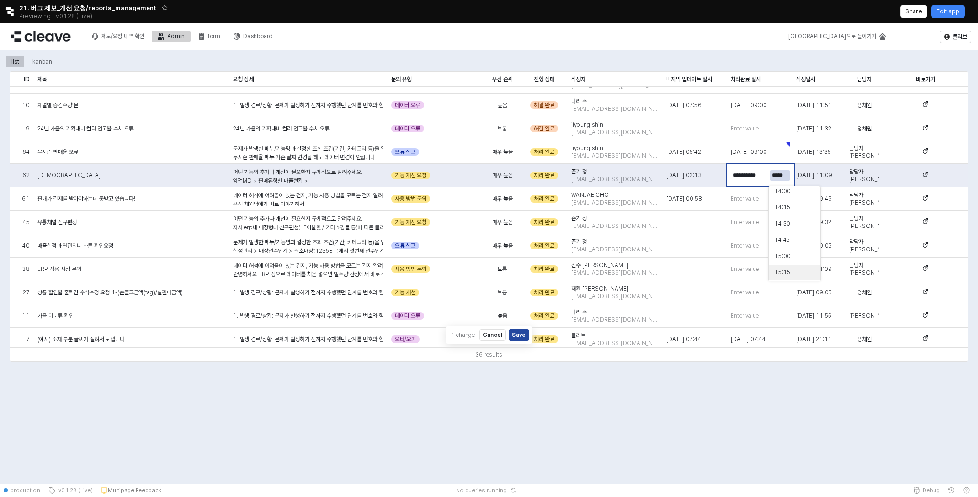
scroll to position [909, 0]
type input "*****"
click at [787, 213] on div "14:15" at bounding box center [792, 211] width 34 height 8
click at [750, 201] on span "Enter value" at bounding box center [745, 199] width 28 height 8
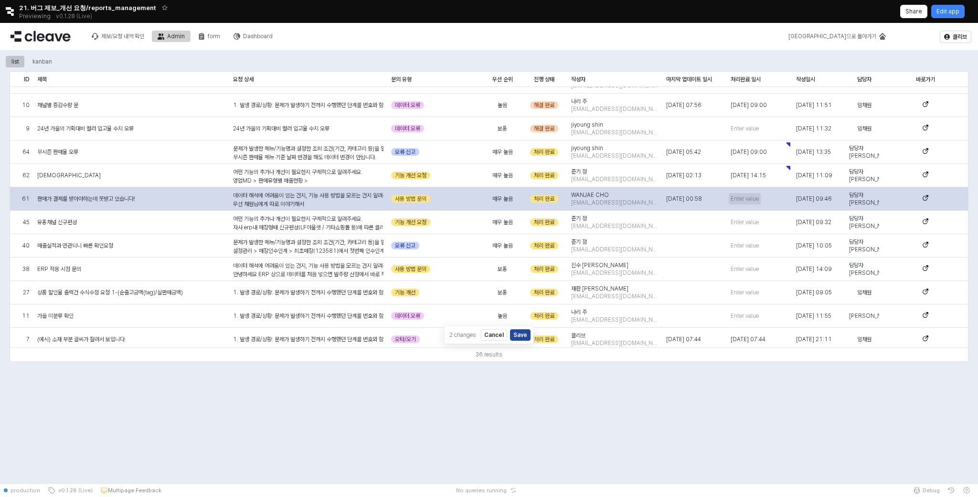
click at [750, 201] on span "Enter value" at bounding box center [745, 199] width 28 height 8
click at [740, 198] on span "Enter value" at bounding box center [745, 199] width 28 height 8
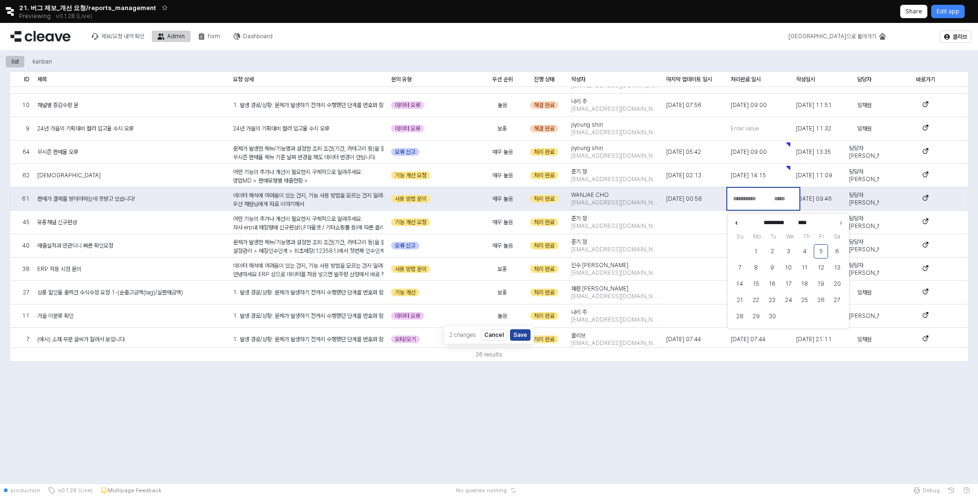
click at [738, 222] on icon "Previous month" at bounding box center [737, 223] width 10 height 10
type input "******"
click at [818, 320] on button "29" at bounding box center [821, 316] width 14 height 14
type input "**********"
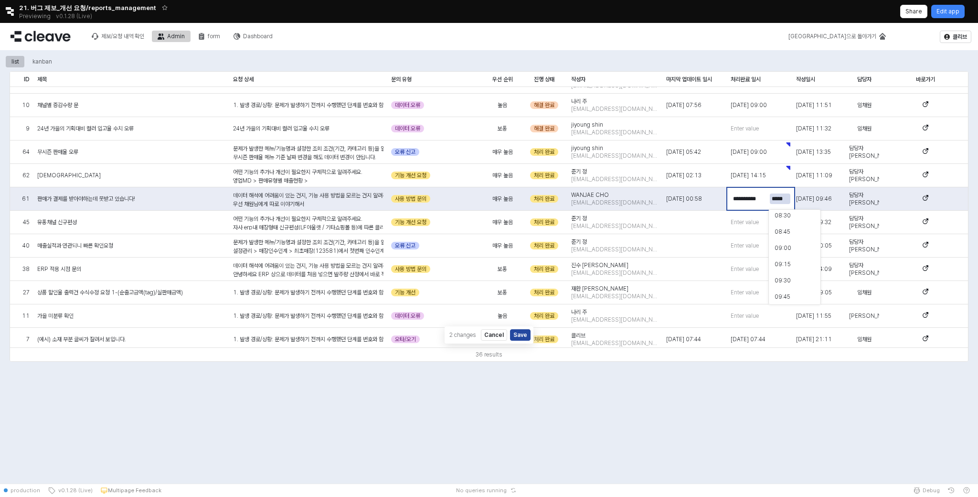
type input "*****"
click at [787, 248] on div "09:00" at bounding box center [792, 247] width 34 height 8
click at [747, 219] on span "Enter value" at bounding box center [745, 222] width 28 height 8
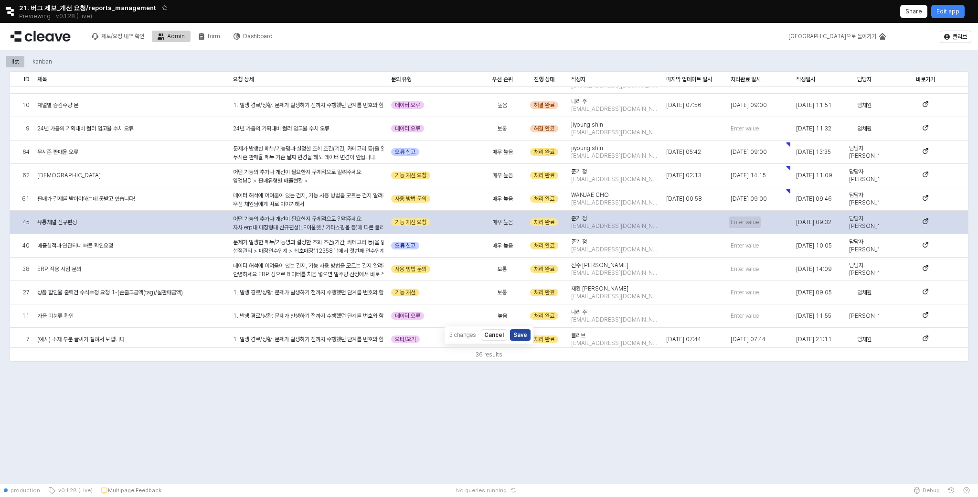
click at [747, 218] on span "Enter value" at bounding box center [745, 222] width 28 height 8
click at [741, 223] on span "Enter value" at bounding box center [745, 222] width 28 height 8
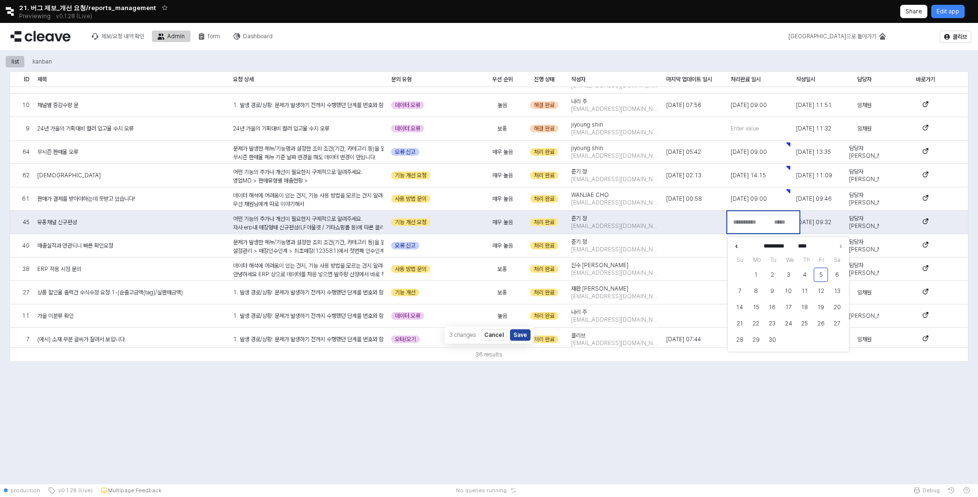
click at [735, 245] on icon "Previous month" at bounding box center [737, 246] width 10 height 10
type input "******"
click at [771, 337] on button "26" at bounding box center [772, 339] width 14 height 14
type input "**********"
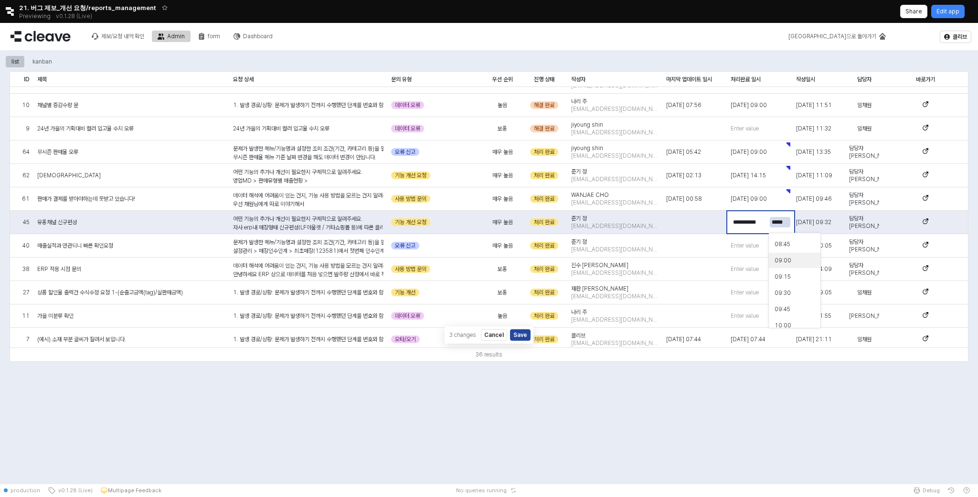
type input "*****"
click at [793, 257] on div "09:00" at bounding box center [792, 261] width 34 height 8
click at [750, 243] on span "Enter value" at bounding box center [745, 246] width 28 height 8
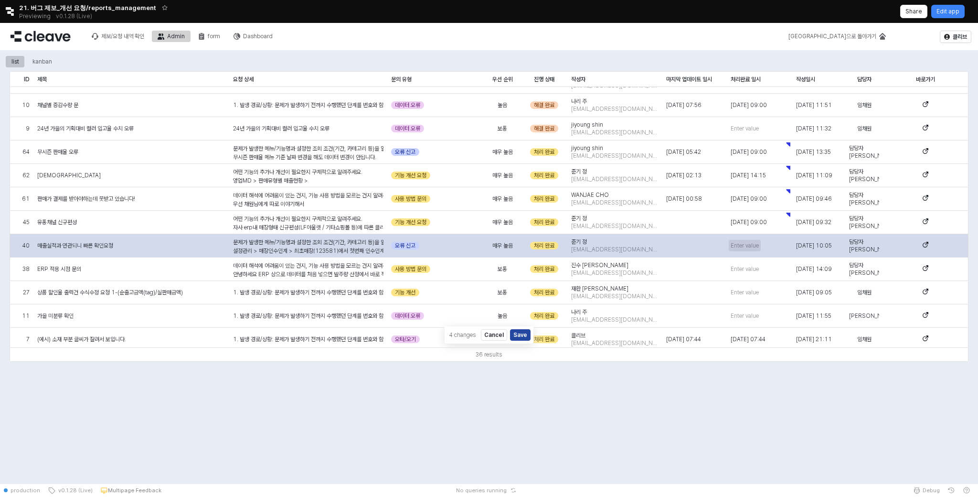
click at [750, 243] on span "Enter value" at bounding box center [745, 246] width 28 height 8
click at [751, 245] on span "Enter value" at bounding box center [745, 246] width 28 height 8
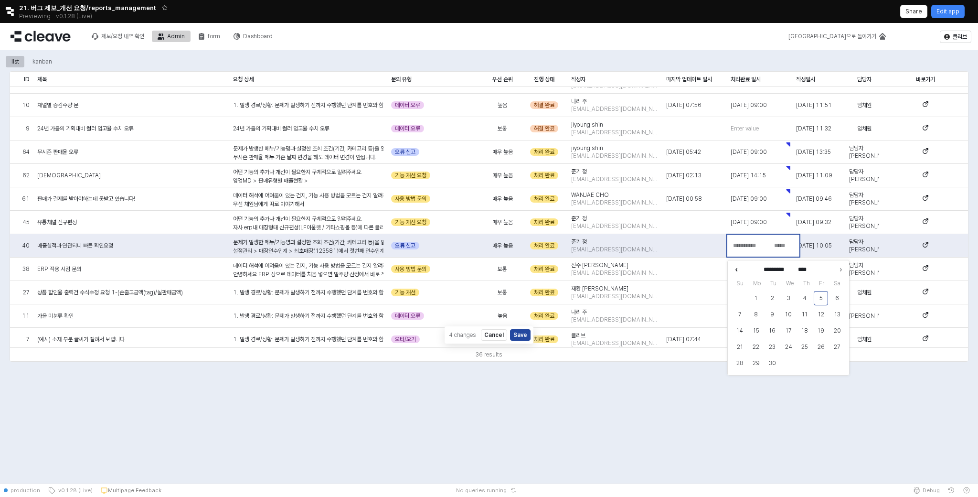
click at [734, 272] on icon "Previous month" at bounding box center [737, 270] width 10 height 10
type input "******"
click at [757, 345] on button "18" at bounding box center [756, 347] width 14 height 14
type input "**********"
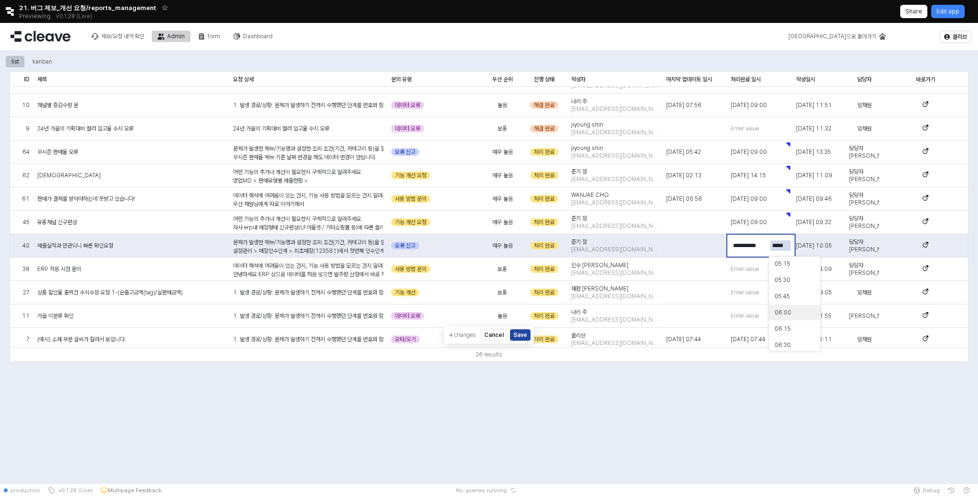
type input "*****"
click at [790, 316] on div "06:00" at bounding box center [792, 313] width 34 height 10
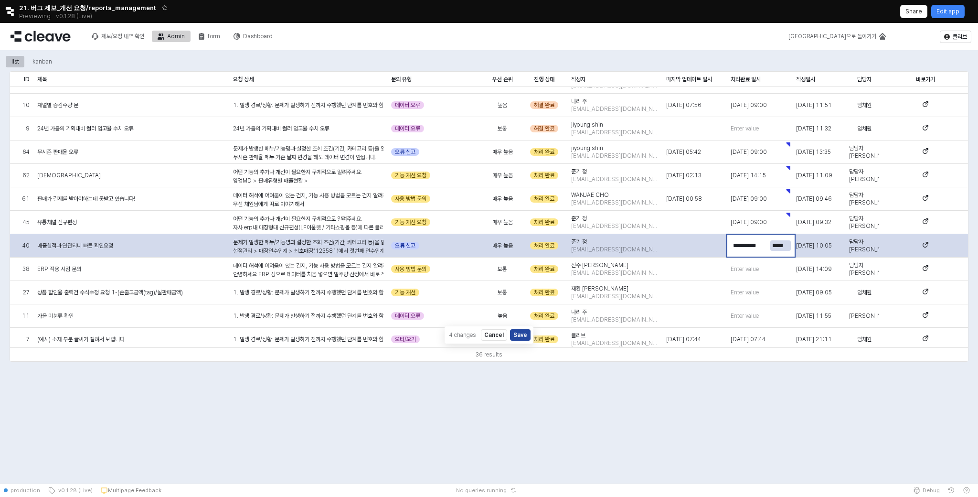
click at [775, 246] on input "*****" at bounding box center [781, 245] width 21 height 11
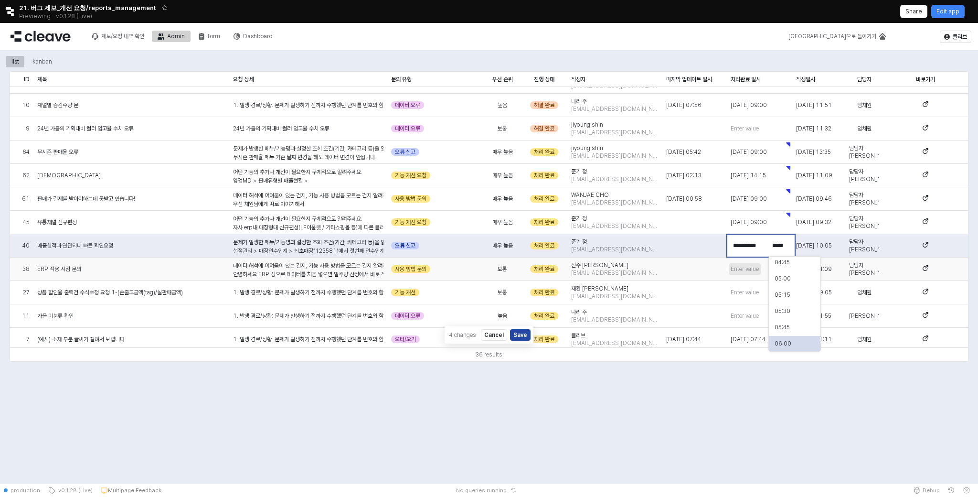
click at [744, 269] on span "Enter value" at bounding box center [745, 269] width 28 height 8
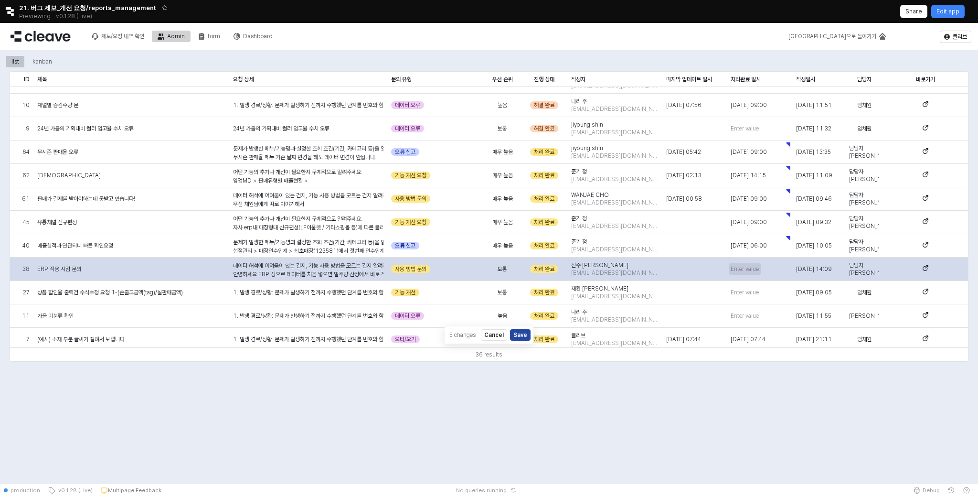
click at [735, 268] on span "Enter value" at bounding box center [745, 269] width 28 height 8
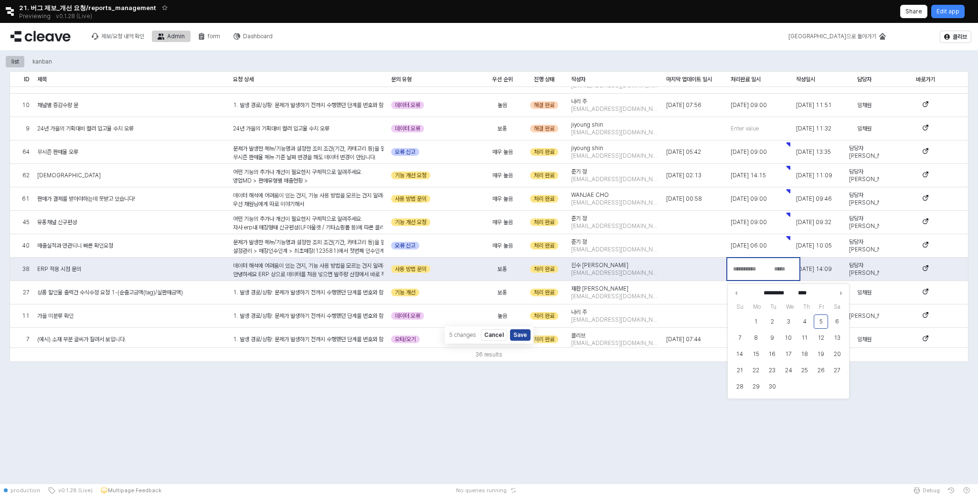
click at [736, 299] on div "Su Mo Tu We Th Fr Sa 1 2 3 4 5 6 7 8 9 10 11 12 13 14 15 16 17 18 19 20 21 22 2…" at bounding box center [789, 346] width 114 height 96
click at [736, 294] on icon "Previous month" at bounding box center [737, 293] width 10 height 10
type input "******"
click at [787, 340] on button "6" at bounding box center [789, 338] width 14 height 14
type input "**********"
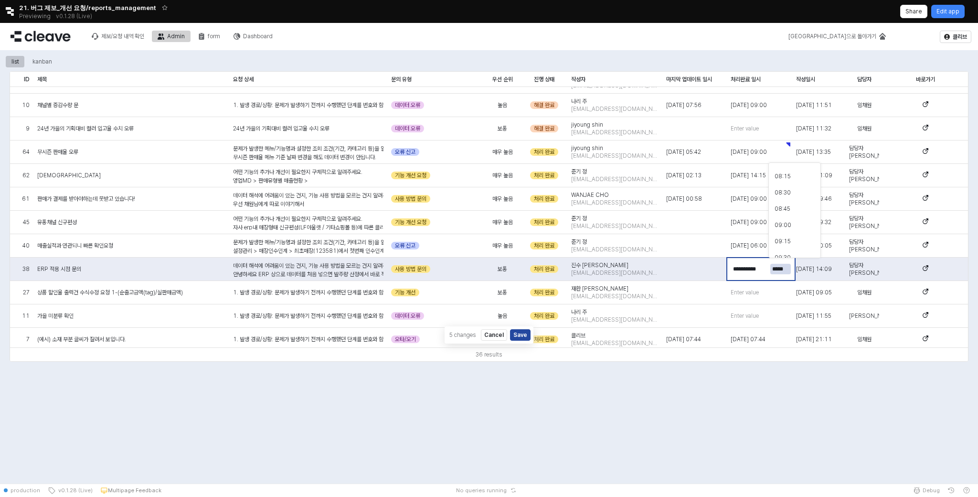
scroll to position [539, 0]
type input "*****"
click at [791, 217] on div "09:00" at bounding box center [792, 217] width 34 height 8
click at [751, 289] on span "Enter value" at bounding box center [745, 293] width 28 height 8
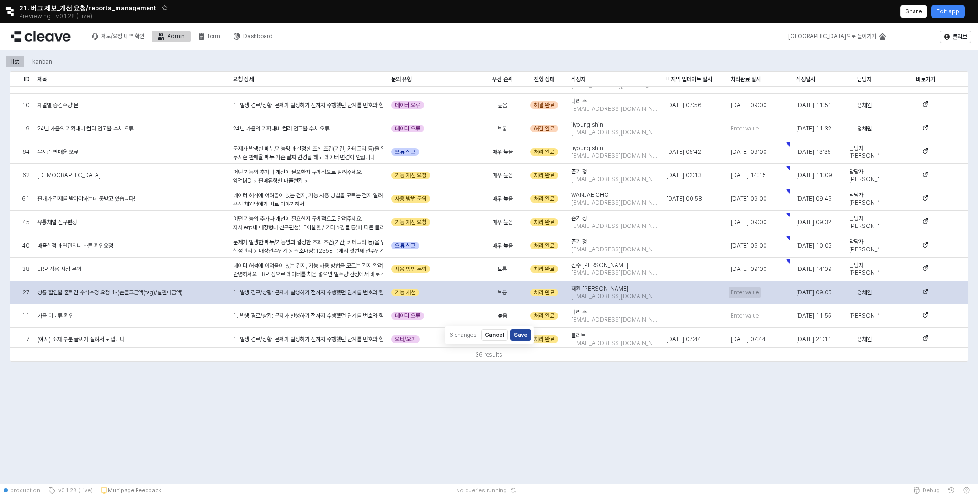
click at [750, 293] on span "Enter value" at bounding box center [745, 293] width 28 height 8
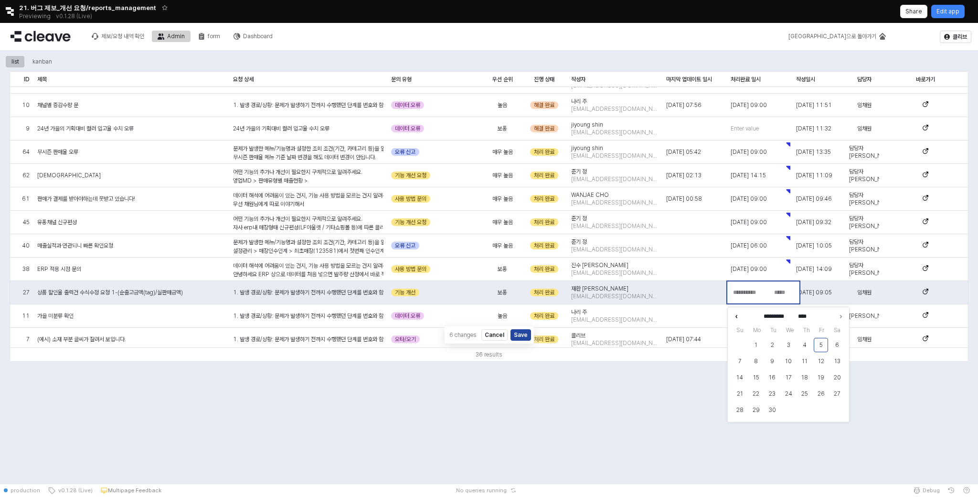
click at [738, 314] on icon "Previous month" at bounding box center [737, 316] width 10 height 10
type input "******"
click at [764, 364] on ul "1 2 3 4 5 6 7 8 9 10 11 12 13 14 15 16 17 18 19 20 21 22 23 24 25 26 27 28 29 3…" at bounding box center [789, 385] width 114 height 97
click at [771, 361] on button "5" at bounding box center [772, 361] width 14 height 14
type input "**********"
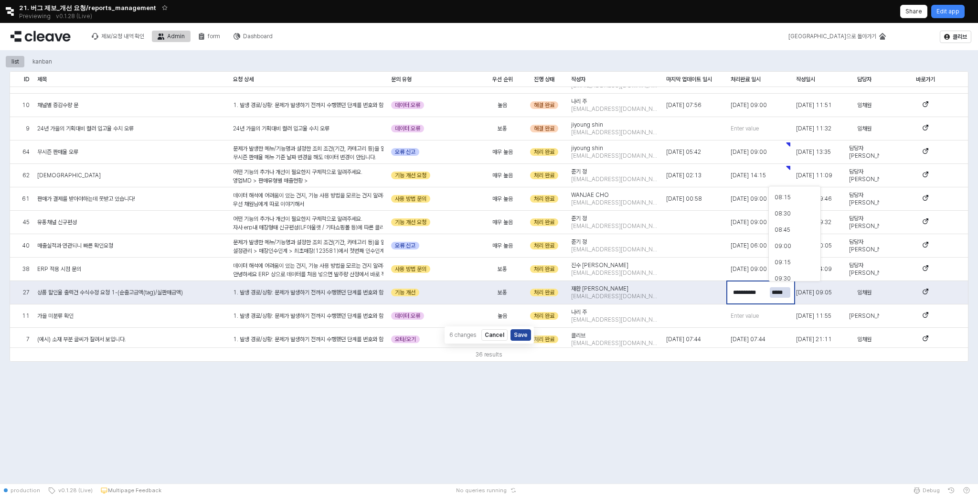
scroll to position [534, 0]
type input "*****"
click at [784, 250] on div "09:00" at bounding box center [795, 244] width 52 height 15
click at [759, 406] on div "list kanban ID ID 제목 제목 요청 상세 요청 상세 문의 유형 문의 유형 우선 순위 우선 순위 진행 상태 진행 상태 작성자 작성자…" at bounding box center [489, 266] width 978 height 433
click at [742, 315] on span "Enter value" at bounding box center [745, 316] width 28 height 8
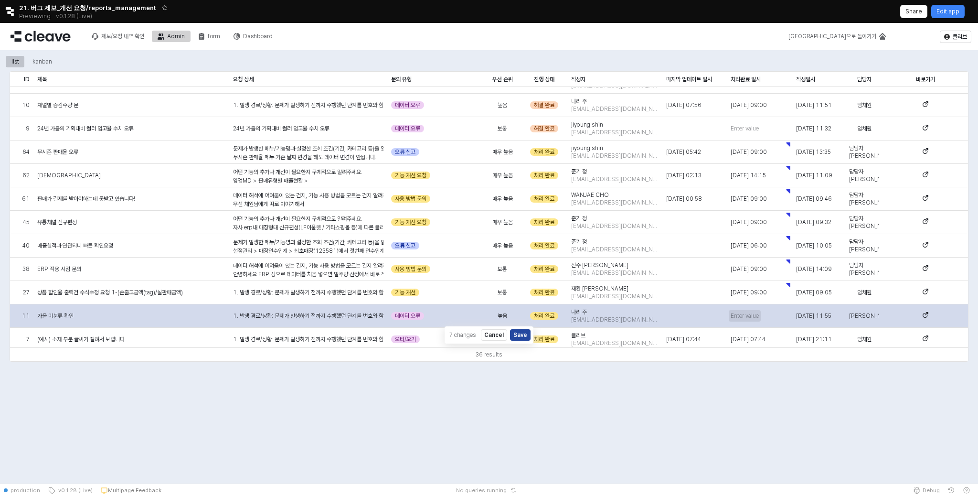
click at [742, 315] on span "Enter value" at bounding box center [745, 316] width 28 height 8
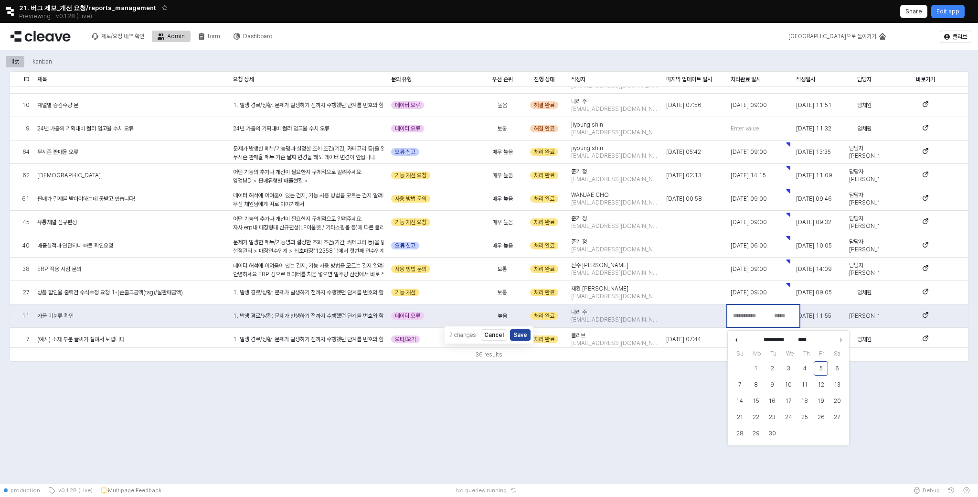
click at [739, 337] on icon "Previous month" at bounding box center [737, 340] width 10 height 10
click at [738, 342] on icon "Previous month" at bounding box center [737, 340] width 10 height 10
type input "****"
click at [760, 435] on button "28" at bounding box center [756, 433] width 14 height 14
type input "**********"
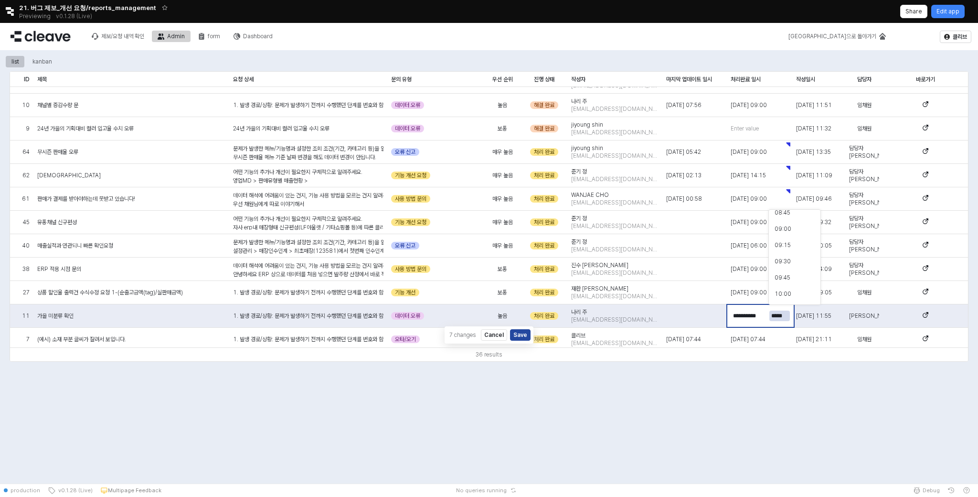
scroll to position [573, 0]
type input "*****"
click at [795, 232] on div "09:00" at bounding box center [792, 229] width 34 height 8
click at [610, 363] on div "list kanban ID ID 제목 제목 요청 상세 요청 상세 문의 유형 문의 유형 우선 순위 우선 순위 진행 상태 진행 상태 작성자 작성자…" at bounding box center [489, 208] width 978 height 317
click at [518, 335] on button "Save" at bounding box center [521, 334] width 21 height 11
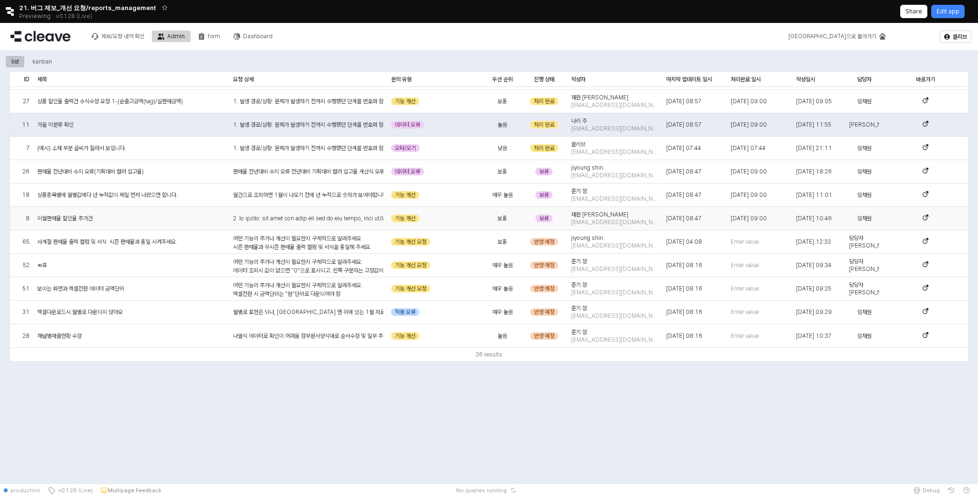
scroll to position [0, 0]
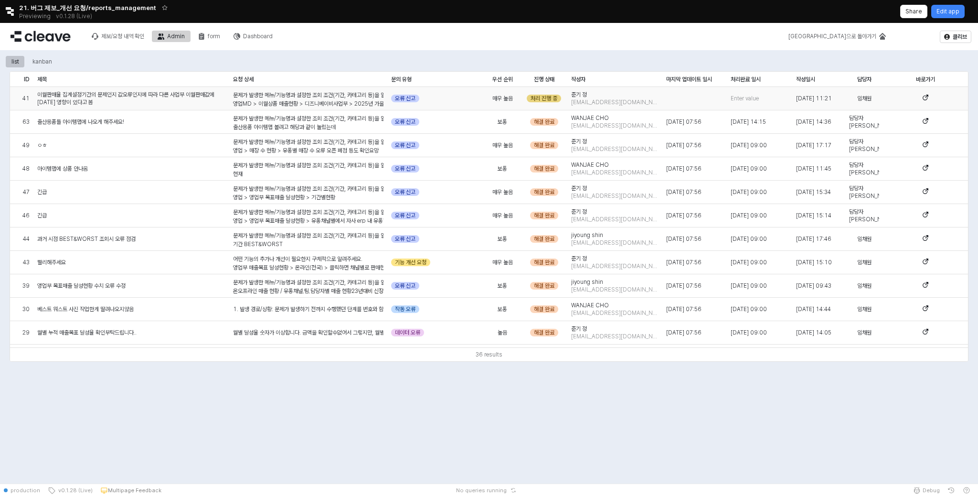
click at [537, 96] on div "처리 진행 중" at bounding box center [544, 99] width 34 height 8
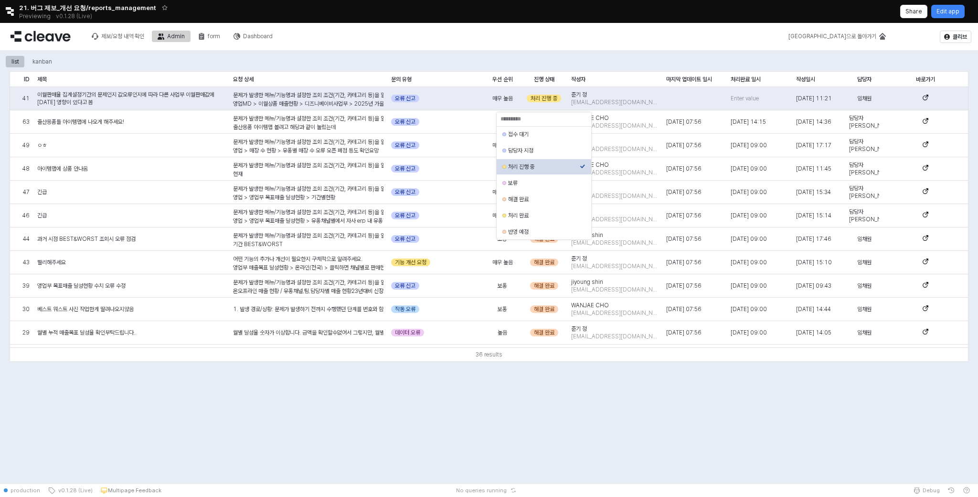
click at [548, 171] on div "처리 진행 중" at bounding box center [541, 167] width 77 height 10
click at [551, 166] on div "처리 진행 중" at bounding box center [544, 167] width 72 height 8
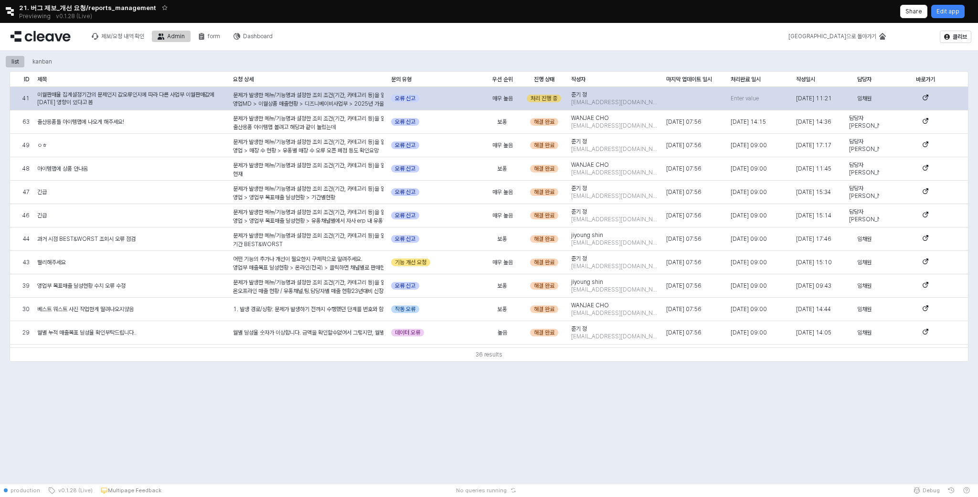
click at [550, 96] on div "처리 진행 중" at bounding box center [544, 99] width 34 height 8
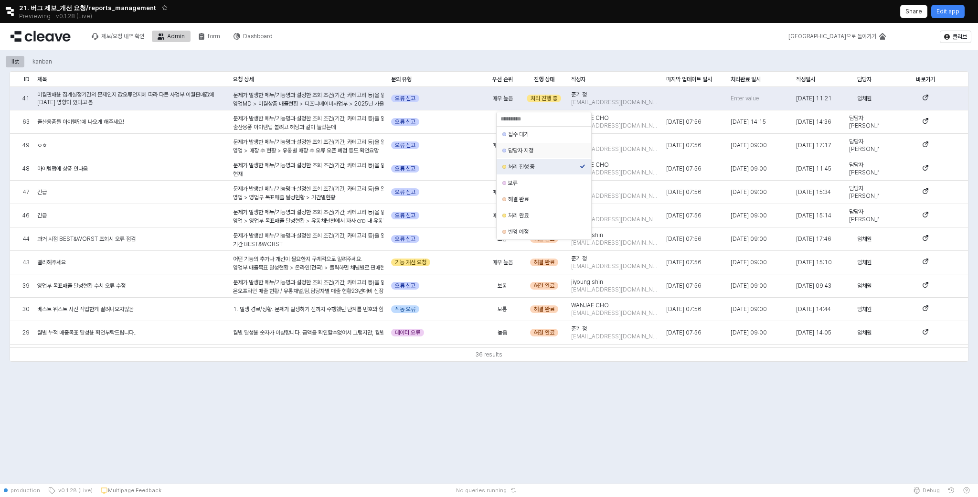
click at [540, 151] on div "담당자 지정" at bounding box center [544, 151] width 72 height 8
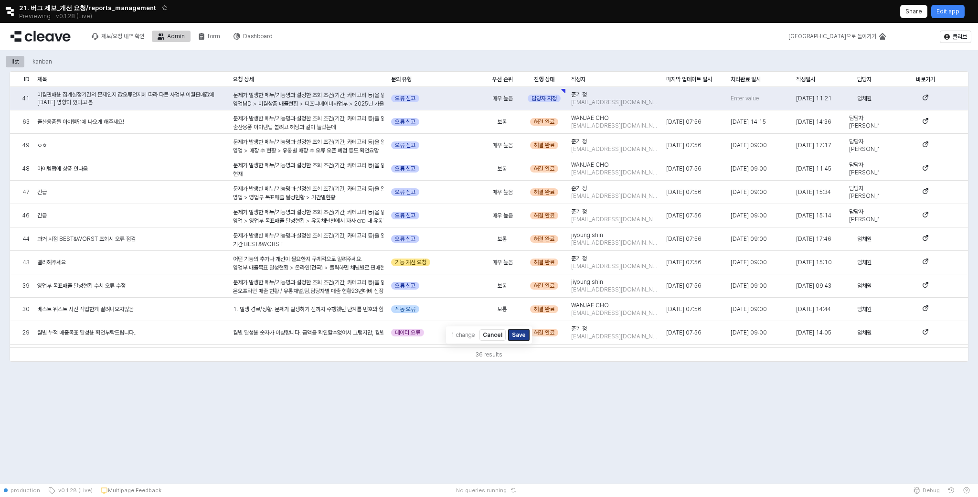
click at [520, 329] on button "Save" at bounding box center [519, 334] width 21 height 11
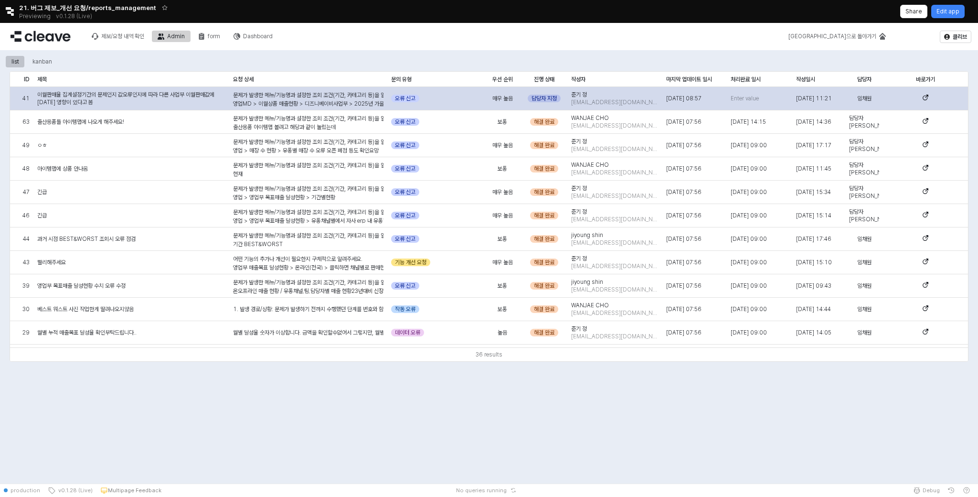
click at [546, 97] on div "담당자 지정" at bounding box center [544, 99] width 33 height 8
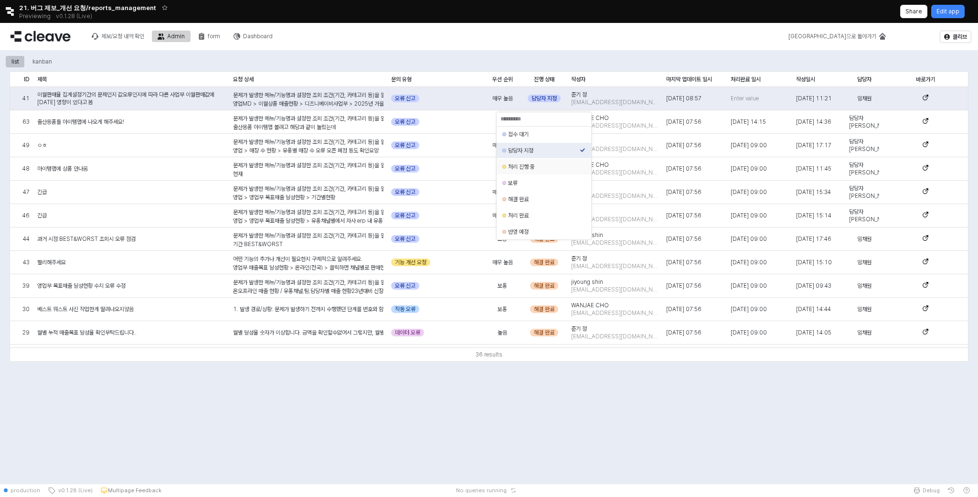
click at [540, 170] on div "처리 진행 중" at bounding box center [544, 167] width 72 height 8
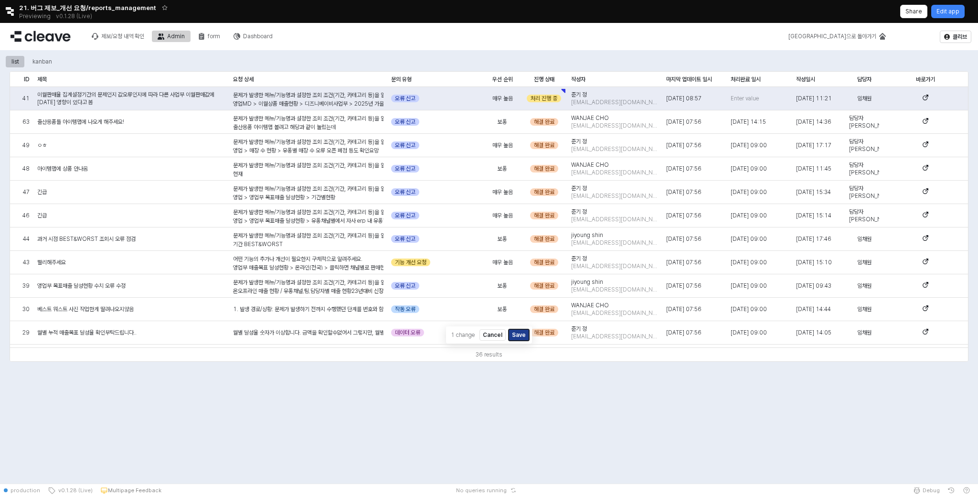
click at [521, 336] on button "Save" at bounding box center [519, 334] width 21 height 11
click at [137, 39] on div "제보/요청 내역 확인" at bounding box center [122, 36] width 43 height 7
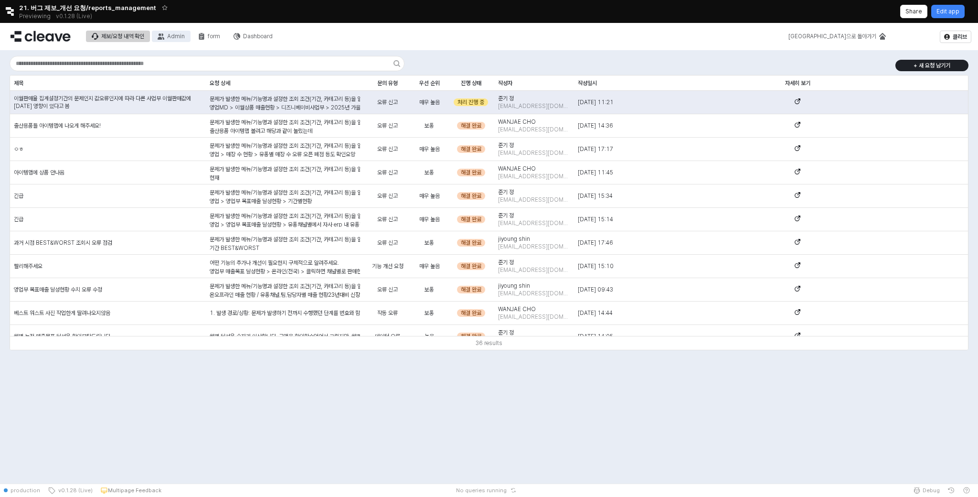
click at [164, 36] on icon "Admin" at bounding box center [161, 36] width 7 height 7
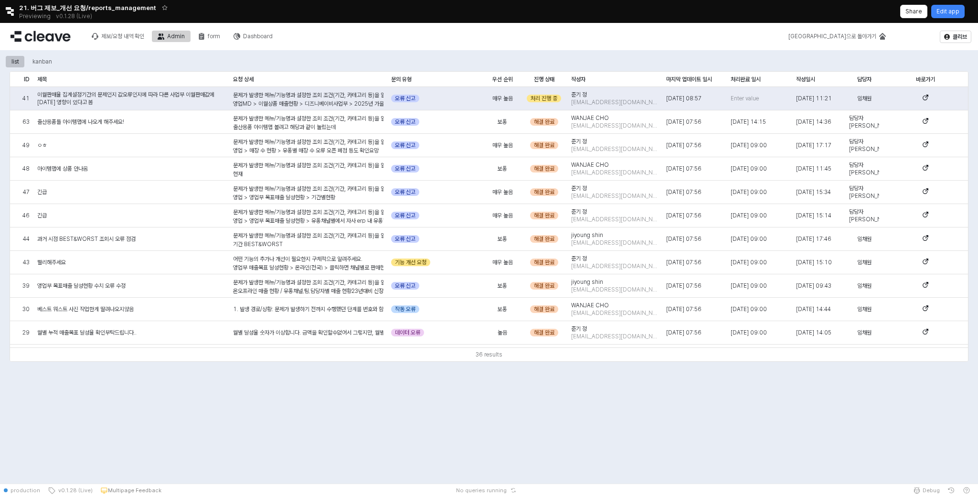
click at [251, 44] on div "제보/요청 내역 확인 Admin form Dashboard" at bounding box center [182, 36] width 193 height 20
click at [257, 37] on div "Dashboard" at bounding box center [258, 36] width 30 height 7
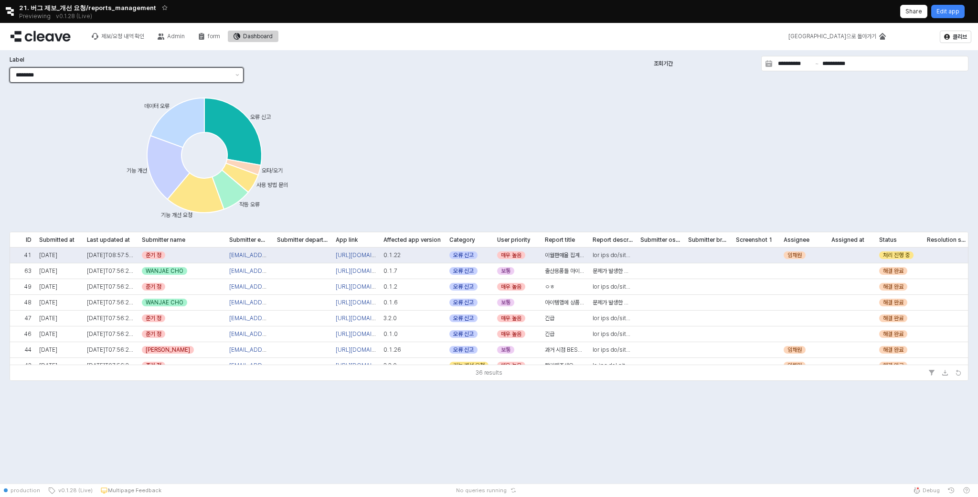
click at [187, 78] on input "********" at bounding box center [123, 75] width 214 height 10
click at [390, 124] on div "오류 신고 데이터 오류 기능 개선 기능 개선 요청 작동 오류 사용 방법 문의 오타/오기" at bounding box center [207, 156] width 395 height 141
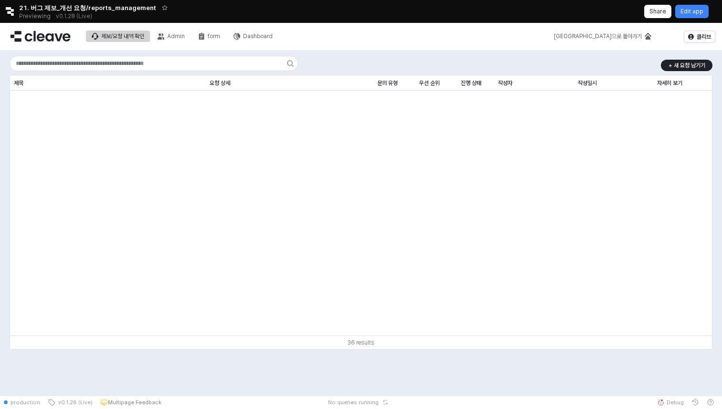
scroll to position [598, 0]
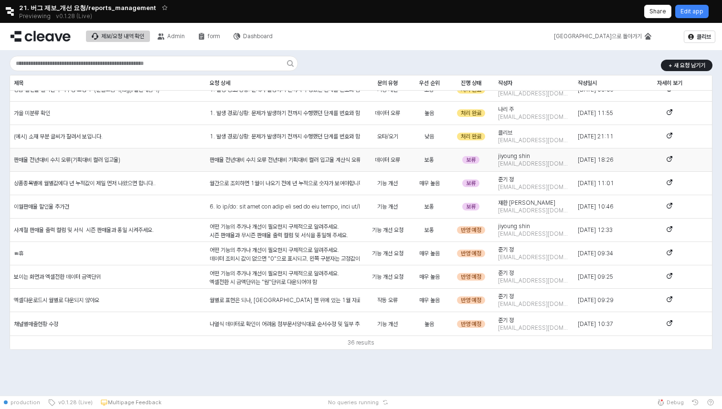
click at [326, 163] on div "판매율 전년대비 수치 오류 전년대비 기획대비 컬러 입고율 계산식 오류 수정 요청" at bounding box center [285, 160] width 150 height 9
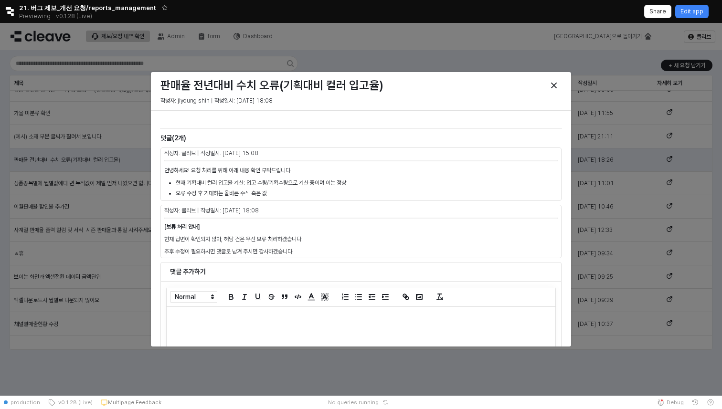
scroll to position [62, 0]
click at [546, 80] on button "Close" at bounding box center [553, 85] width 15 height 15
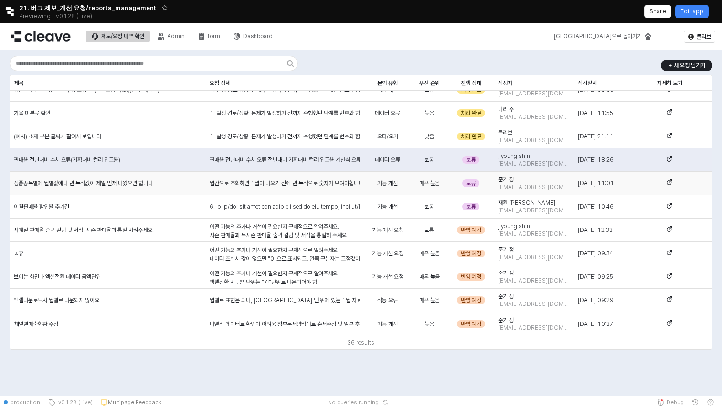
click at [318, 189] on div "월간으로 조회하면 1월이 나오기 전에 년 누적으로 숫자가 보여야합니다.." at bounding box center [285, 183] width 158 height 23
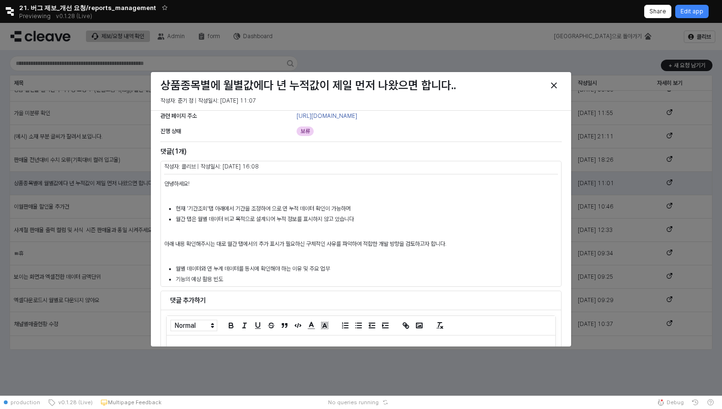
scroll to position [12, 0]
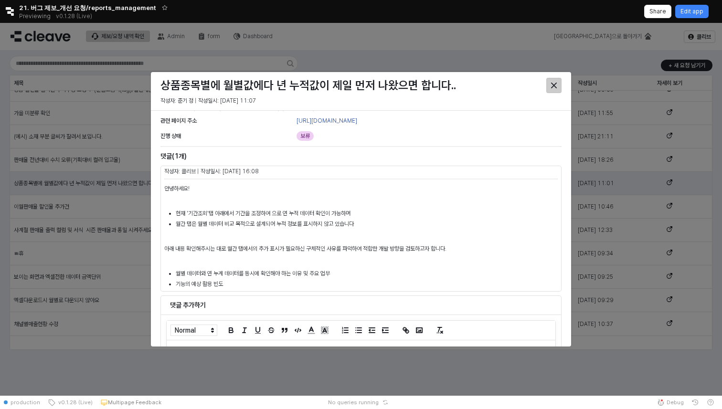
click at [557, 83] on icon "Close" at bounding box center [554, 86] width 6 height 6
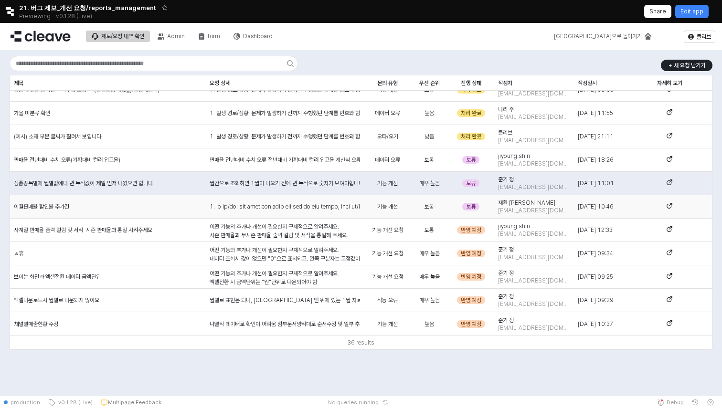
click at [396, 210] on span "기능 개선" at bounding box center [387, 207] width 21 height 8
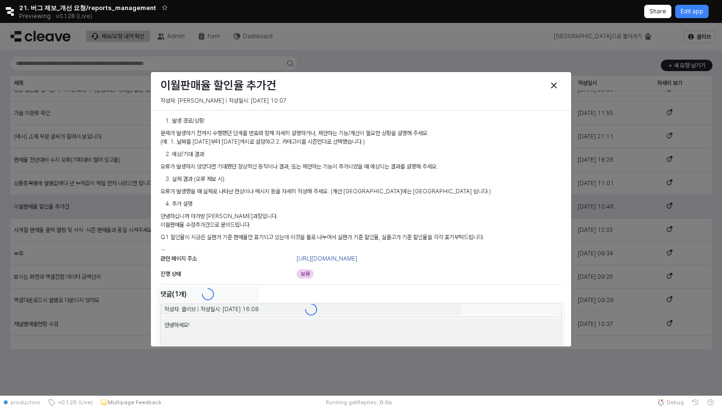
click at [396, 210] on div "발생 경로/상황: 문제가 발생하기 전까지 수행했던 단계를 번호와 함께 자세히 설명하거나, 제안하는 기능/개선이 필요한 상황을 설명해 주세요. …" at bounding box center [361, 333] width 409 height 436
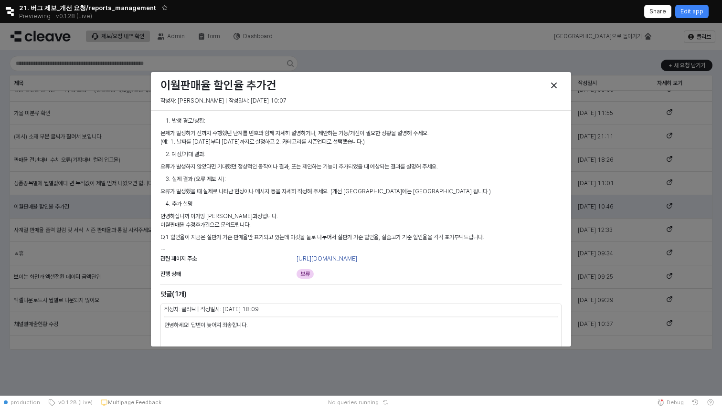
scroll to position [181, 0]
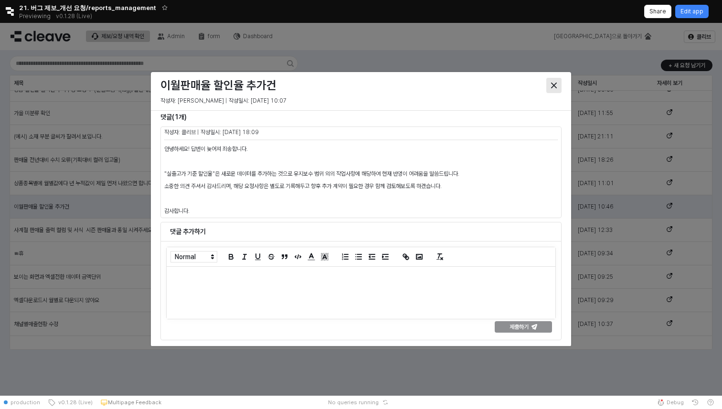
click at [556, 86] on icon "Close" at bounding box center [554, 86] width 6 height 6
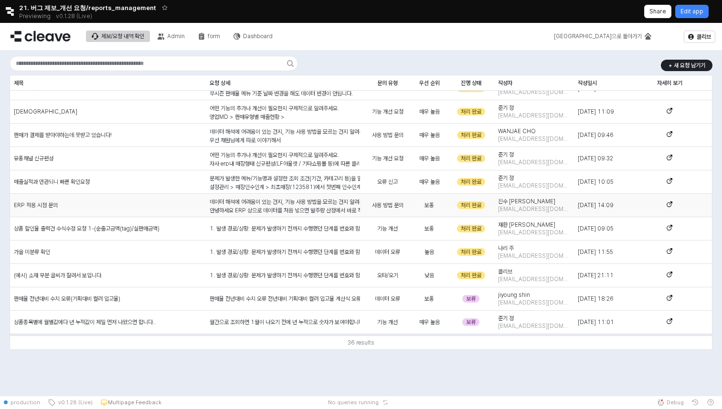
scroll to position [423, 0]
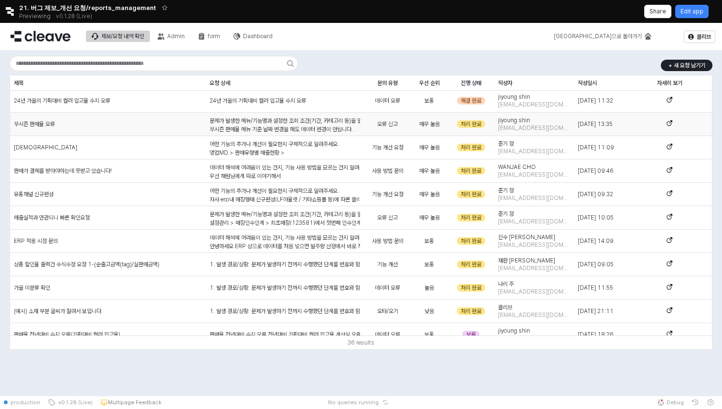
click at [516, 122] on span "jiyoung shin" at bounding box center [514, 121] width 32 height 8
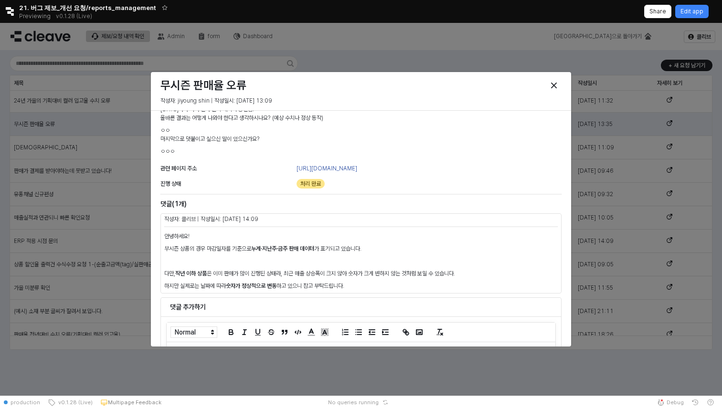
scroll to position [88, 0]
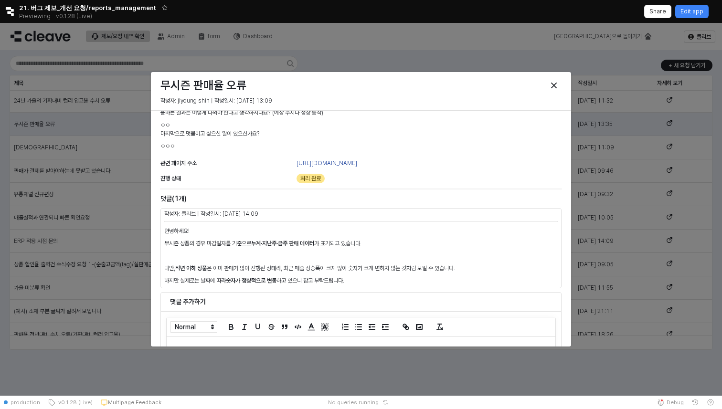
click at [576, 148] on div at bounding box center [361, 209] width 722 height 373
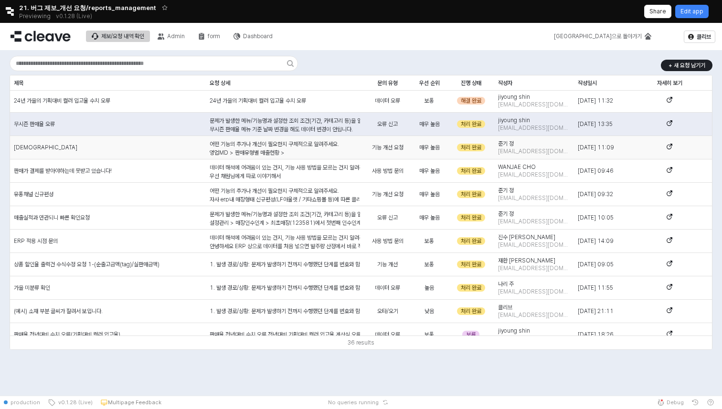
click at [570, 150] on div "준기 정 junki4274@agabang.com" at bounding box center [534, 147] width 80 height 23
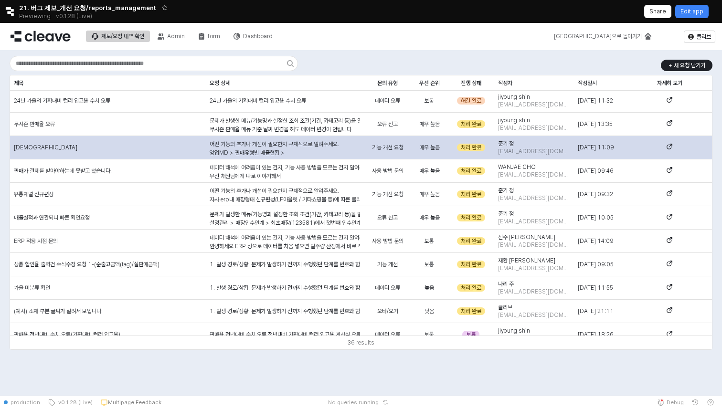
click at [570, 150] on div "준기 정 junki4274@agabang.com" at bounding box center [534, 147] width 80 height 23
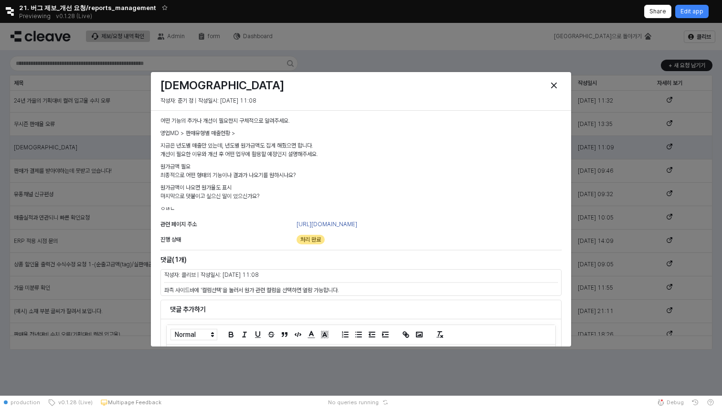
drag, startPoint x: 621, startPoint y: 173, endPoint x: 592, endPoint y: 152, distance: 36.3
click at [621, 172] on div at bounding box center [361, 209] width 722 height 373
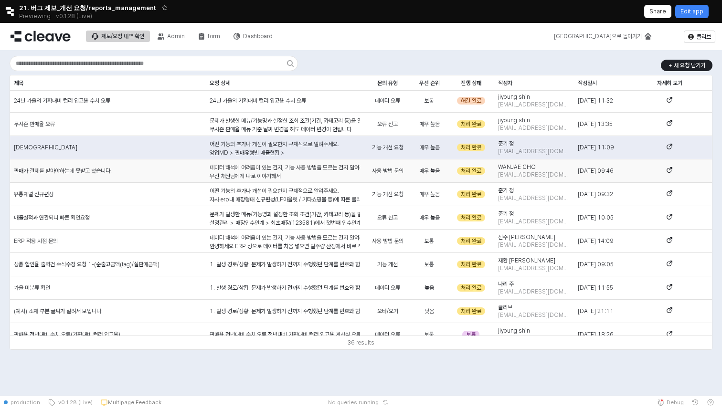
click at [527, 172] on span "[EMAIL_ADDRESS][DOMAIN_NAME]" at bounding box center [534, 175] width 72 height 8
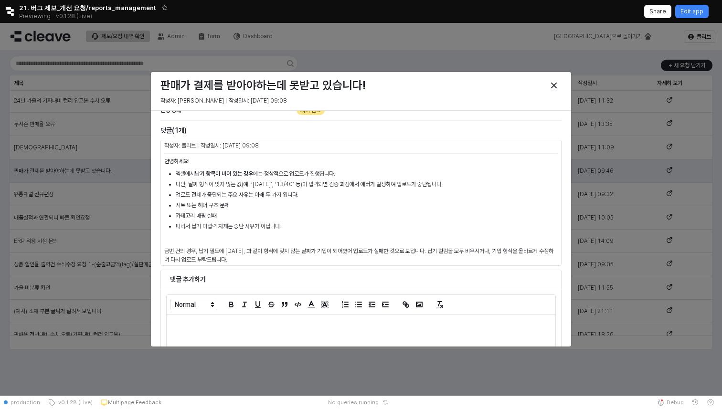
scroll to position [243, 0]
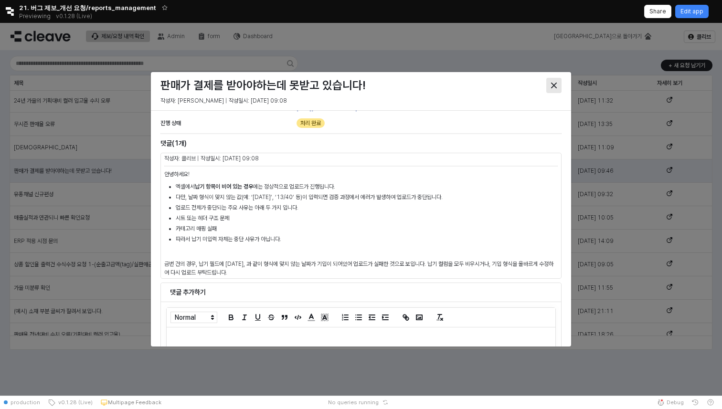
click at [560, 84] on div "Close" at bounding box center [554, 85] width 14 height 14
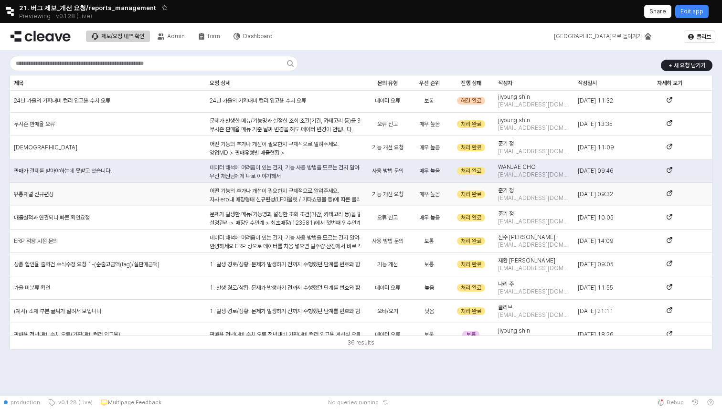
click at [528, 191] on div "준기 정 junki4274@agabang.com" at bounding box center [534, 194] width 80 height 23
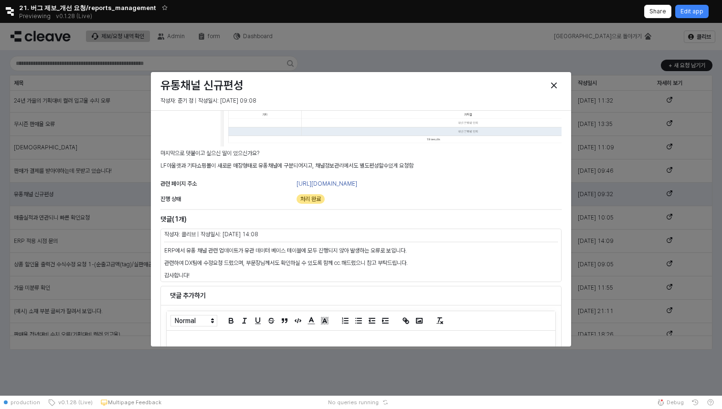
scroll to position [632, 0]
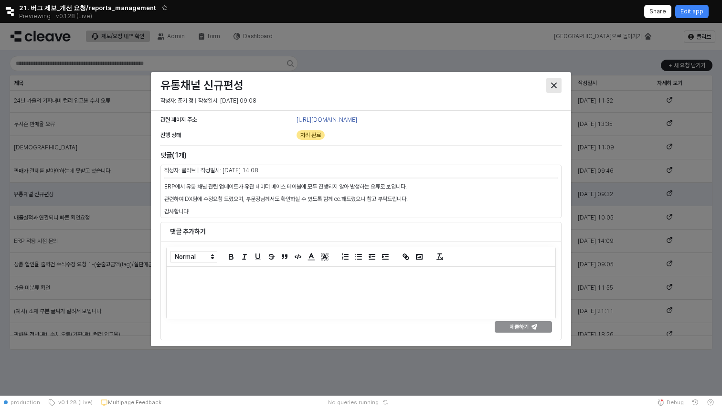
click at [555, 82] on div "Close" at bounding box center [554, 85] width 14 height 14
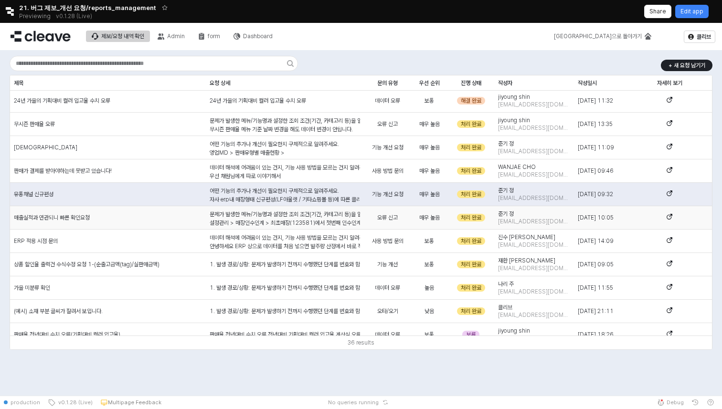
click at [289, 217] on div "문제가 발생한 메뉴/기능명과 설정한 조회 조건(기간, 카테고리 등)을 알려주세요. 설정관리 > 매장인수인계 > 최초매장(123581)에서 첫번…" at bounding box center [285, 303] width 150 height 186
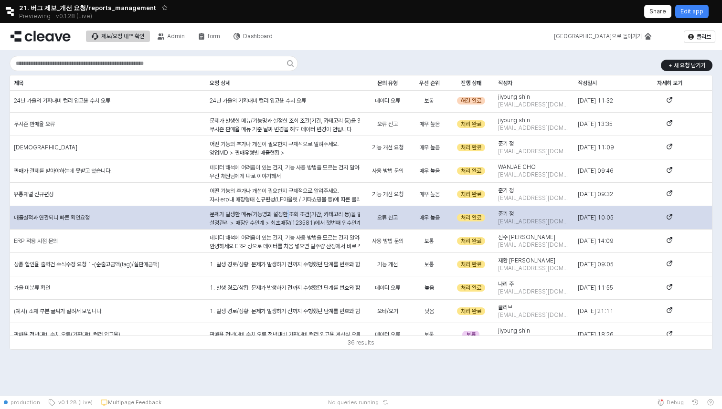
click at [289, 217] on div "제보/요청 내역 확인 Admin form Dashboard 메인으로 돌아가기 클리브 + 새 요청 남기기 제목 제목 요청 상세 요청 상세 문의 …" at bounding box center [361, 209] width 722 height 373
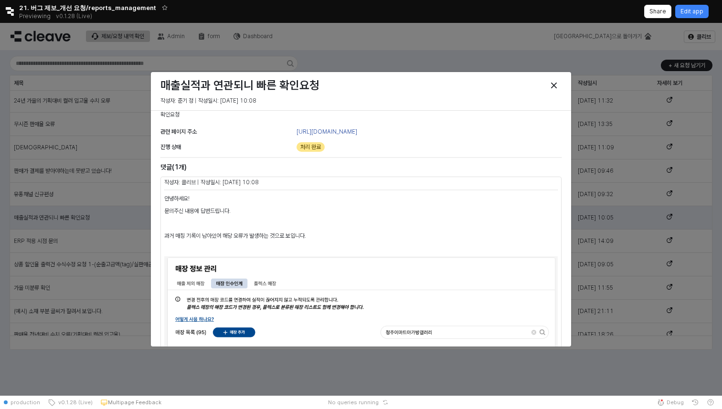
scroll to position [326, 0]
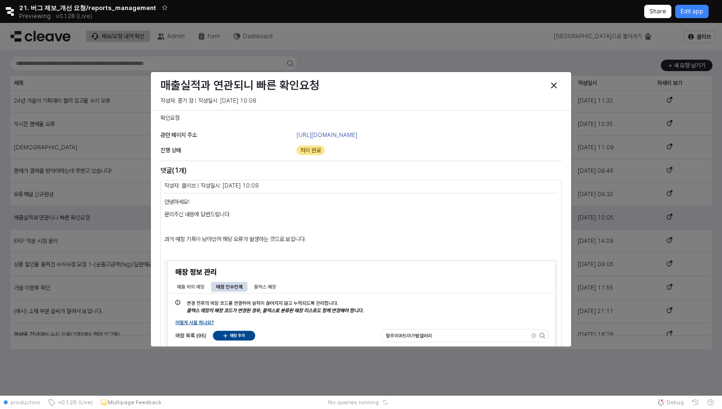
click at [62, 238] on div at bounding box center [361, 209] width 722 height 373
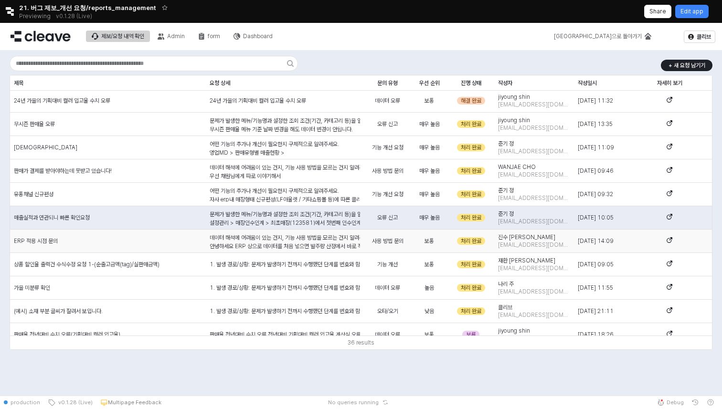
click at [56, 243] on span "ERP 적용 시점 문의" at bounding box center [36, 241] width 44 height 8
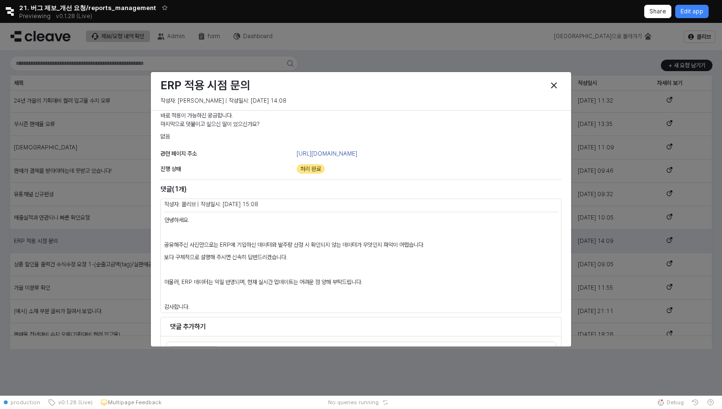
scroll to position [478, 0]
click at [108, 284] on div at bounding box center [361, 209] width 722 height 373
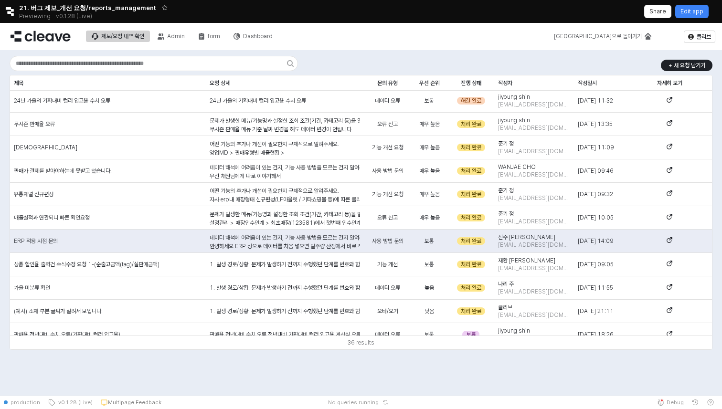
click at [100, 265] on span "상품 할인율 출력건 수식수정 요청 1-(순출고금액(tag)/실판매금액)" at bounding box center [87, 265] width 146 height 8
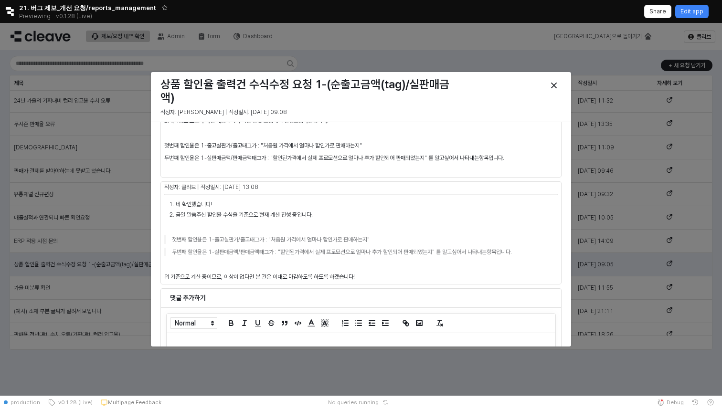
scroll to position [281, 0]
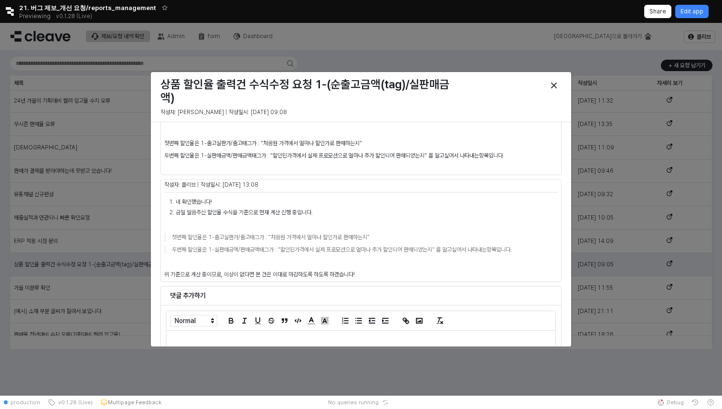
click at [52, 261] on div at bounding box center [361, 209] width 722 height 373
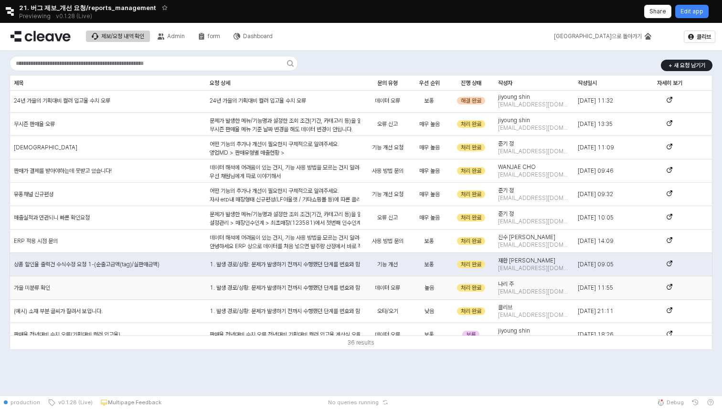
click at [47, 291] on span "가을 미분류 확인" at bounding box center [32, 288] width 36 height 8
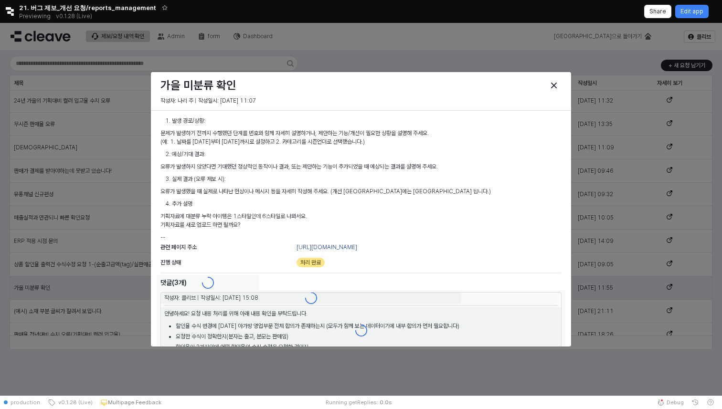
click at [47, 291] on div at bounding box center [361, 209] width 722 height 373
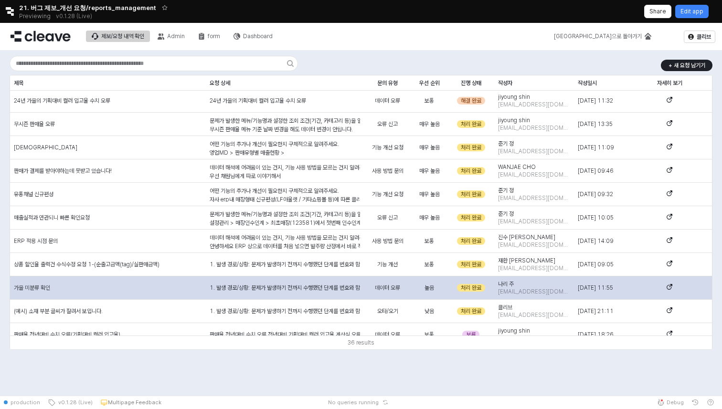
click at [47, 291] on span "가을 미분류 확인" at bounding box center [32, 288] width 36 height 8
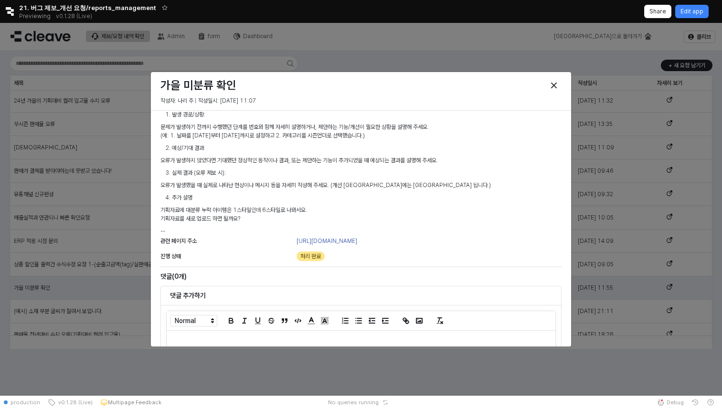
scroll to position [0, 0]
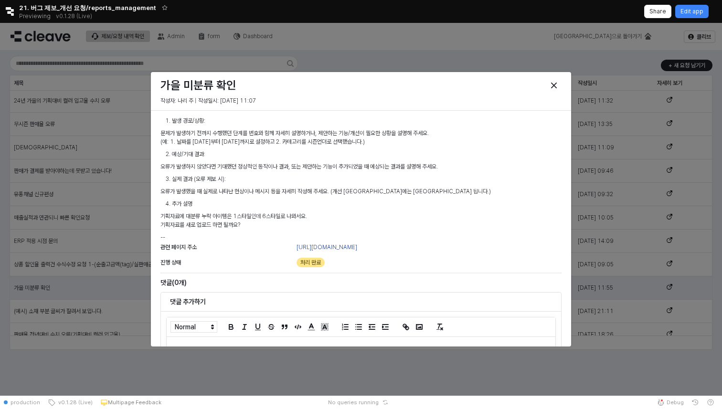
click at [467, 111] on div "발생 경로/상황: 문제가 발생하기 전까지 수행했던 단계를 번호와 함께 자세히 설명하거나, 제안하는 기능/개선이 필요한 상황을 설명해 주세요. …" at bounding box center [361, 264] width 420 height 306
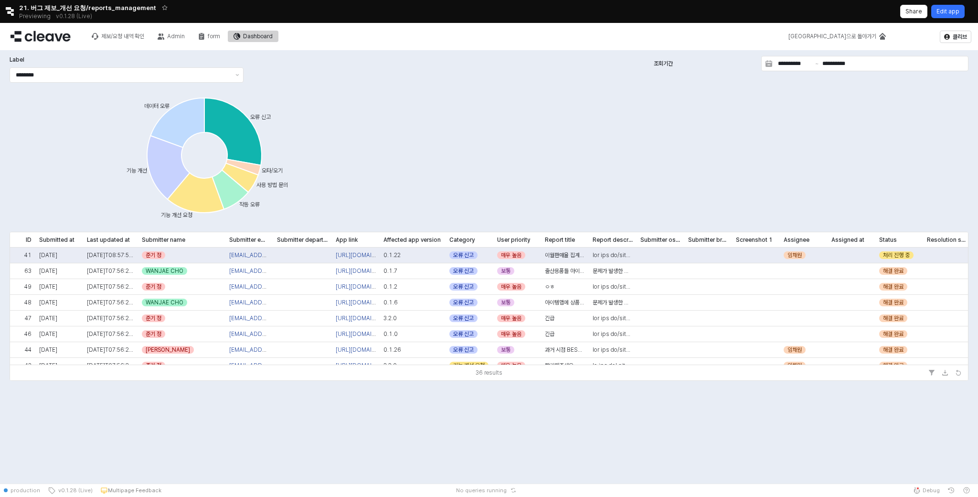
click at [950, 16] on div "Edit app" at bounding box center [948, 11] width 23 height 12
